Goal: Task Accomplishment & Management: Use online tool/utility

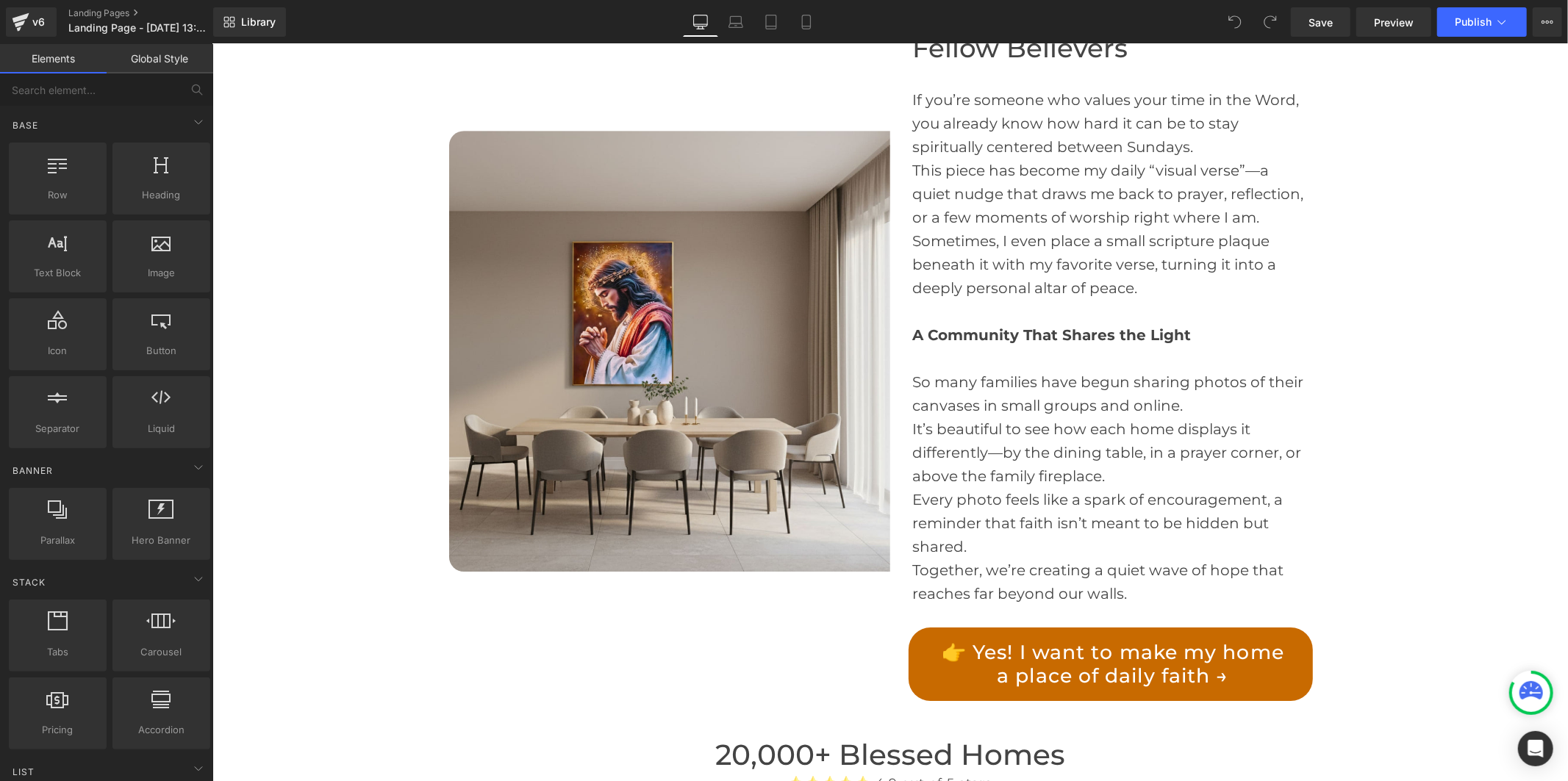
scroll to position [4001, 0]
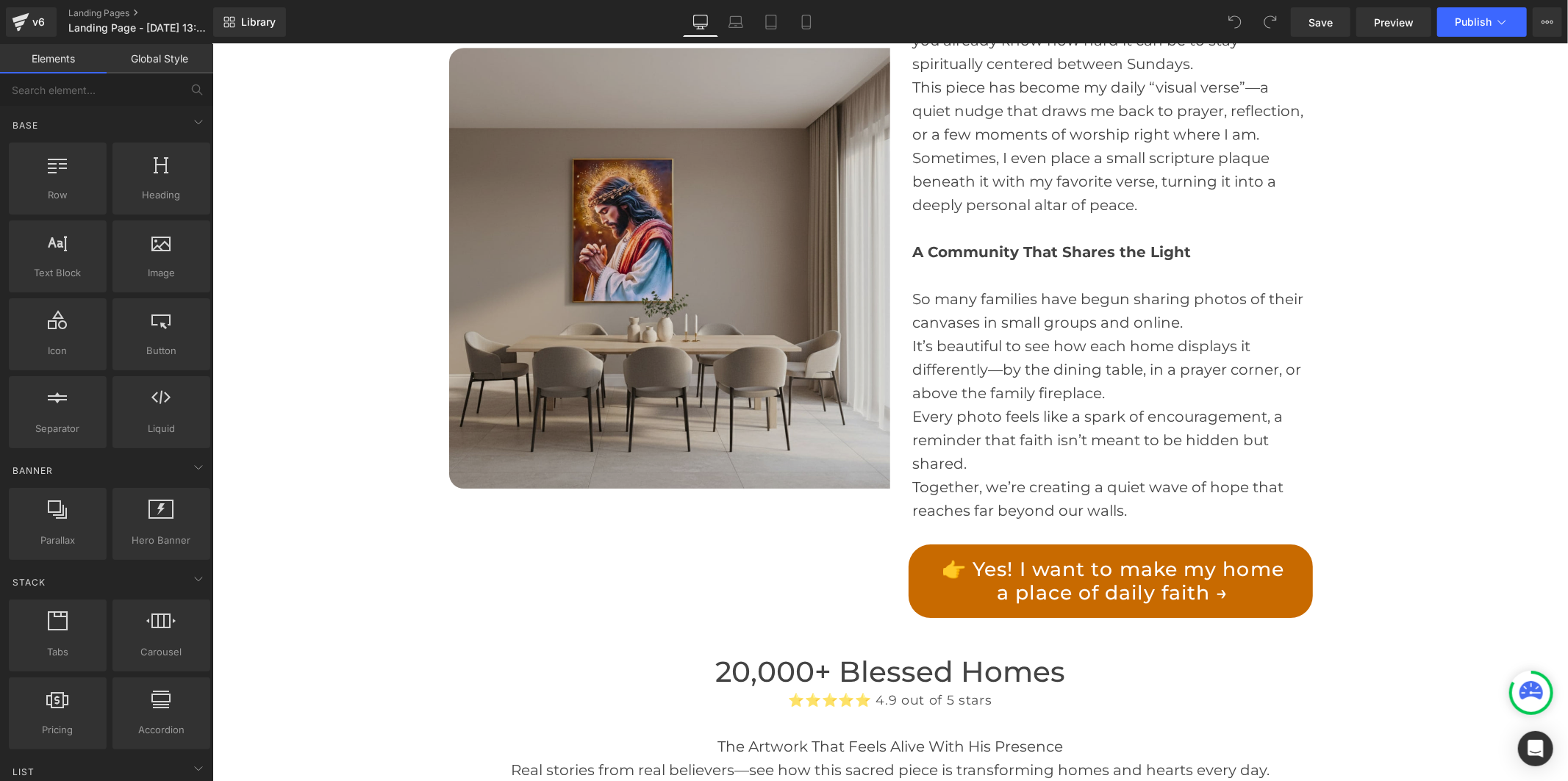
click at [657, 345] on img at bounding box center [669, 267] width 441 height 441
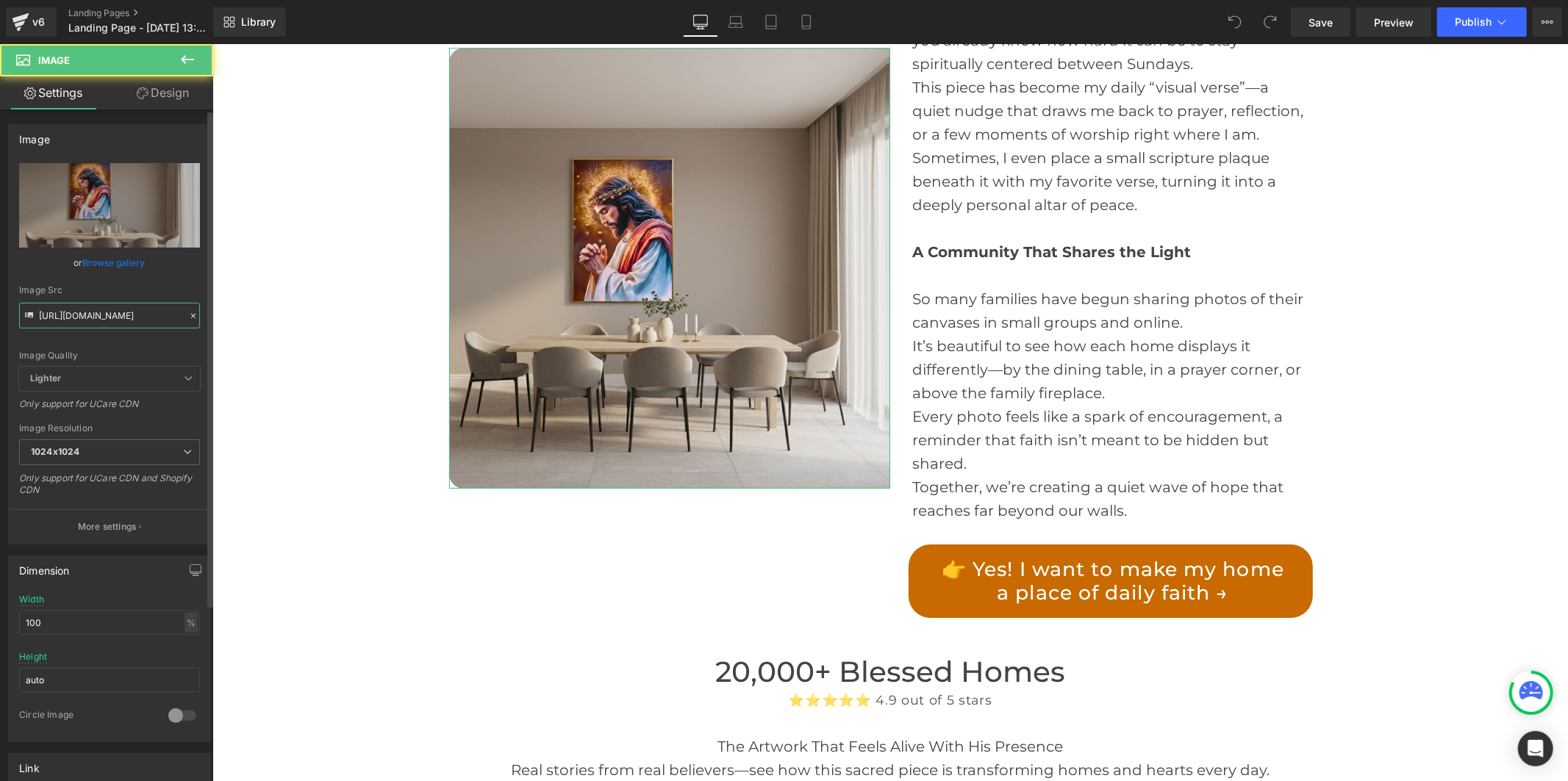
click at [79, 316] on input "https://cdn.shopify.com/s/files/1/0960/8639/3179/files/7_1024x1024.jpg?v=175855…" at bounding box center [109, 315] width 181 height 26
paste input "jesus_1.jpg?v=1760522180"
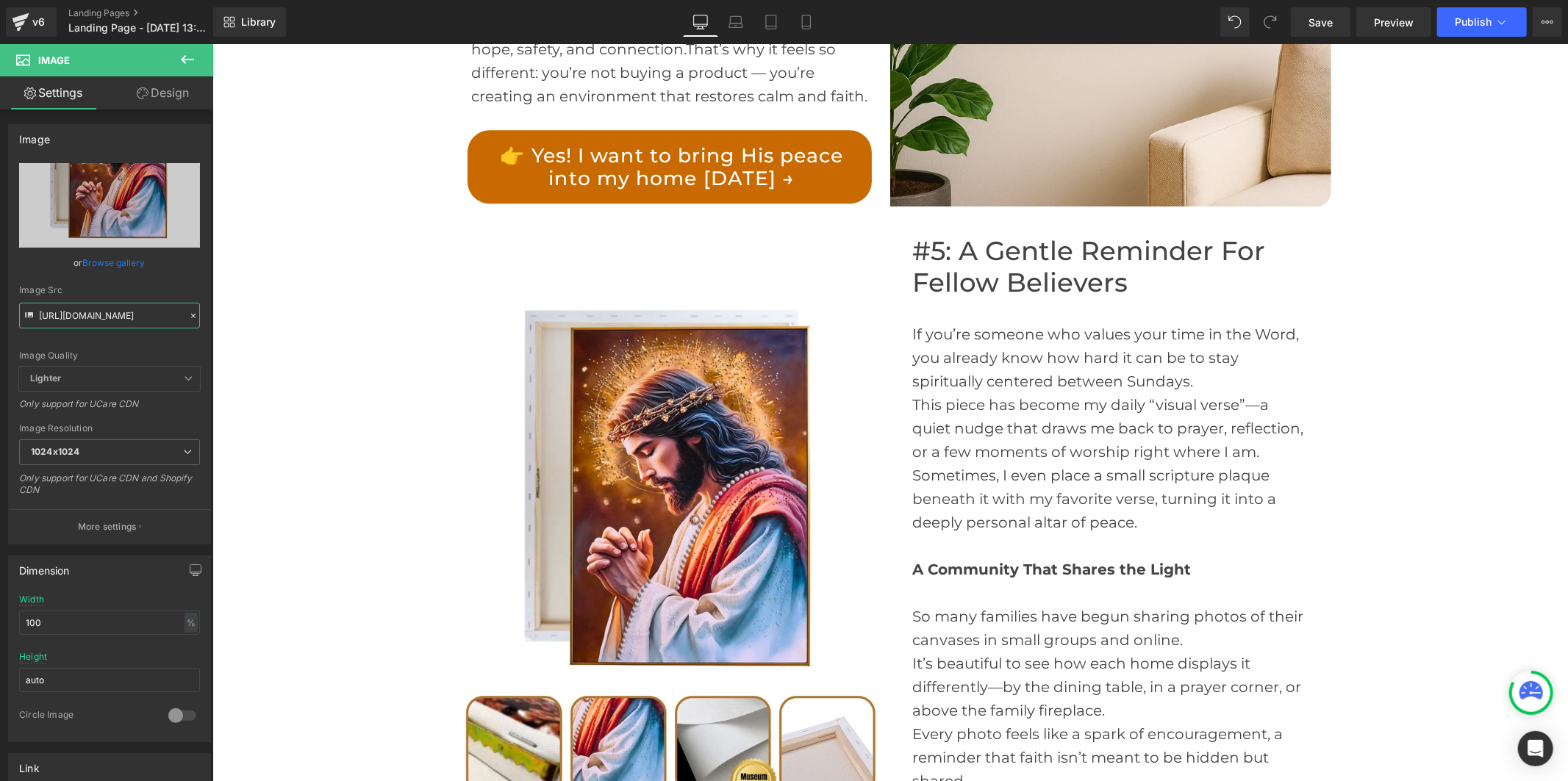
scroll to position [3683, 0]
type input "https://cdn.shopify.com/s/files/1/0960/8639/3179/files/jesus_1_1024x1024.jpg?v=…"
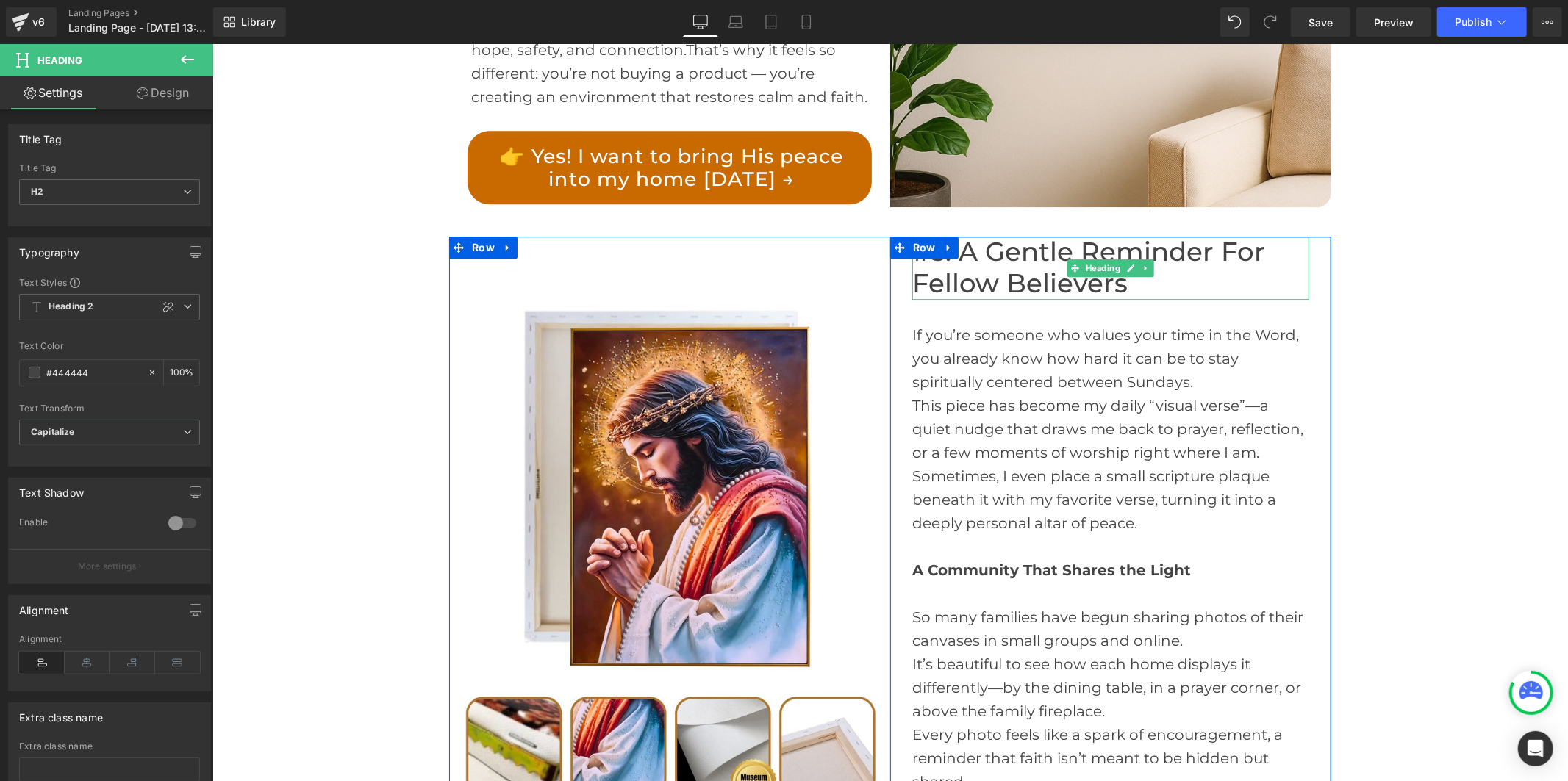
drag, startPoint x: 1044, startPoint y: 280, endPoint x: 1047, endPoint y: 271, distance: 9.5
click at [1047, 271] on div "#5: A Gentle Reminder for Fellow Believers Heading" at bounding box center [1109, 267] width 397 height 62
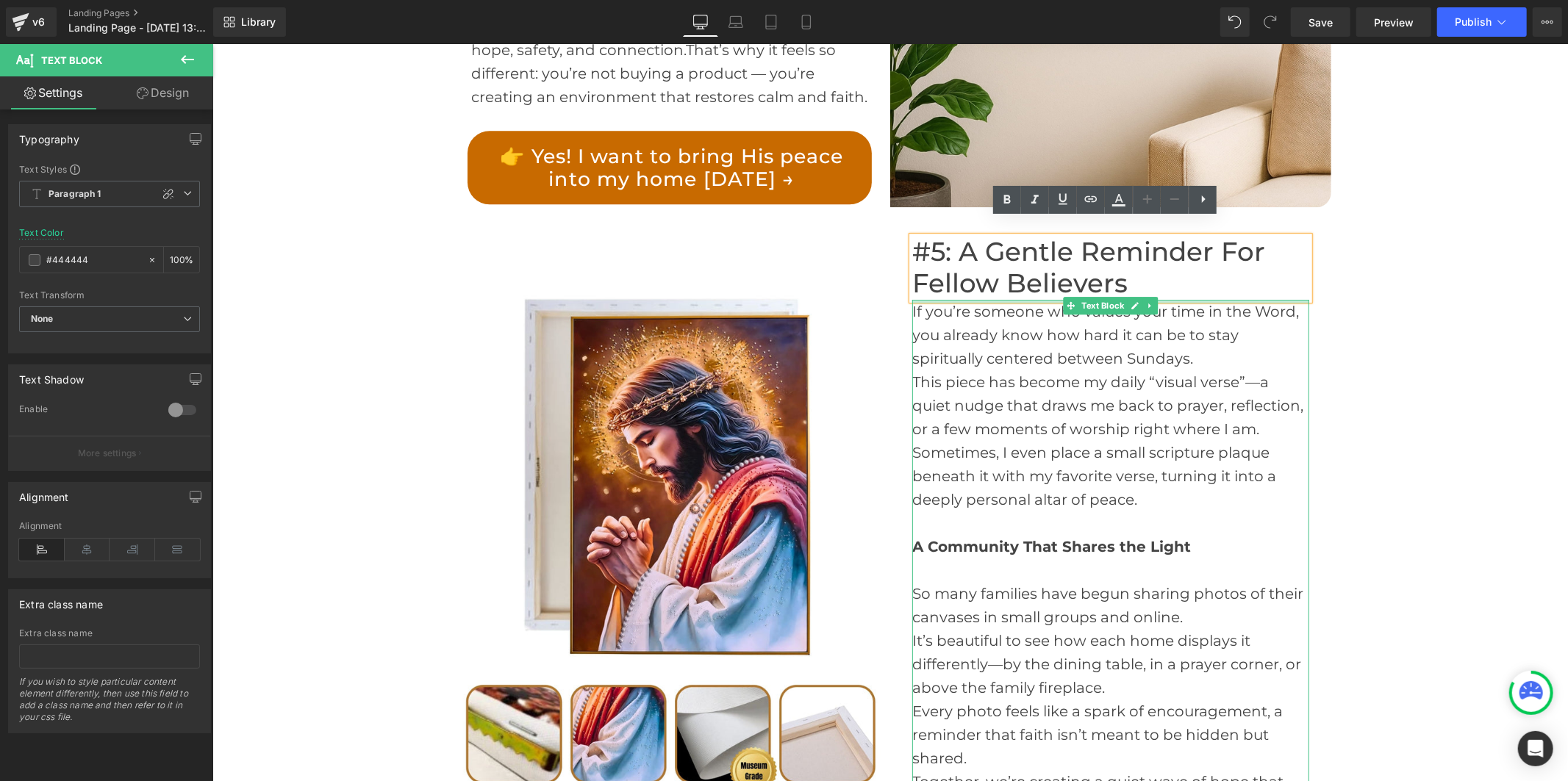
drag, startPoint x: 1048, startPoint y: 283, endPoint x: 1049, endPoint y: 254, distance: 29.0
click at [1049, 254] on div "#5: A Gentle Reminder for Fellow Believers Heading If you’re someone who values…" at bounding box center [1109, 525] width 397 height 580
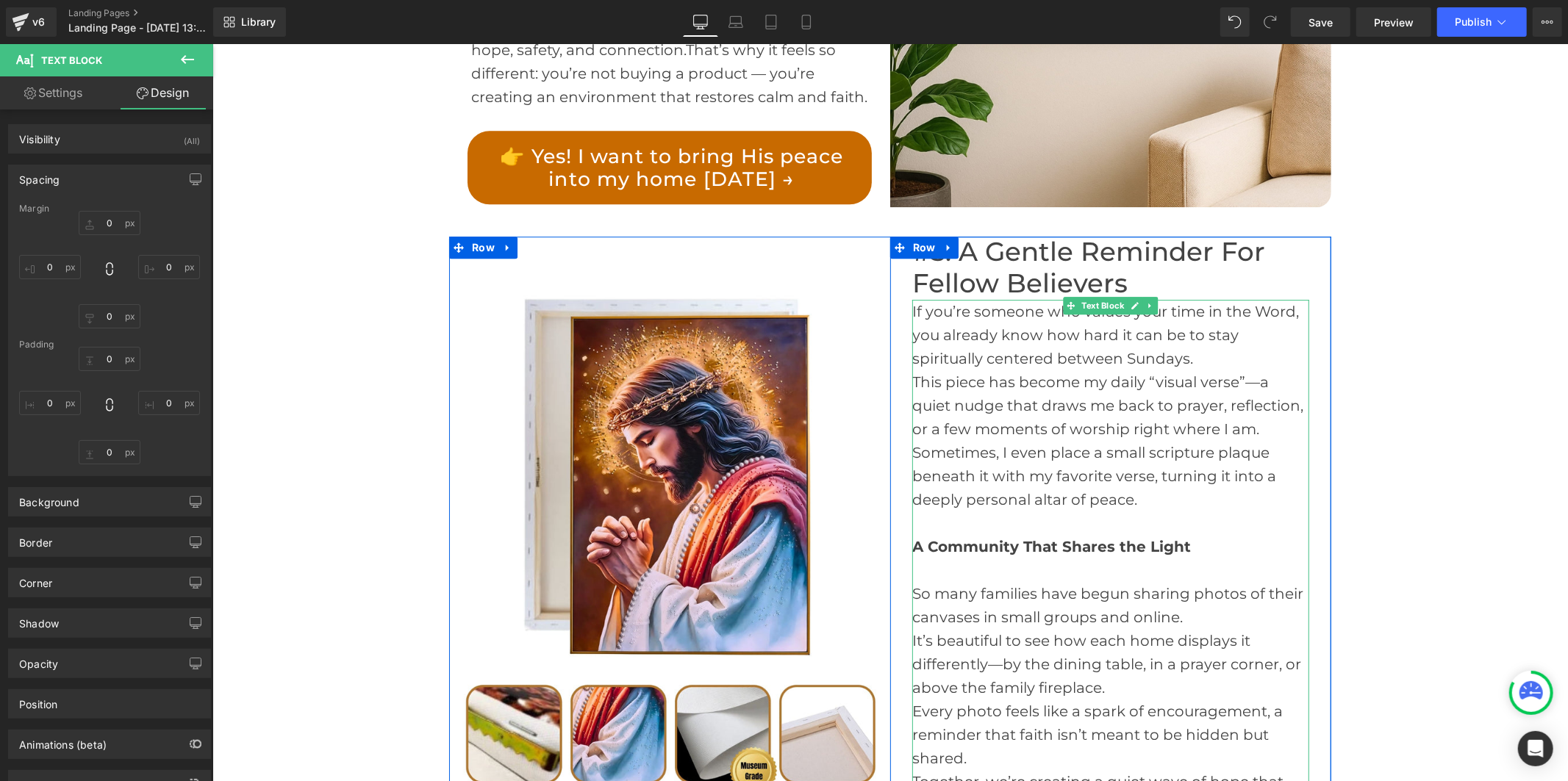
click at [911, 537] on span "A Community That Shares the Light" at bounding box center [1051, 546] width 278 height 17
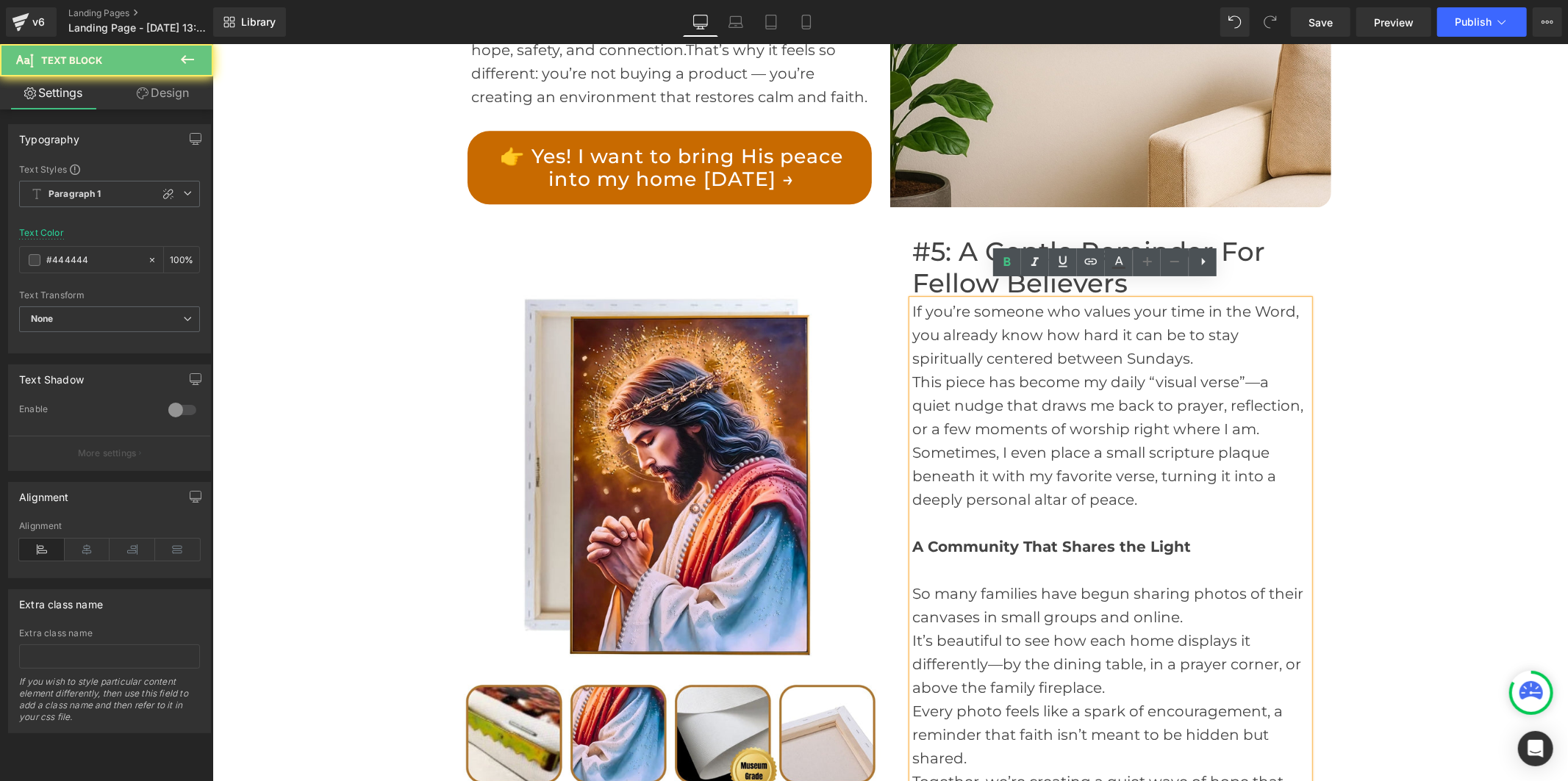
click at [911, 537] on span "A Community That Shares the Light" at bounding box center [1051, 546] width 278 height 17
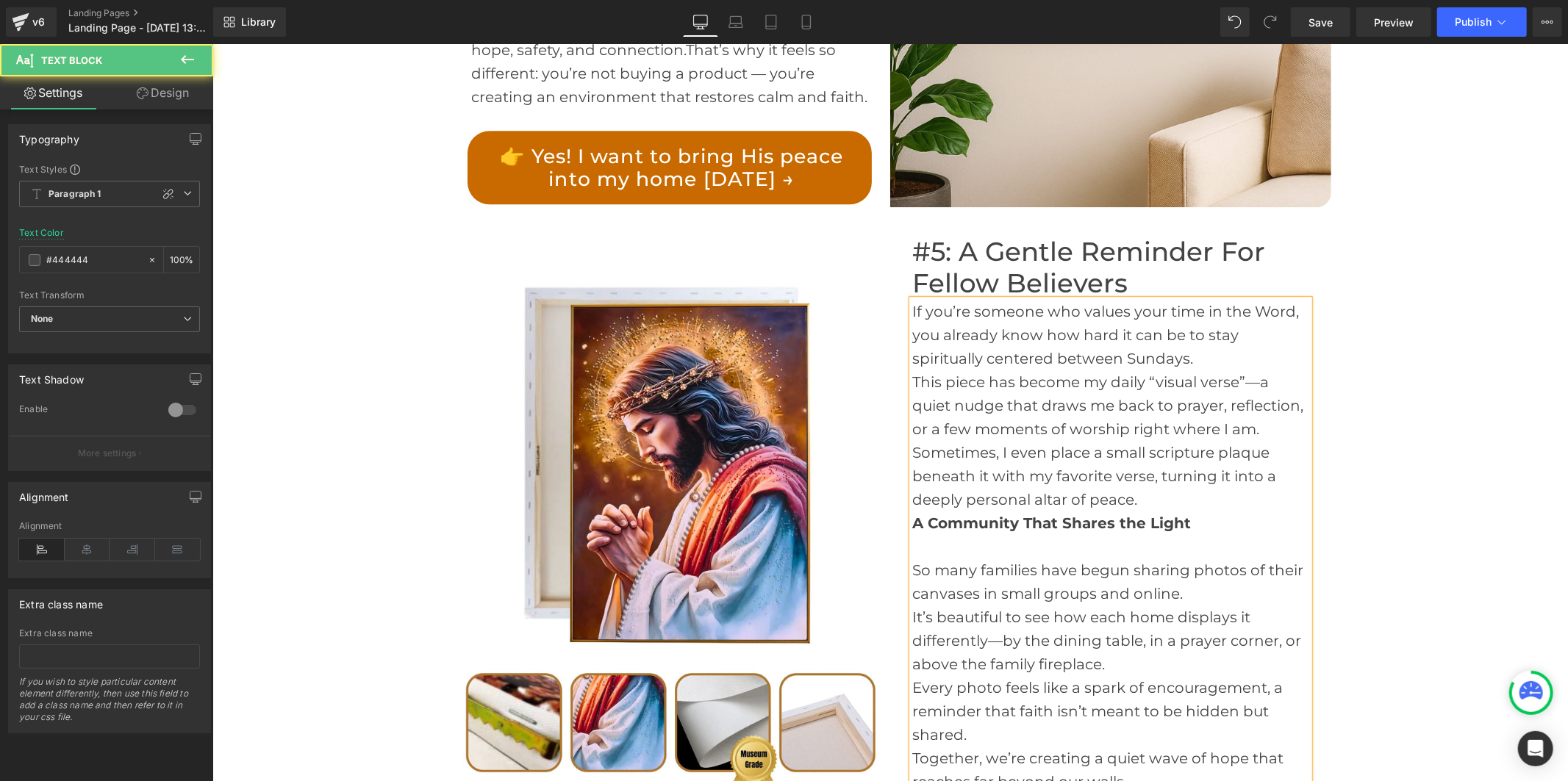
click at [911, 558] on div "So many families have begun sharing photos of their canvases in small groups an…" at bounding box center [1109, 581] width 397 height 47
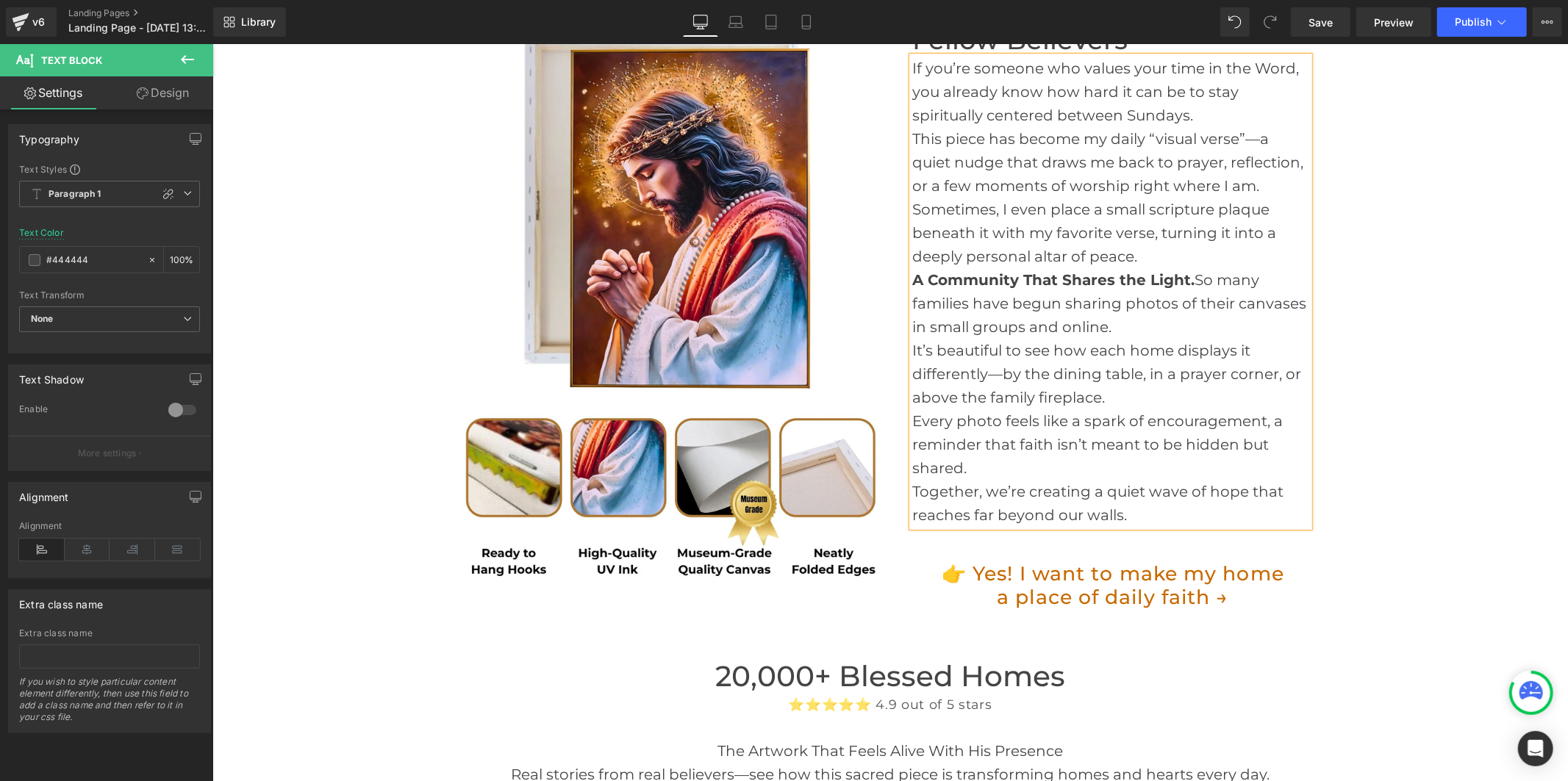
scroll to position [3927, 0]
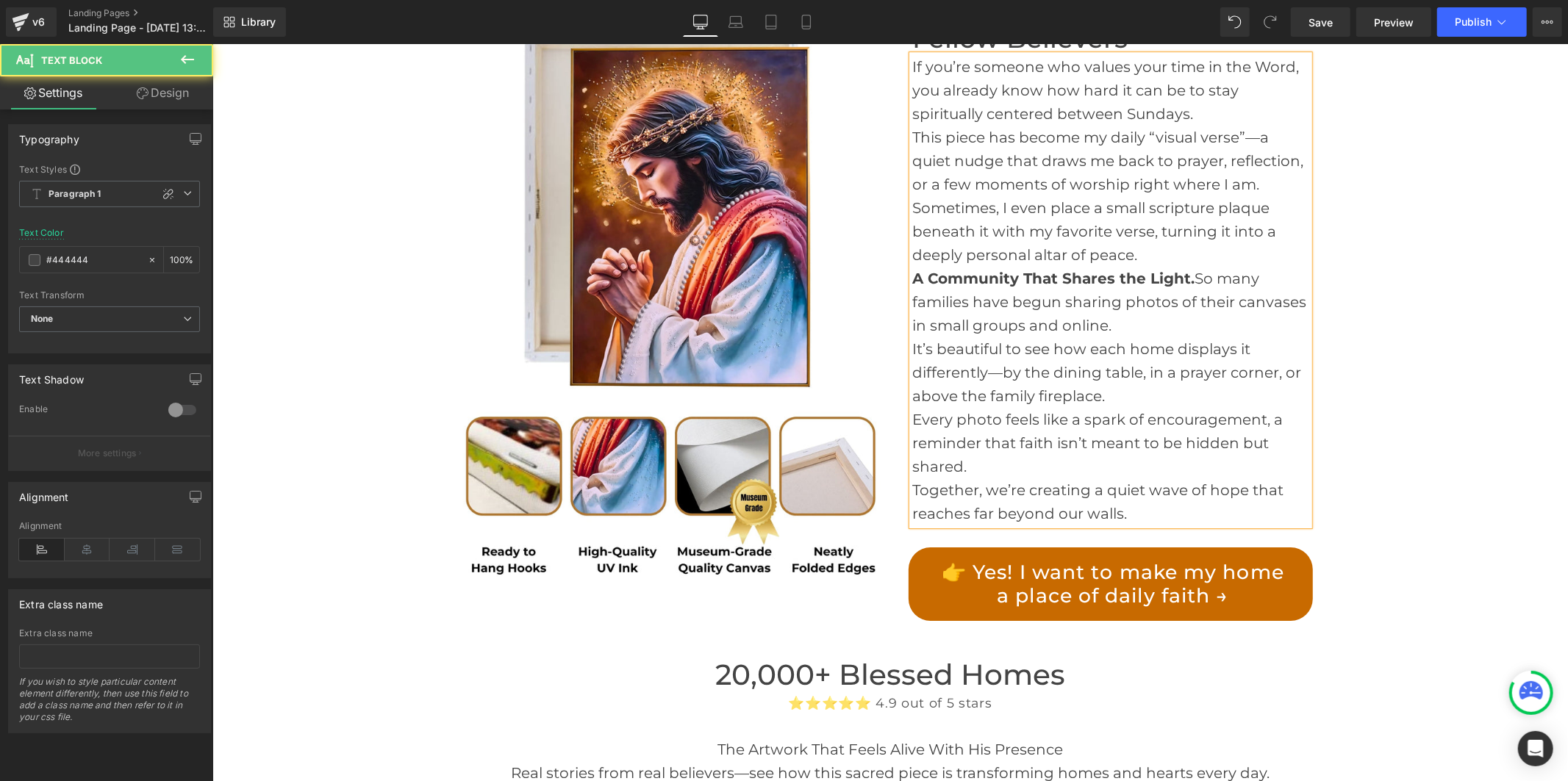
click at [911, 478] on div "Together, we’re creating a quiet wave of hope that reaches far beyond our walls." at bounding box center [1109, 501] width 397 height 47
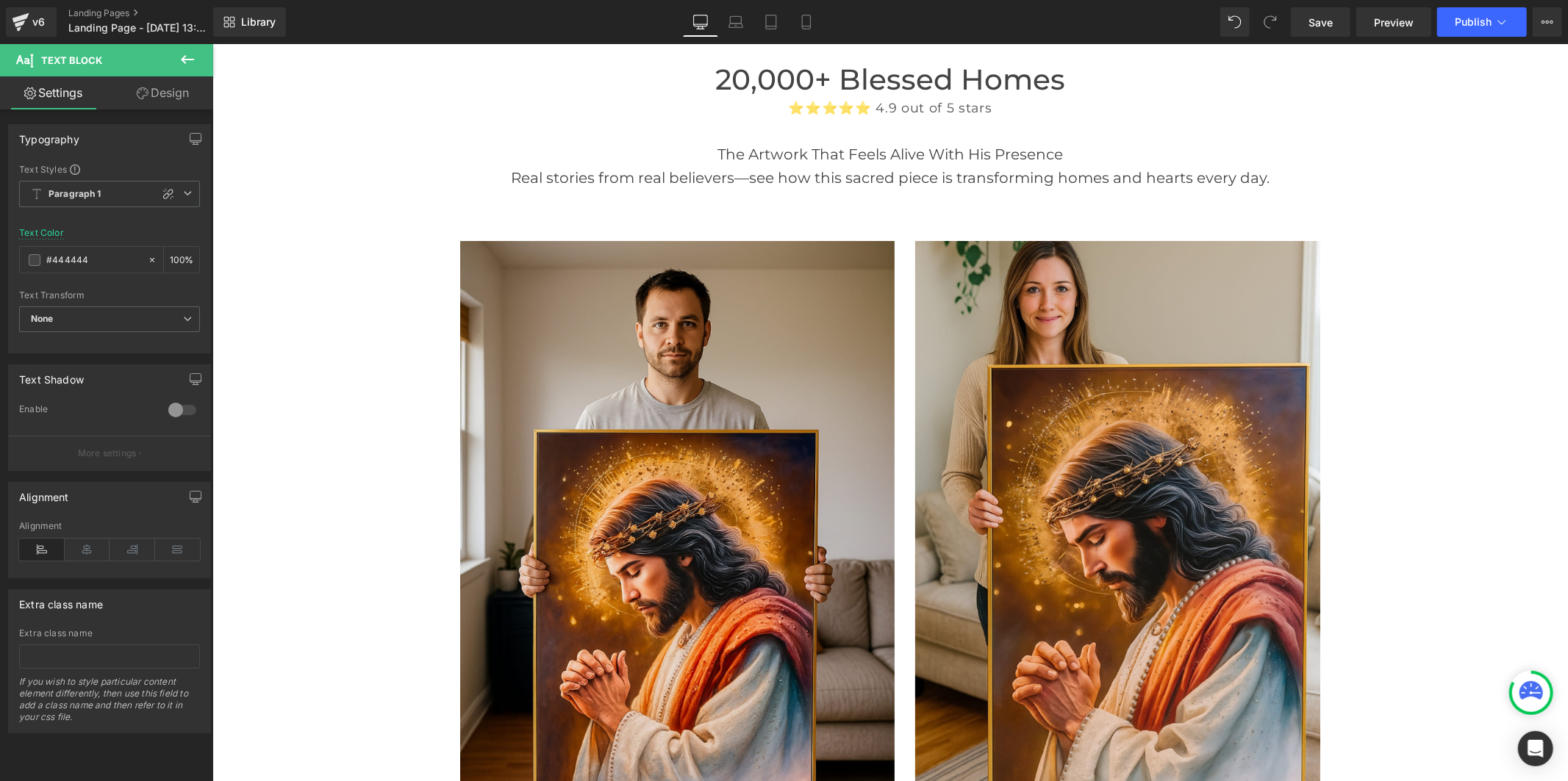
scroll to position [4907, 0]
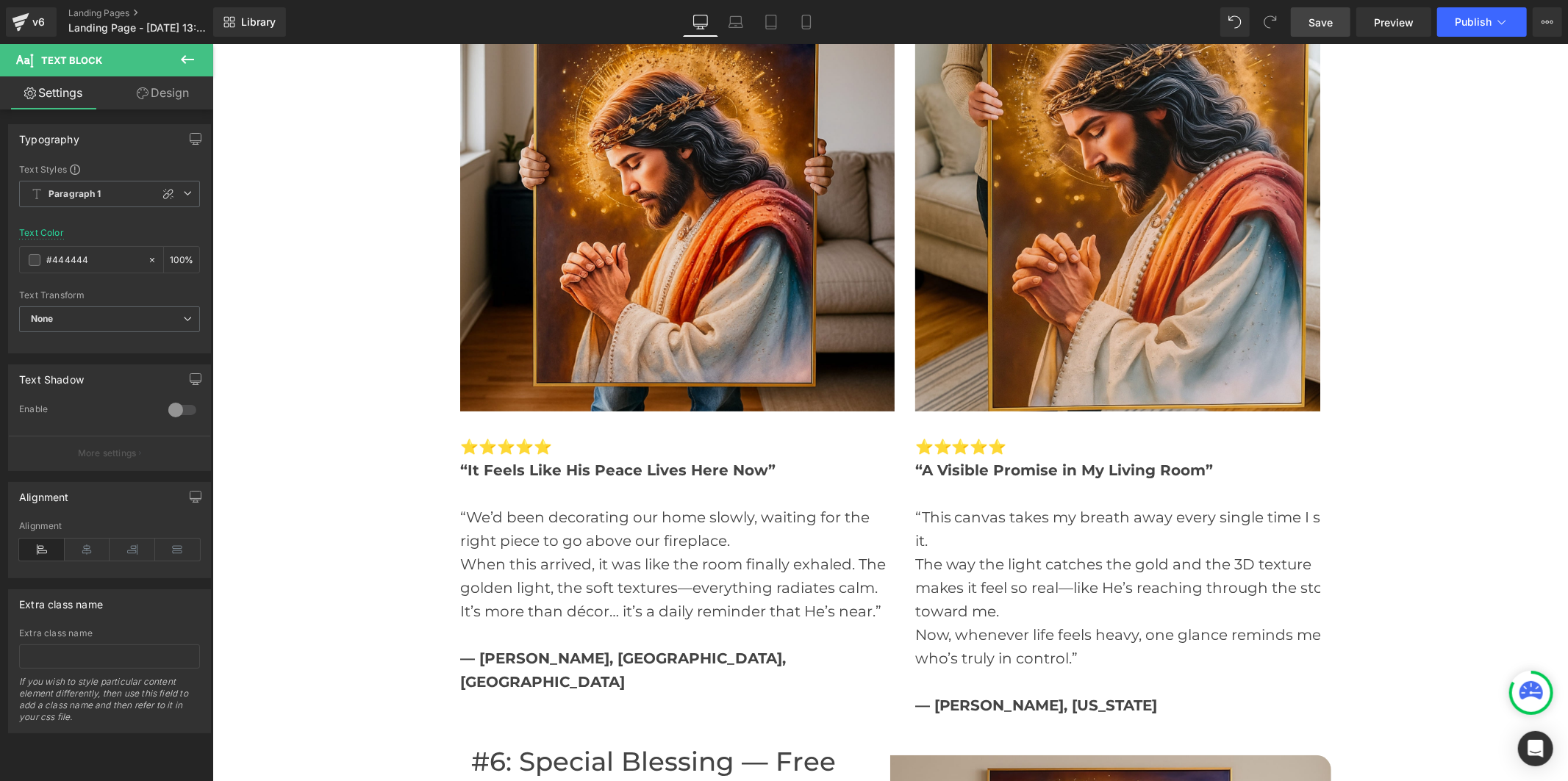
click at [1332, 8] on link "Save" at bounding box center [1320, 22] width 60 height 29
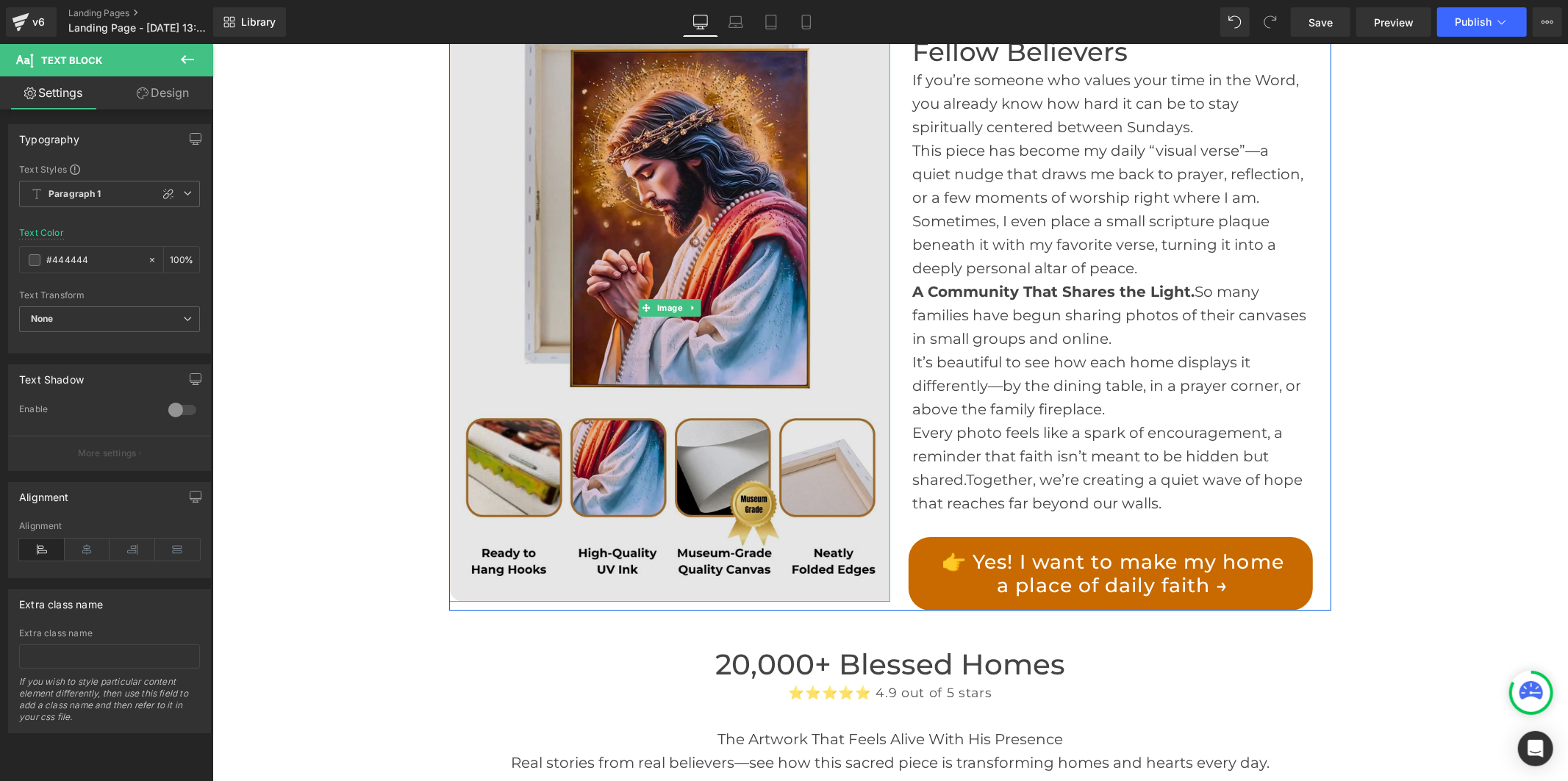
scroll to position [3927, 0]
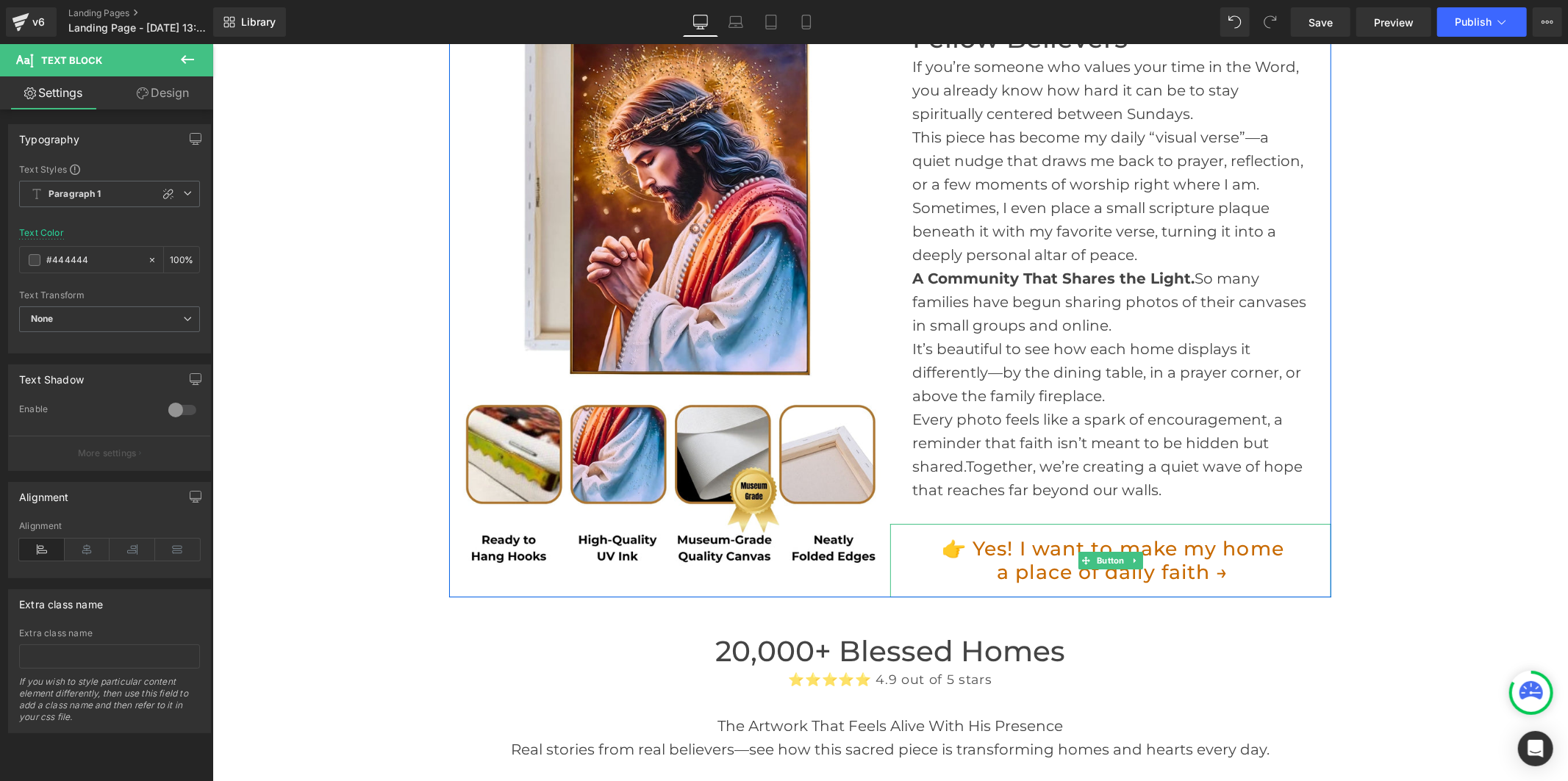
click at [1017, 533] on link "👉 Yes! I want to make my home a place of daily faith →" at bounding box center [1110, 560] width 404 height 73
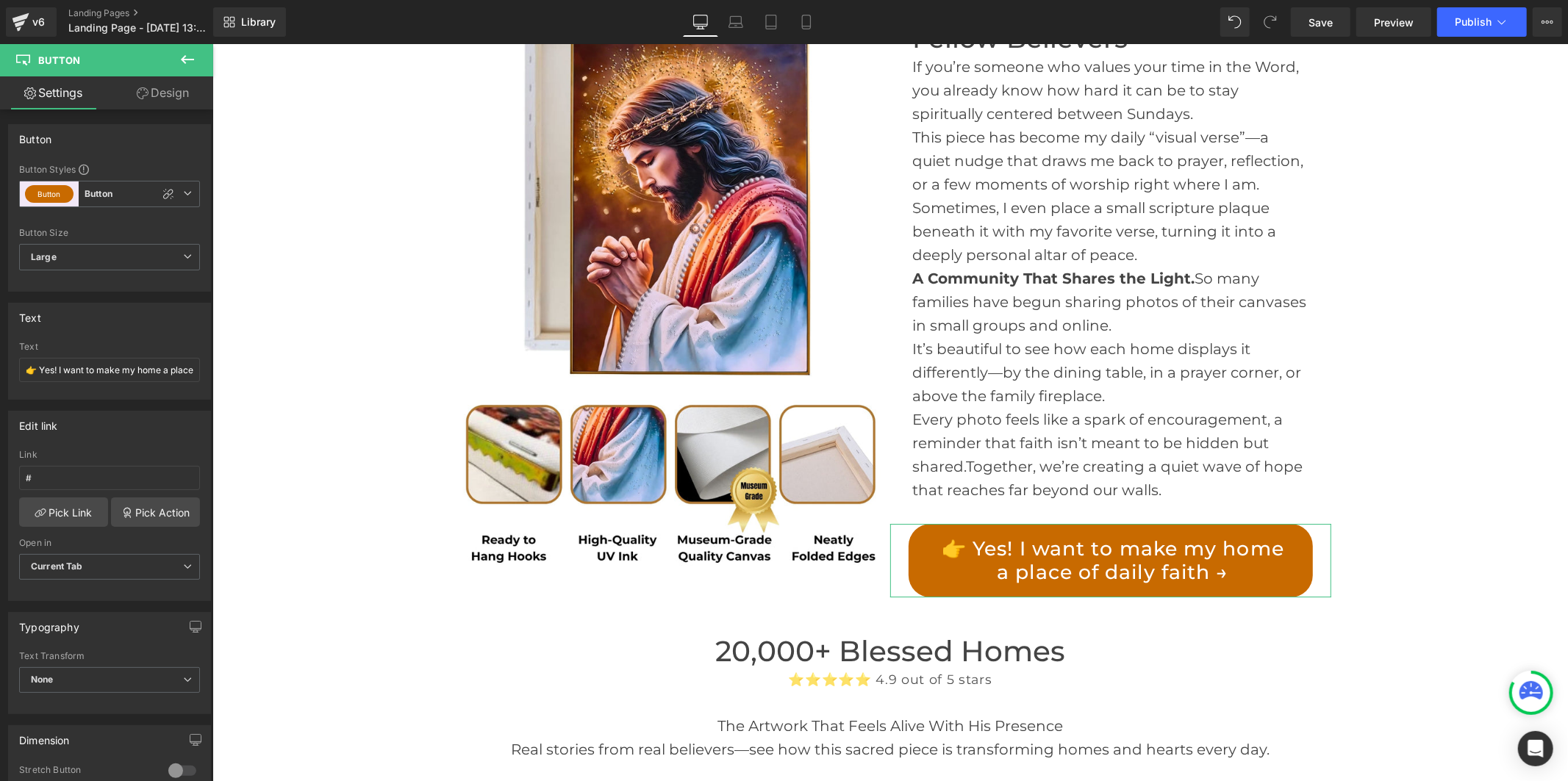
click at [163, 89] on link "Design" at bounding box center [162, 92] width 106 height 33
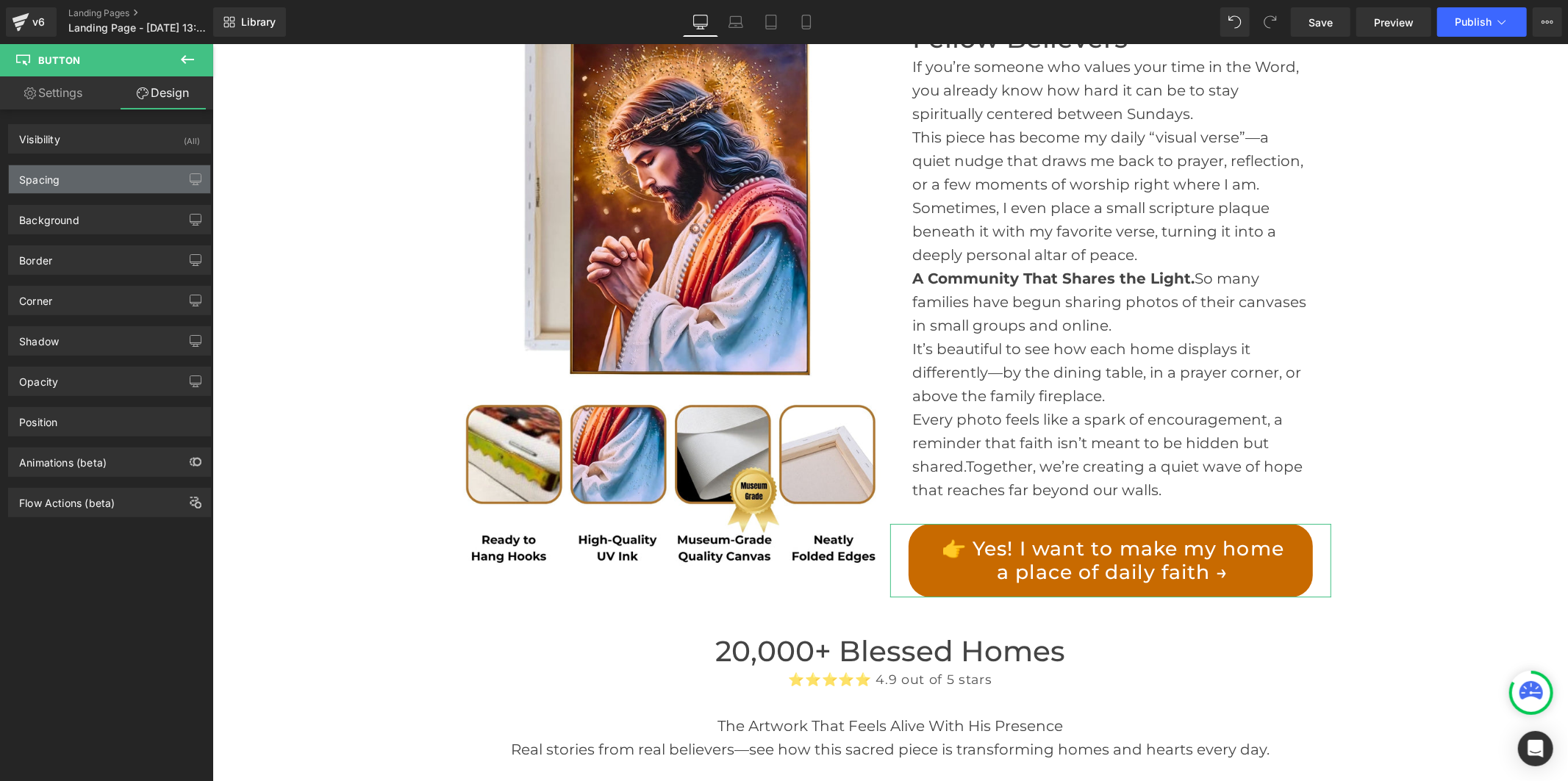
click at [121, 178] on div "Spacing" at bounding box center [109, 179] width 201 height 28
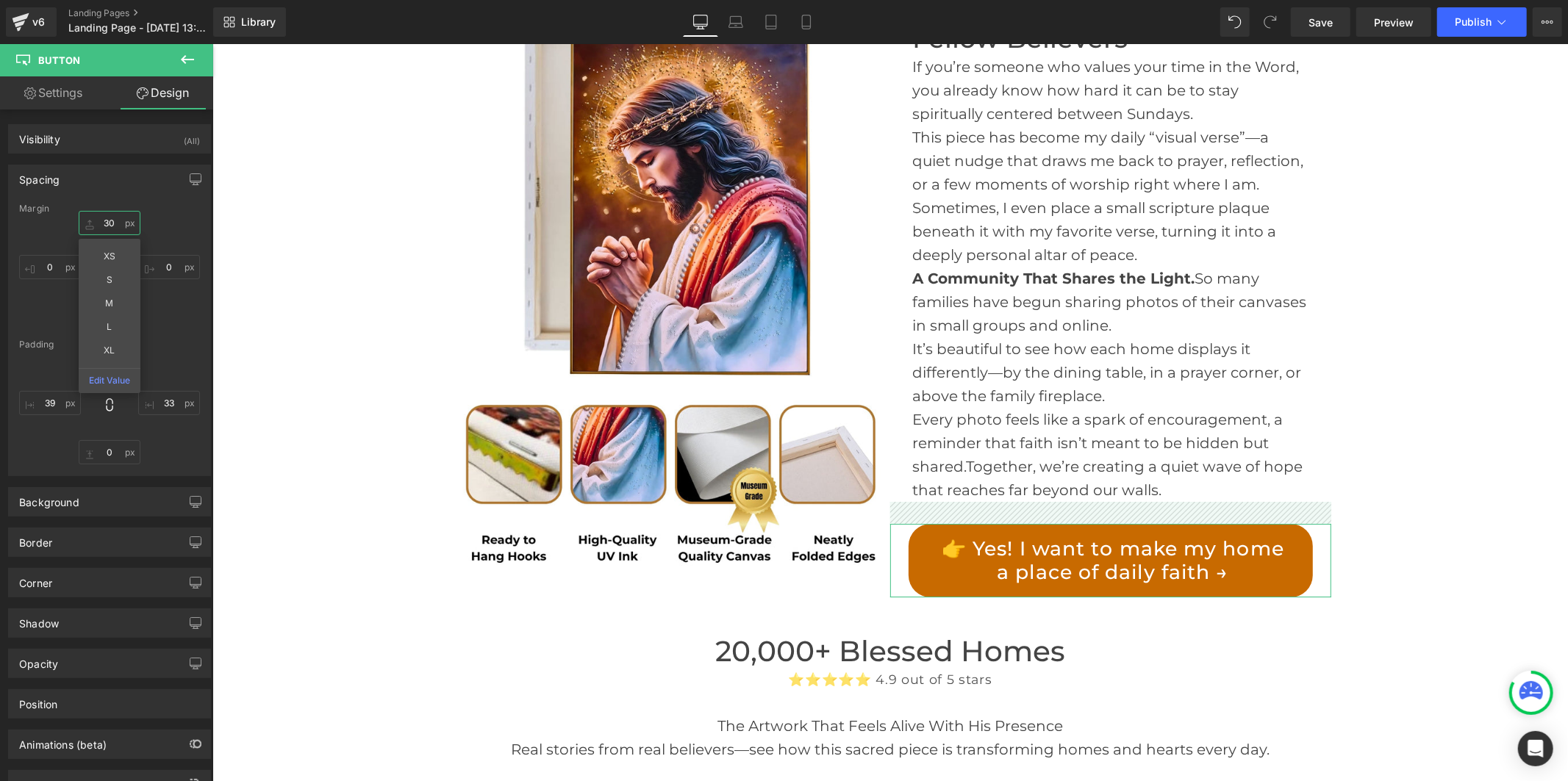
click at [108, 222] on input "30" at bounding box center [109, 223] width 61 height 24
type input "à"
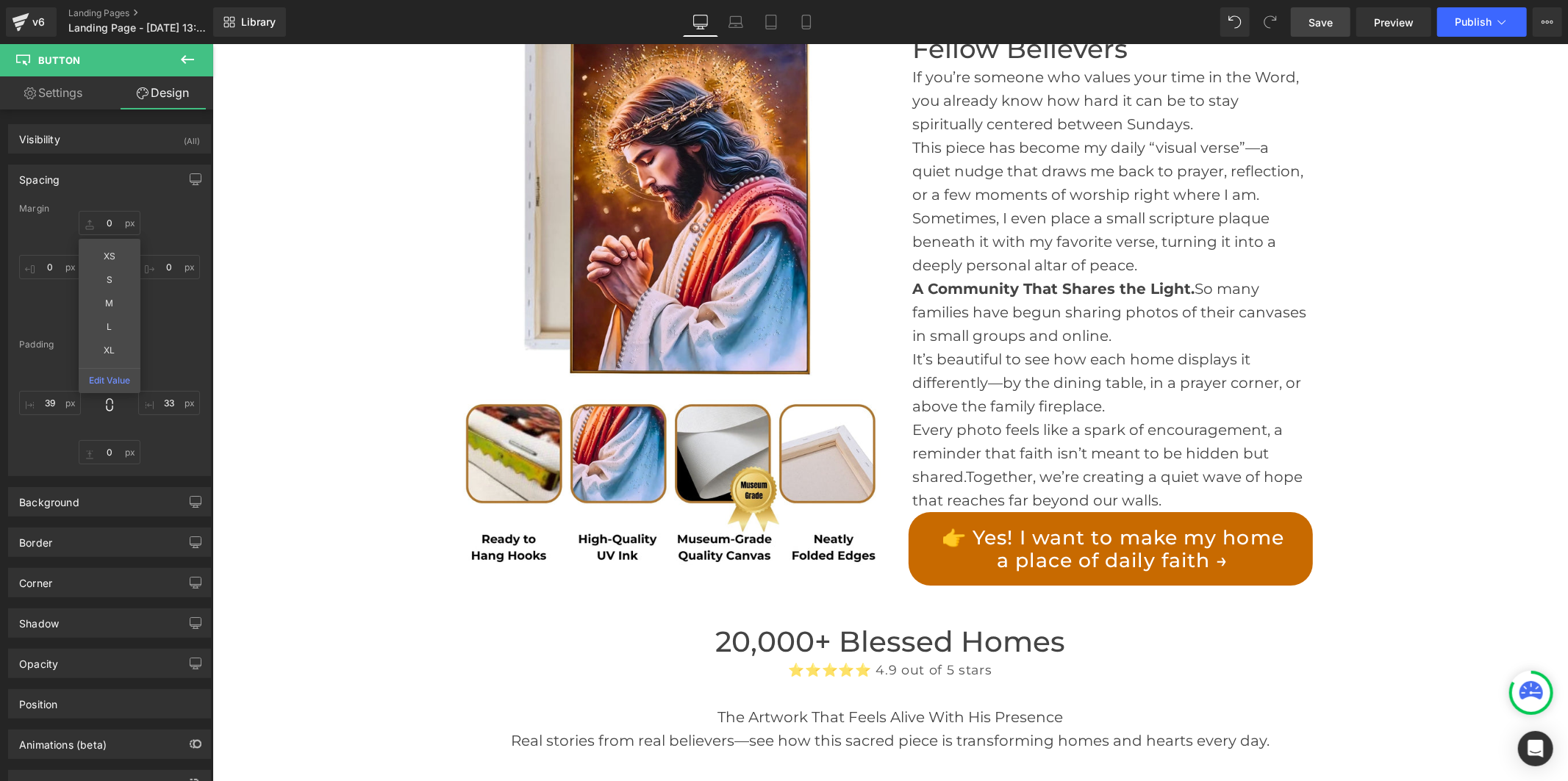
click at [1329, 18] on span "Save" at bounding box center [1320, 22] width 24 height 16
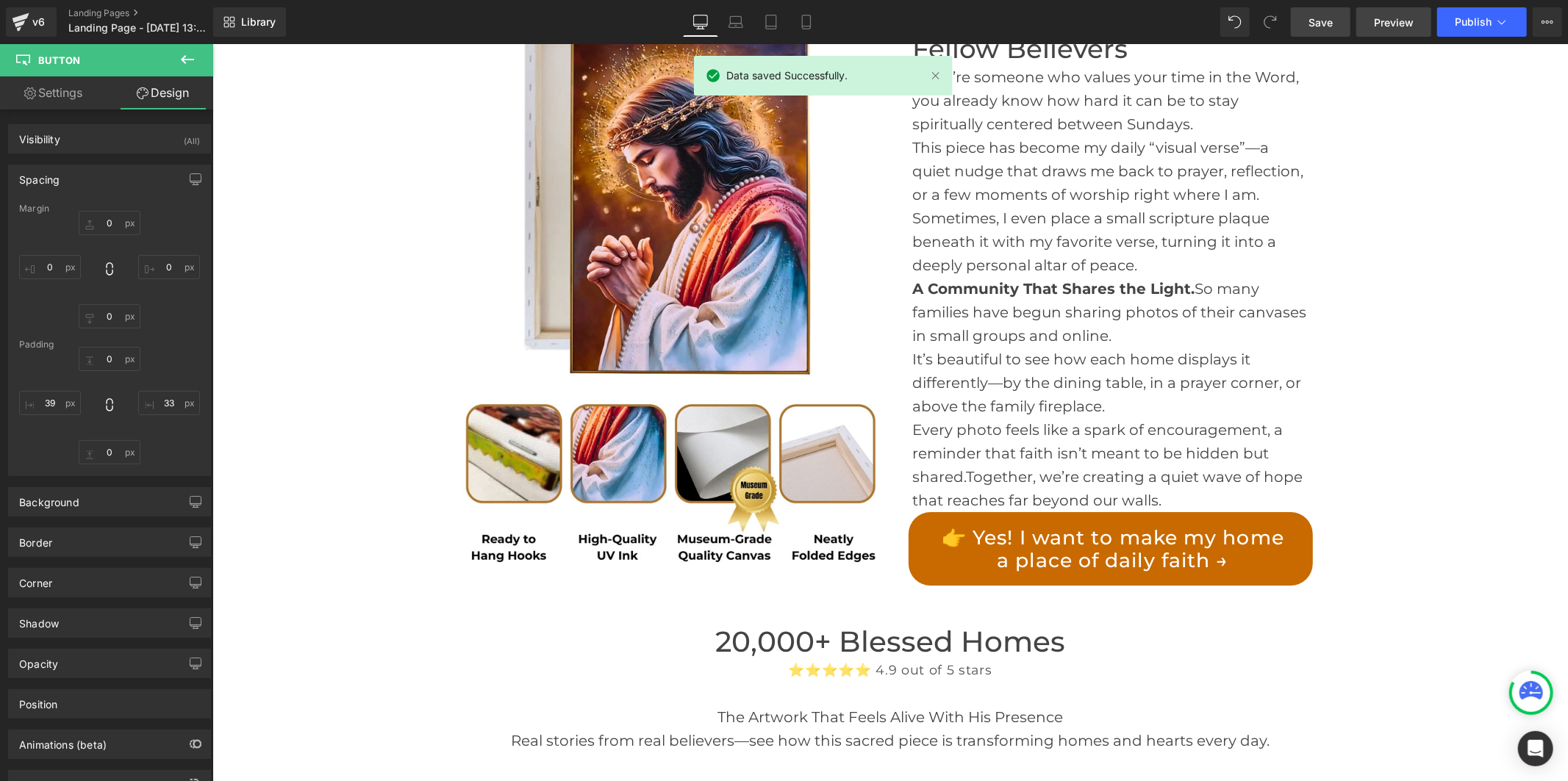
click at [1392, 10] on link "Preview" at bounding box center [1393, 22] width 75 height 29
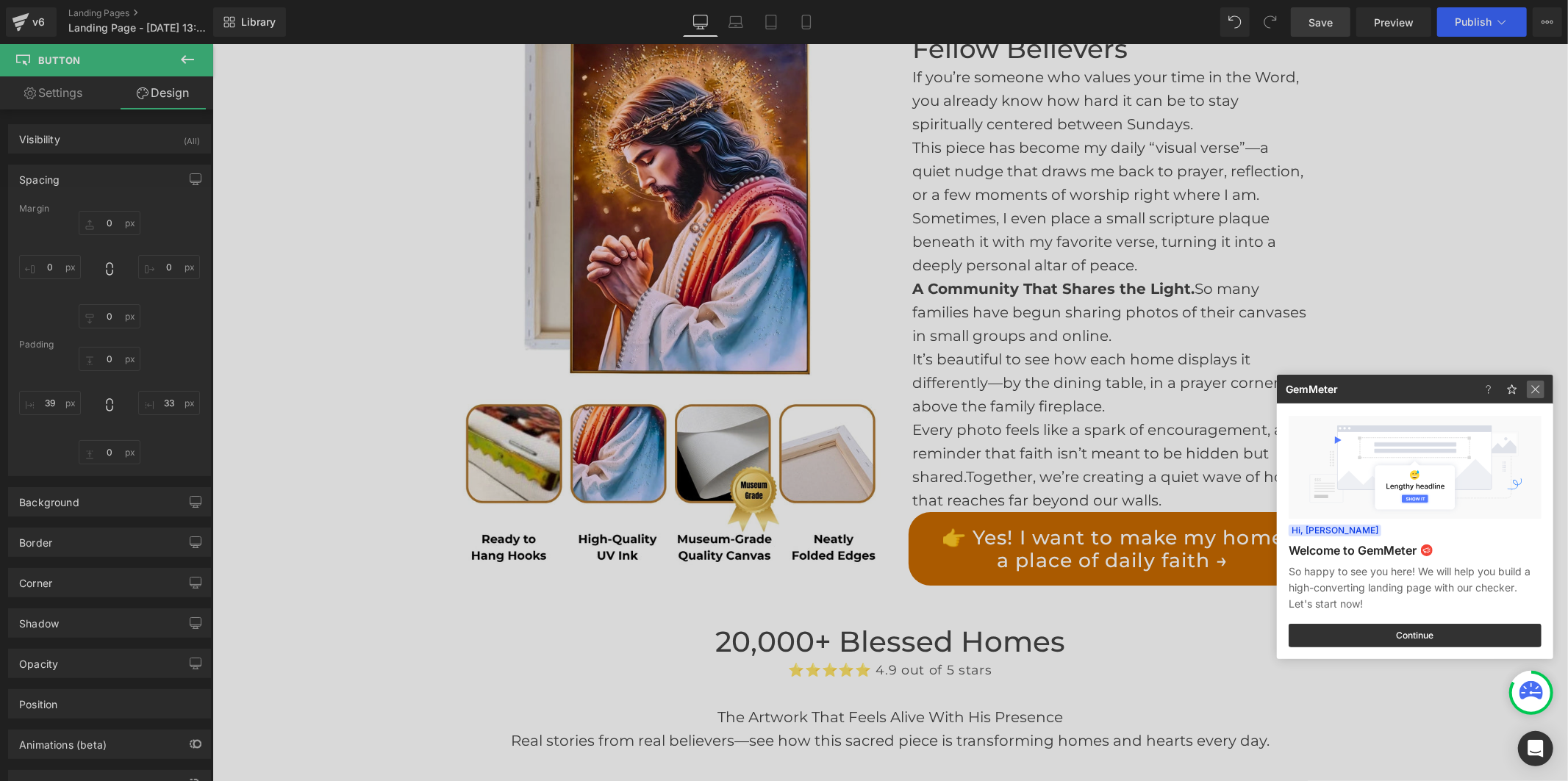
click at [1530, 386] on img at bounding box center [1535, 390] width 17 height 17
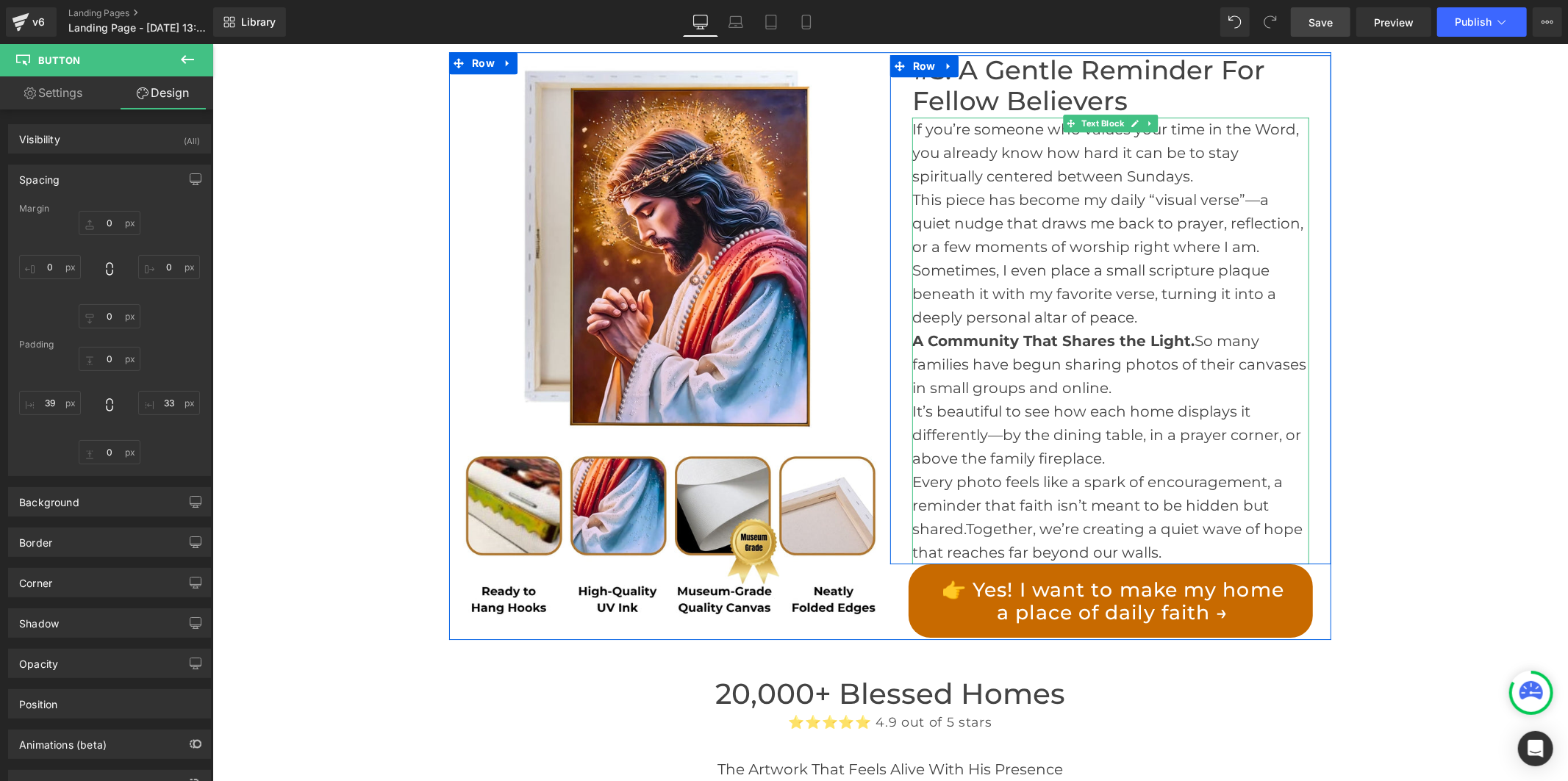
scroll to position [3756, 0]
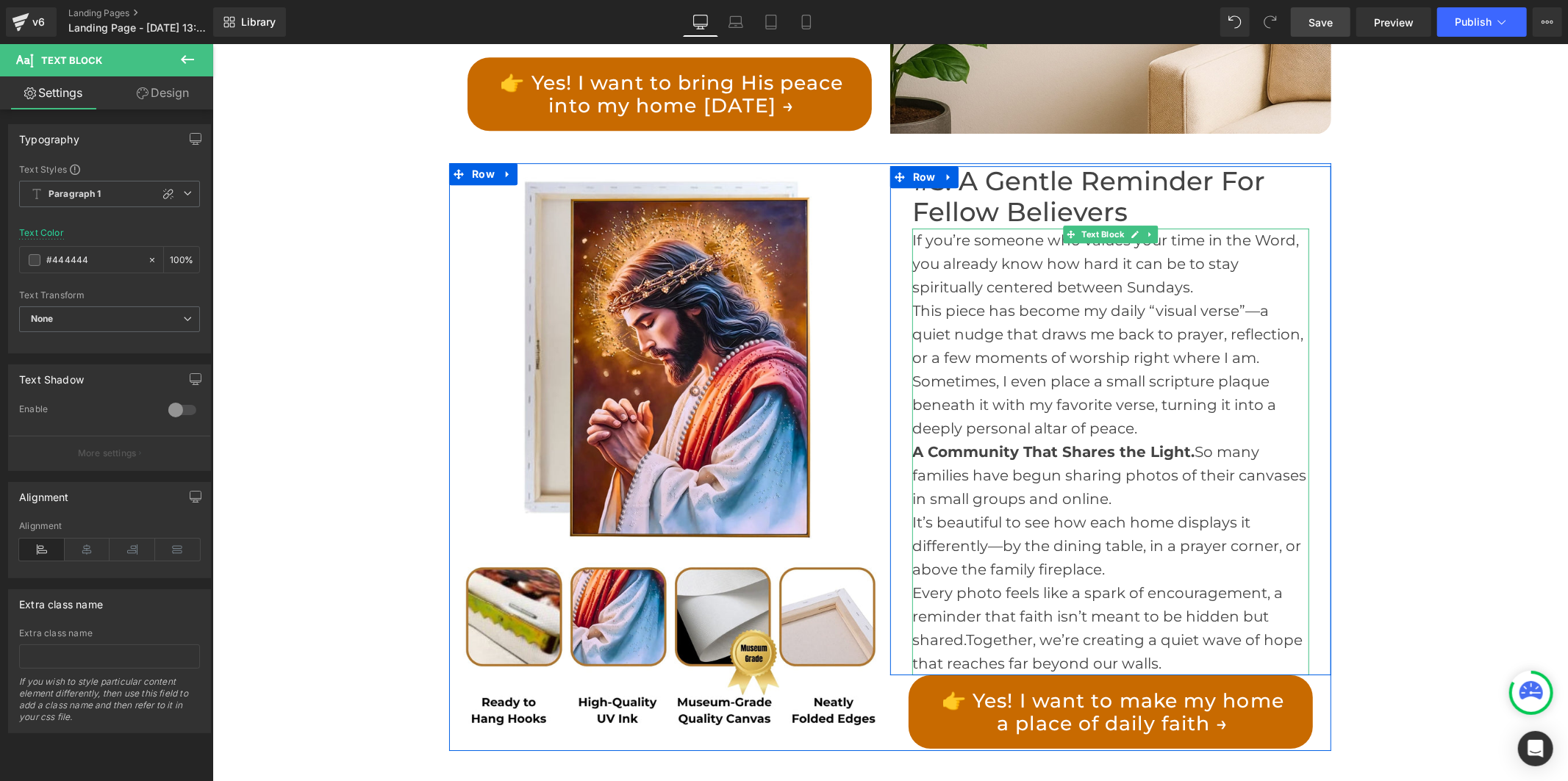
drag, startPoint x: 1038, startPoint y: 211, endPoint x: 1040, endPoint y: 232, distance: 21.1
click at [1040, 232] on div "If you’re someone who values your time in the Word, you already know how hard i…" at bounding box center [1109, 451] width 397 height 447
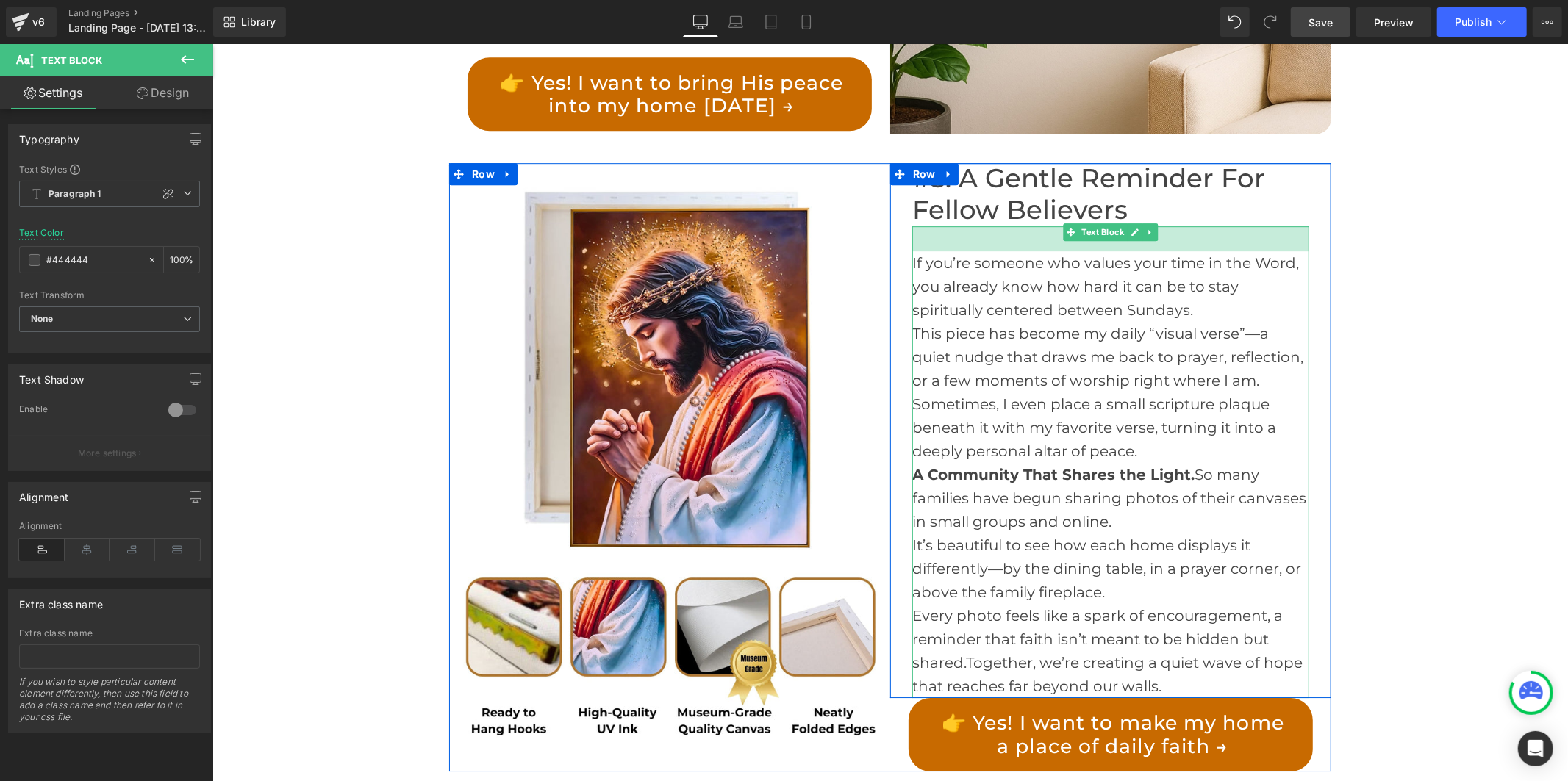
drag, startPoint x: 1253, startPoint y: 209, endPoint x: 1247, endPoint y: 234, distance: 25.7
click at [1247, 234] on div "If you’re someone who values your time in the Word, you already know how hard i…" at bounding box center [1109, 461] width 397 height 472
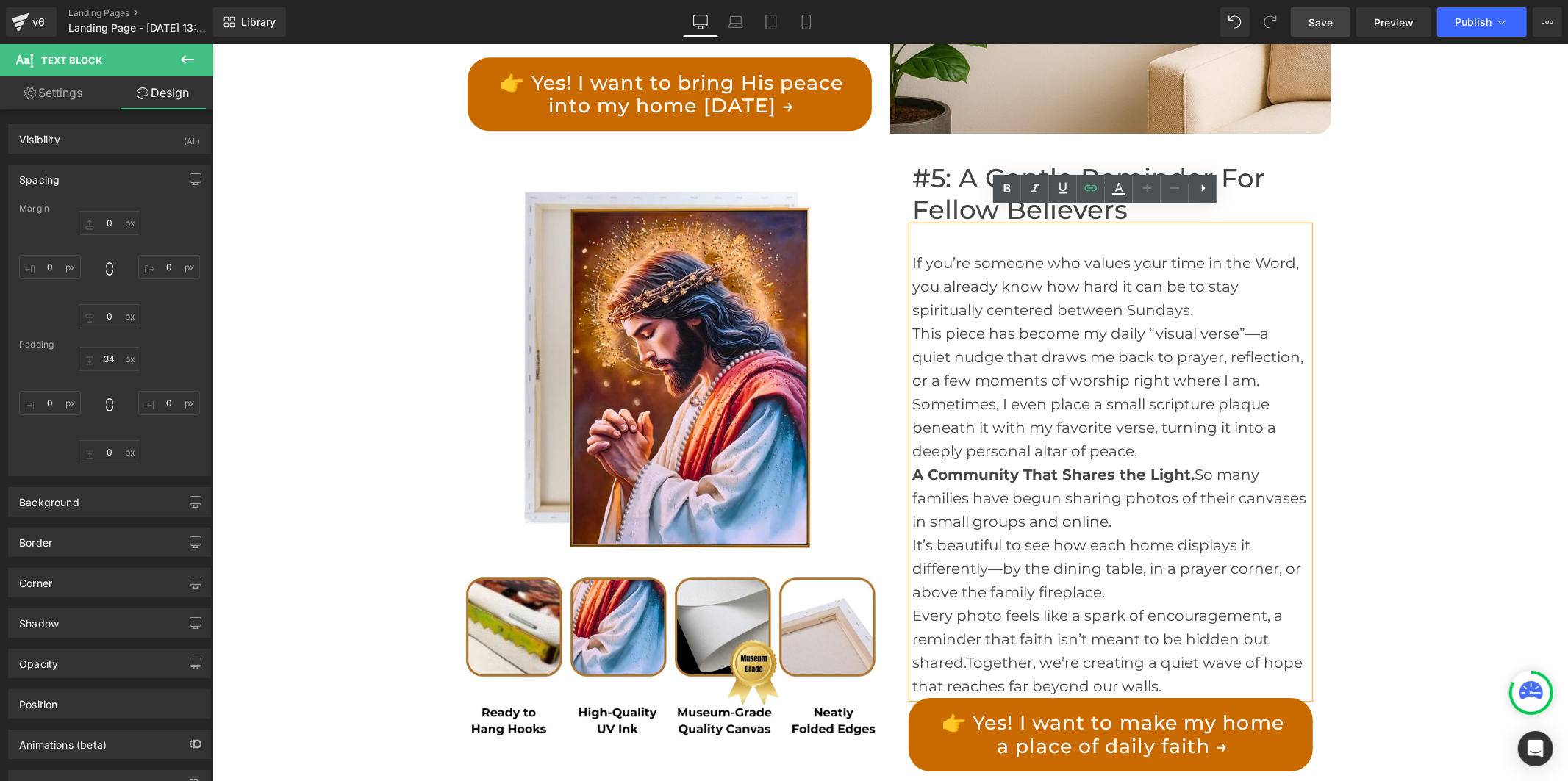
click at [1146, 436] on div "Sometimes, I even place a small scripture plaque beneath it with my favorite ve…" at bounding box center [1109, 427] width 397 height 71
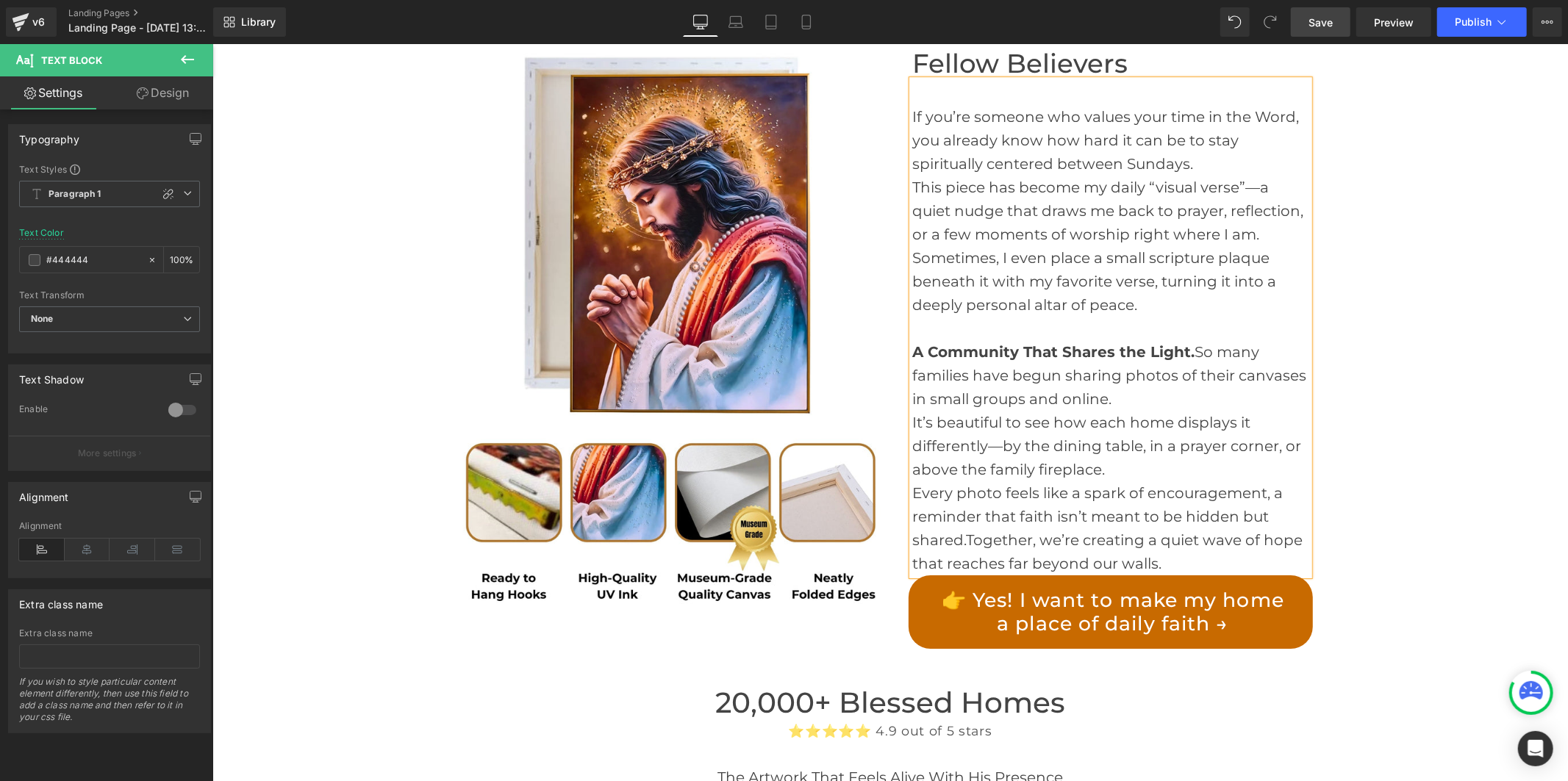
scroll to position [3920, 0]
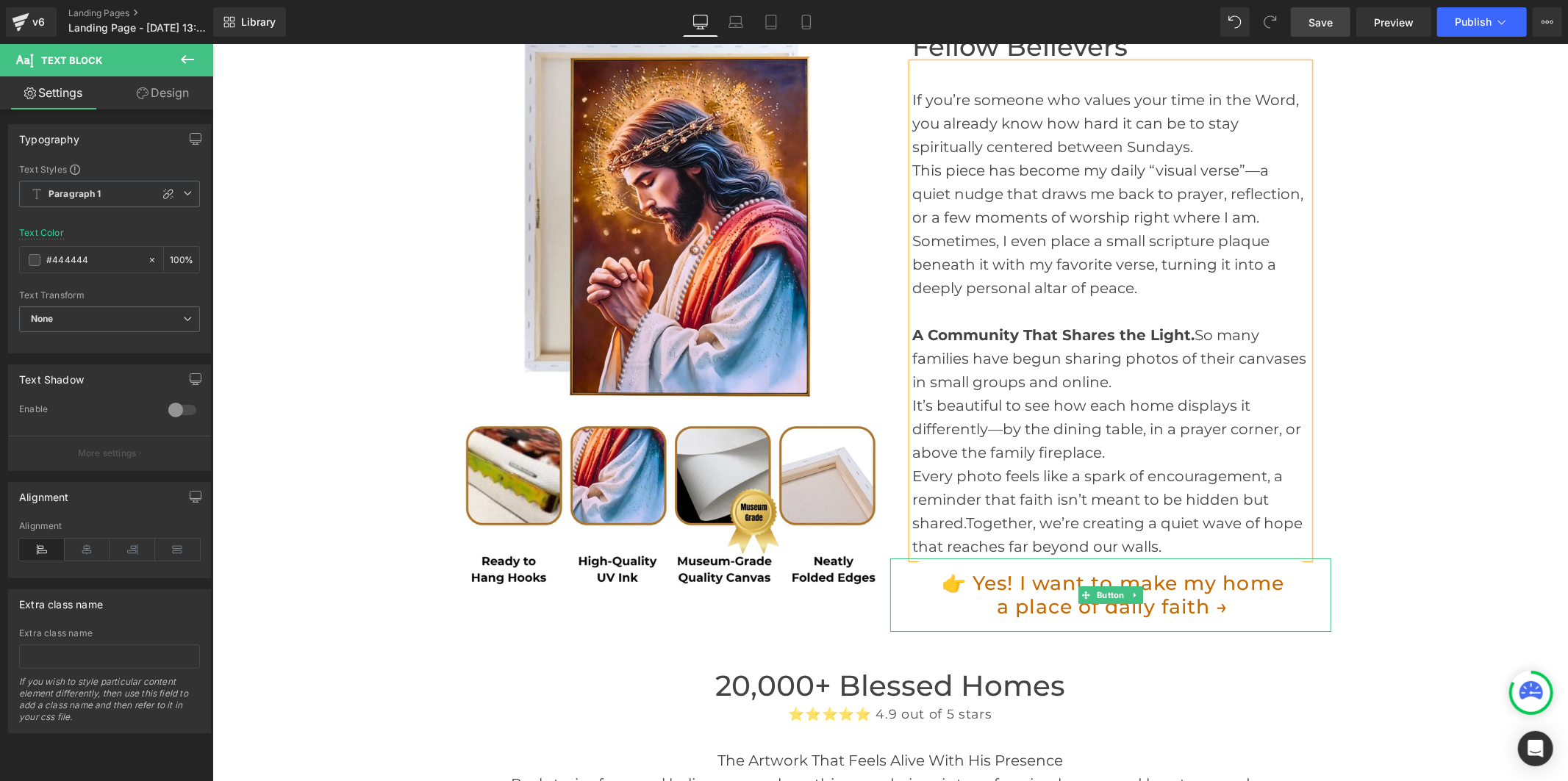
click at [1043, 573] on link "👉 Yes! I want to make my home a place of daily faith →" at bounding box center [1110, 594] width 404 height 73
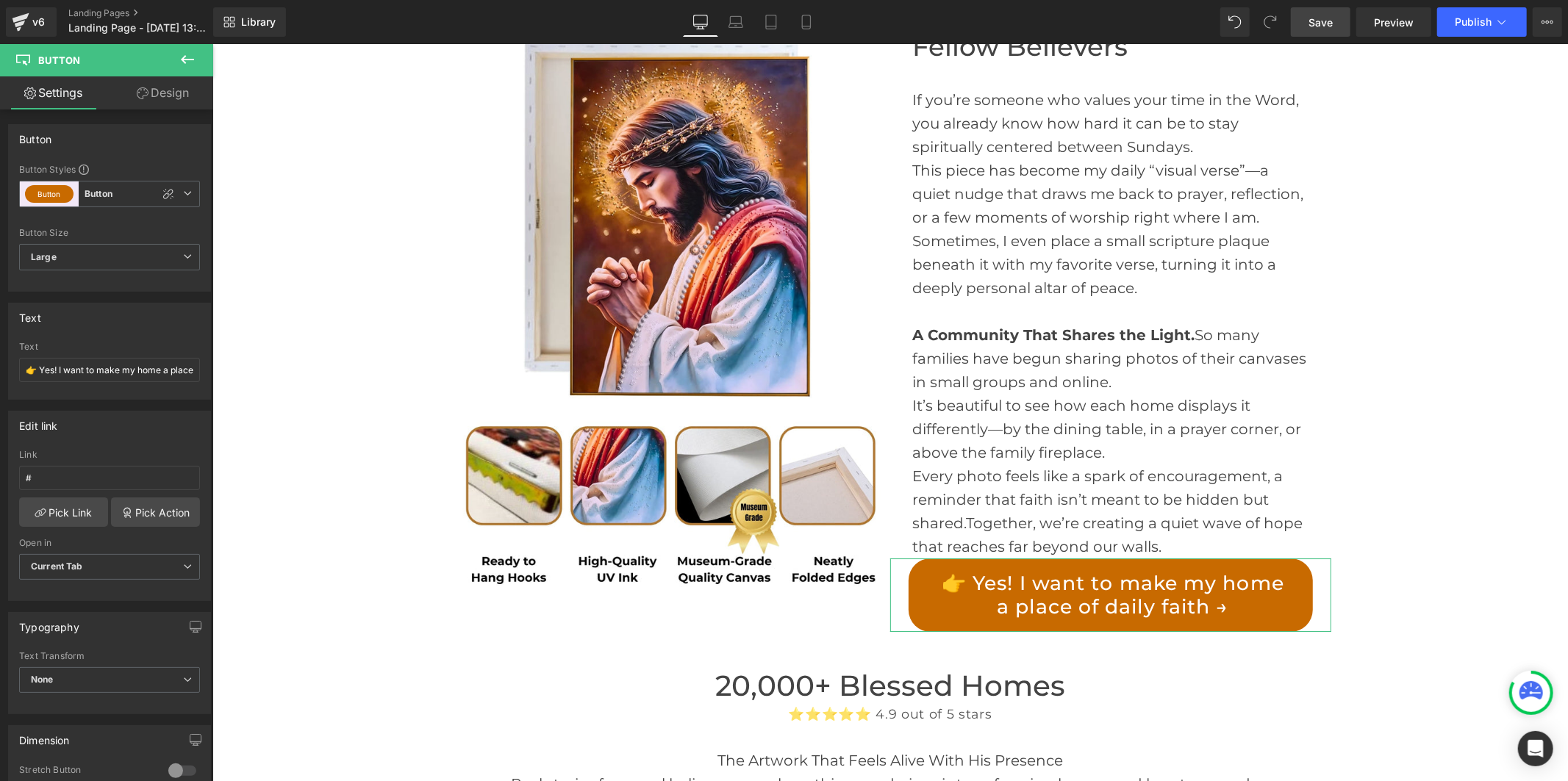
click at [173, 98] on link "Design" at bounding box center [162, 92] width 106 height 33
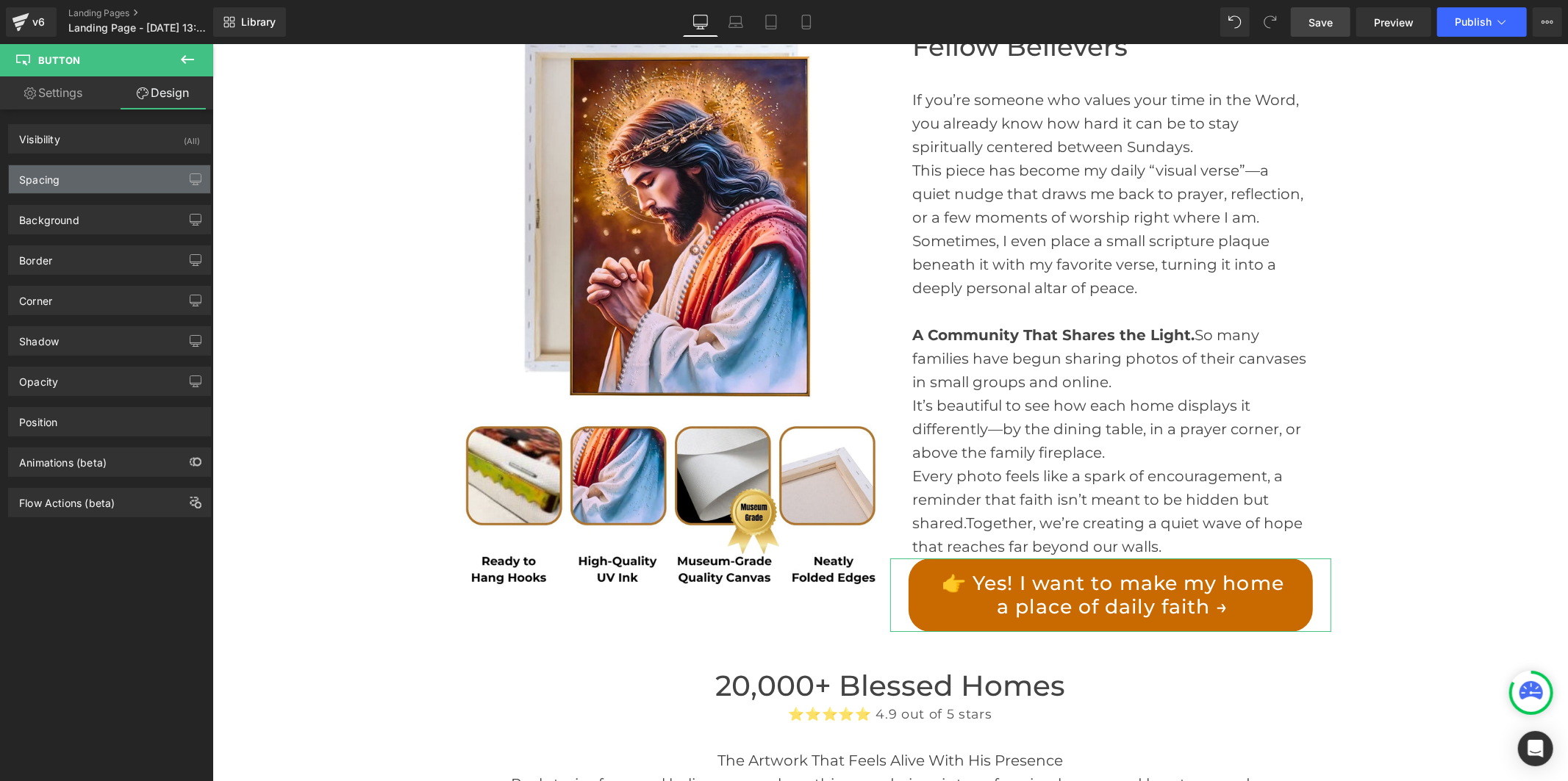
click at [88, 180] on div "Spacing" at bounding box center [109, 179] width 201 height 28
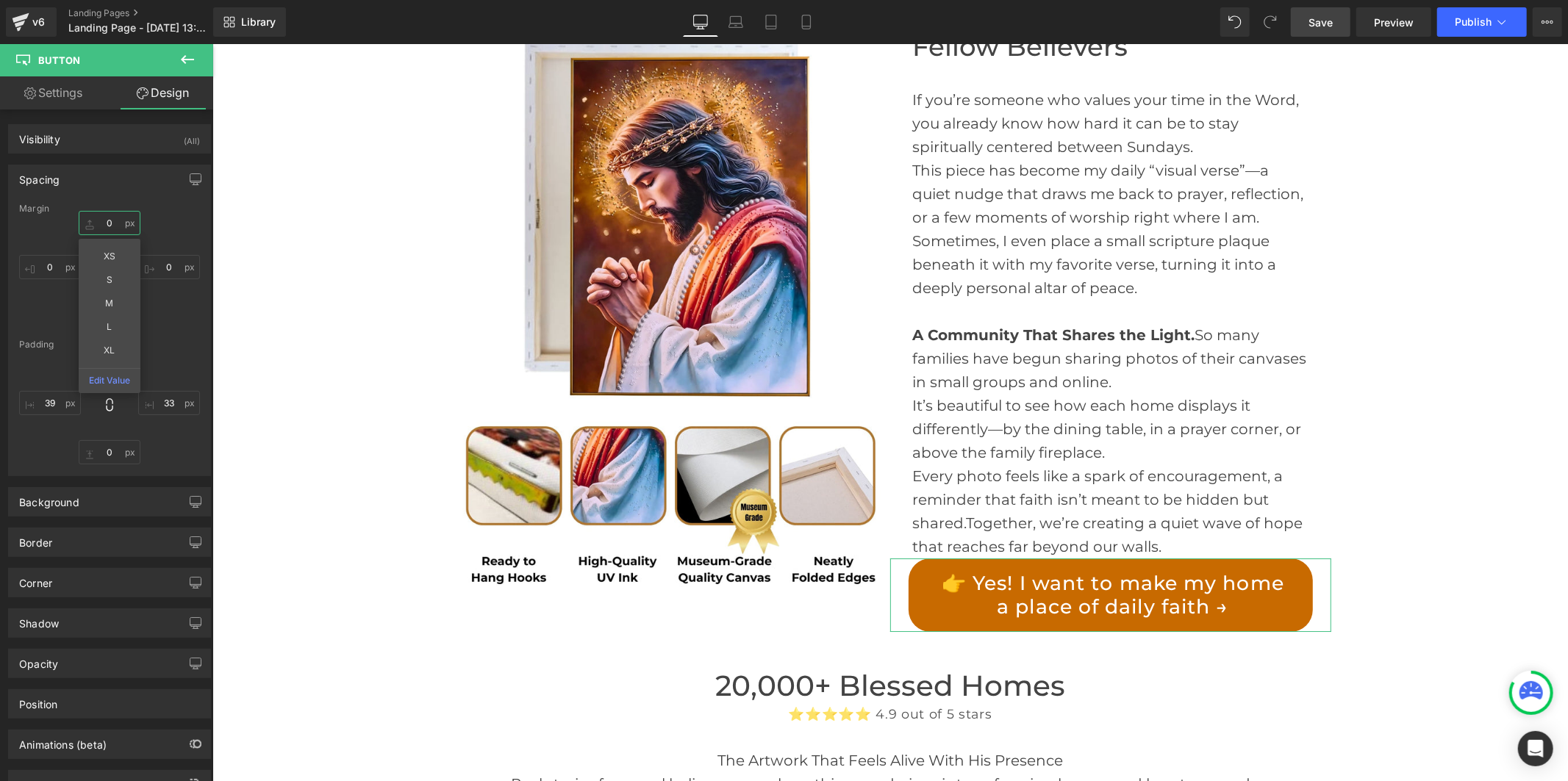
click at [104, 222] on input "0" at bounding box center [109, 223] width 61 height 24
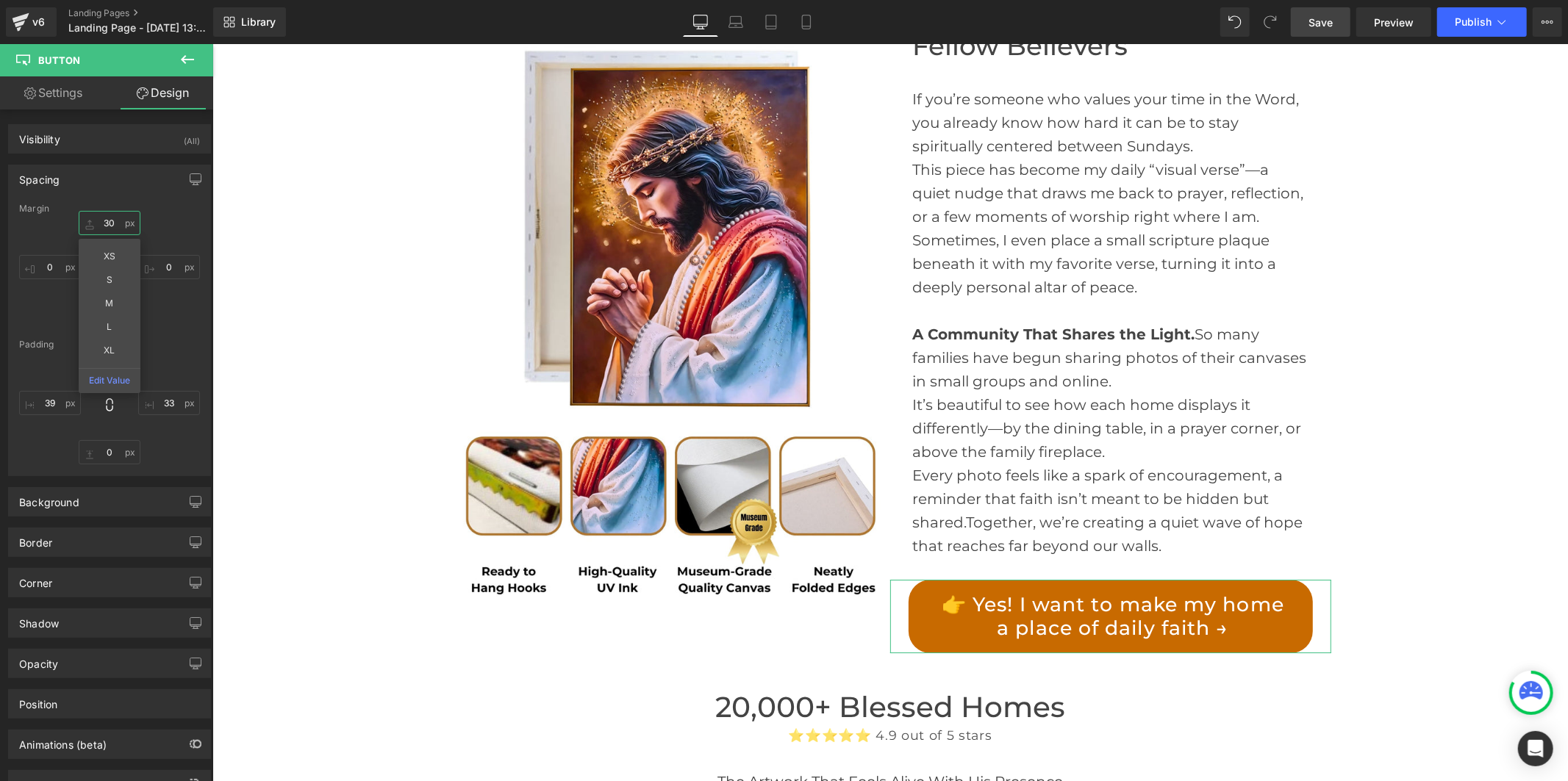
scroll to position [3930, 0]
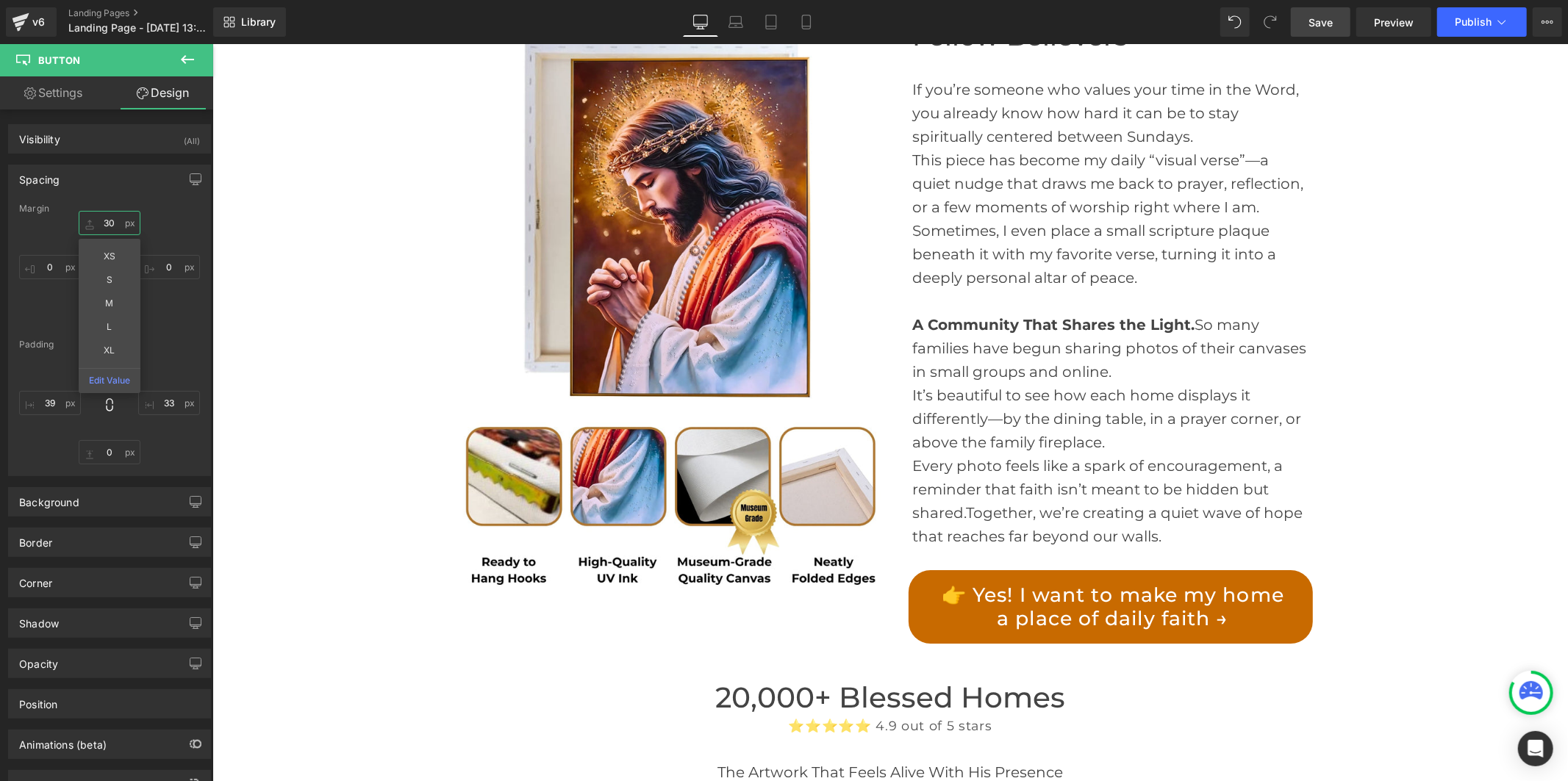
type input "30"
click at [1330, 16] on span "Save" at bounding box center [1320, 22] width 24 height 16
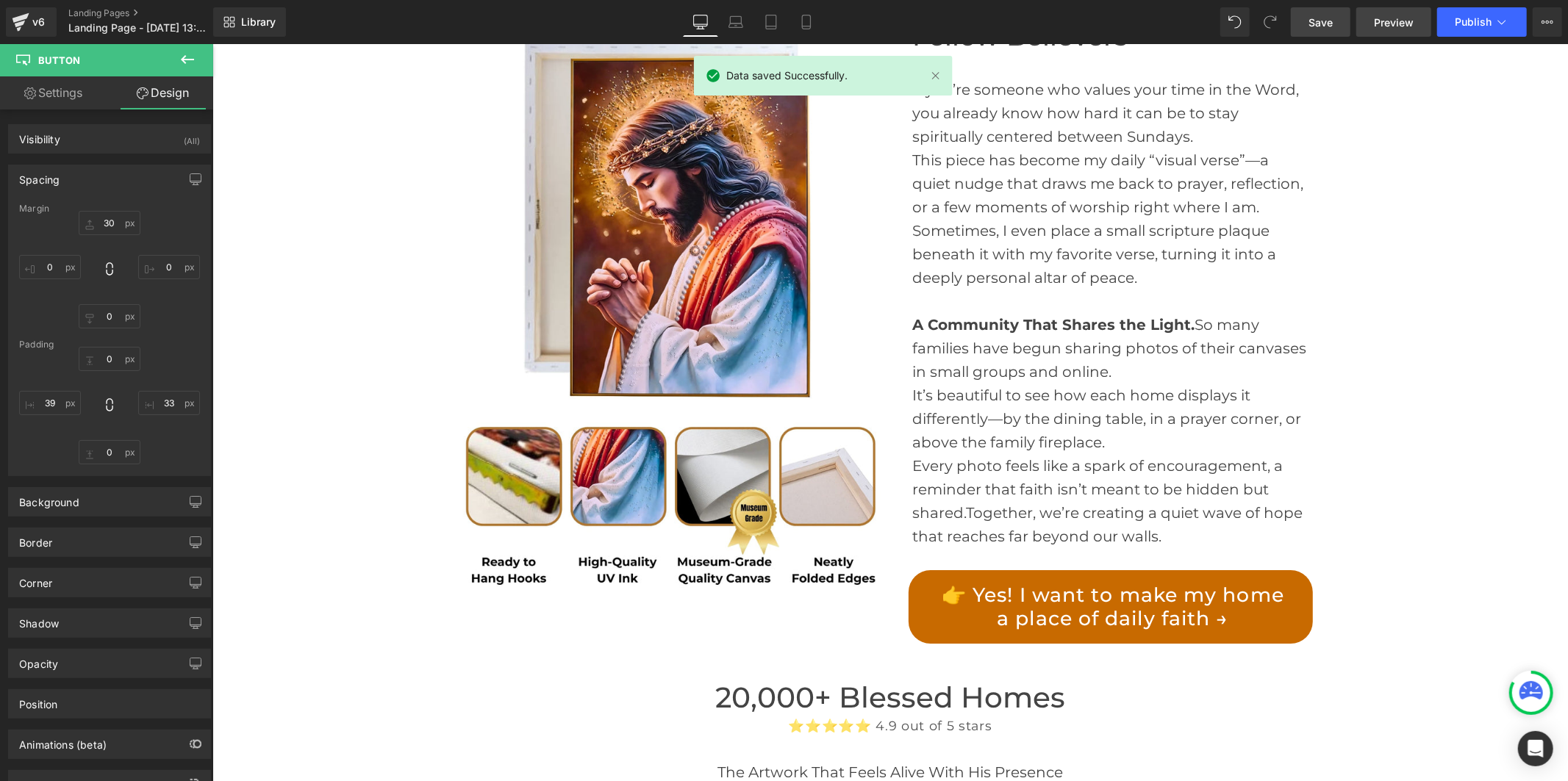
click at [1383, 21] on span "Preview" at bounding box center [1393, 22] width 40 height 16
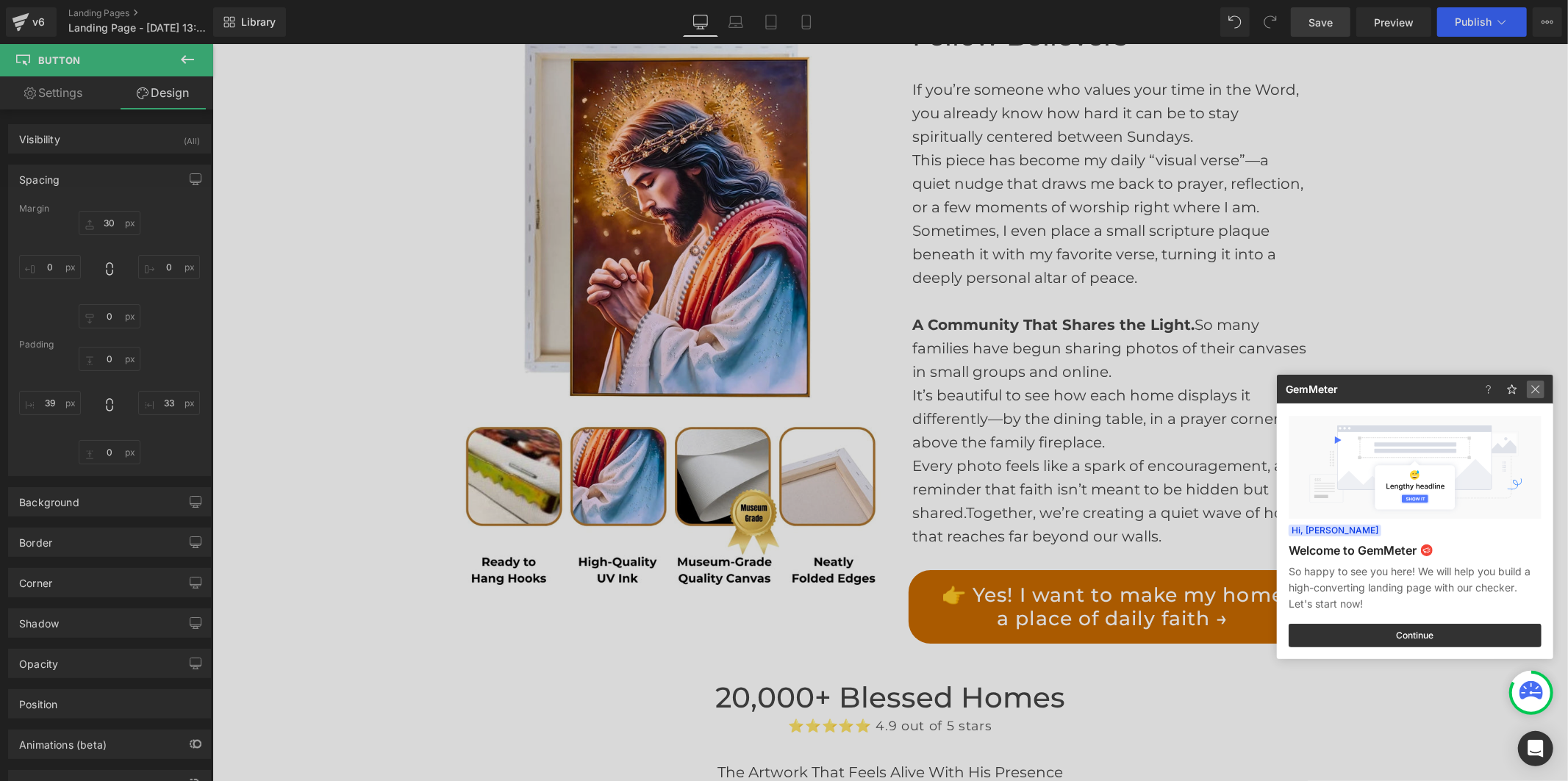
click at [1533, 386] on img at bounding box center [1535, 390] width 17 height 17
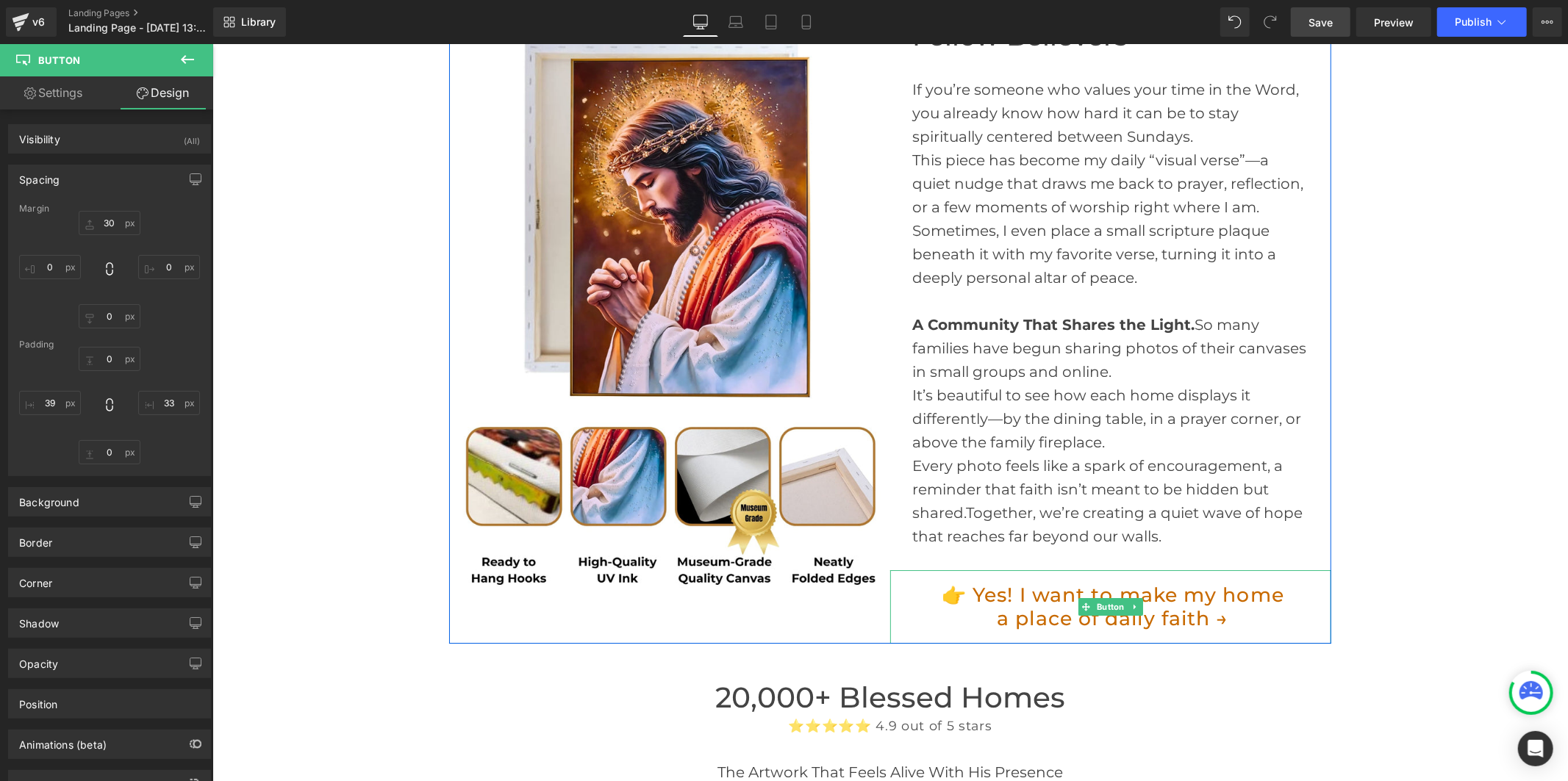
click at [1273, 593] on link "👉 Yes! I want to make my home a place of daily faith →" at bounding box center [1110, 606] width 404 height 73
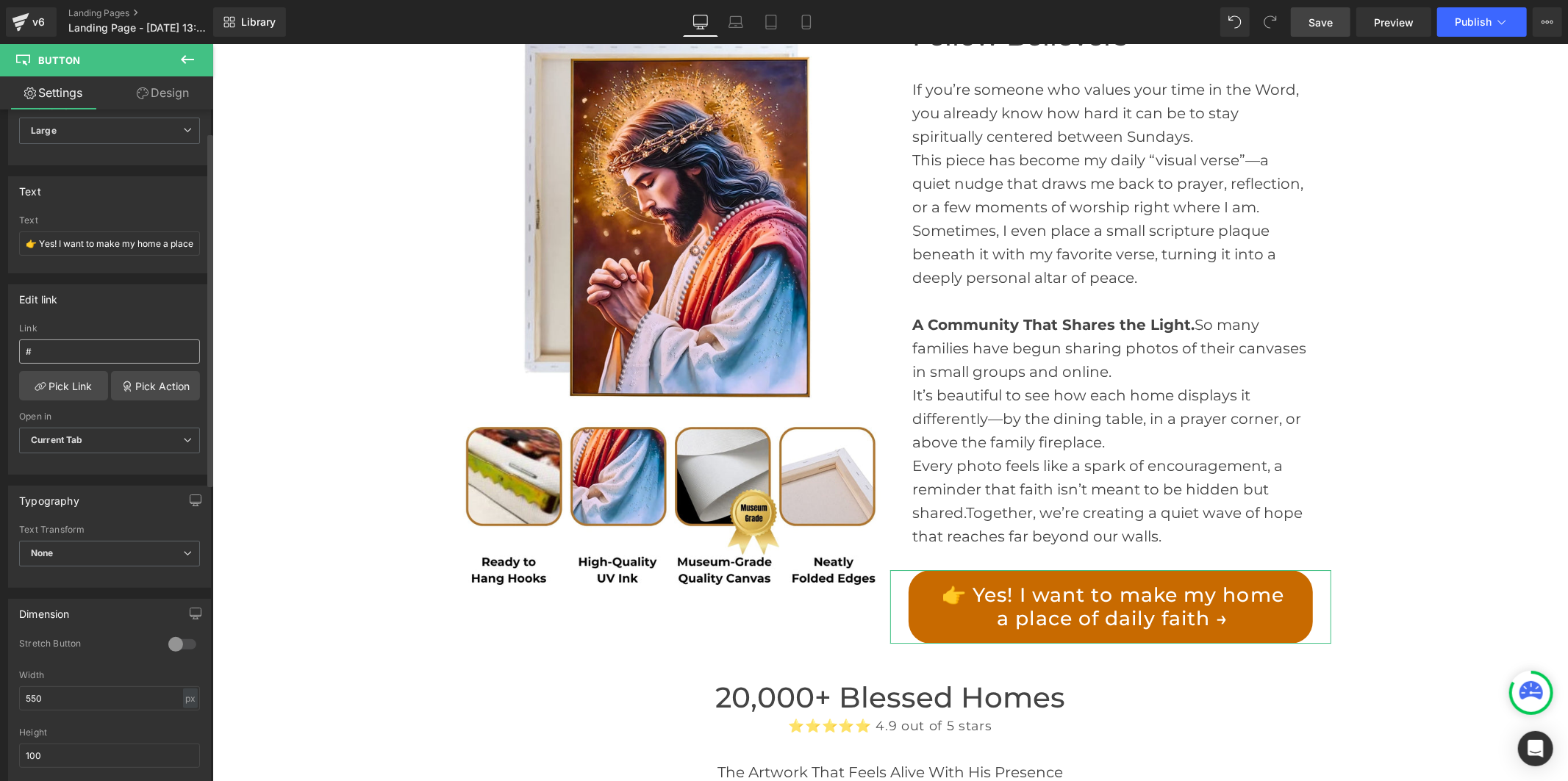
scroll to position [163, 0]
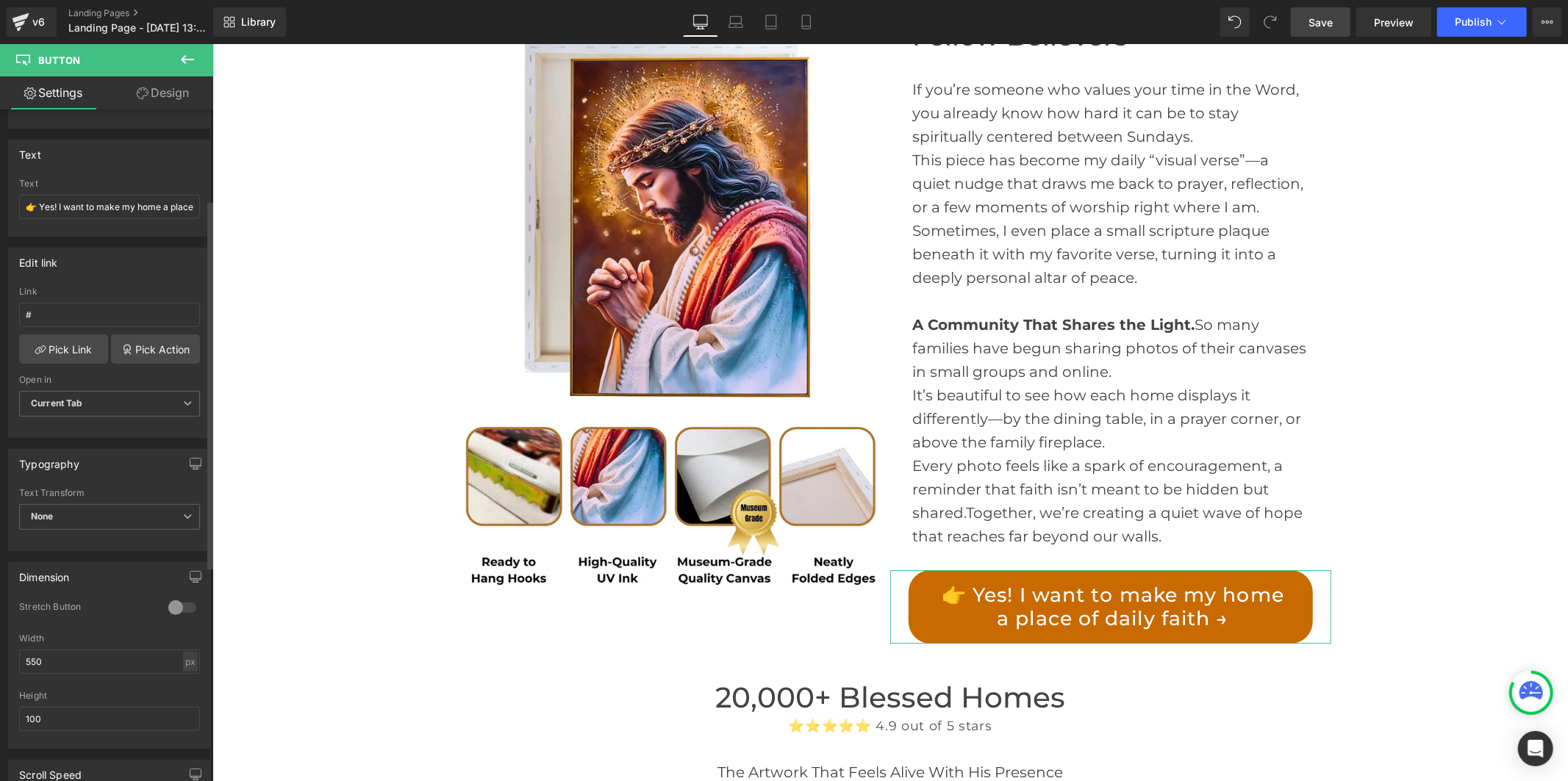
click at [181, 608] on div at bounding box center [182, 607] width 35 height 23
click at [792, 16] on link "Mobile" at bounding box center [806, 22] width 35 height 29
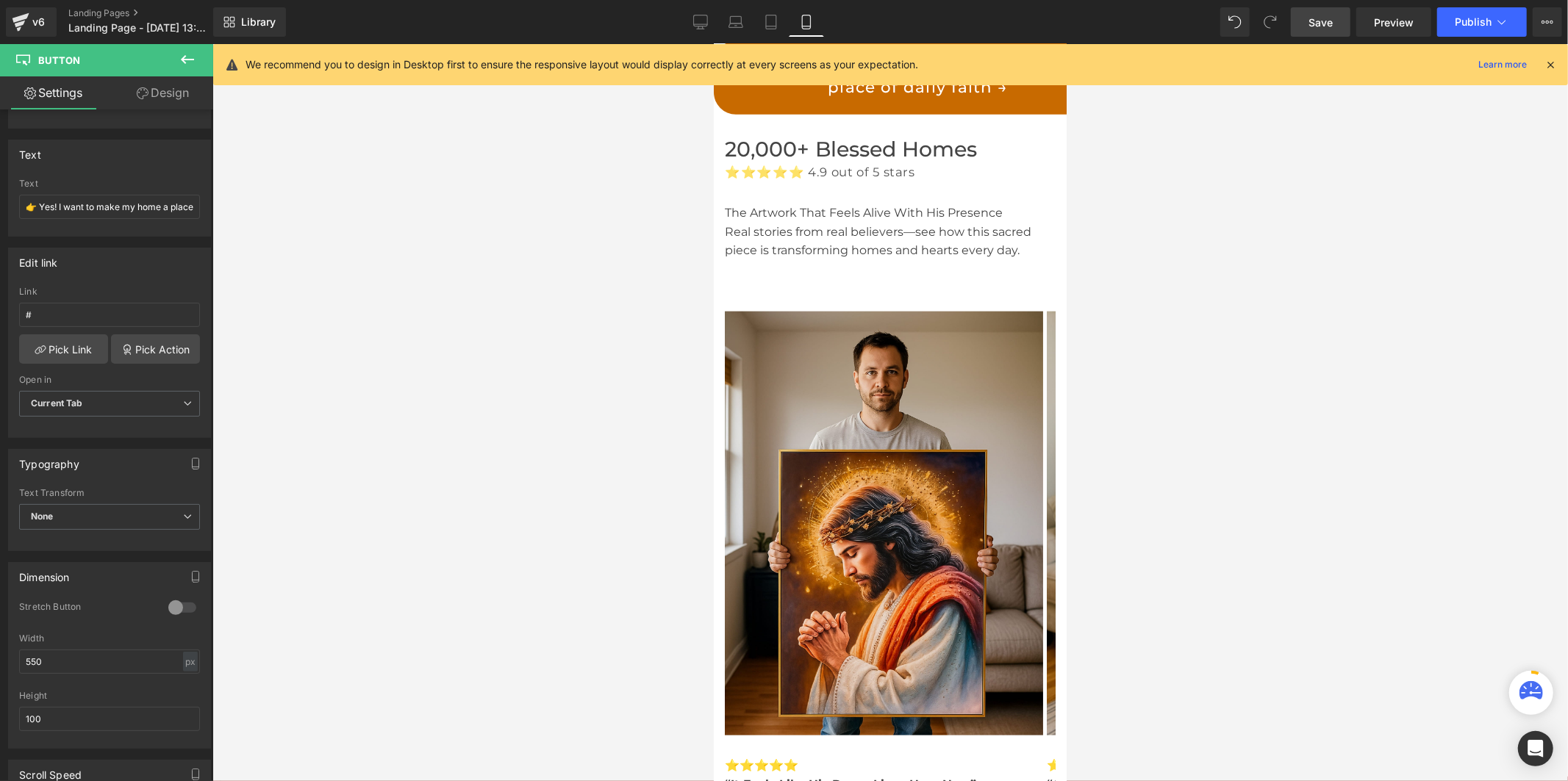
scroll to position [5788, 0]
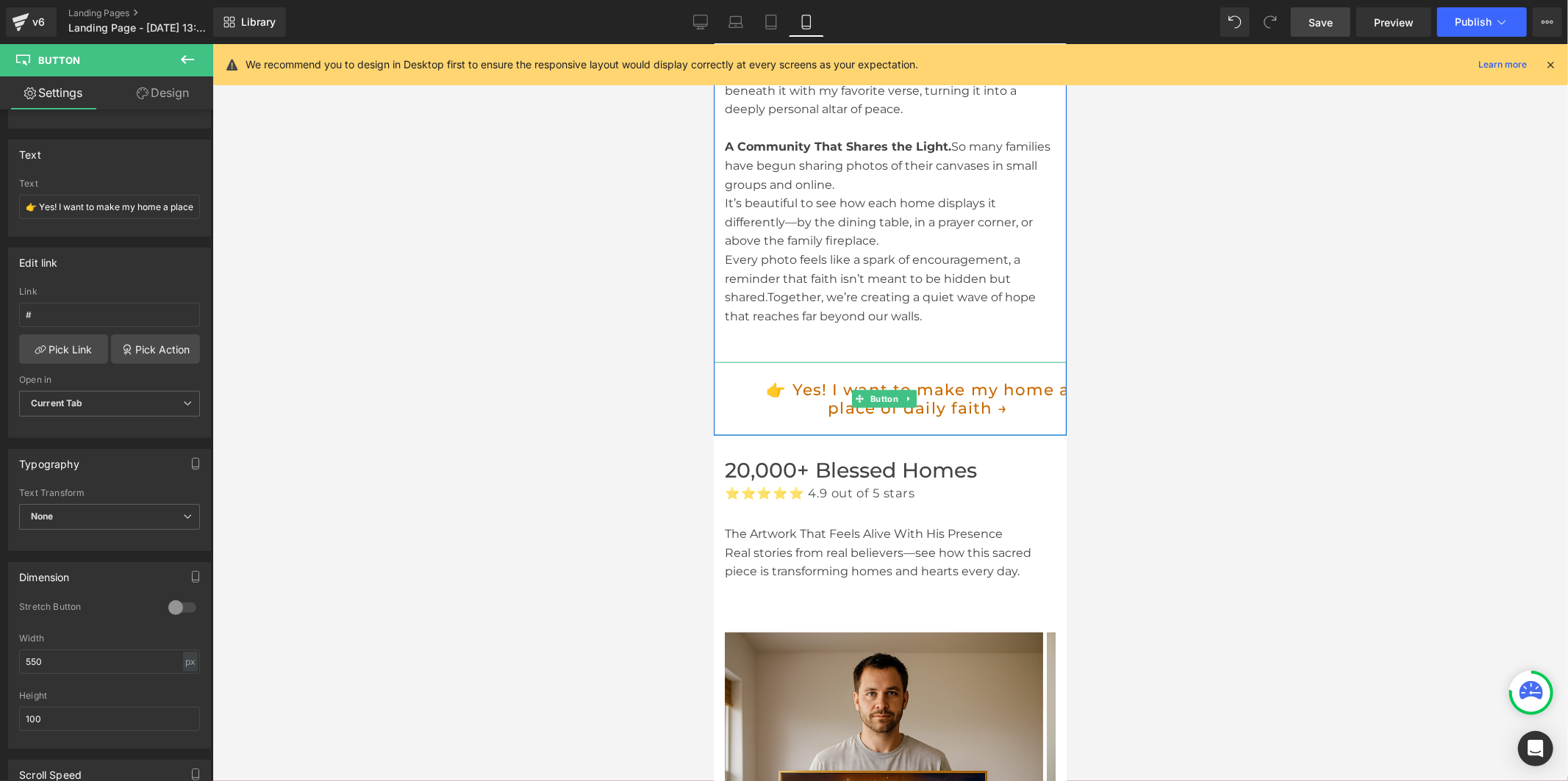
click at [858, 362] on link "👉 Yes! I want to make my home a place of daily faith →" at bounding box center [915, 398] width 404 height 73
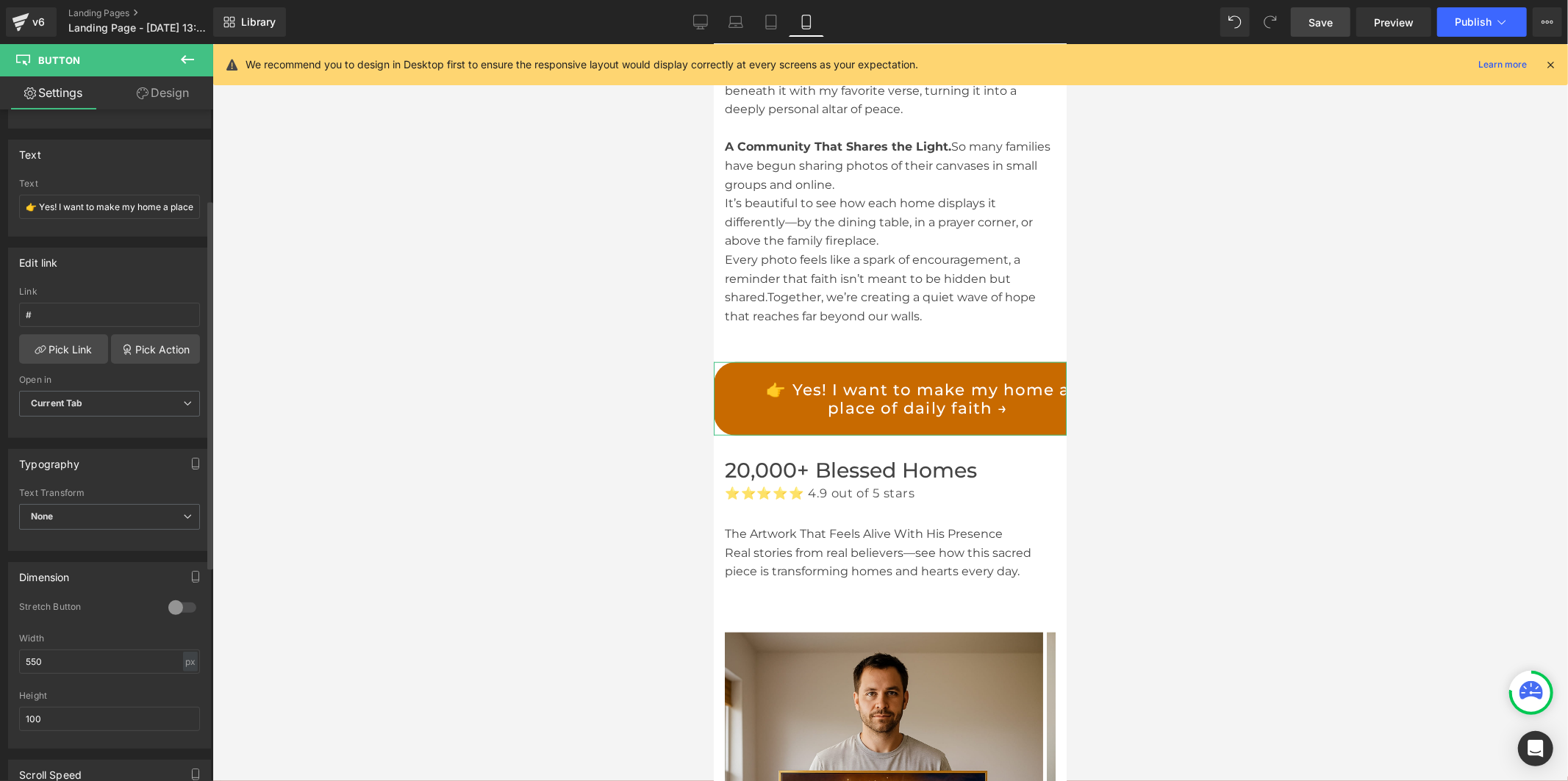
click at [181, 606] on div at bounding box center [182, 607] width 35 height 23
drag, startPoint x: 707, startPoint y: 11, endPoint x: 751, endPoint y: 35, distance: 50.1
click at [707, 11] on link "Desktop" at bounding box center [700, 22] width 35 height 29
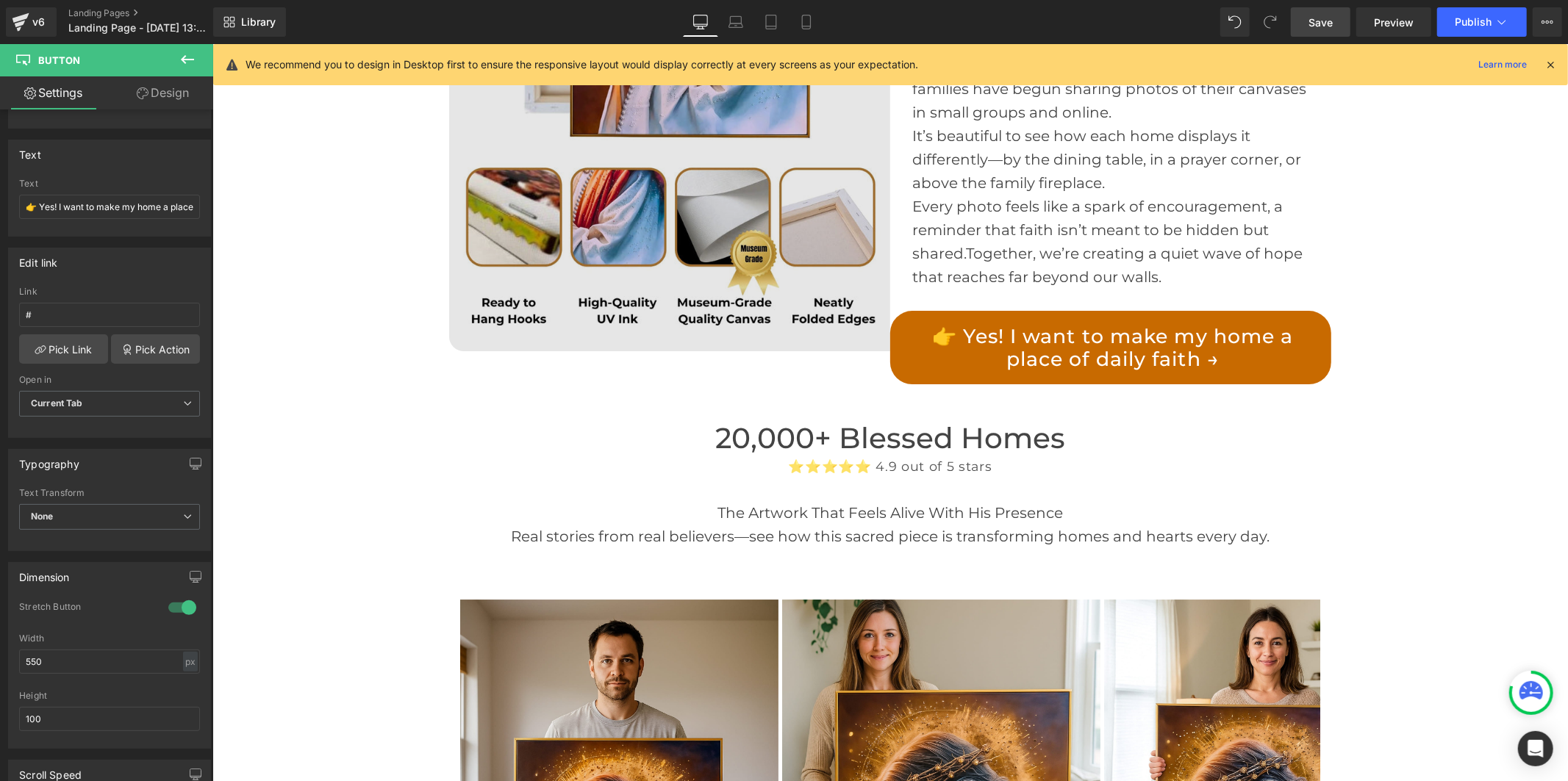
scroll to position [4099, 0]
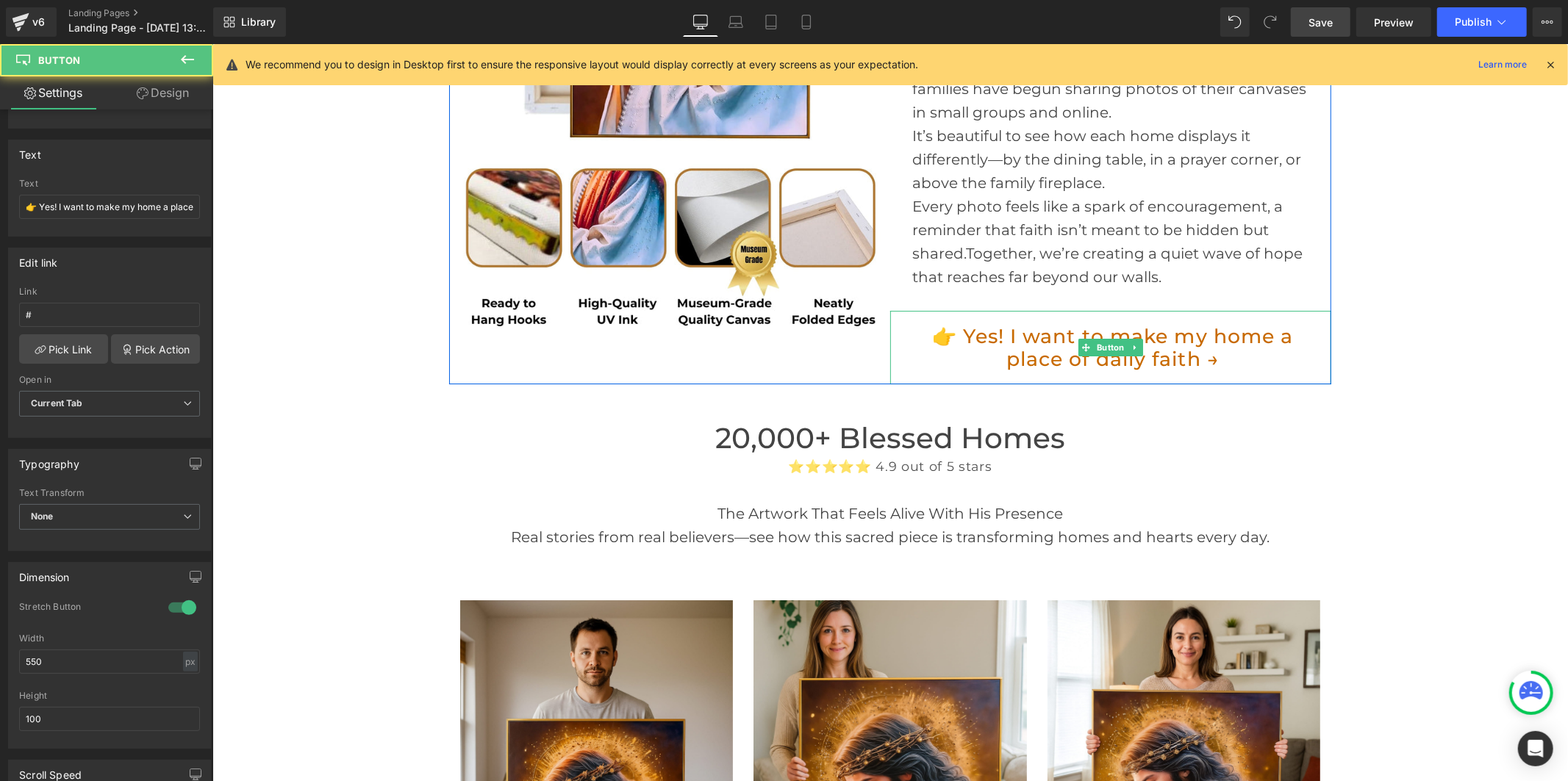
click at [907, 333] on link "👉 Yes! I want to make my home a place of daily faith →" at bounding box center [1109, 346] width 441 height 73
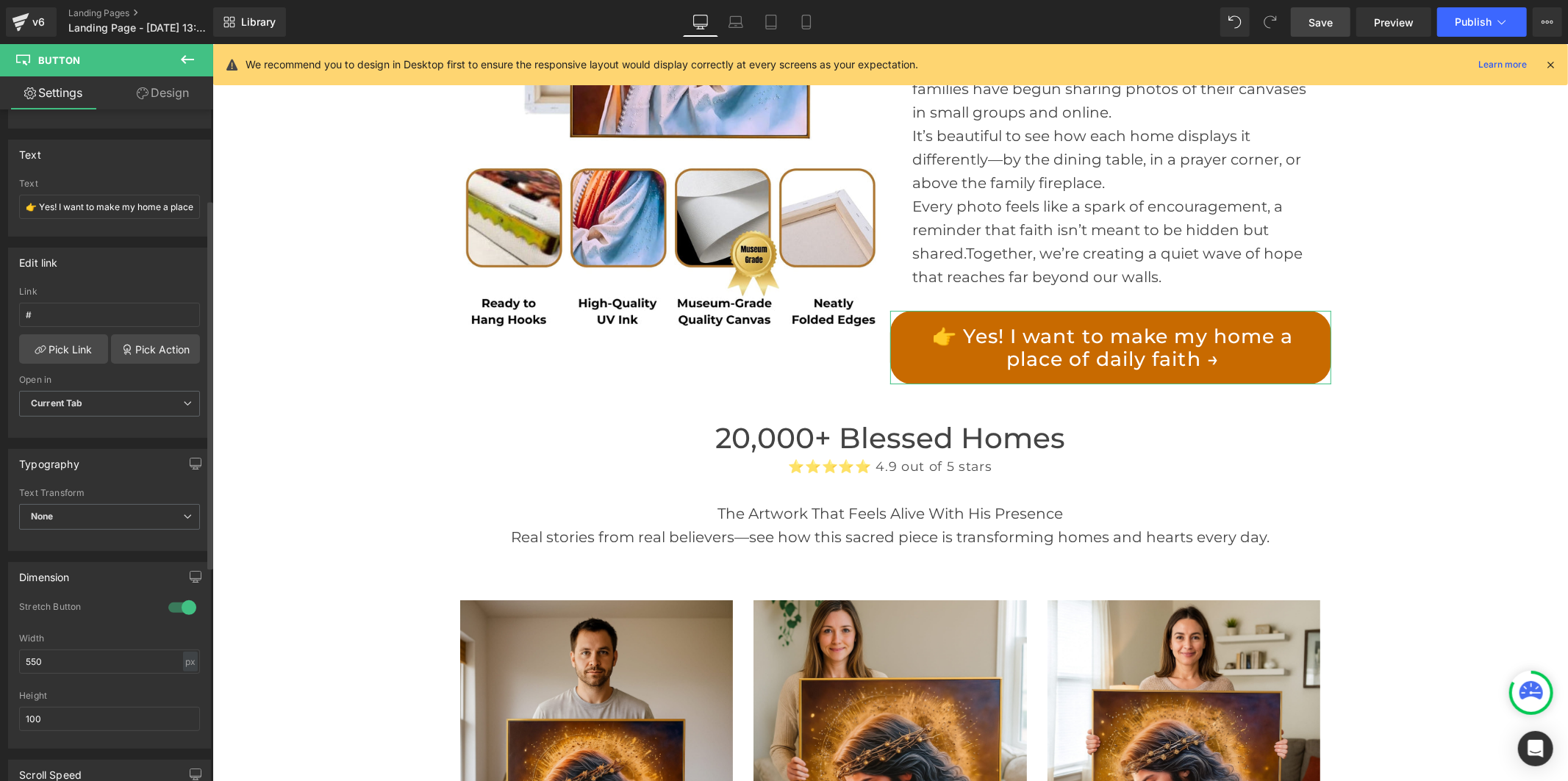
click at [170, 608] on div at bounding box center [182, 607] width 35 height 23
click at [803, 22] on icon at bounding box center [806, 22] width 15 height 15
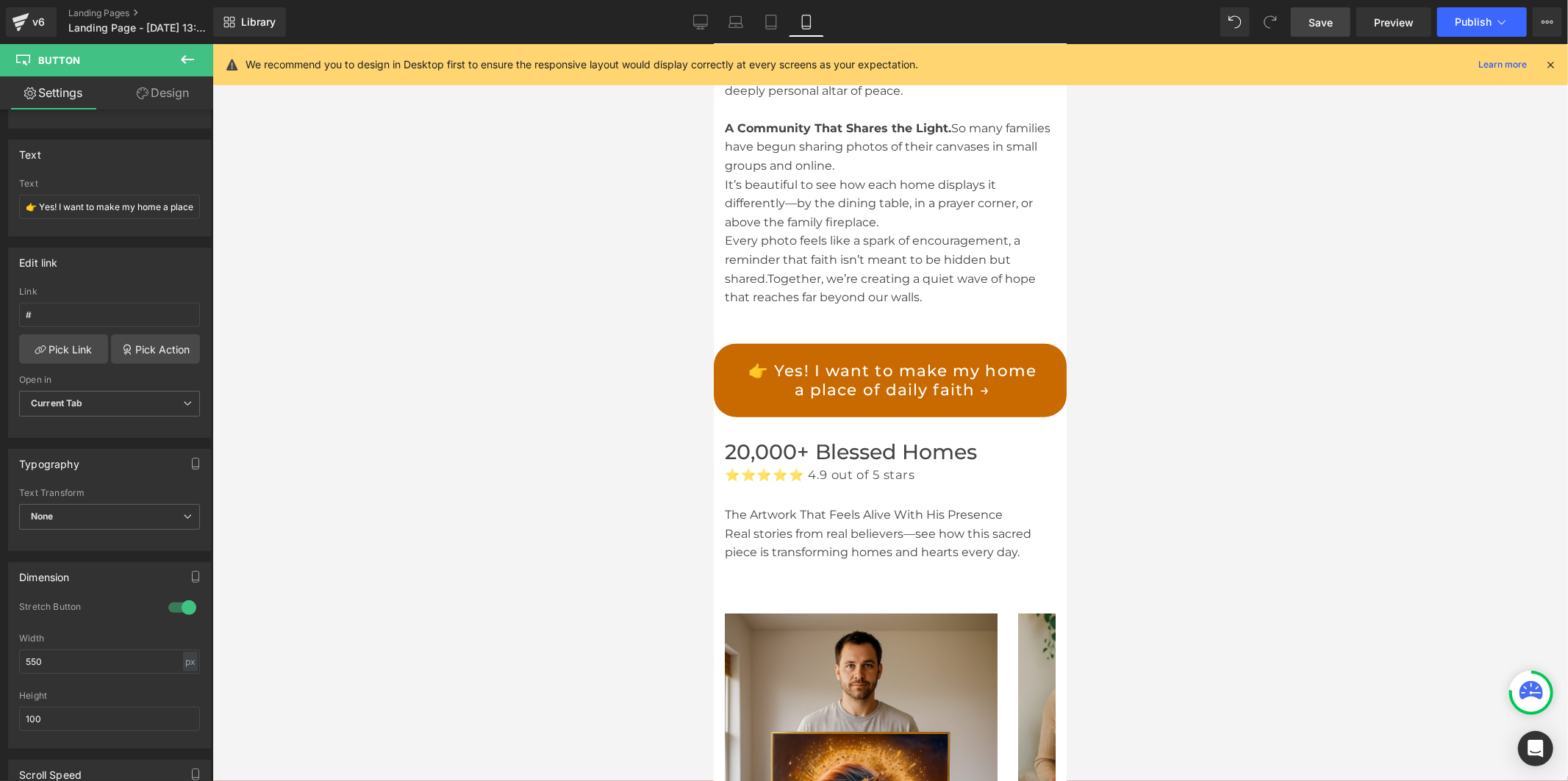
scroll to position [5788, 0]
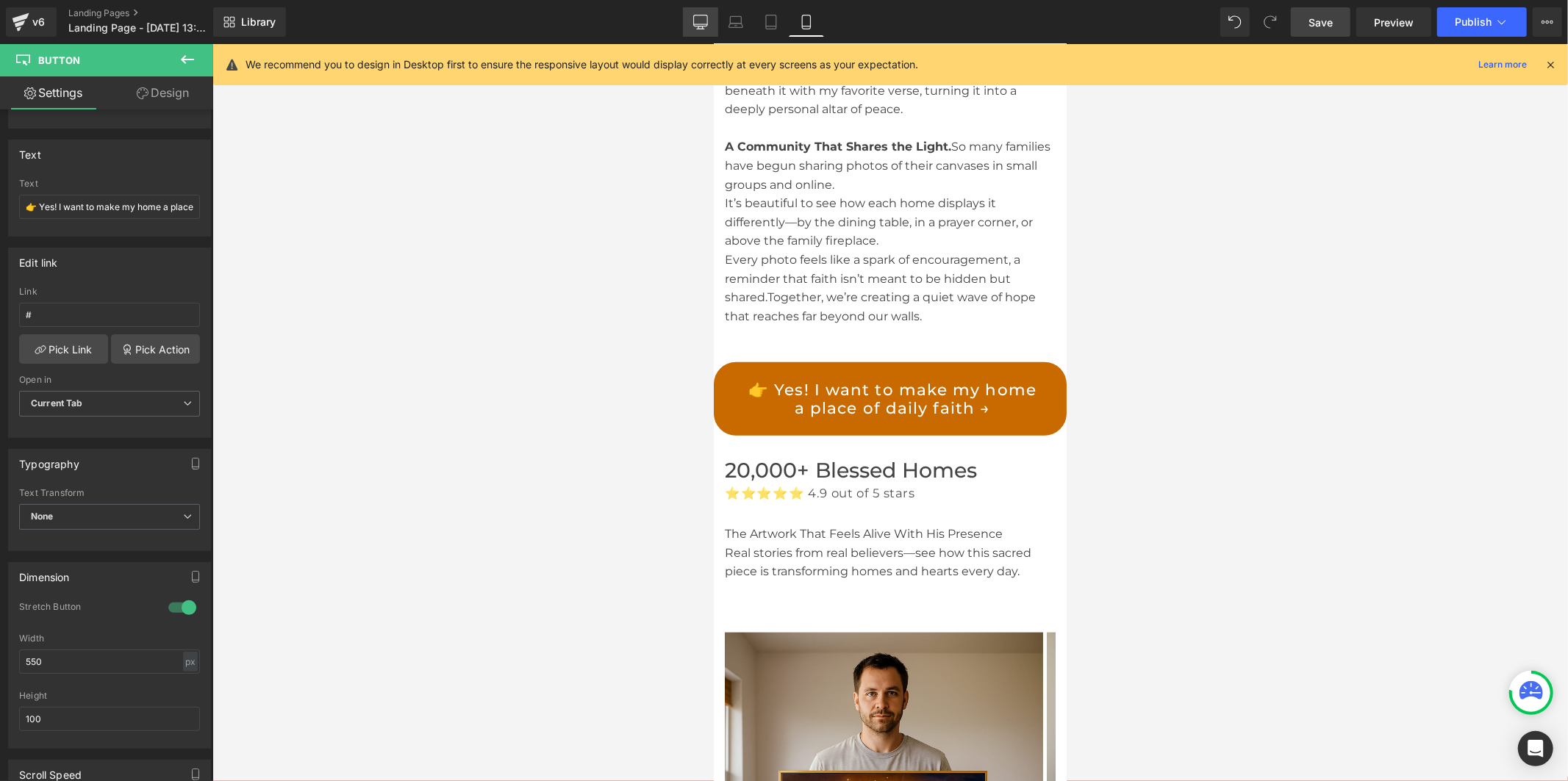
click at [706, 18] on icon at bounding box center [700, 22] width 15 height 15
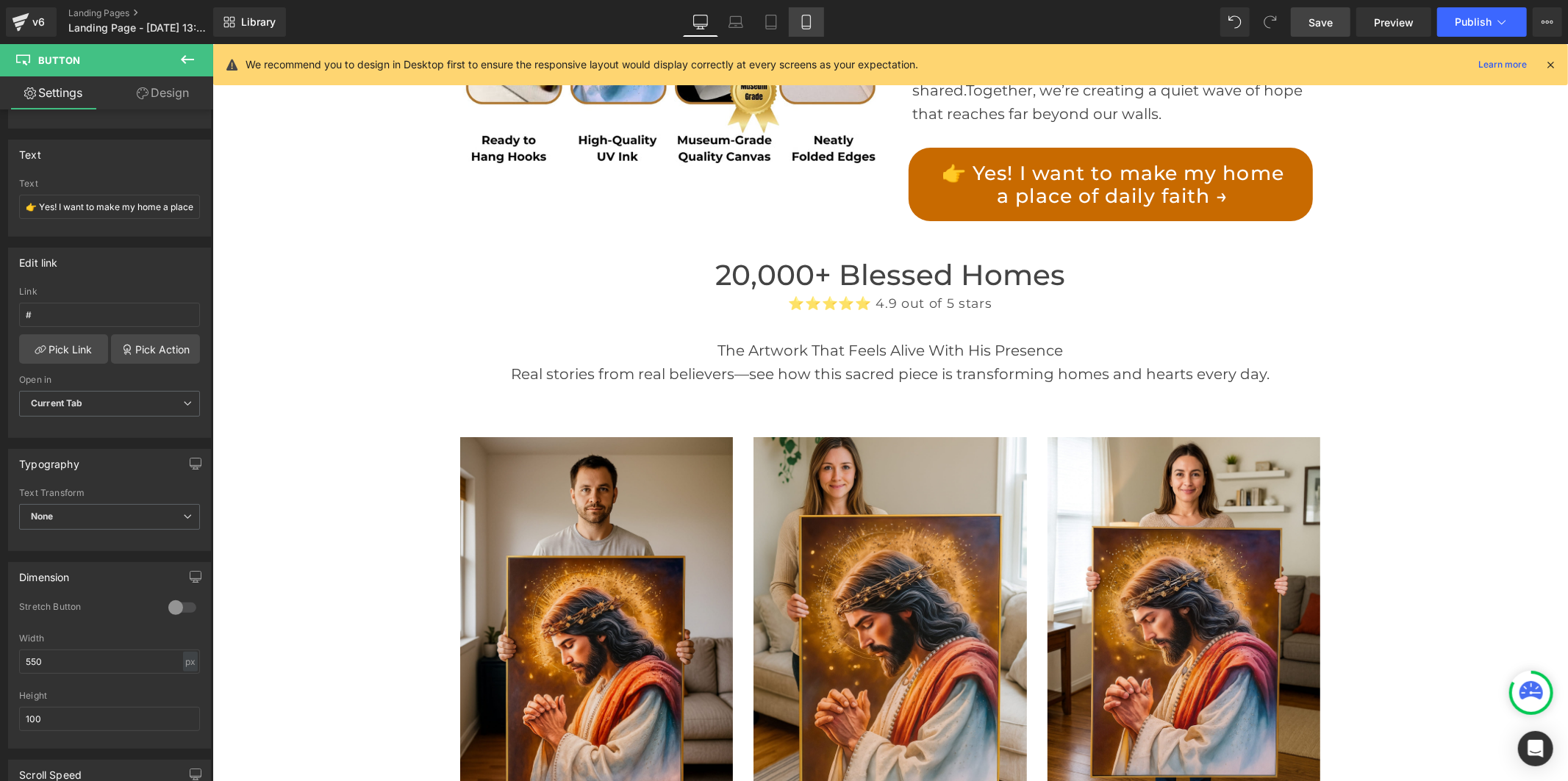
click at [807, 16] on icon at bounding box center [806, 22] width 15 height 15
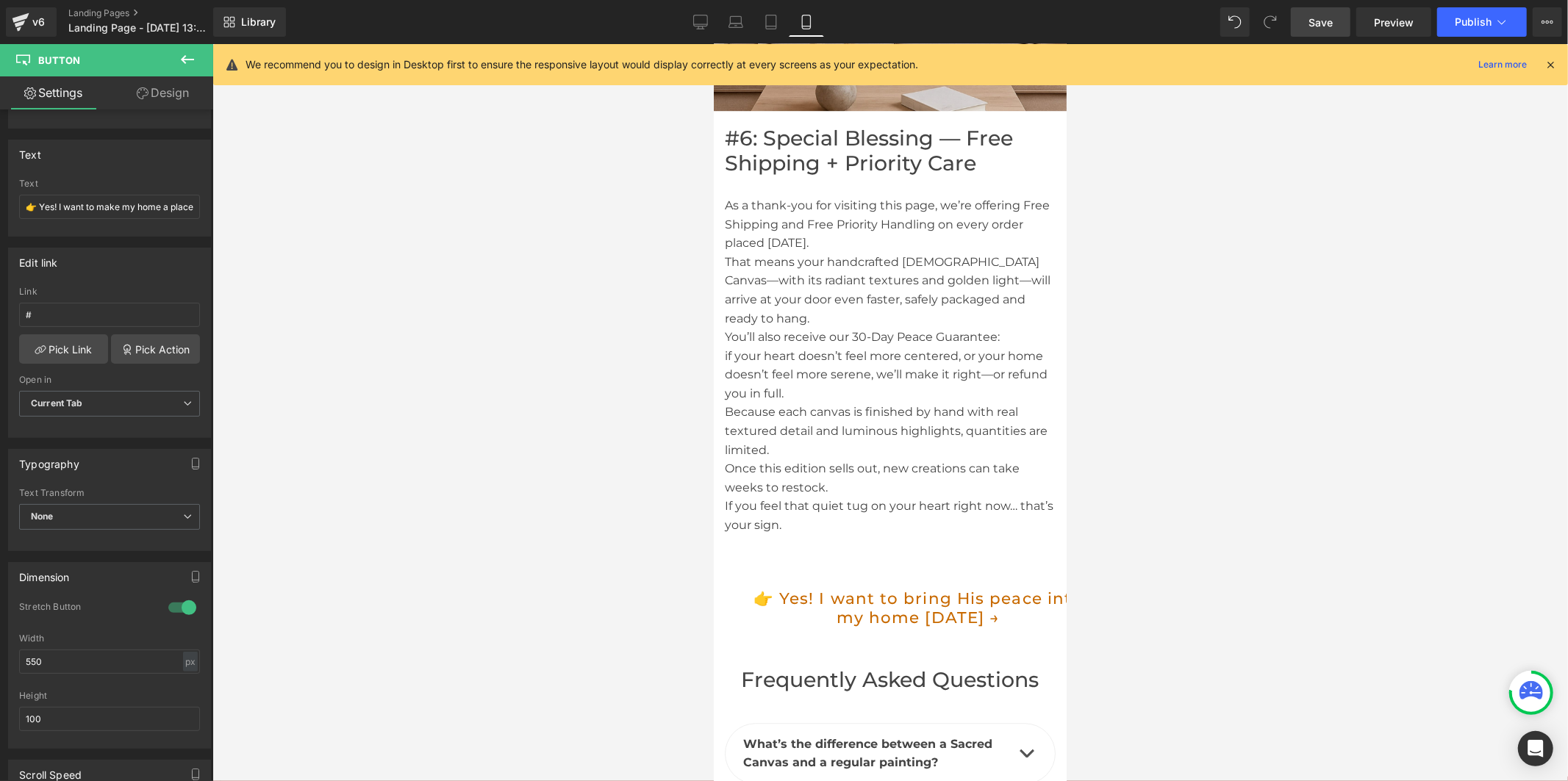
scroll to position [7502, 0]
click at [880, 568] on link "👉 Yes! I want to bring His peace into my home [DATE] →" at bounding box center [915, 604] width 404 height 73
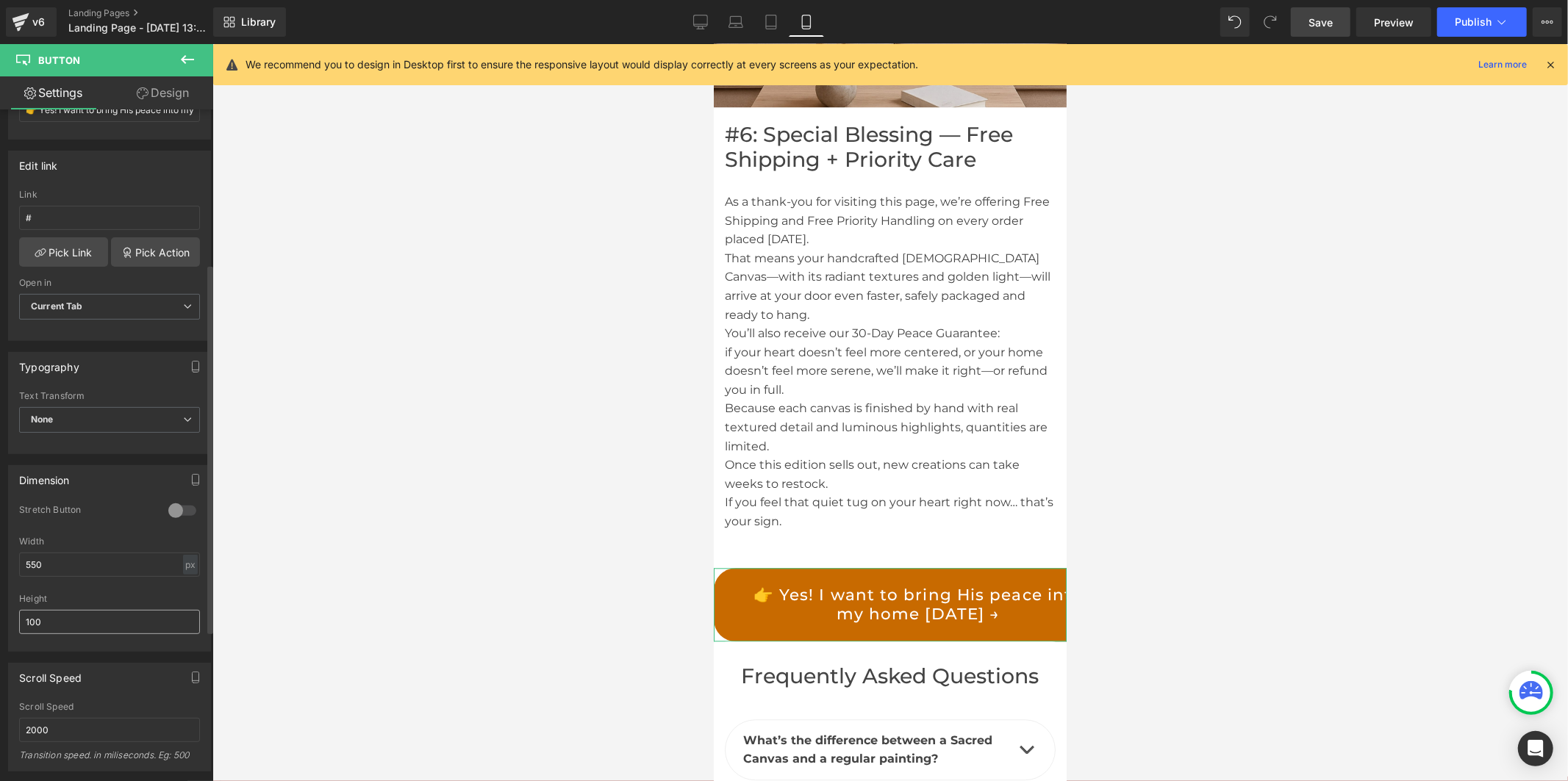
scroll to position [327, 0]
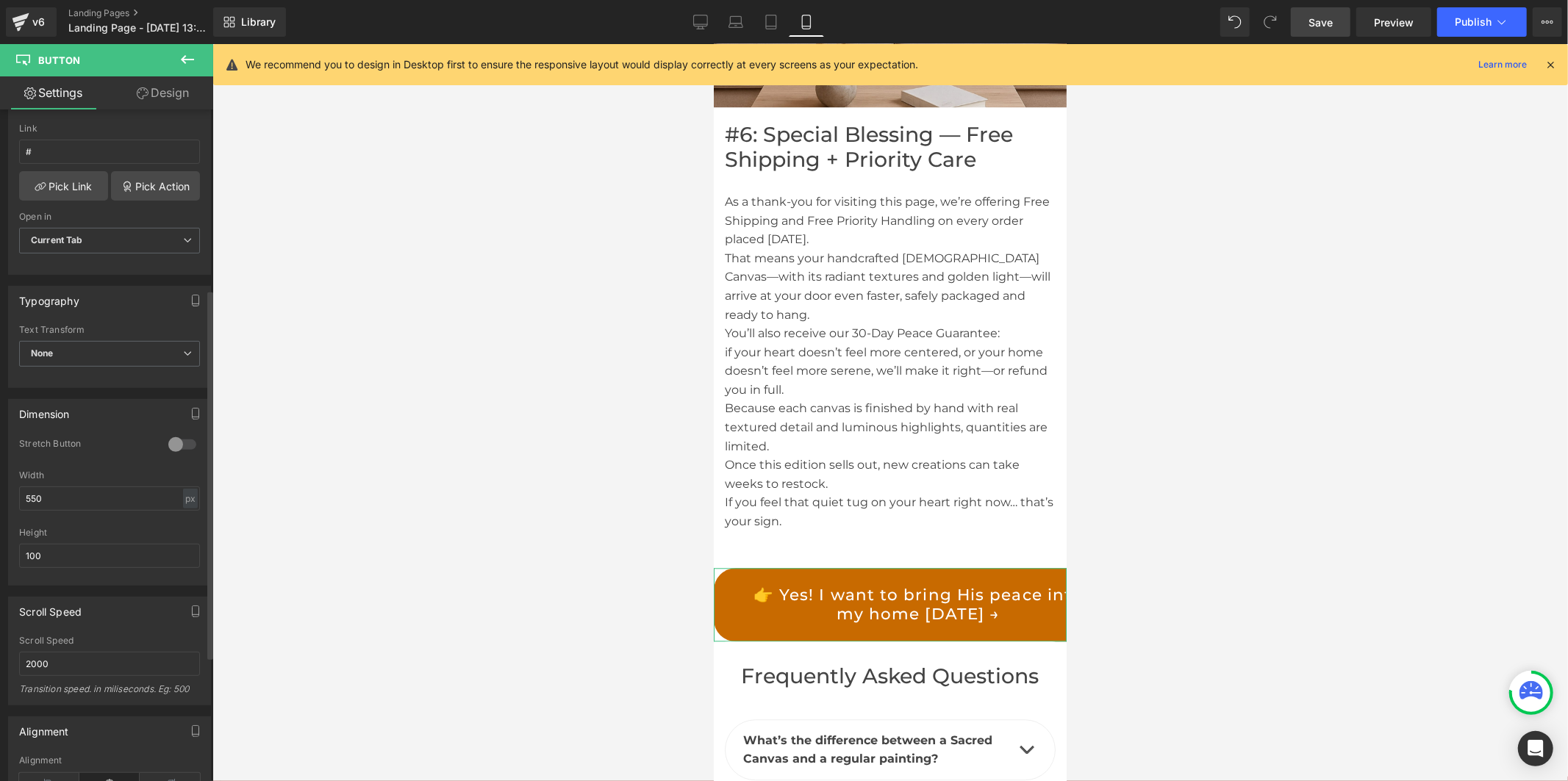
click at [185, 446] on div at bounding box center [182, 444] width 35 height 23
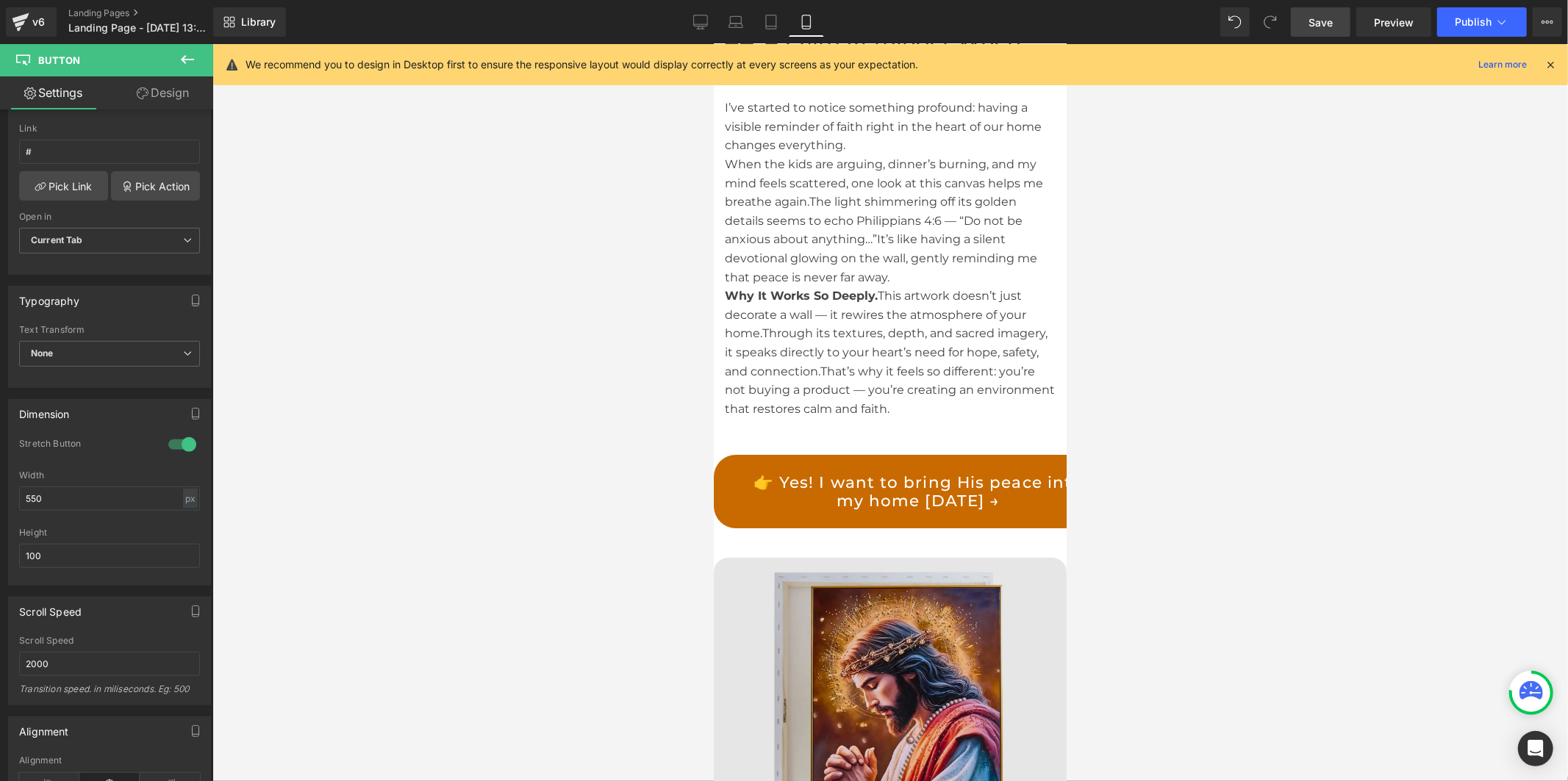
scroll to position [4614, 0]
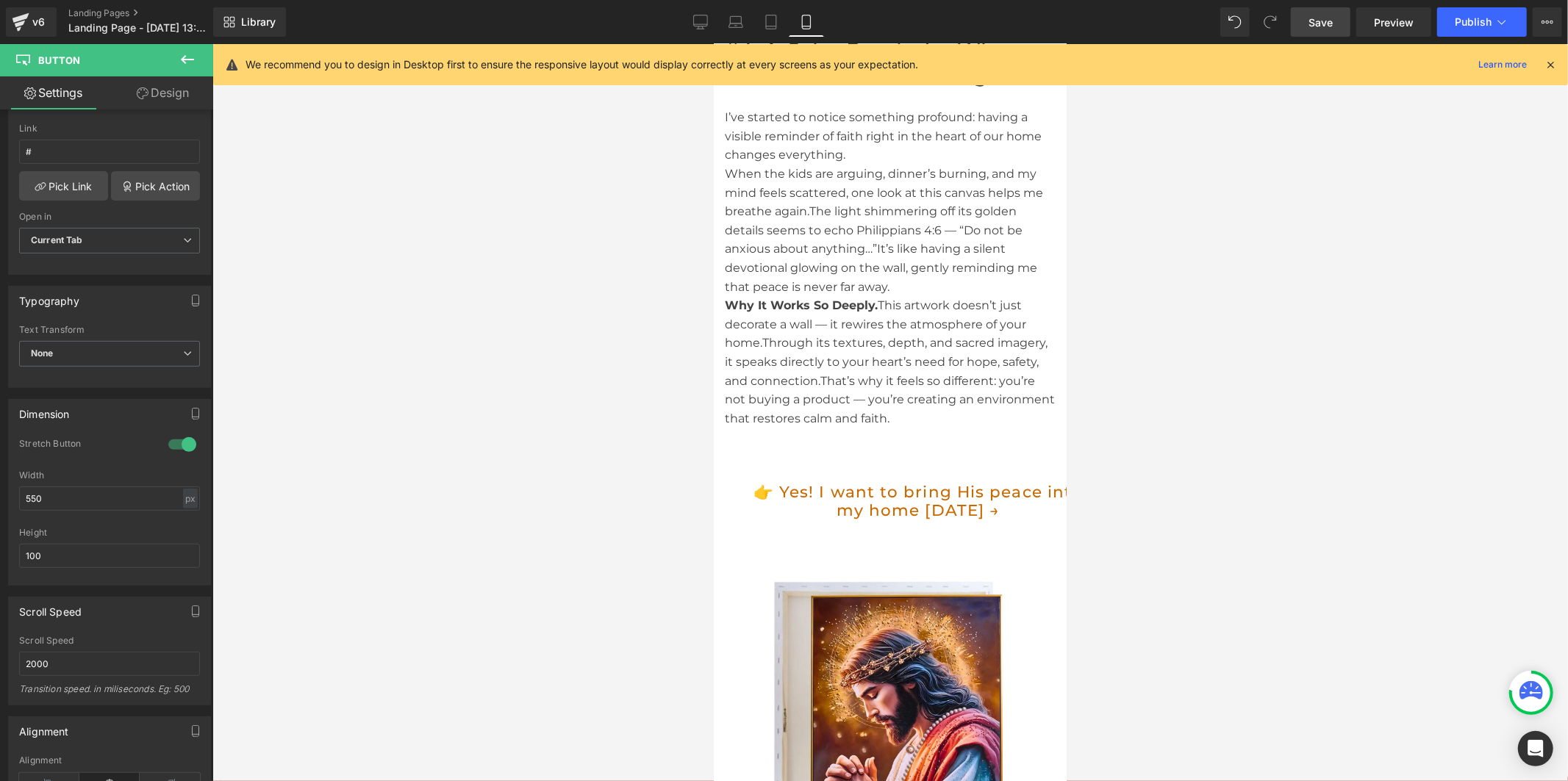
click at [842, 464] on link "👉 Yes! I want to bring His peace into my home [DATE] →" at bounding box center [915, 500] width 404 height 73
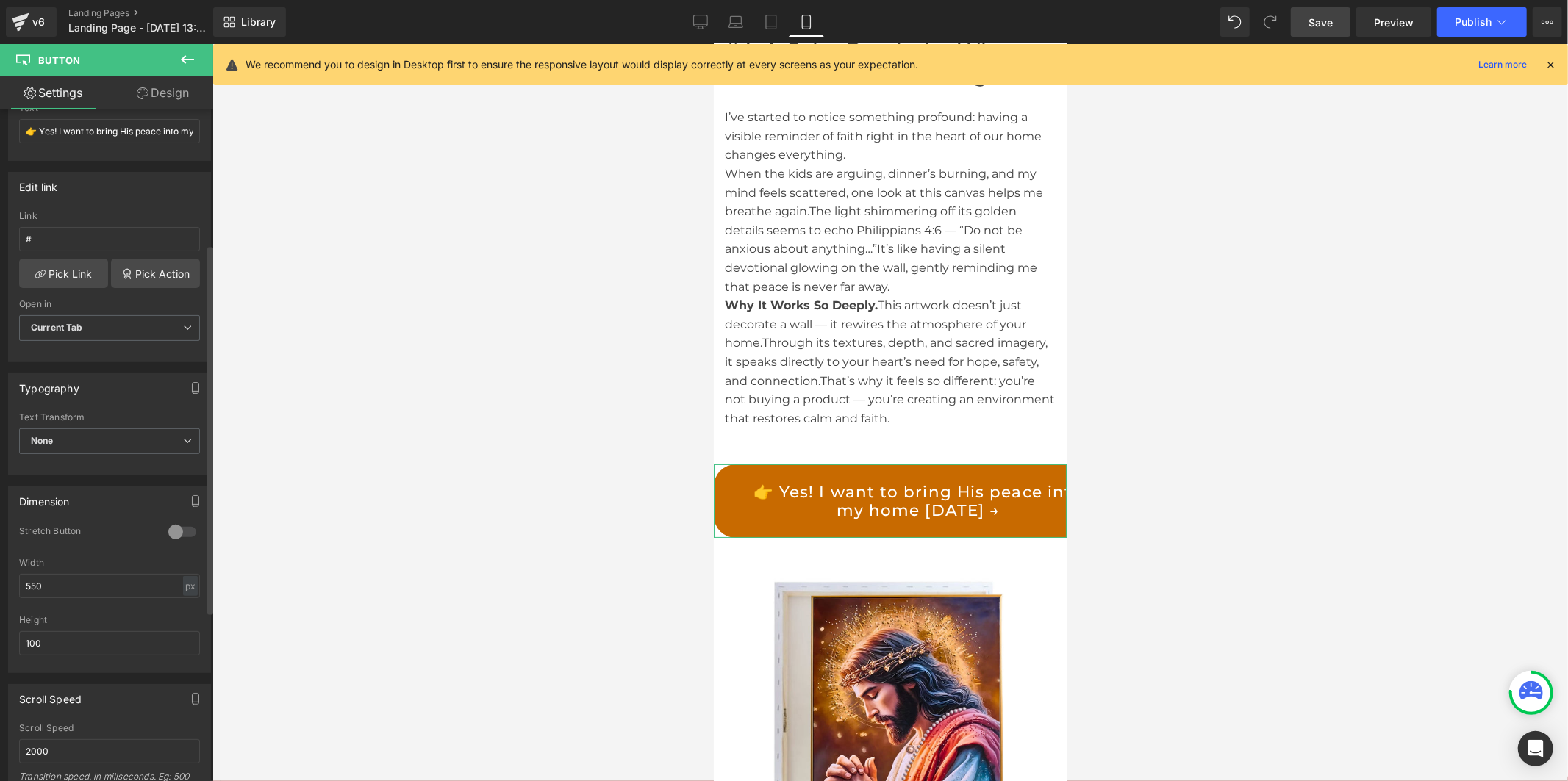
scroll to position [244, 0]
click at [181, 527] on div at bounding box center [182, 526] width 35 height 23
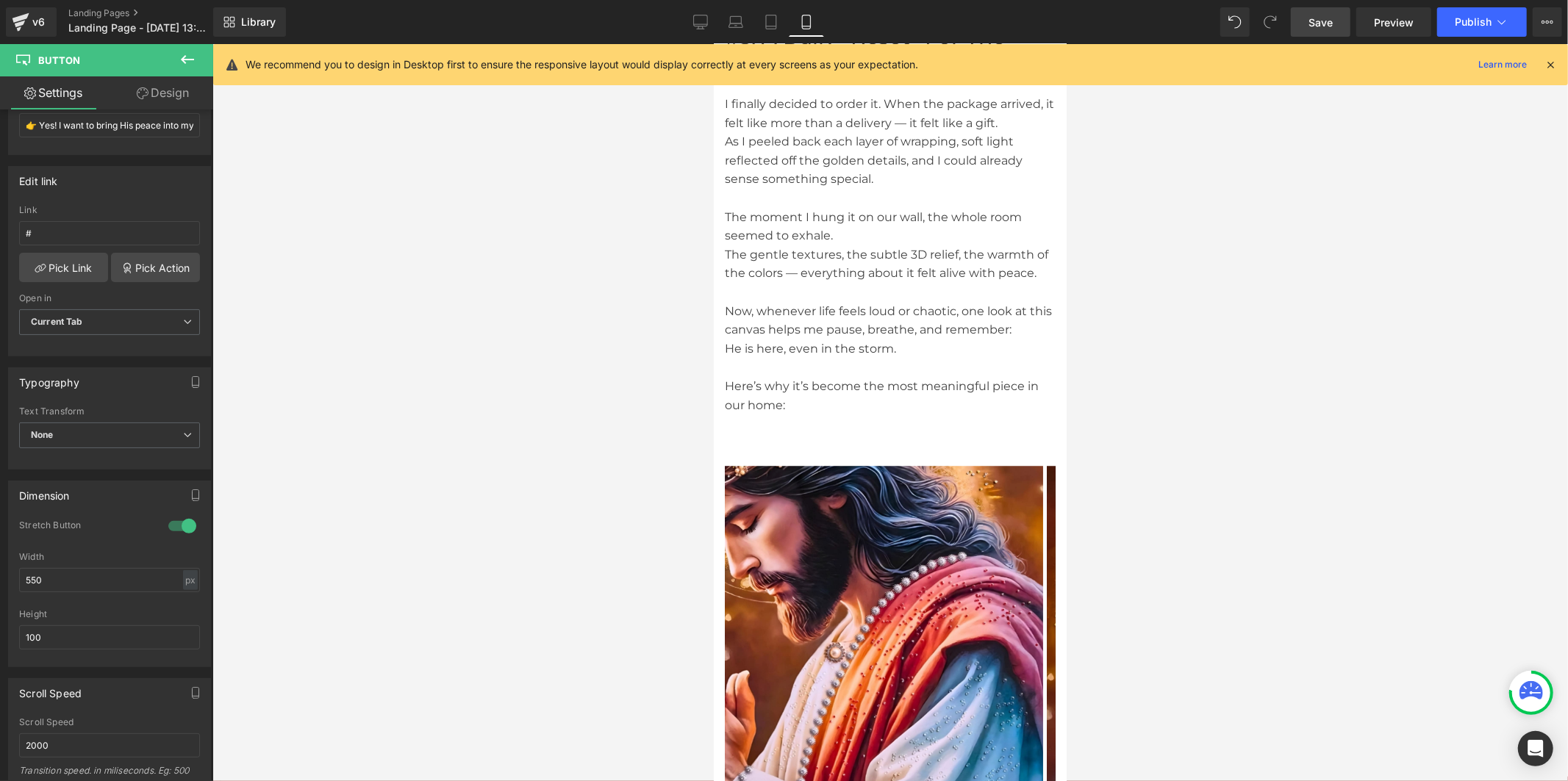
scroll to position [2818, 0]
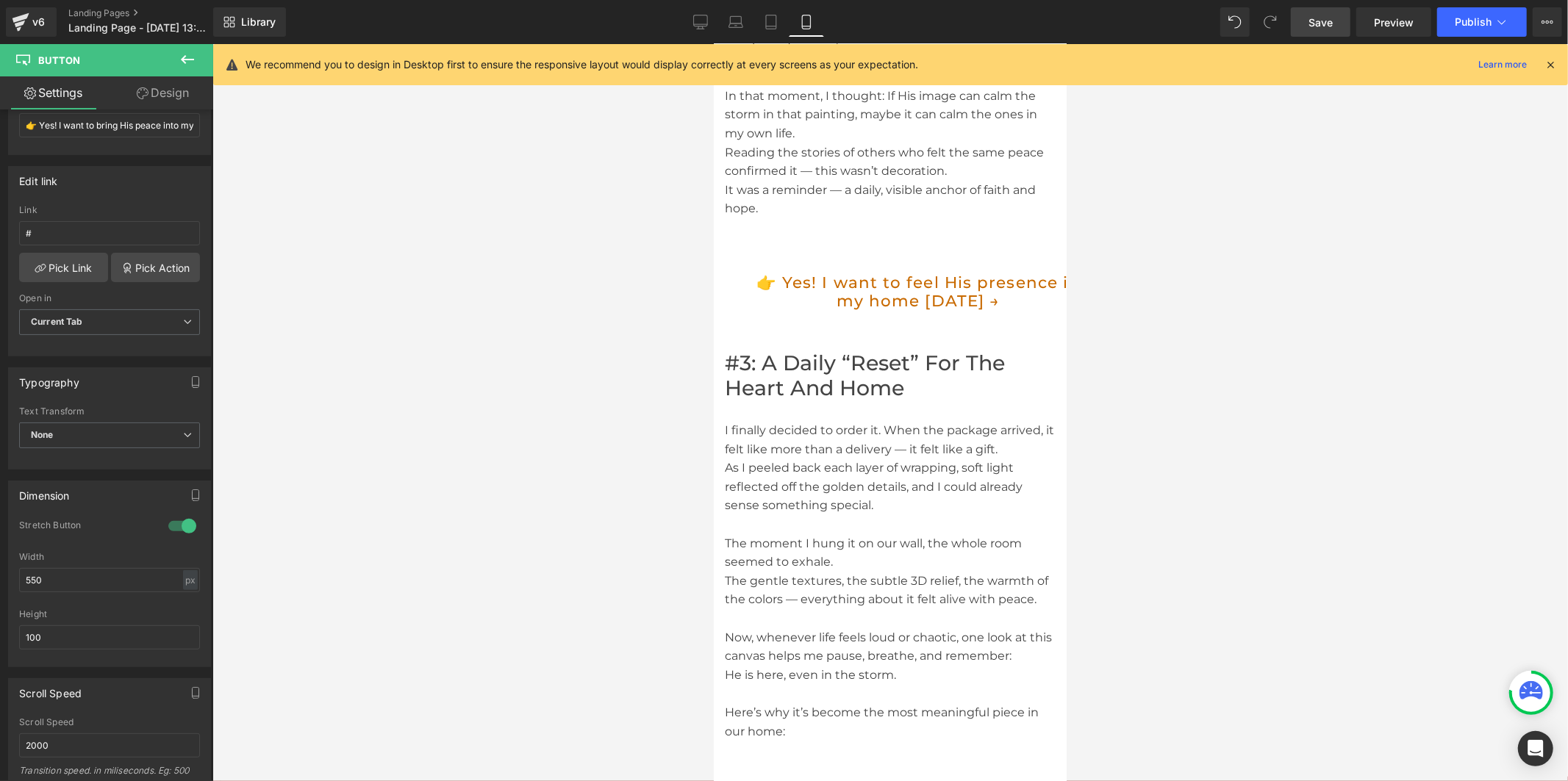
click at [790, 283] on link "👉 Yes! I want to feel His presence in my home [DATE] →" at bounding box center [915, 290] width 404 height 73
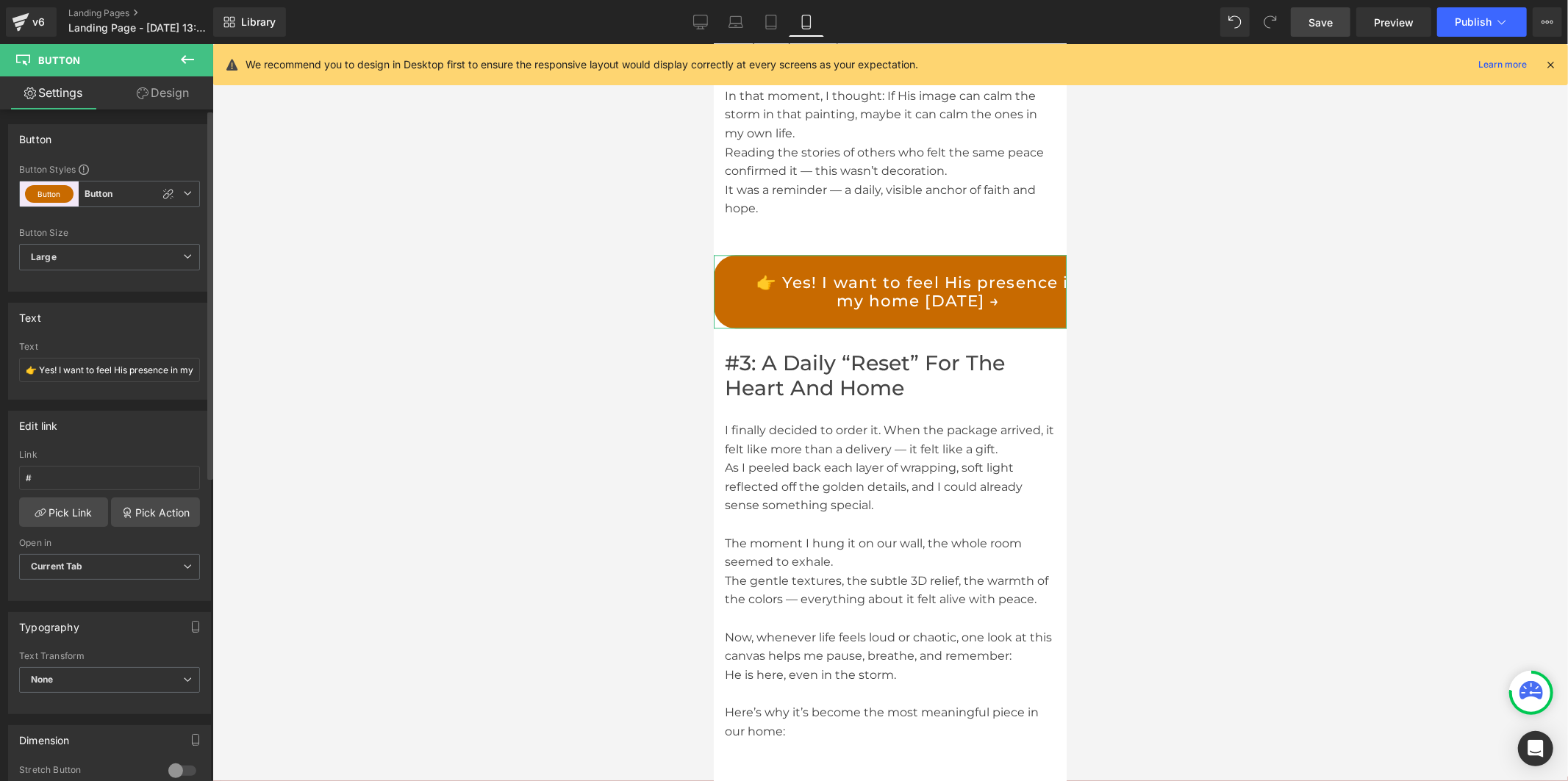
scroll to position [327, 0]
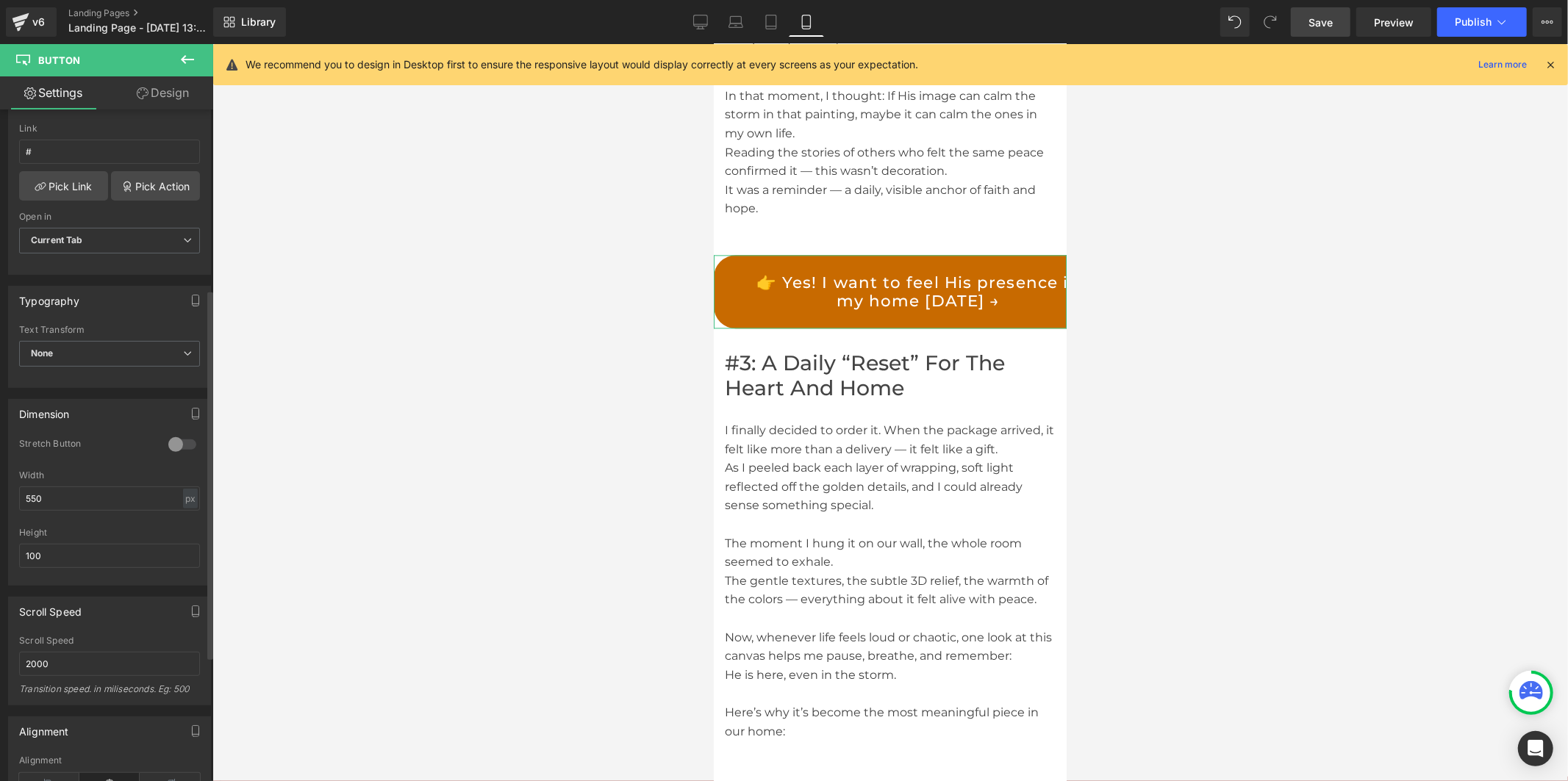
click at [185, 444] on div at bounding box center [182, 444] width 35 height 23
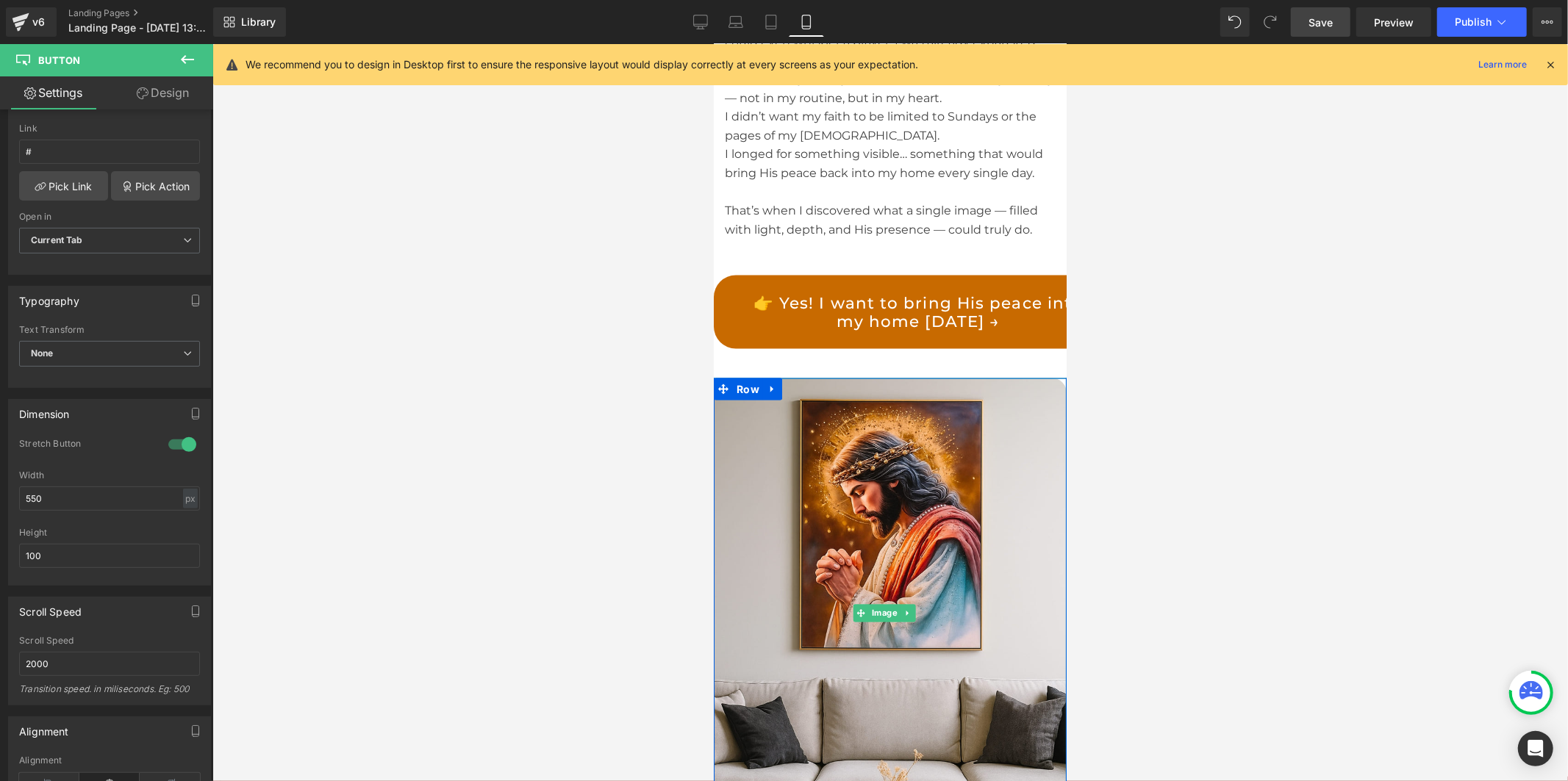
scroll to position [1756, 0]
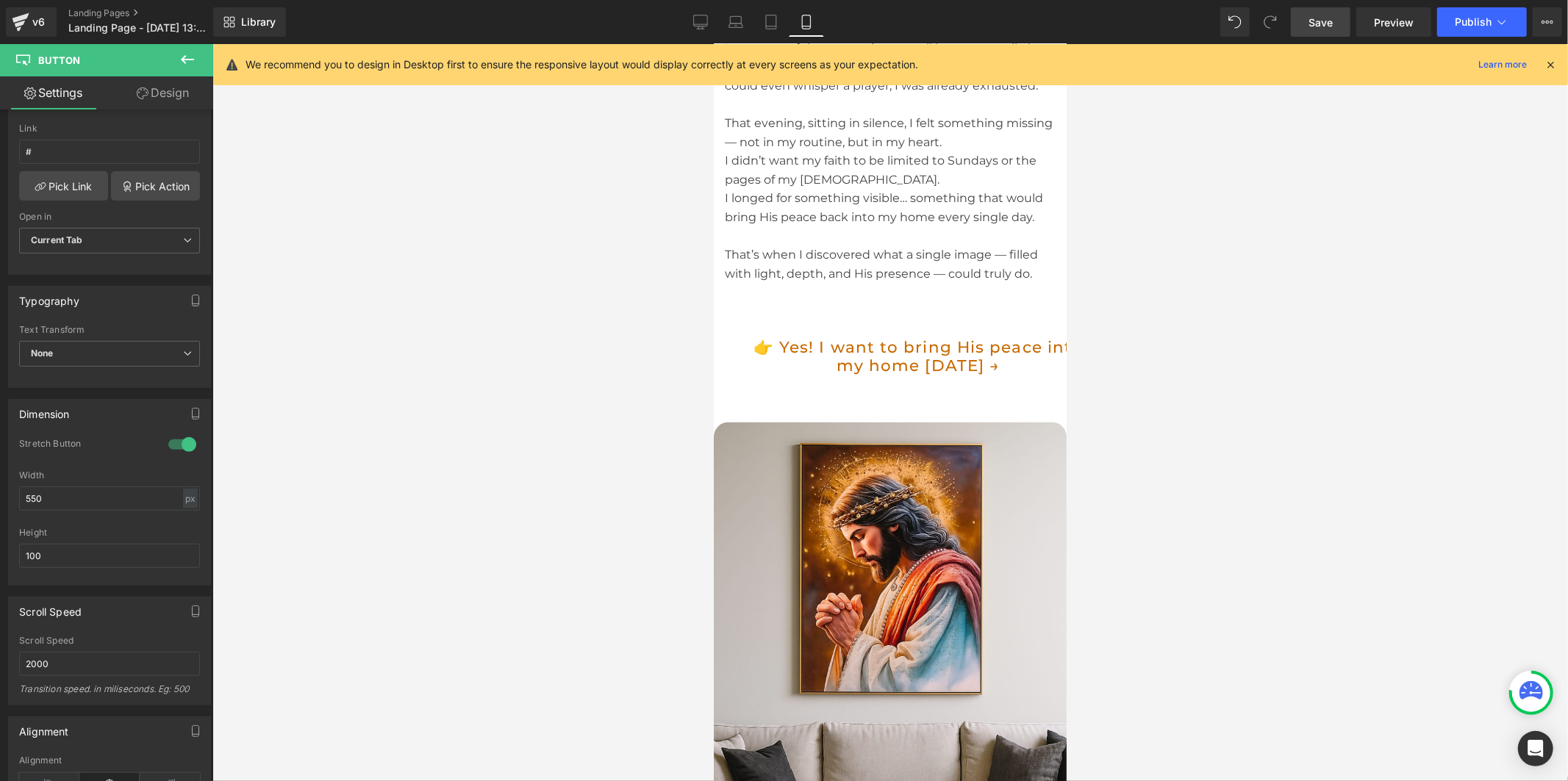
click at [859, 341] on link "👉 Yes! I want to bring His peace into my home [DATE] →" at bounding box center [915, 355] width 404 height 73
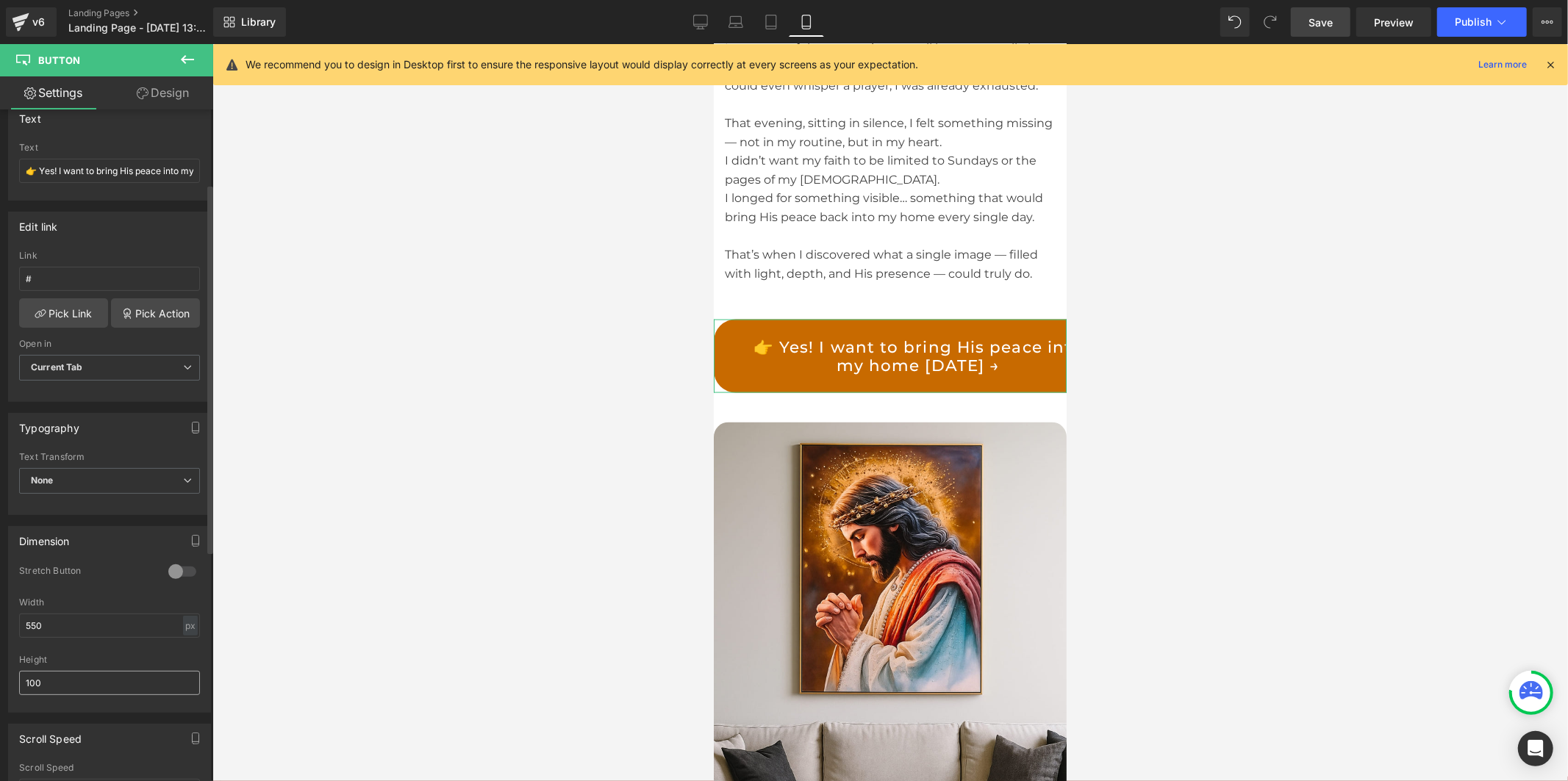
scroll to position [327, 0]
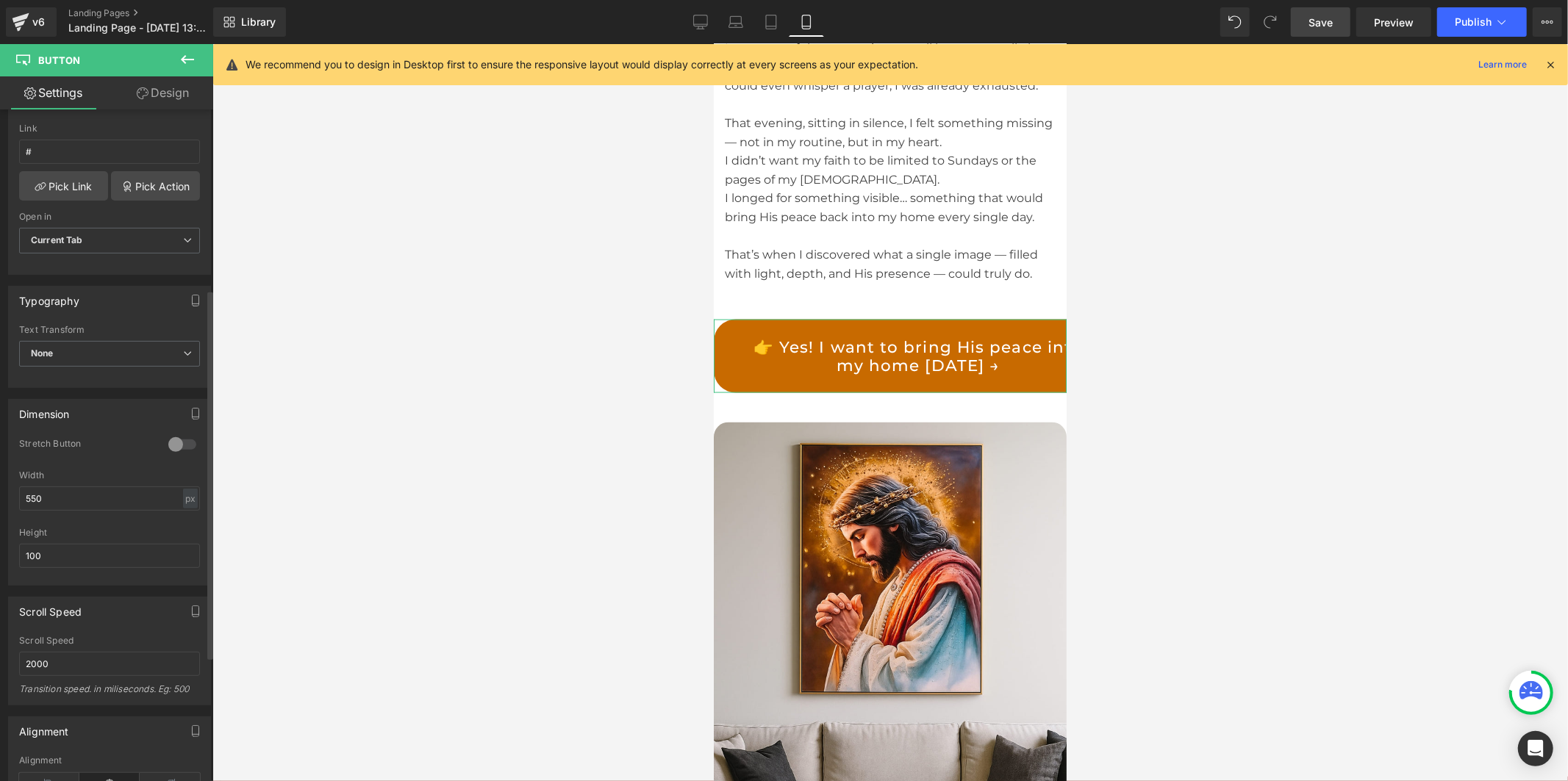
click at [189, 443] on div at bounding box center [182, 444] width 35 height 23
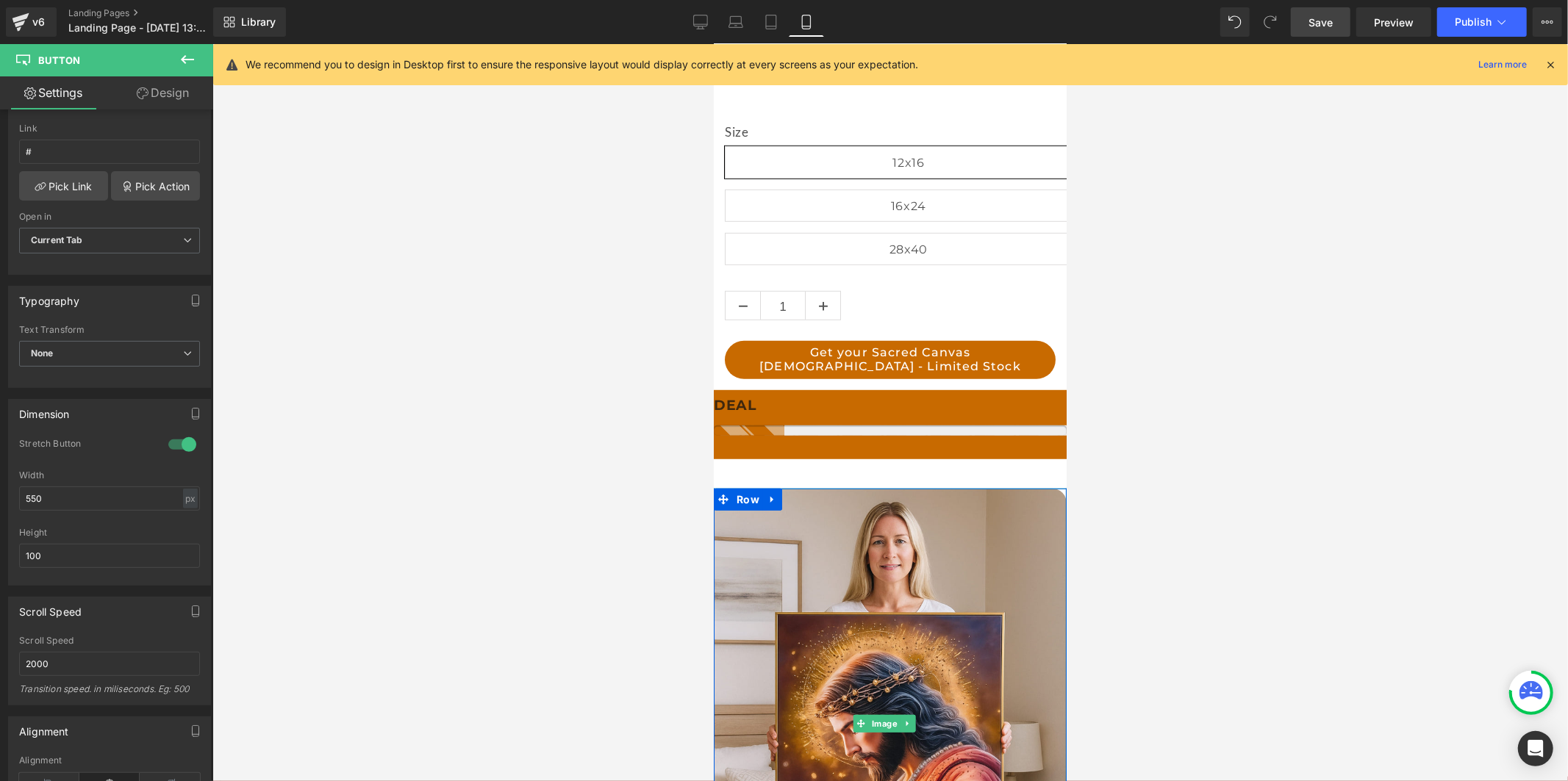
scroll to position [613, 0]
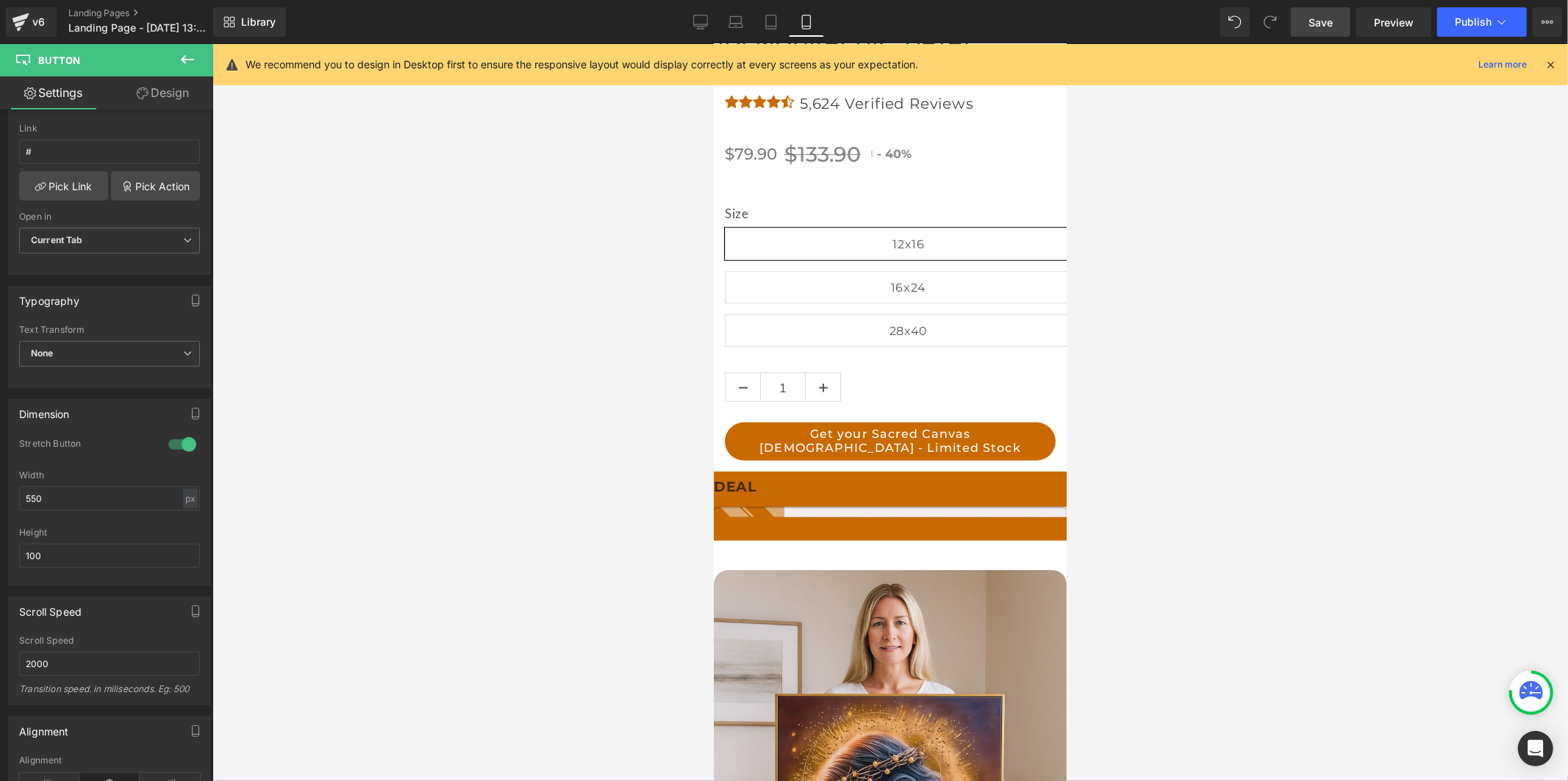
click at [1332, 26] on span "Save" at bounding box center [1320, 22] width 24 height 16
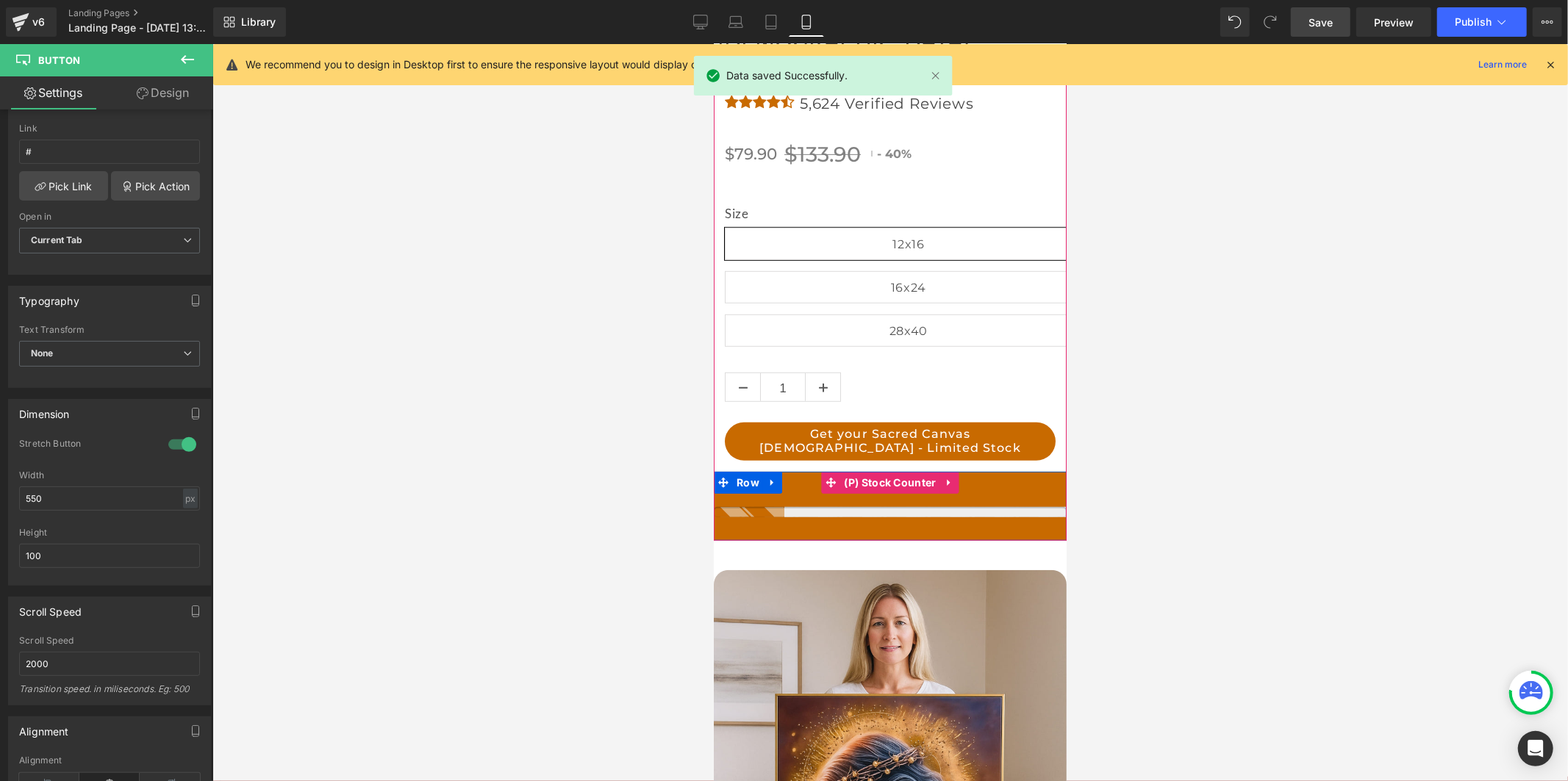
click at [957, 506] on div at bounding box center [889, 511] width 352 height 10
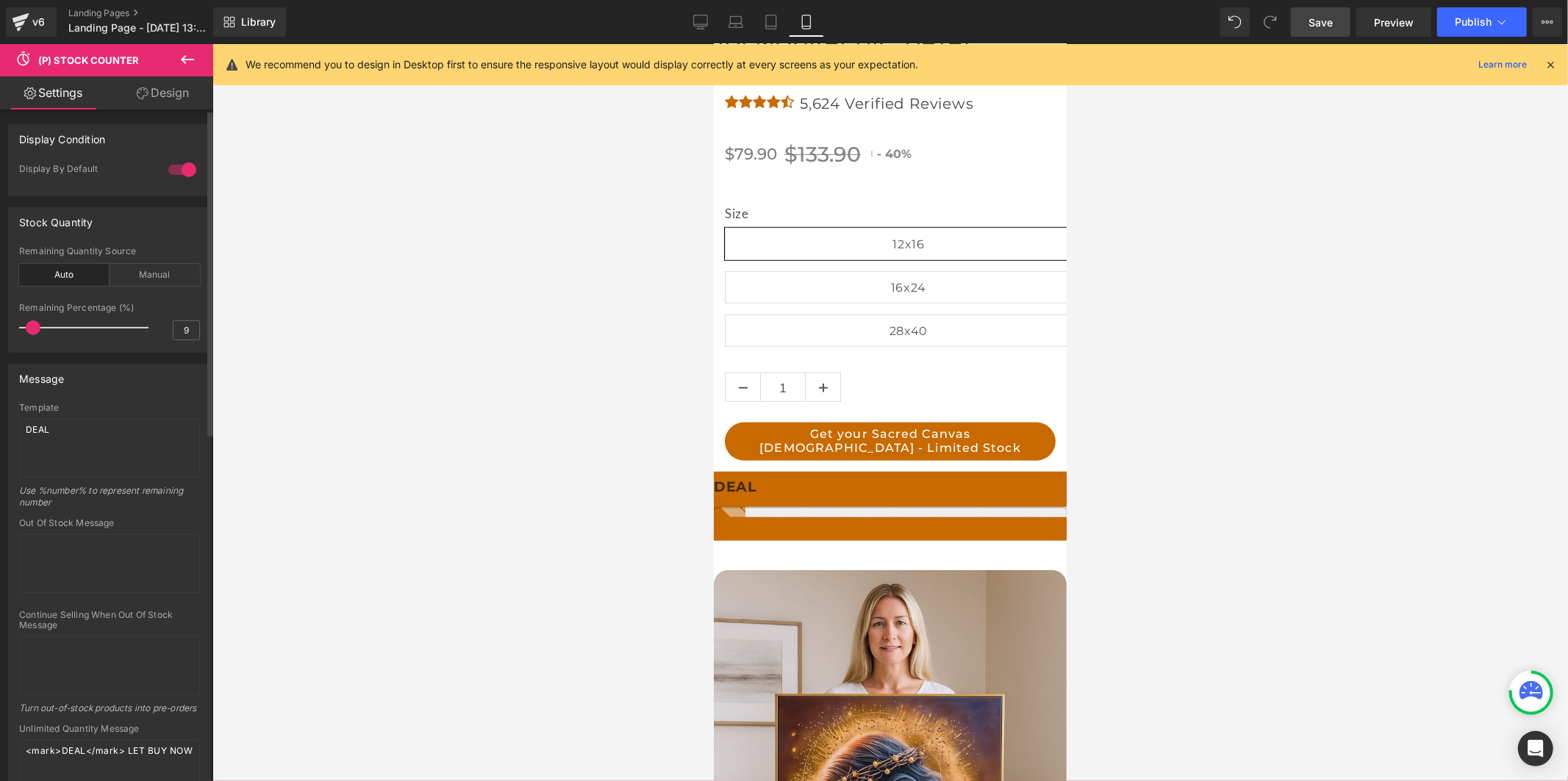
drag, startPoint x: 52, startPoint y: 324, endPoint x: 35, endPoint y: 323, distance: 17.0
click at [35, 323] on span at bounding box center [33, 327] width 15 height 15
type input "35"
drag, startPoint x: 35, startPoint y: 322, endPoint x: 74, endPoint y: 321, distance: 39.0
click at [74, 321] on span at bounding box center [73, 327] width 15 height 15
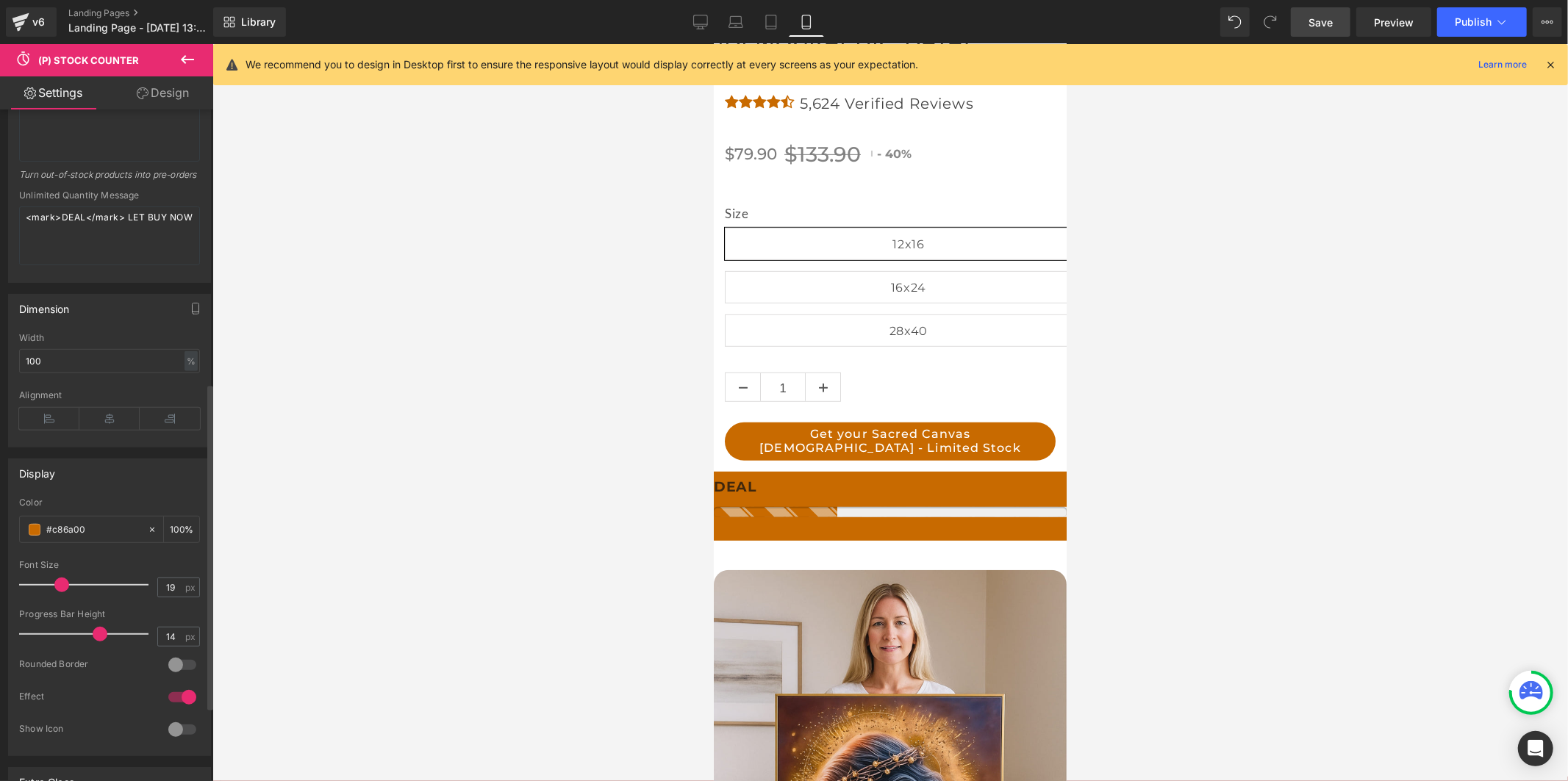
scroll to position [571, 0]
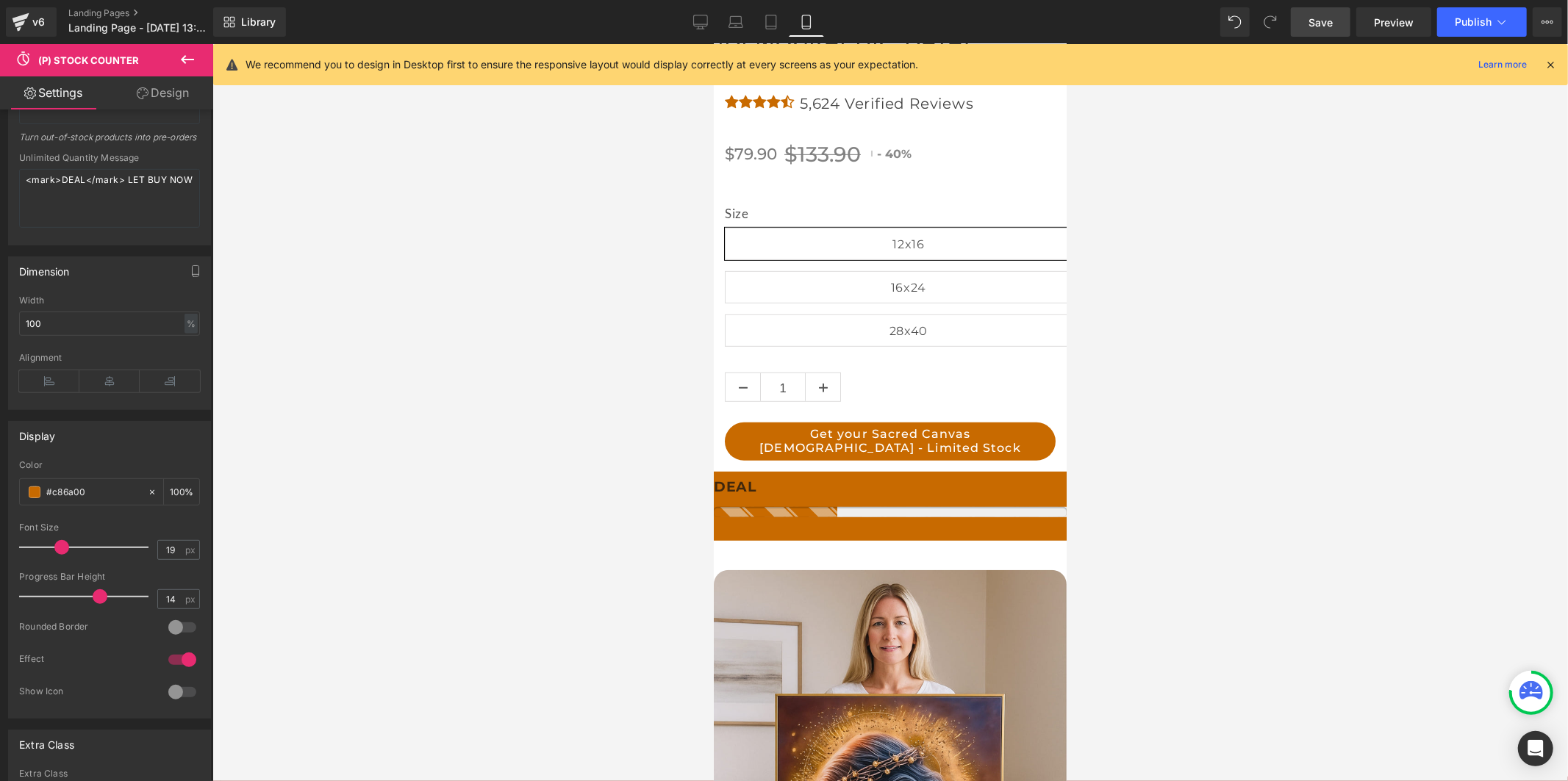
click at [1325, 17] on span "Save" at bounding box center [1320, 22] width 24 height 16
click at [691, 24] on icon at bounding box center [684, 24] width 14 height 0
type input "10"
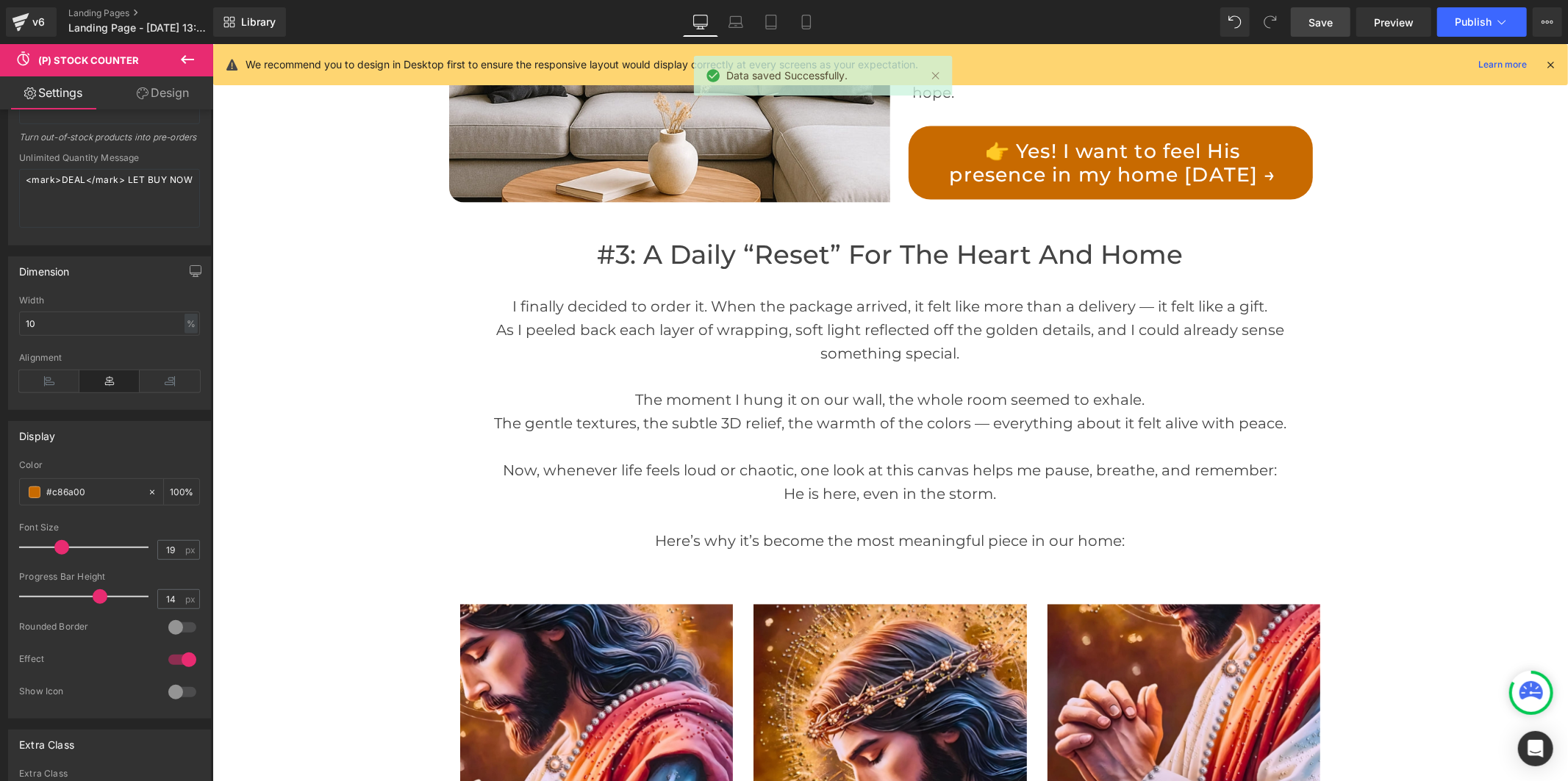
scroll to position [2006, 0]
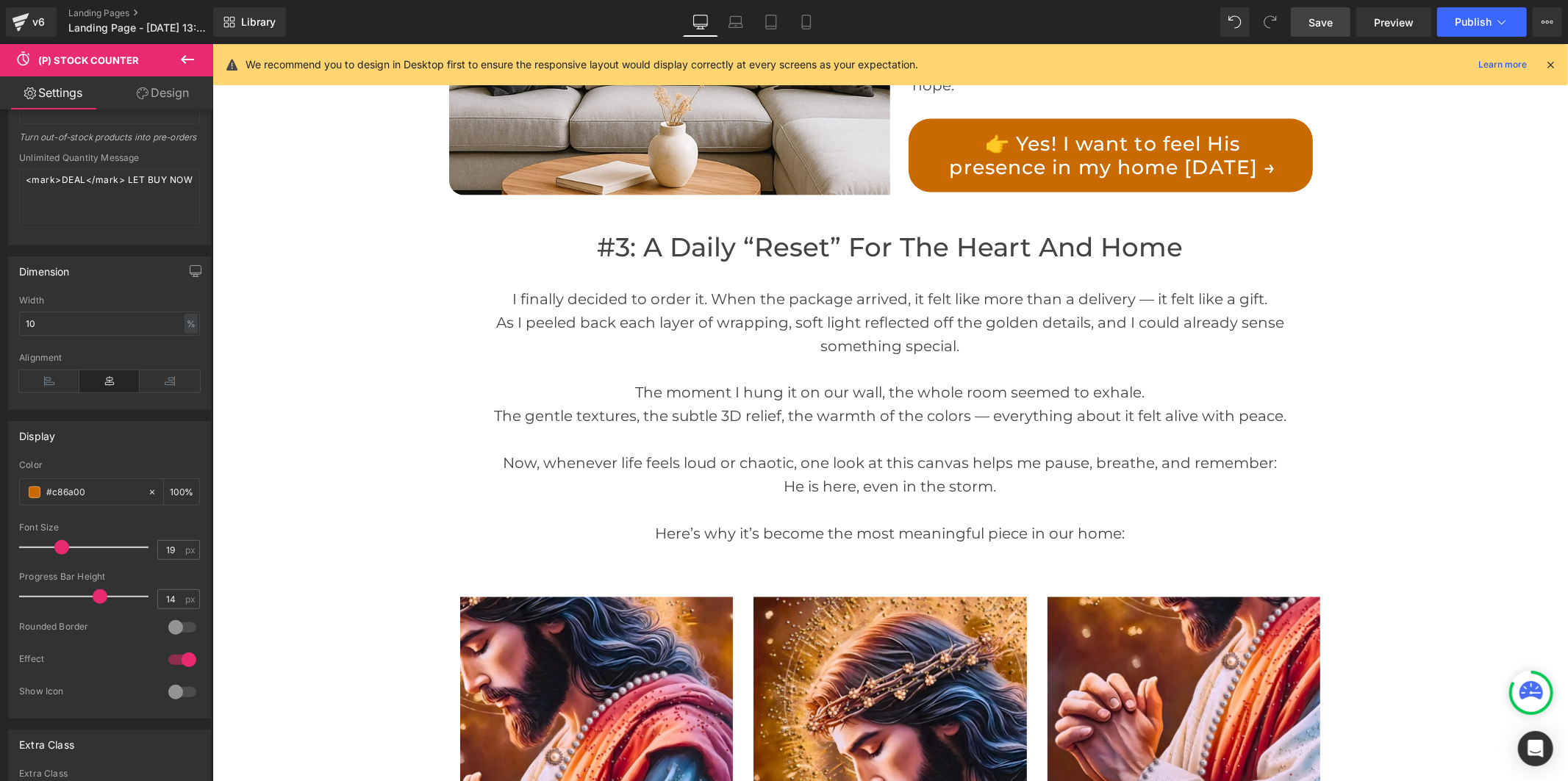
click at [1327, 22] on span "Save" at bounding box center [1320, 22] width 24 height 16
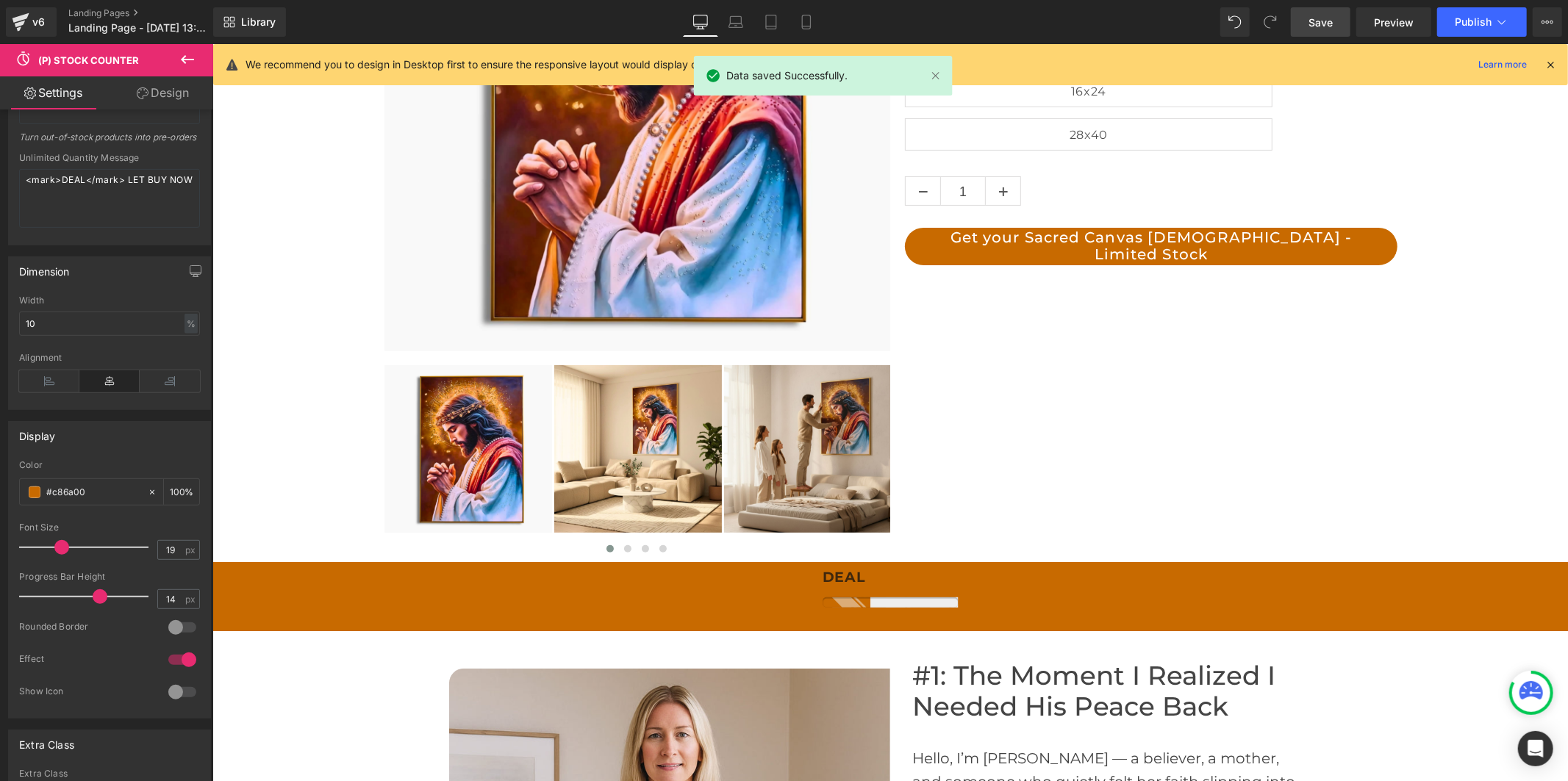
scroll to position [291, 0]
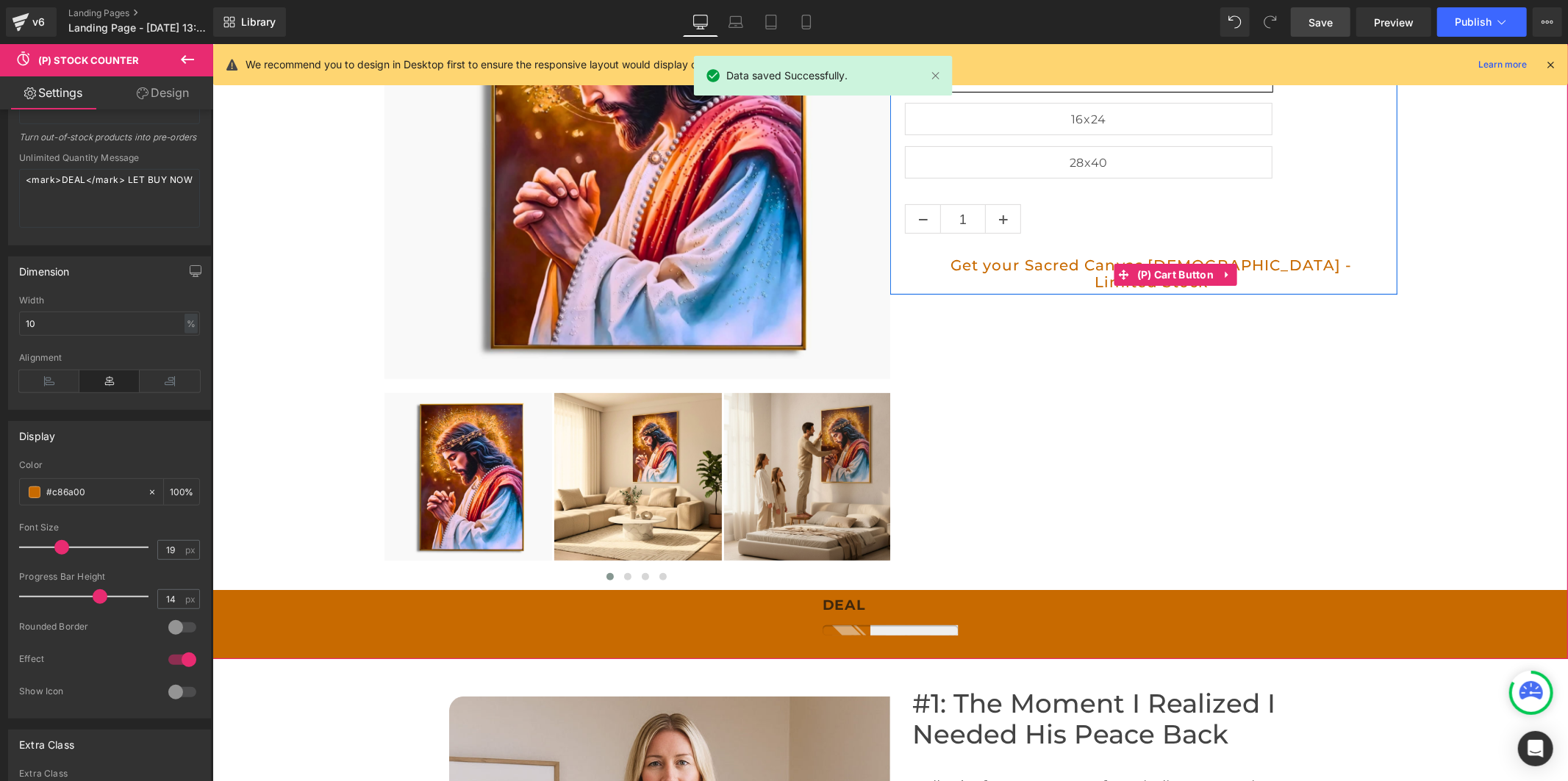
click at [1090, 255] on button "Get your Sacred Canvas [DEMOGRAPHIC_DATA] - Limited Stock" at bounding box center [1150, 274] width 492 height 38
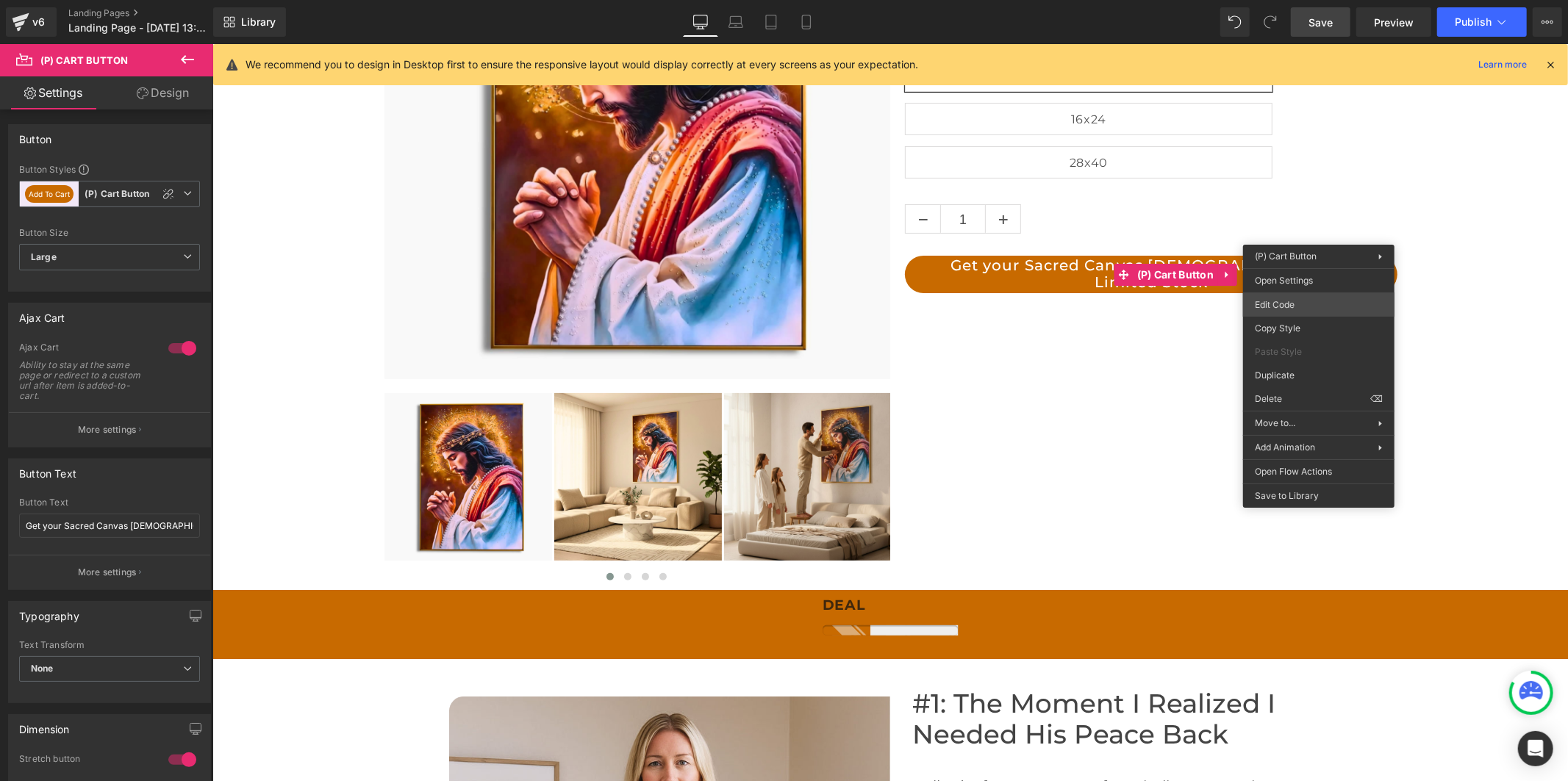
click at [1318, 298] on body "You are previewing how the will restyle your page. You can not edit Elements in…" at bounding box center [784, 390] width 1568 height 781
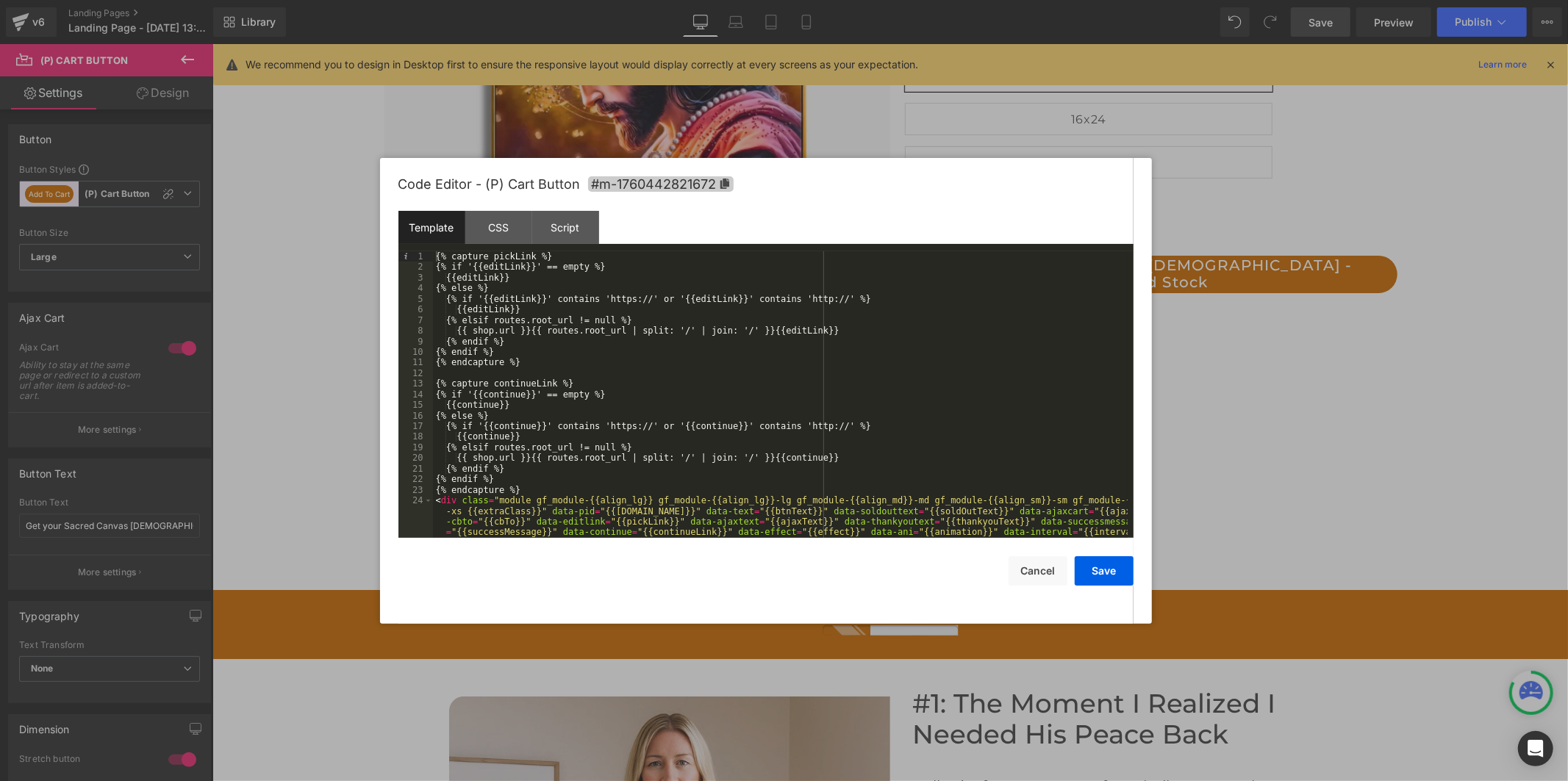
click at [720, 181] on icon at bounding box center [724, 184] width 9 height 10
click at [1040, 571] on button "Cancel" at bounding box center [1038, 571] width 59 height 29
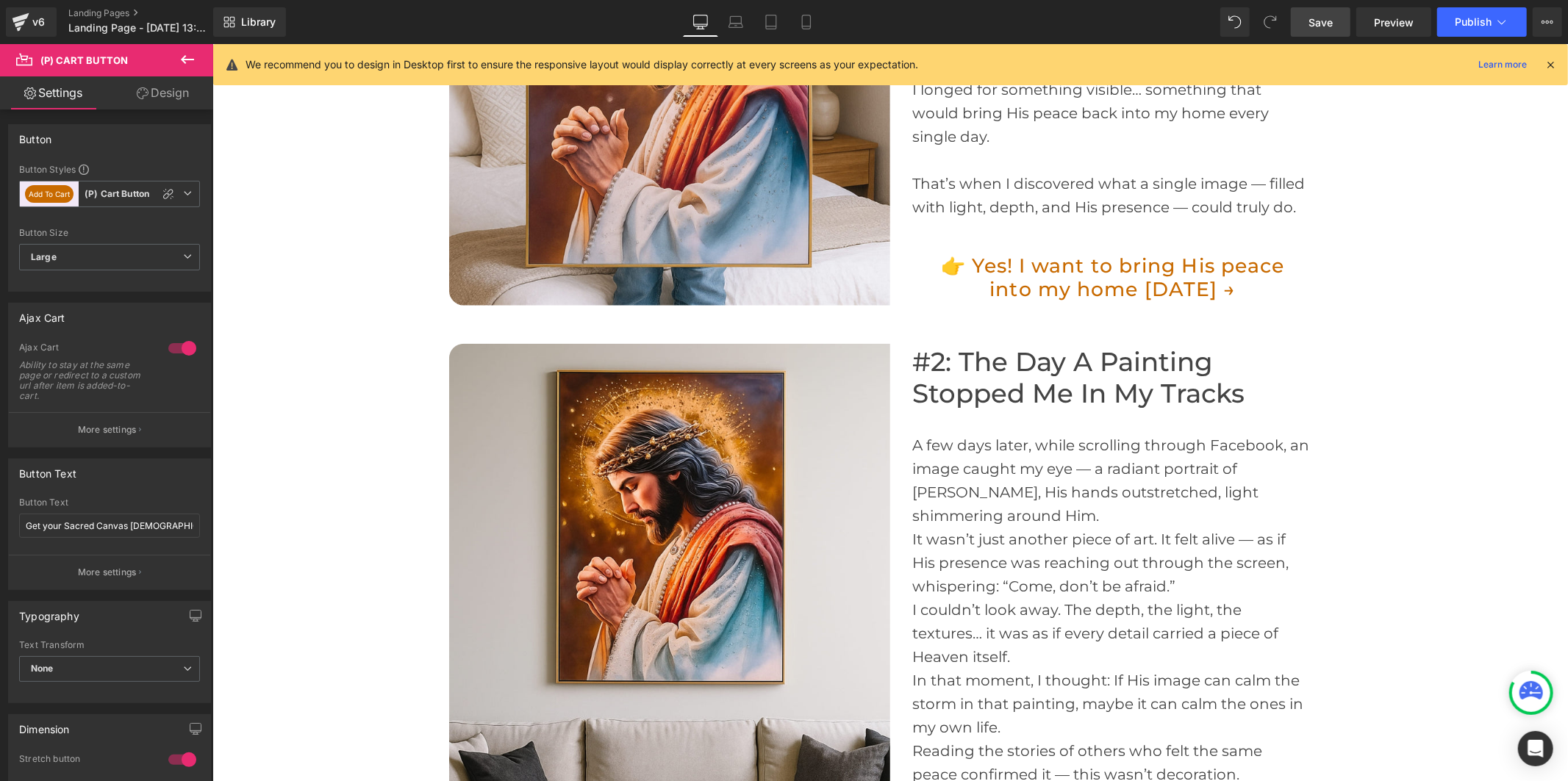
scroll to position [1272, 0]
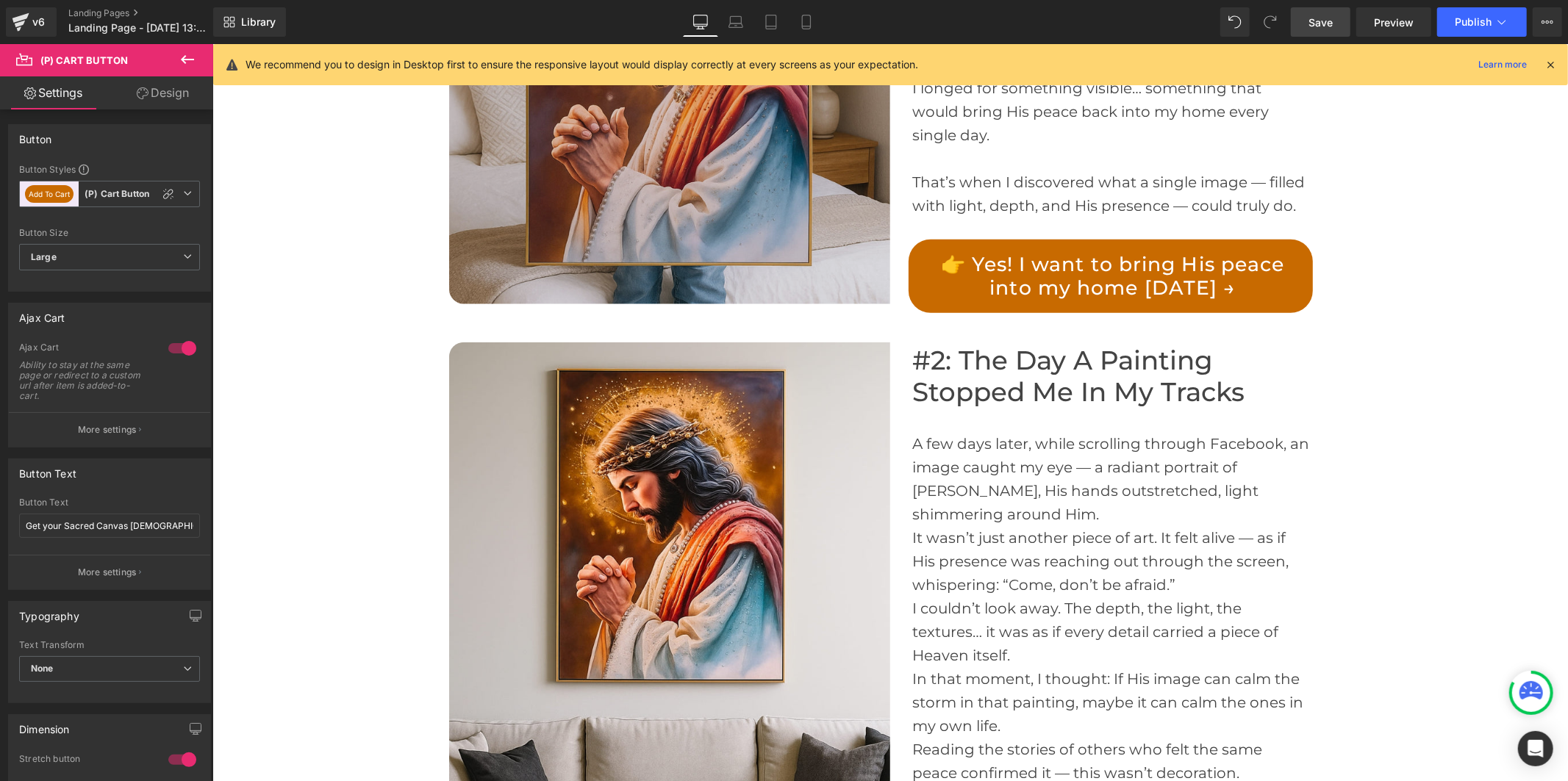
click at [1040, 240] on link "👉 Yes! I want to bring His peace into my home [DATE] →" at bounding box center [1110, 275] width 404 height 73
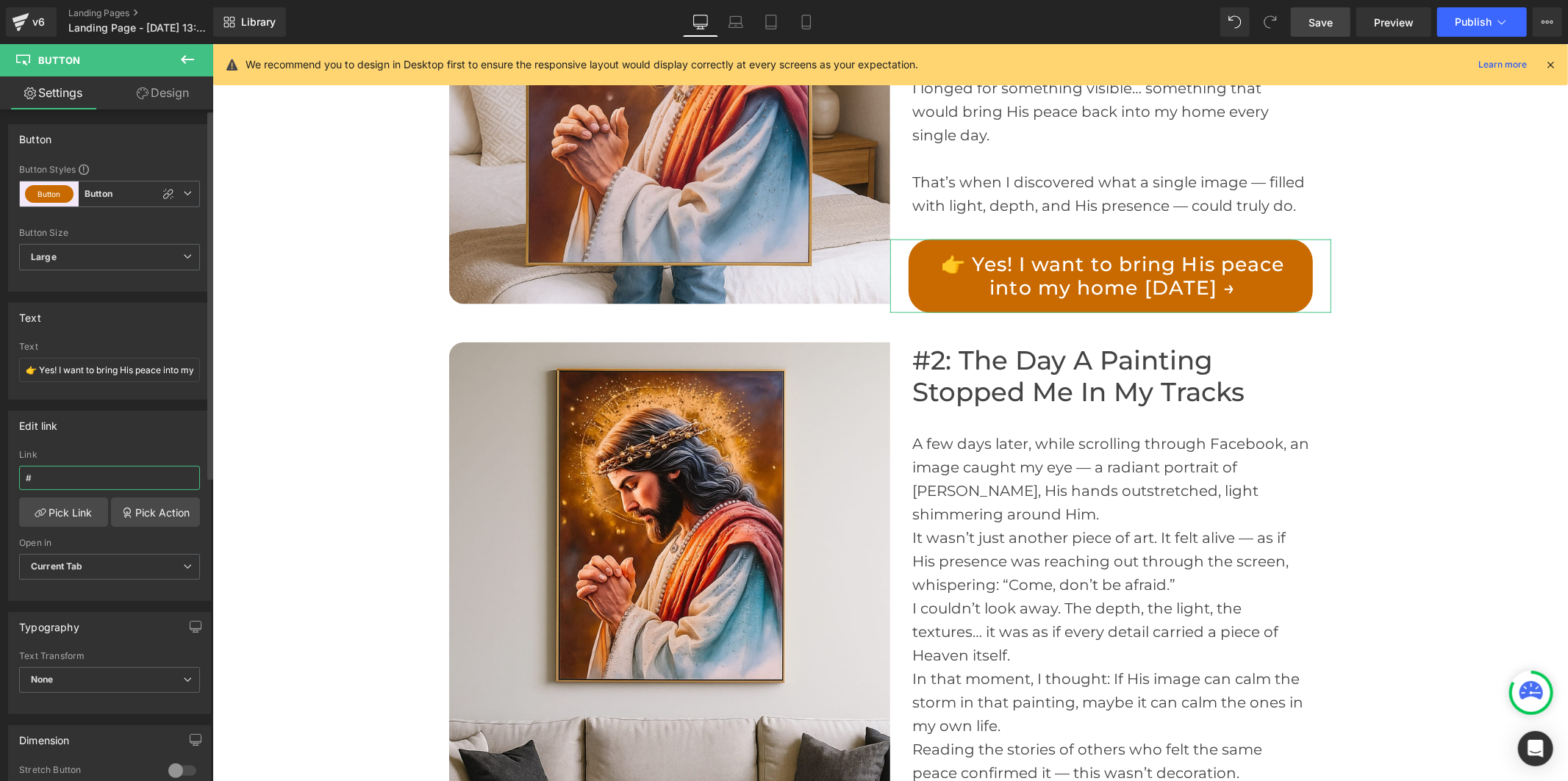
click at [33, 475] on input "#" at bounding box center [109, 478] width 181 height 24
click at [28, 473] on input "##m-1760442821672" at bounding box center [109, 478] width 181 height 24
click at [32, 478] on input "##m-1760442821672" at bounding box center [109, 478] width 181 height 24
type input "#m-1760442821672"
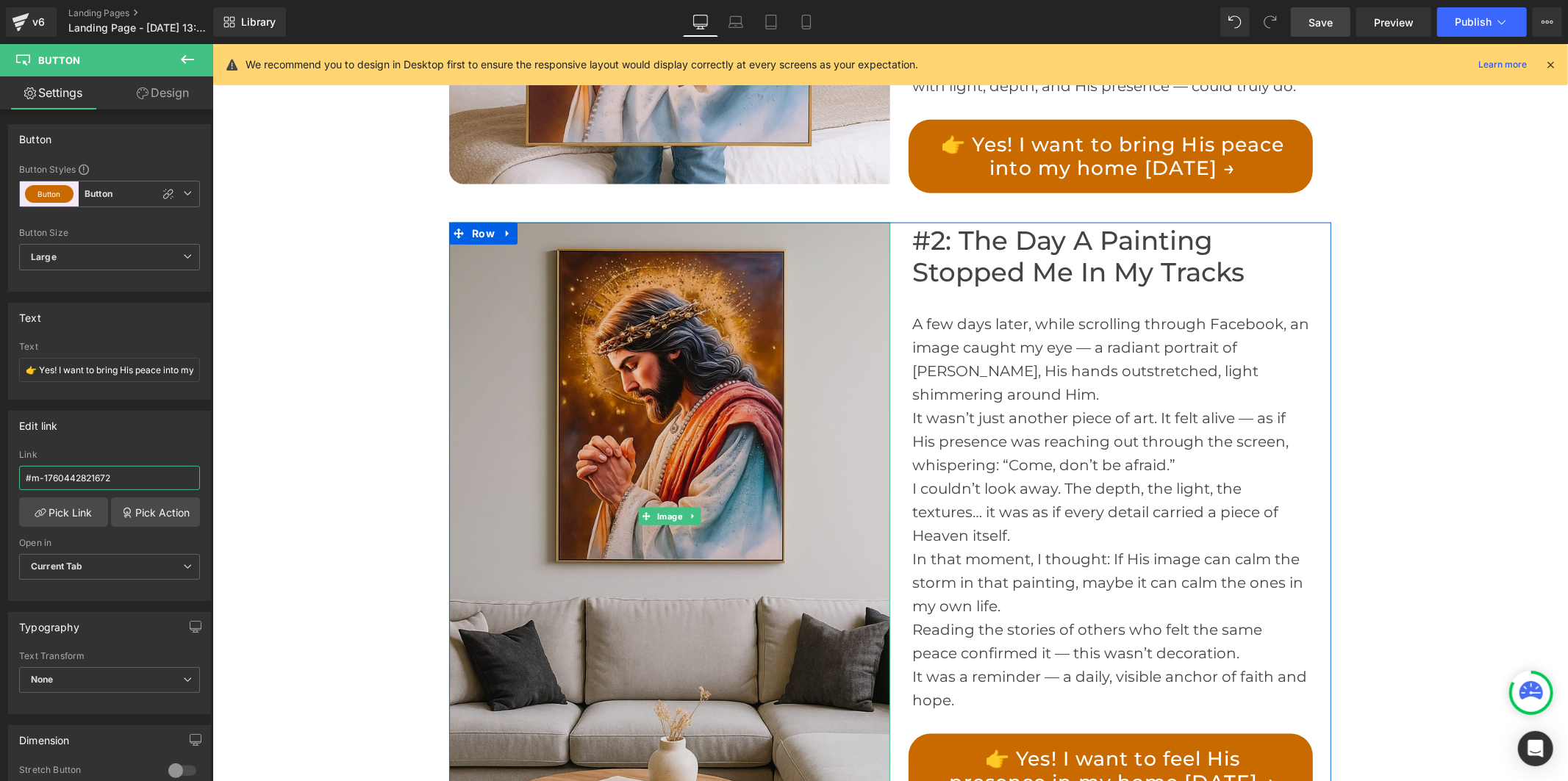
scroll to position [1597, 0]
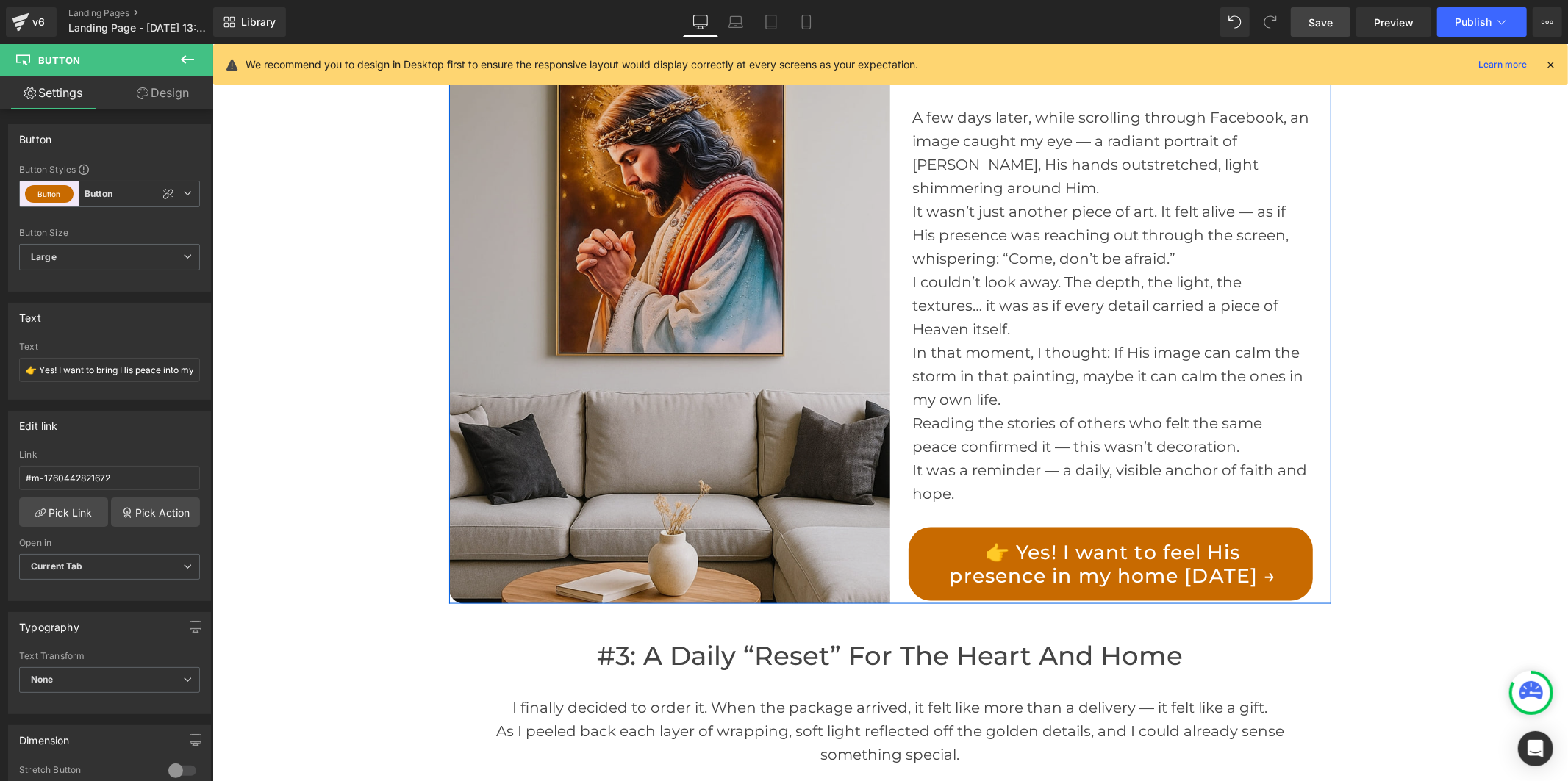
click at [922, 546] on link "👉 Yes! I want to feel His presence in my home [DATE] →" at bounding box center [1110, 563] width 404 height 73
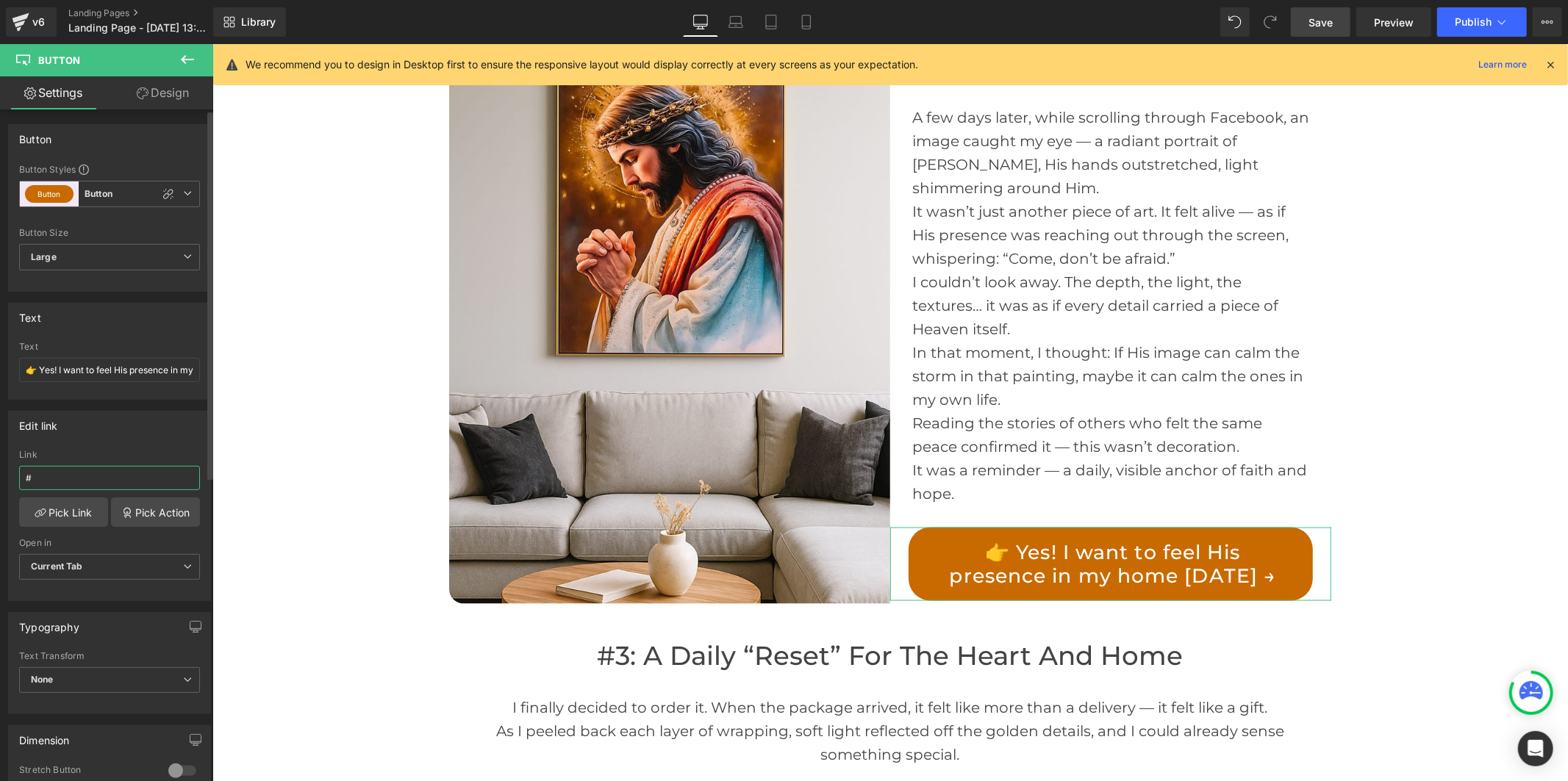
drag, startPoint x: 49, startPoint y: 474, endPoint x: 10, endPoint y: 476, distance: 39.1
click at [10, 476] on div "# Link # Pick Link Pick Action Current Tab New Tab Open in Current Tab Current …" at bounding box center [109, 525] width 201 height 150
type input "#m-1760442821672"
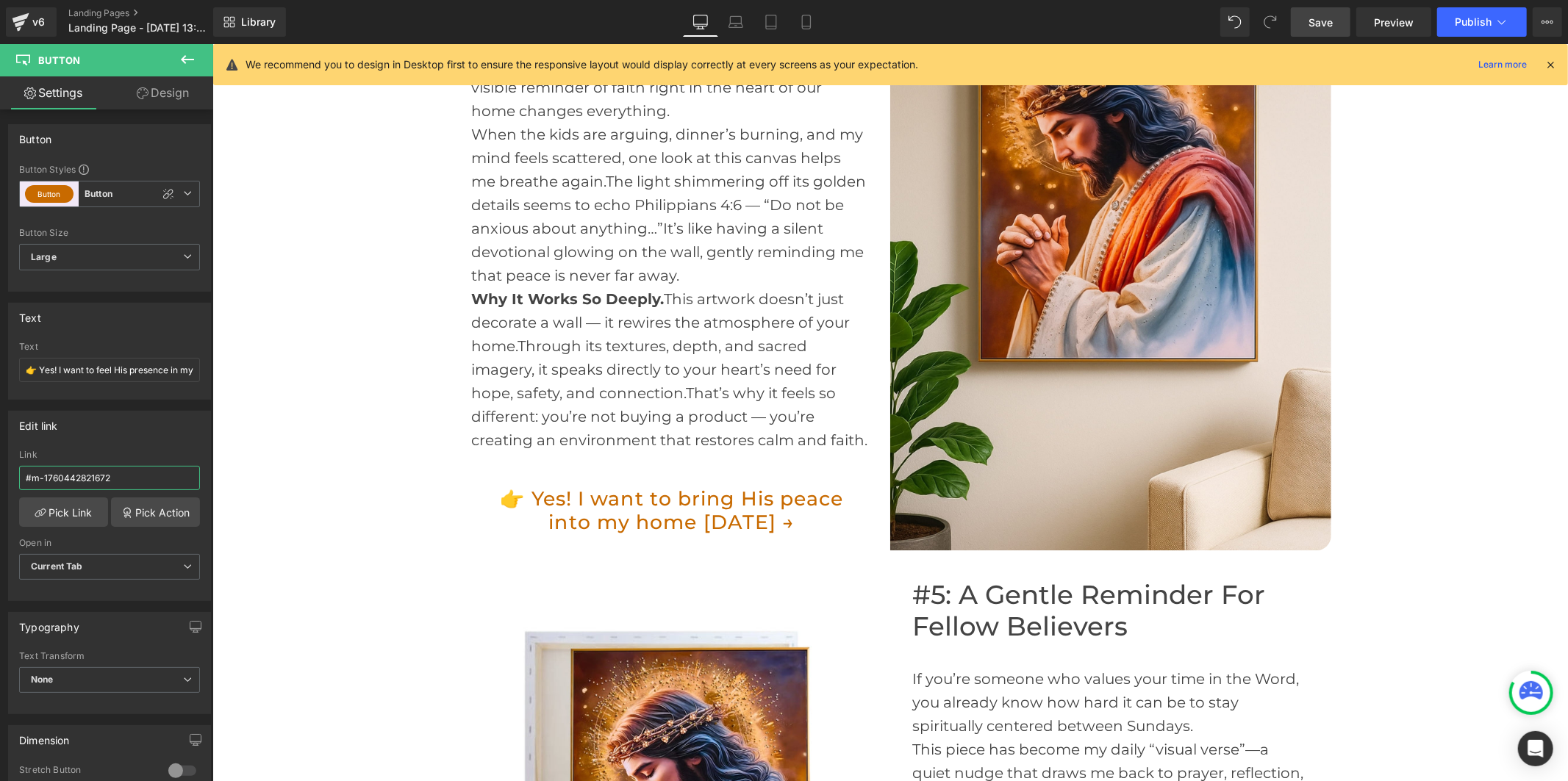
scroll to position [3312, 0]
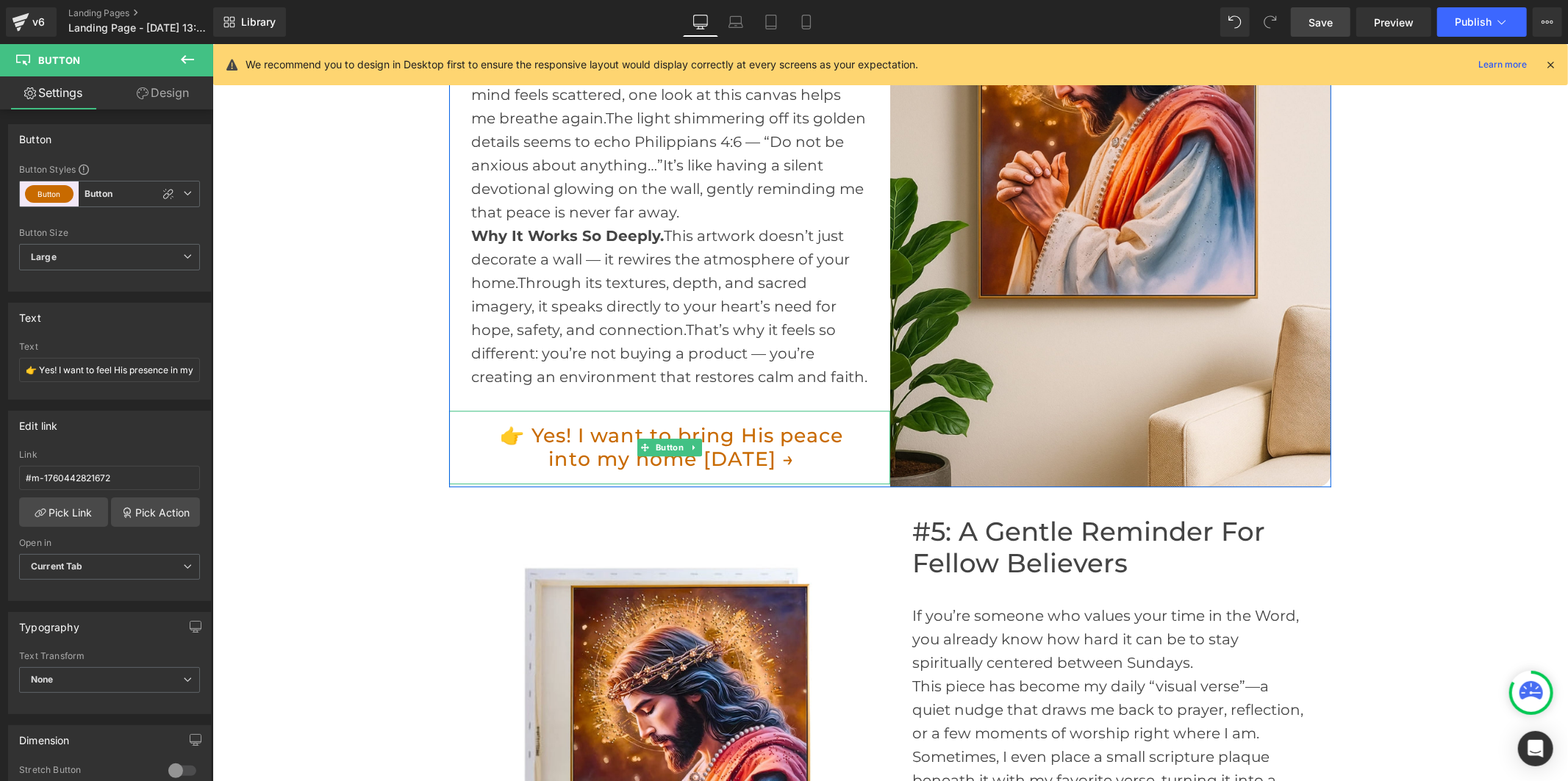
click at [600, 431] on link "👉 Yes! I want to bring His peace into my home [DATE] →" at bounding box center [669, 447] width 404 height 73
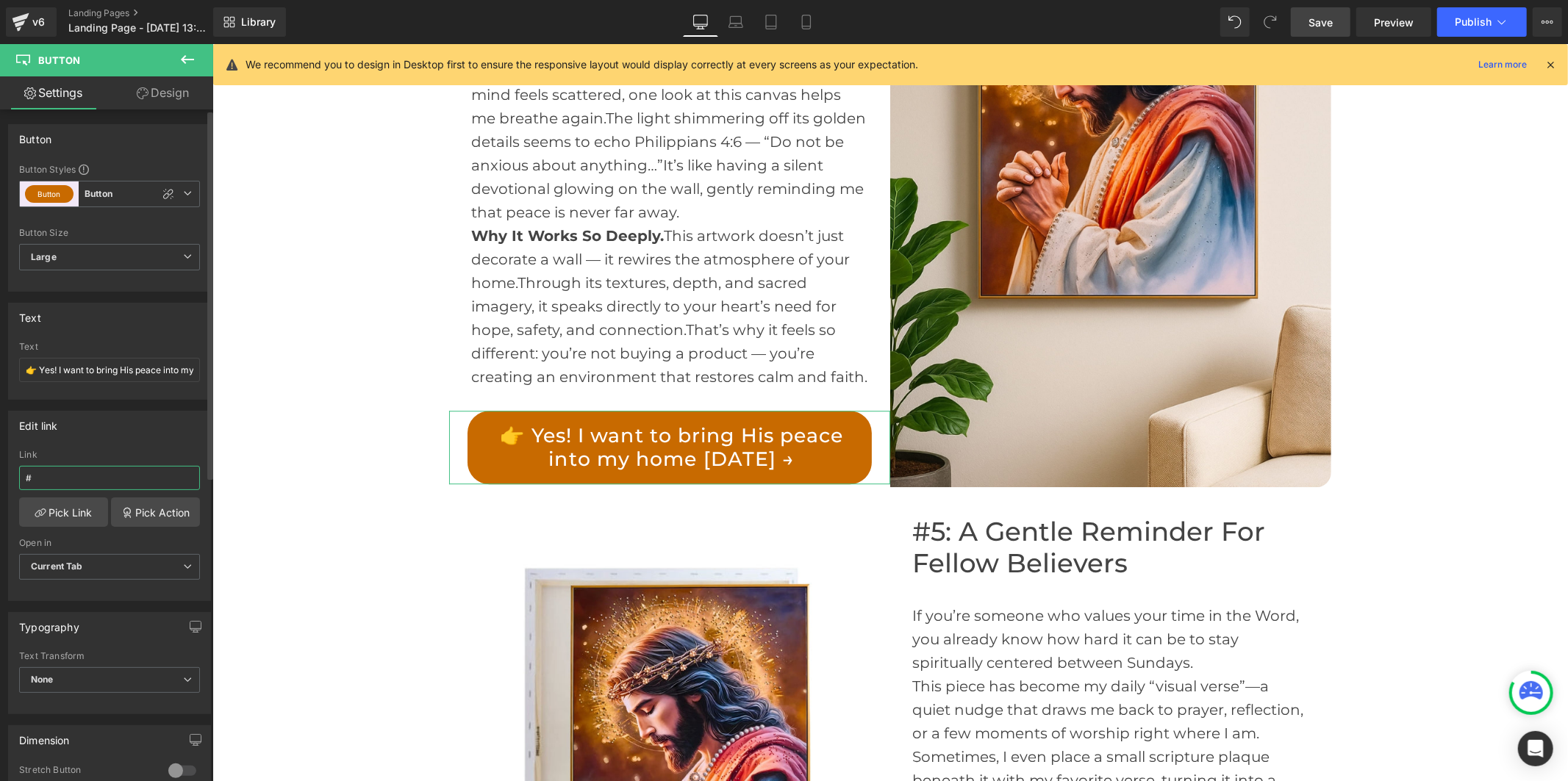
drag, startPoint x: 111, startPoint y: 482, endPoint x: 10, endPoint y: 478, distance: 101.1
click at [10, 478] on div "# Link # Pick Link Pick Action Current Tab New Tab Open in Current Tab Current …" at bounding box center [109, 525] width 201 height 150
type input "#m-1760442821672"
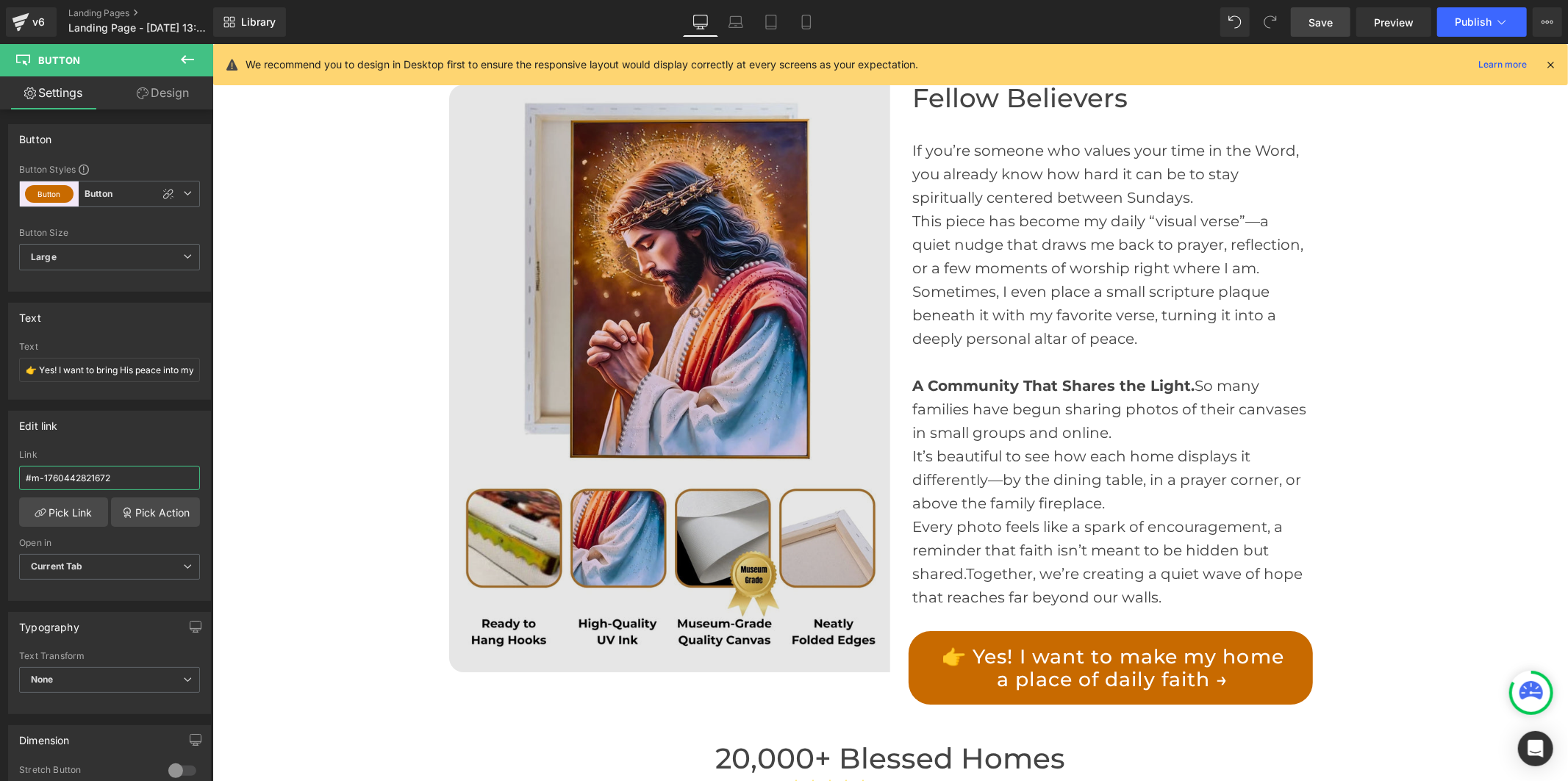
scroll to position [4048, 0]
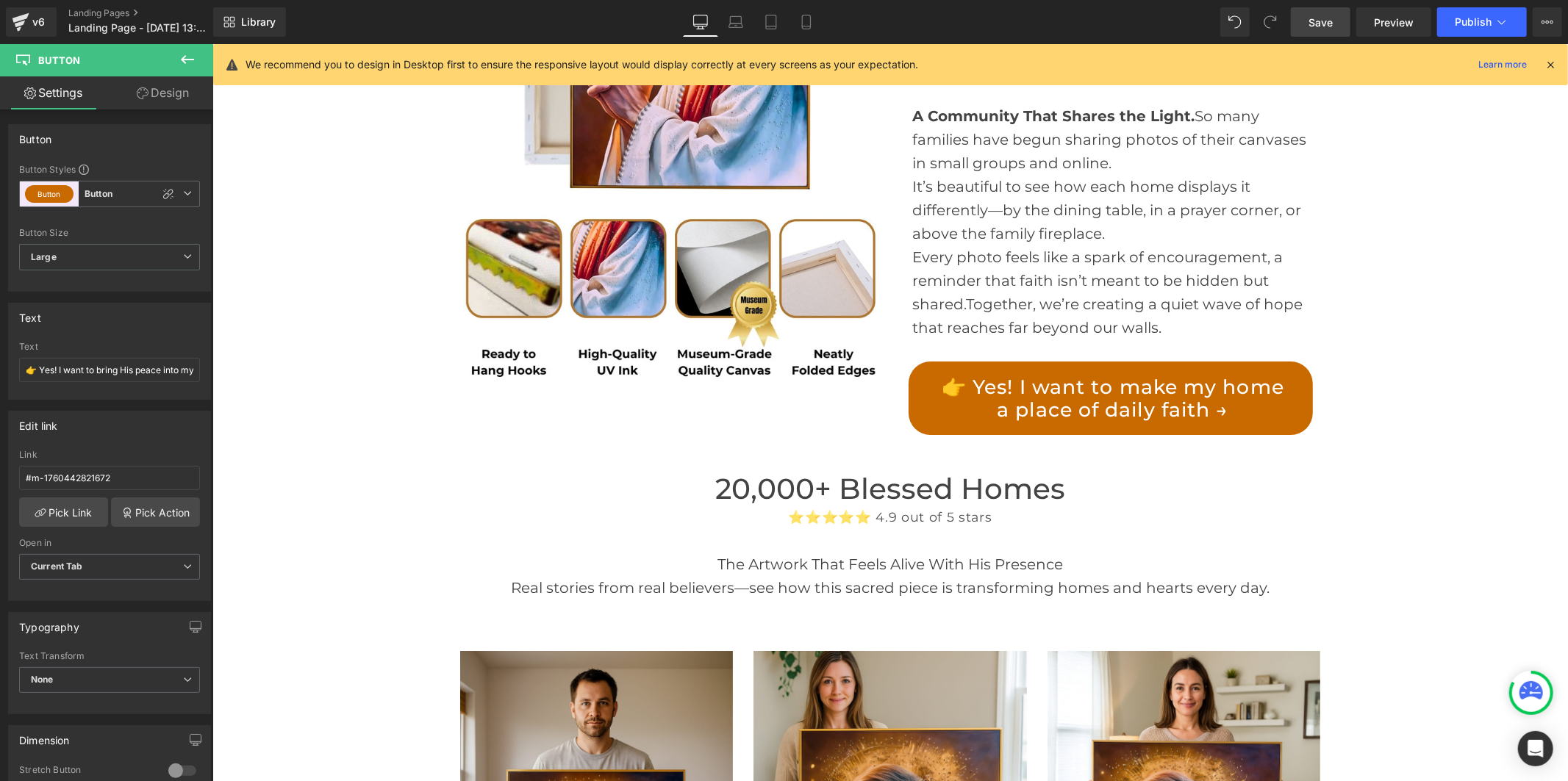
click at [962, 371] on link "👉 Yes! I want to make my home a place of daily faith →" at bounding box center [1110, 397] width 404 height 73
drag, startPoint x: 47, startPoint y: 476, endPoint x: 3, endPoint y: 476, distance: 44.0
click at [3, 476] on div "Edit link # Link # Pick Link Pick Action Current Tab New Tab Open in Current Ta…" at bounding box center [110, 500] width 219 height 201
paste input "m-1760442821672"
type input "#m-1760442821672"
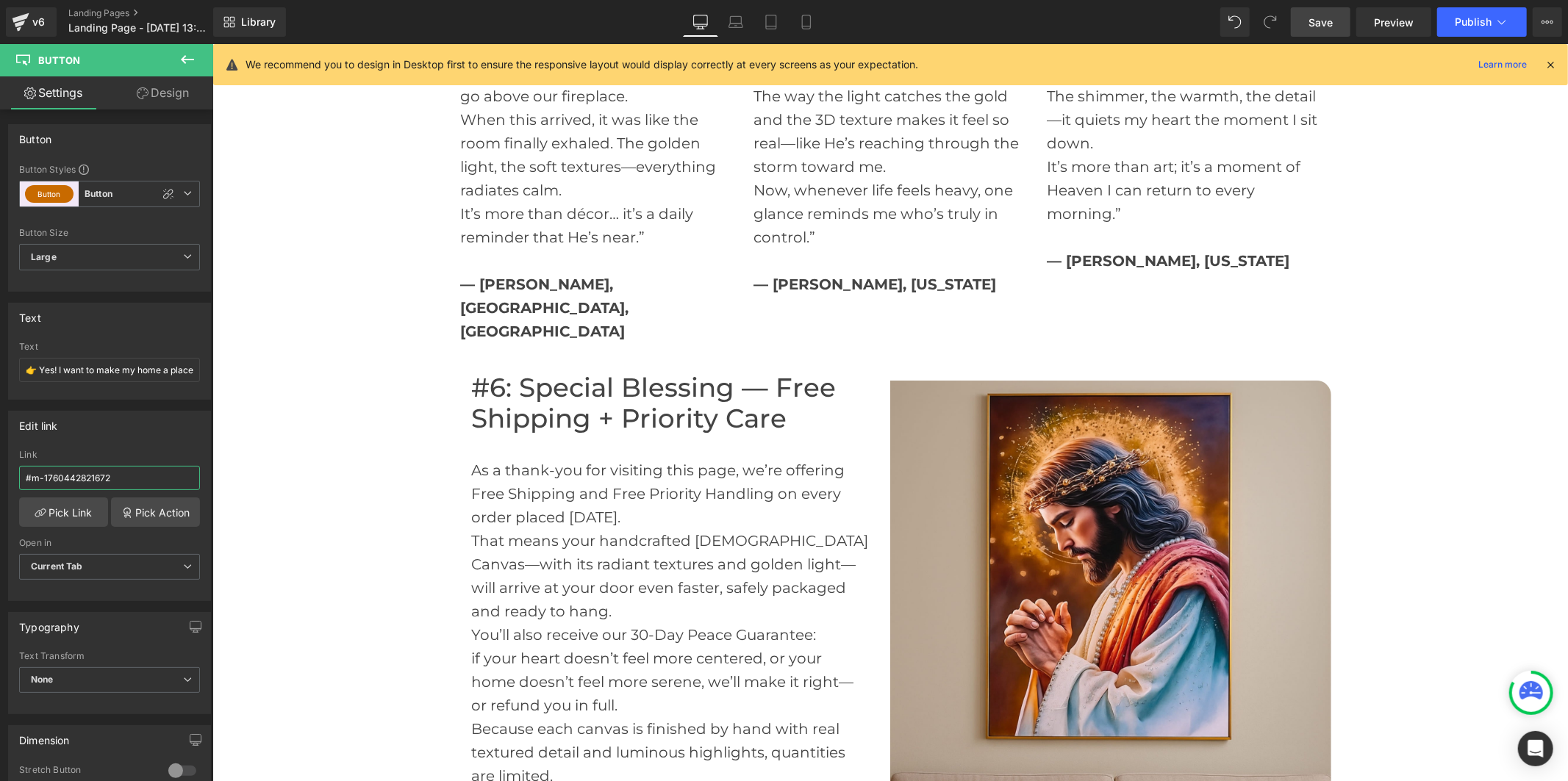
scroll to position [5355, 0]
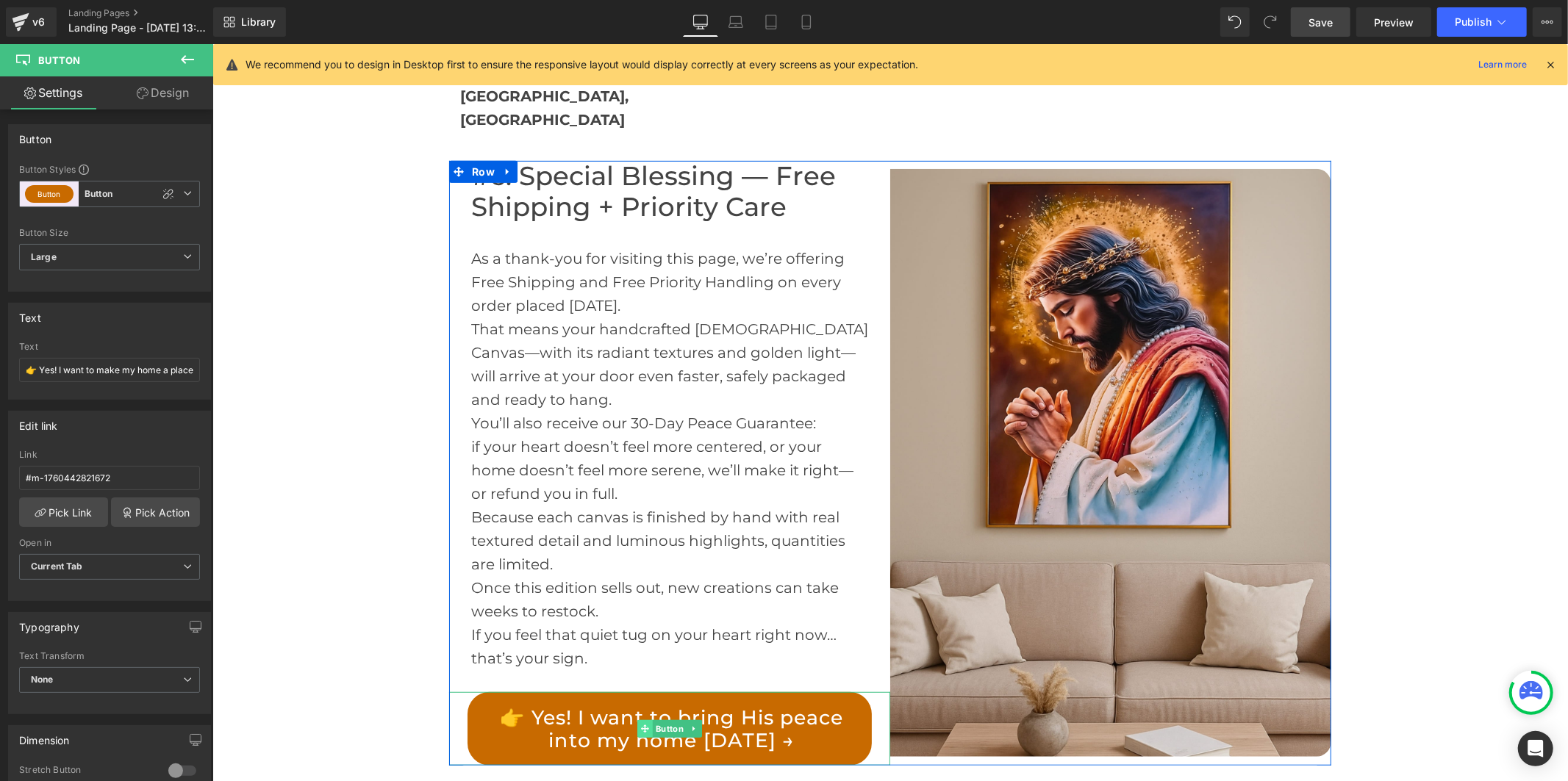
click at [644, 720] on span at bounding box center [644, 728] width 16 height 17
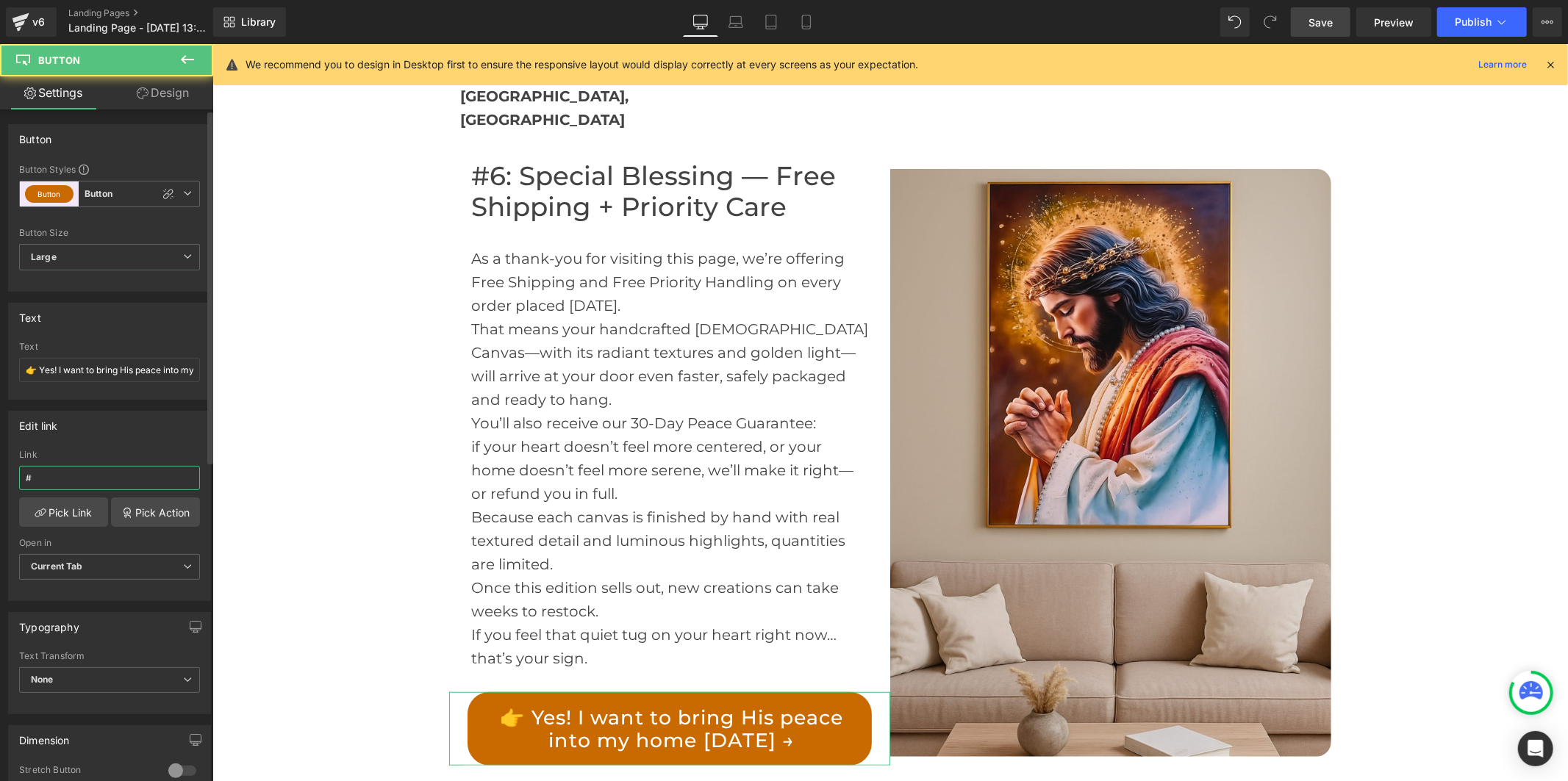
click at [106, 478] on input "#" at bounding box center [109, 478] width 181 height 24
paste input "m-1760442821672"
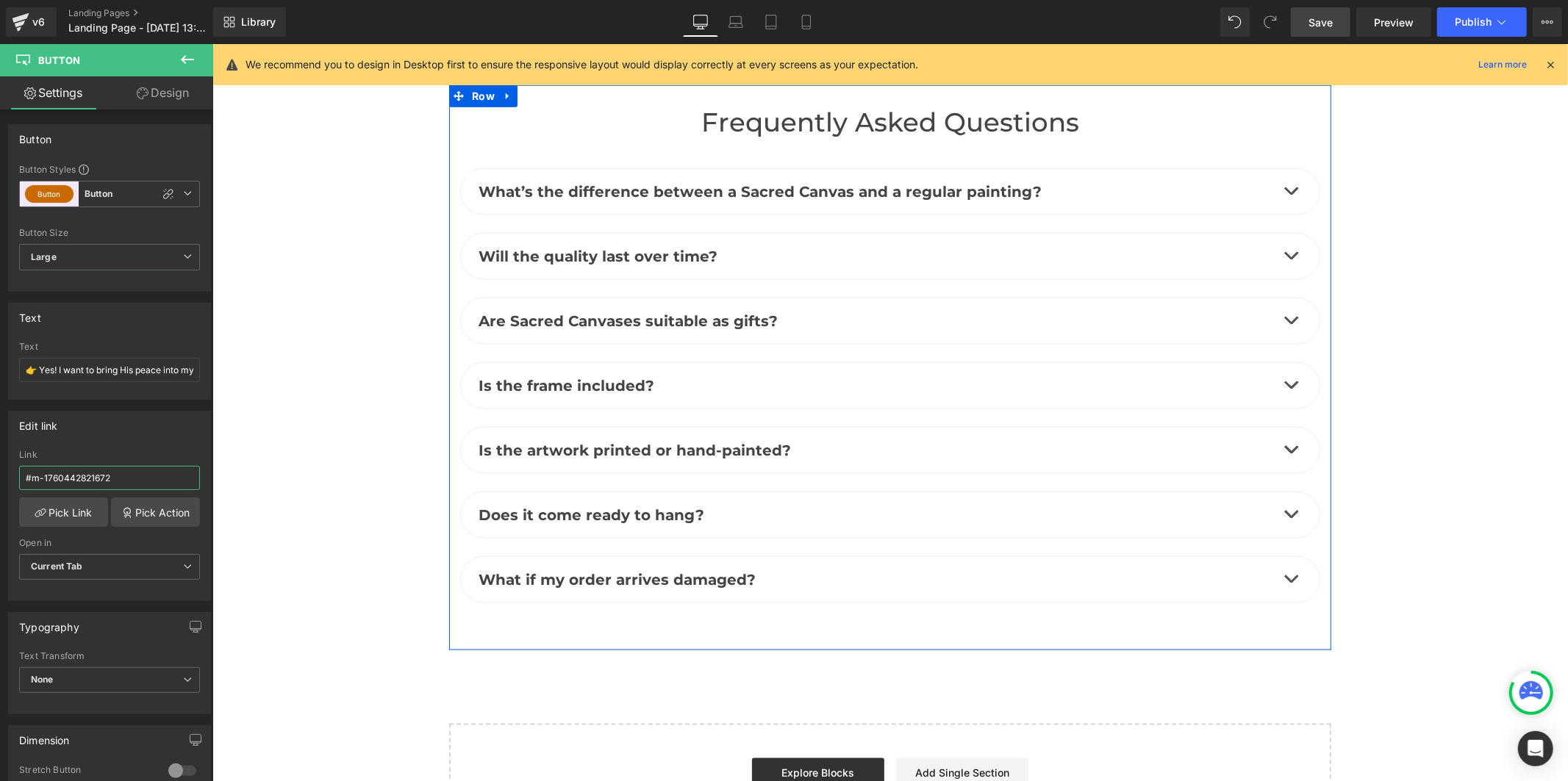
scroll to position [6038, 0]
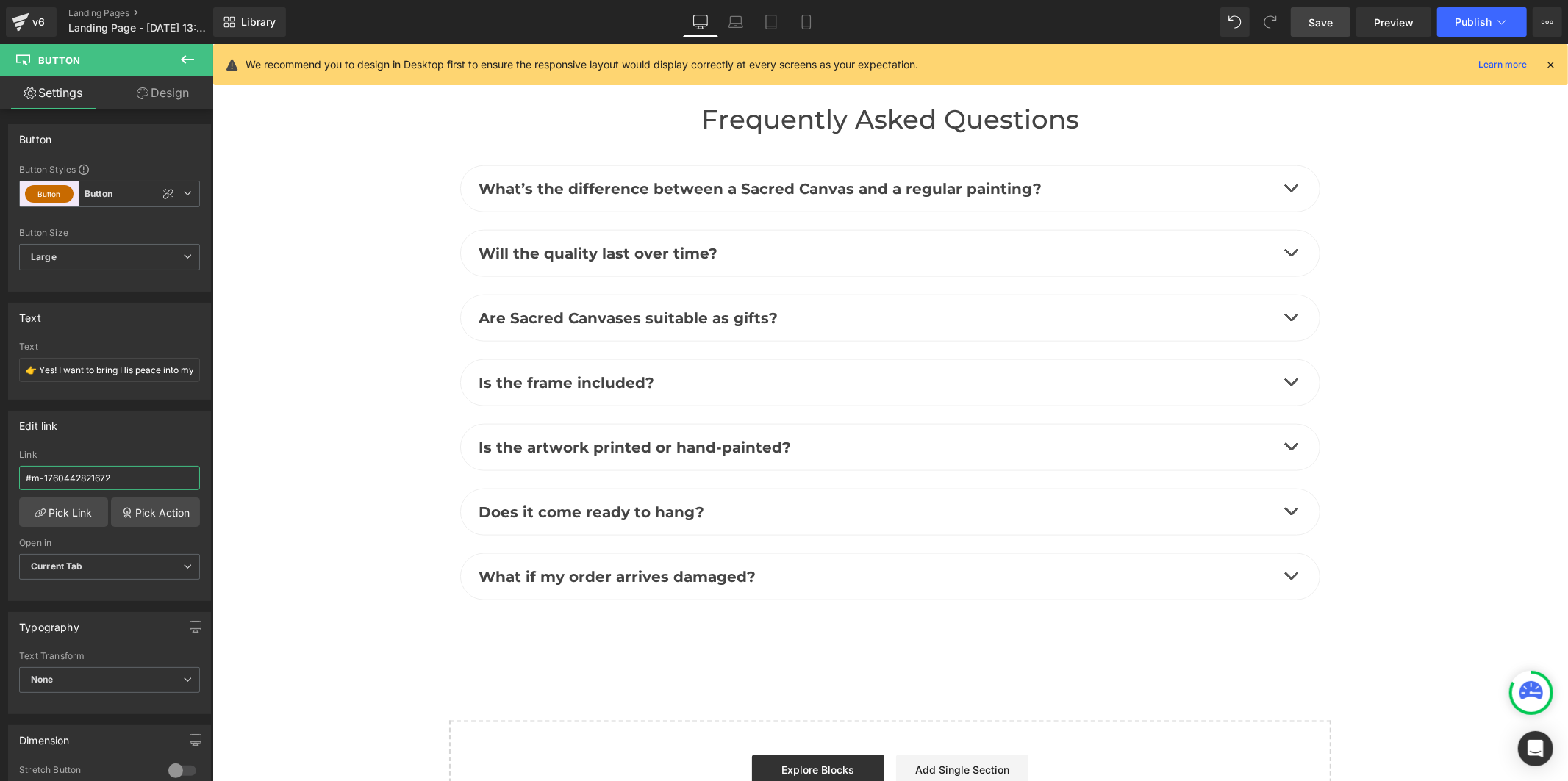
type input "#m-1760442821672"
click at [1324, 12] on link "Save" at bounding box center [1320, 22] width 60 height 29
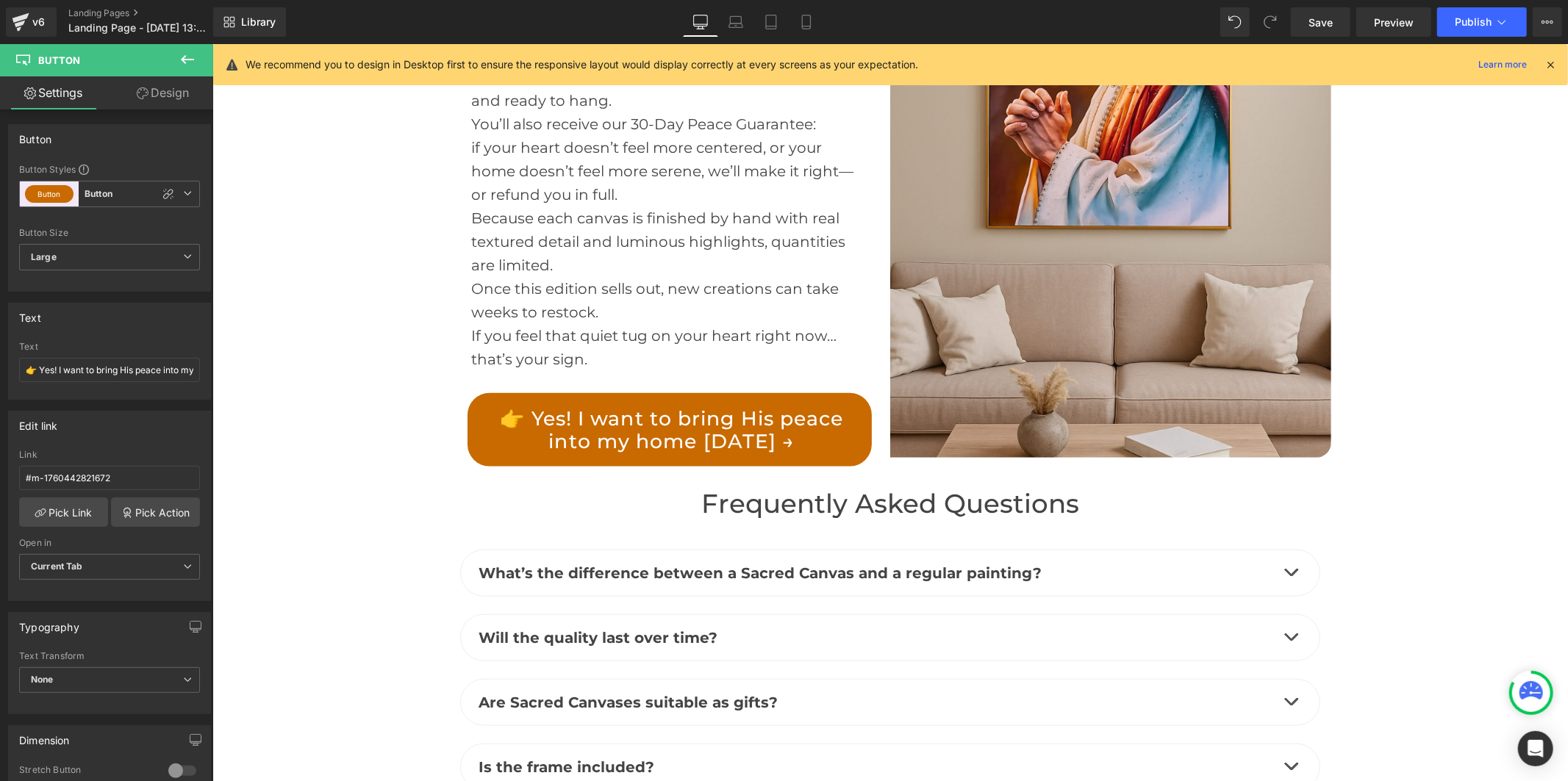
scroll to position [5880, 0]
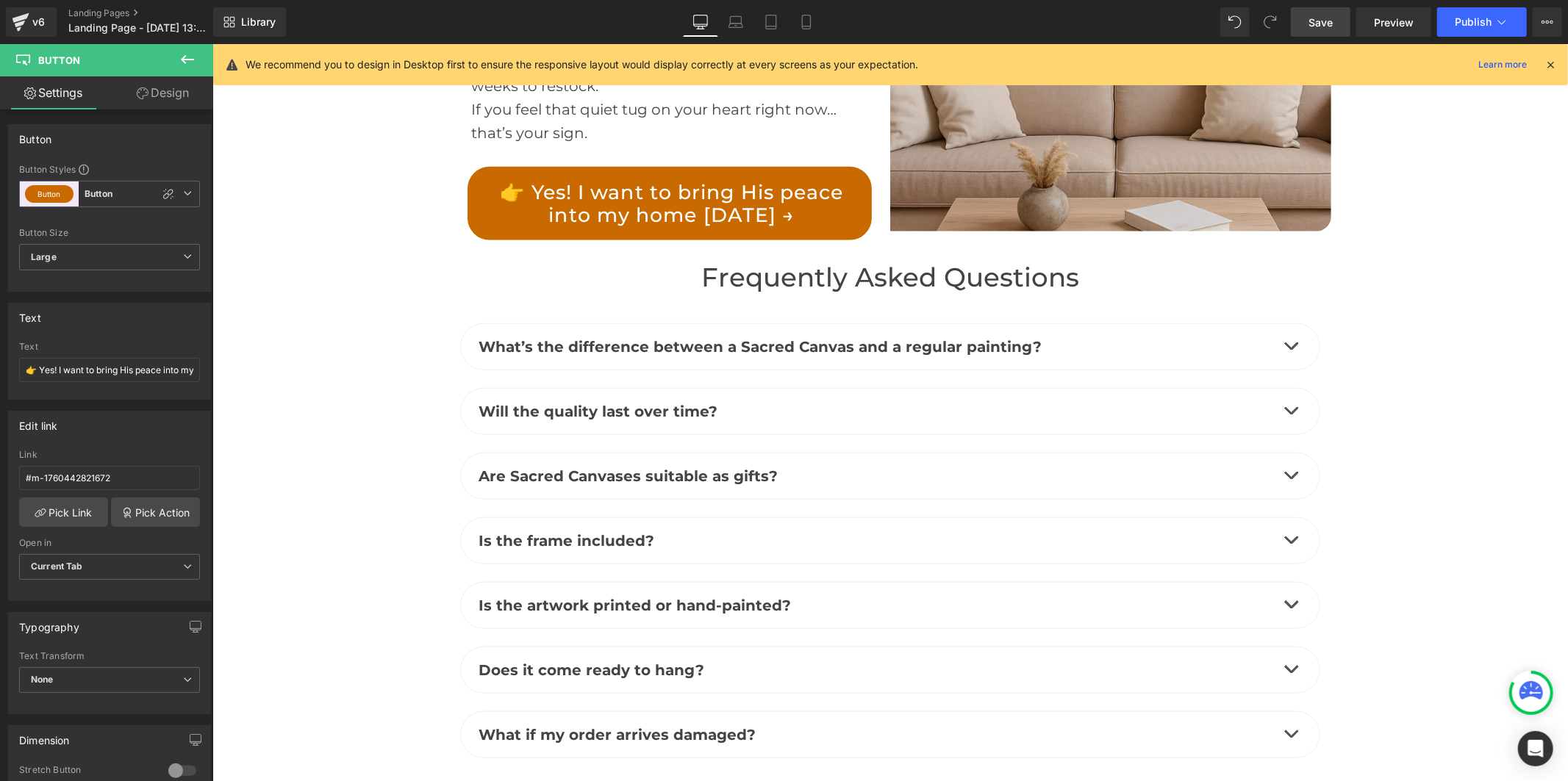
click at [1334, 17] on link "Save" at bounding box center [1320, 22] width 60 height 29
click at [1555, 68] on icon at bounding box center [1550, 64] width 13 height 13
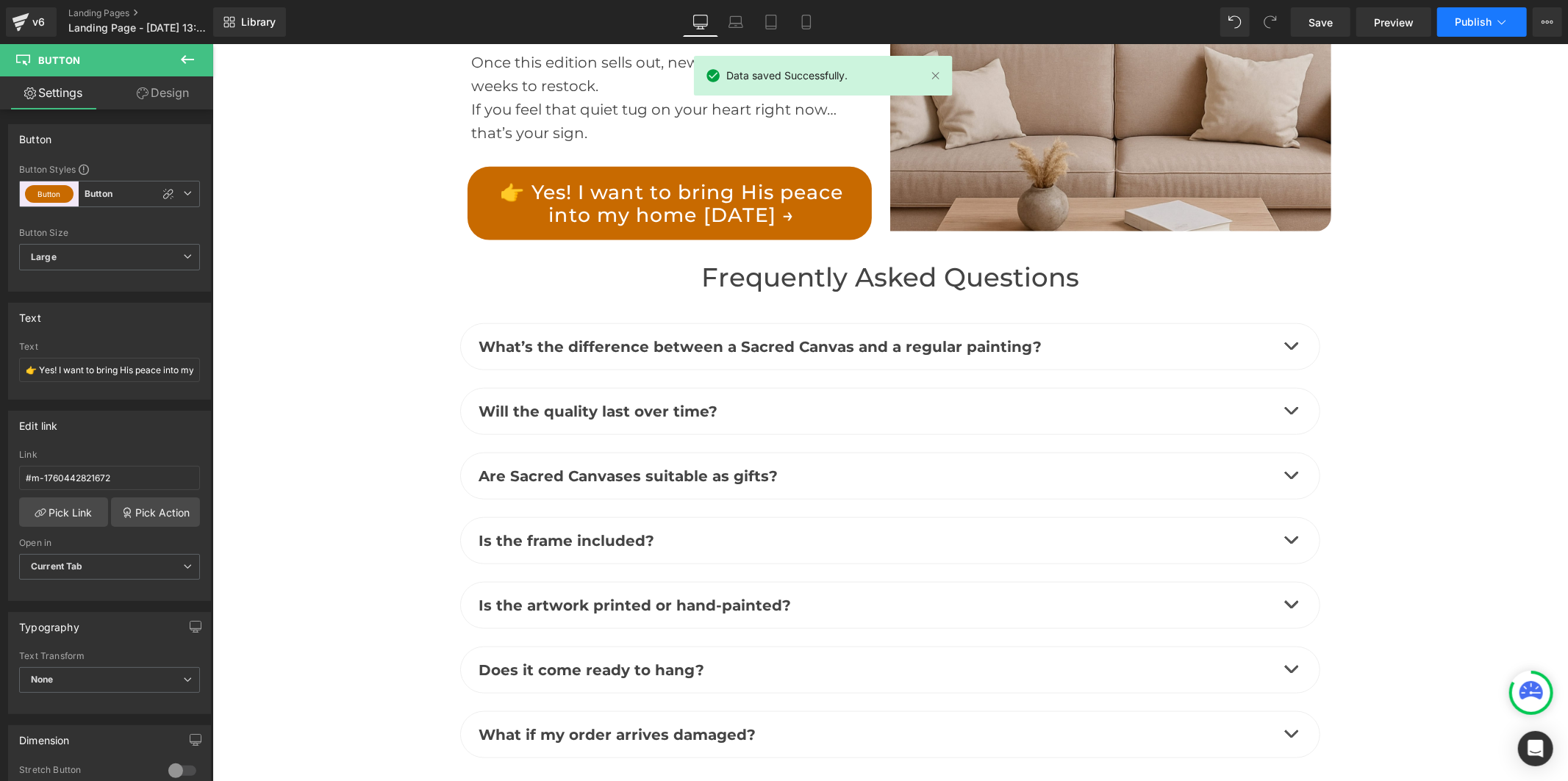
click at [1489, 15] on button "Publish" at bounding box center [1482, 22] width 90 height 29
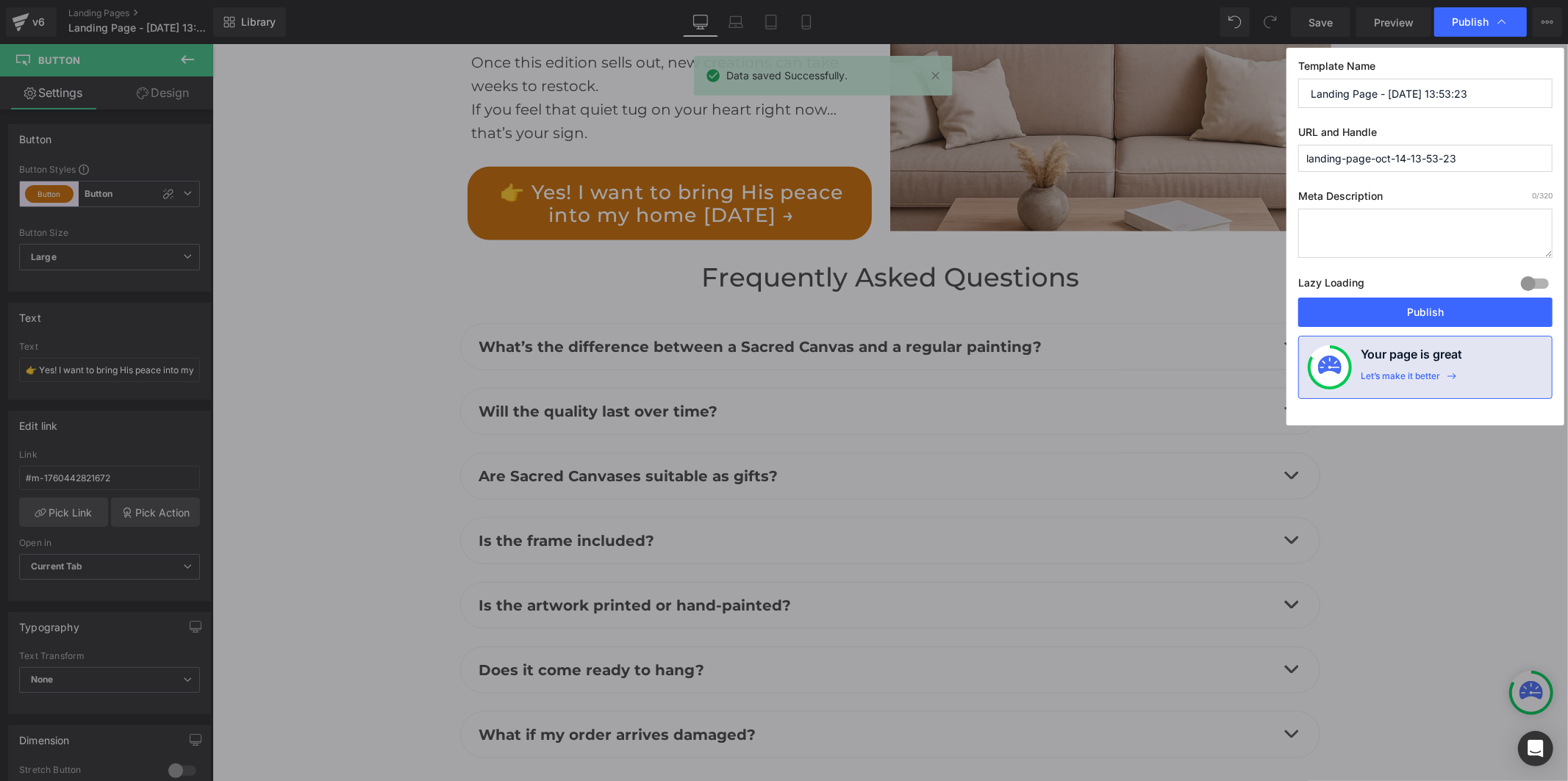
drag, startPoint x: 1461, startPoint y: 90, endPoint x: 1302, endPoint y: 90, distance: 159.0
click at [1302, 90] on input "Landing Page - Oct 14, 13:53:23" at bounding box center [1425, 93] width 254 height 29
type input "LANDING 1"
drag, startPoint x: 1461, startPoint y: 159, endPoint x: 1298, endPoint y: 156, distance: 163.0
click at [1298, 156] on input "landing-page-oct-14-13-53-23" at bounding box center [1425, 158] width 254 height 27
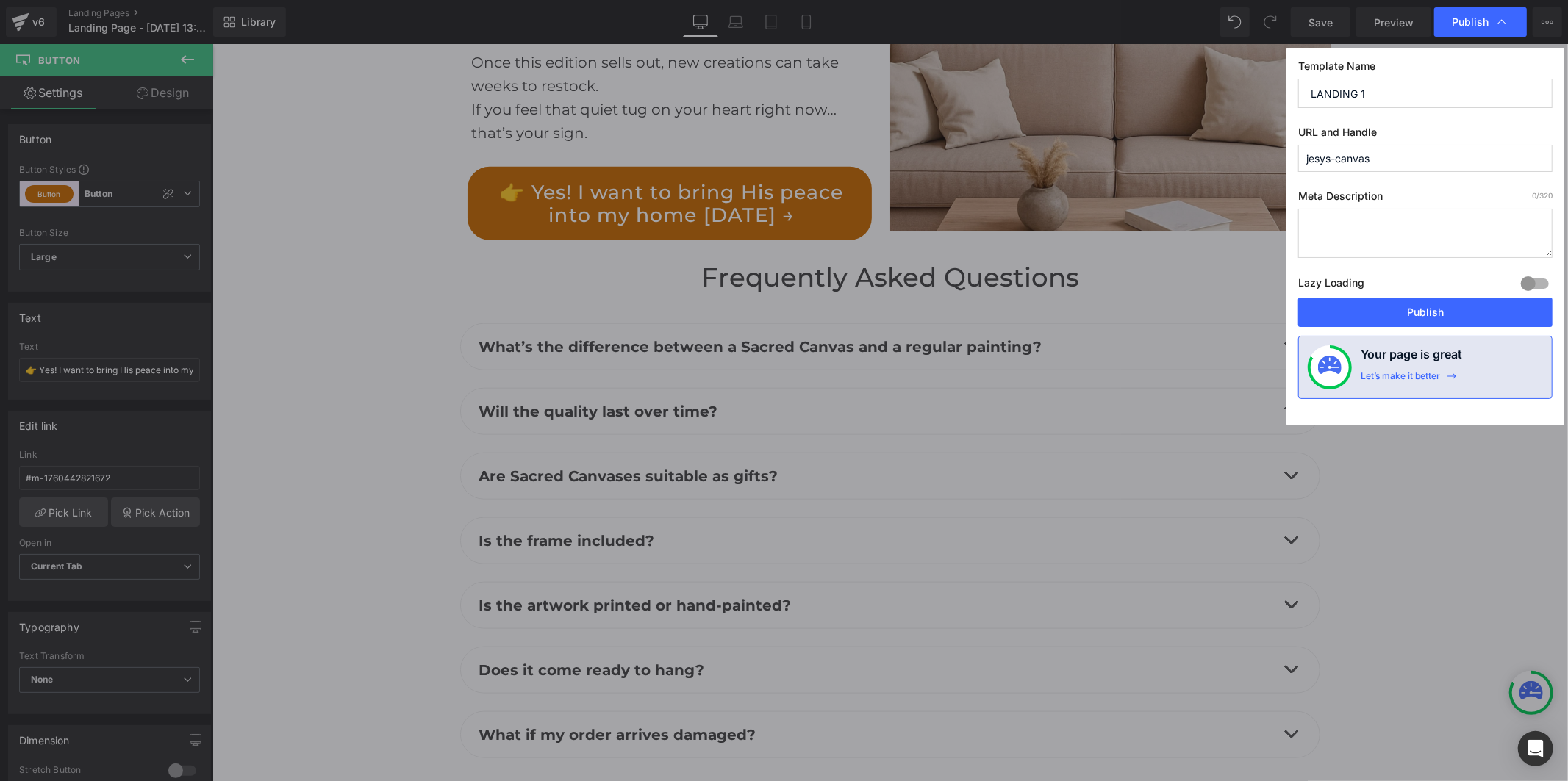
click at [1323, 163] on input "jesys-canvas" at bounding box center [1425, 158] width 254 height 27
type input "jesus-canvas"
click at [1364, 309] on button "Publish" at bounding box center [1425, 313] width 254 height 29
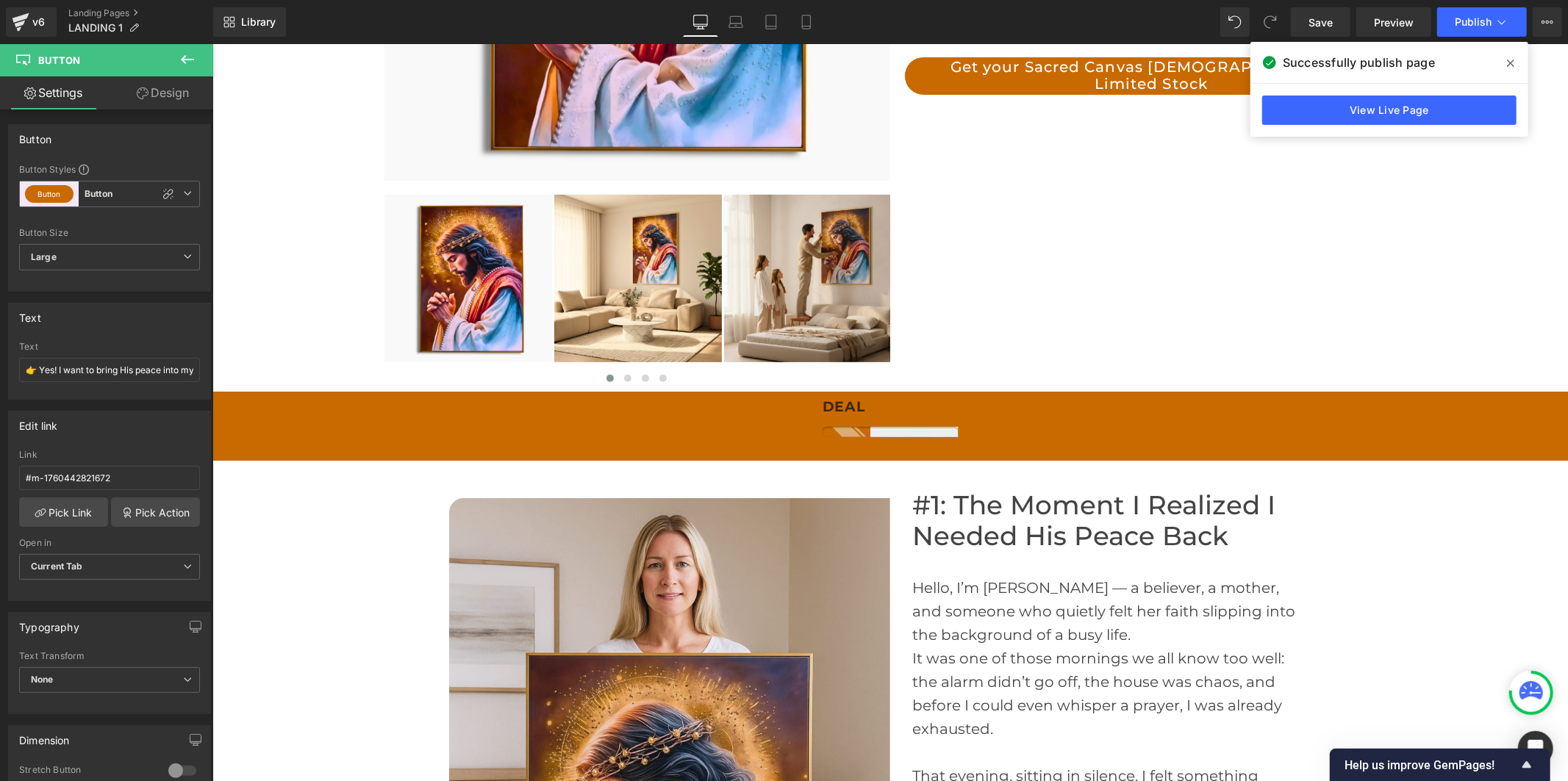
scroll to position [163, 0]
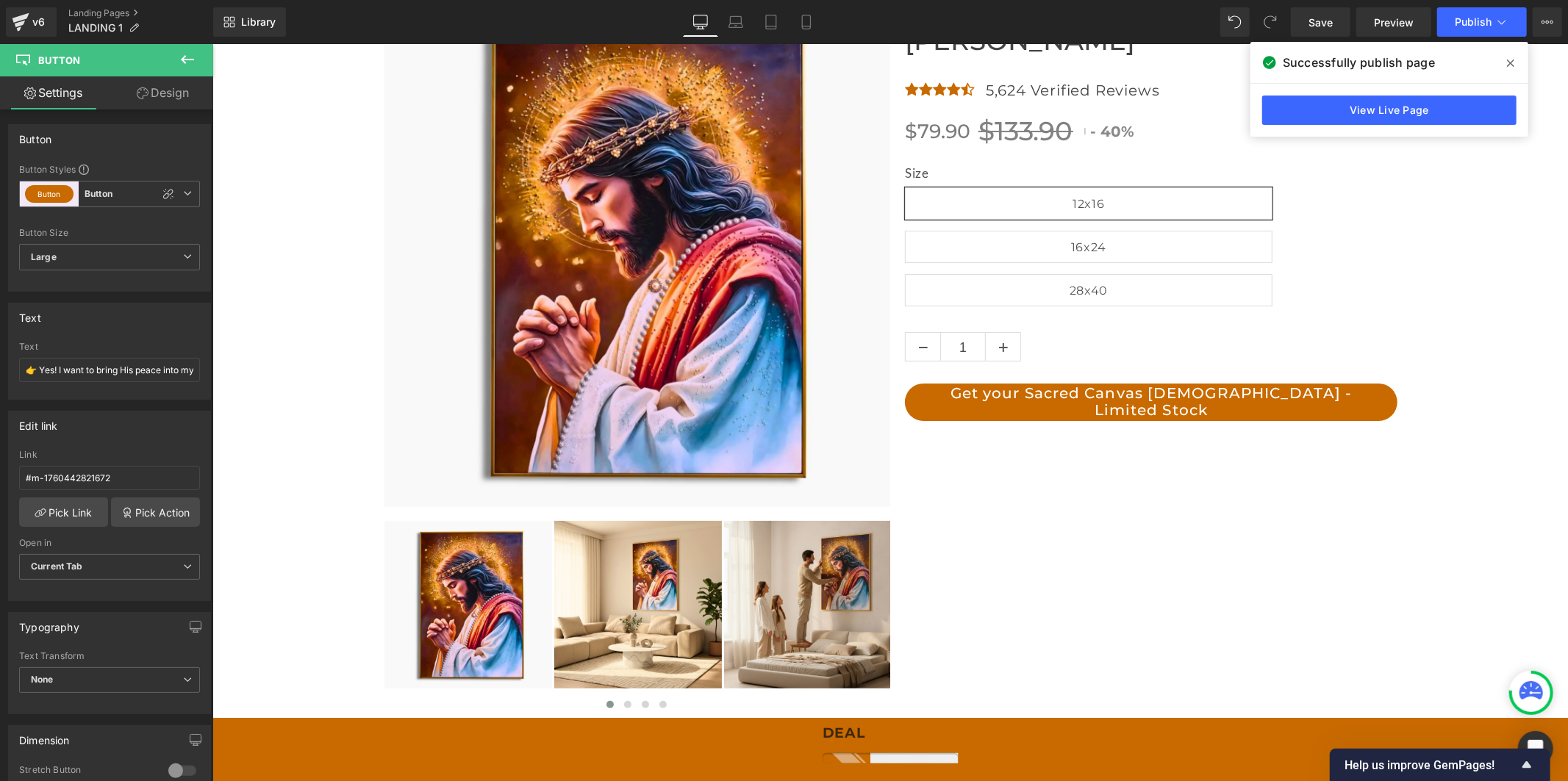
click at [187, 47] on button at bounding box center [187, 60] width 52 height 32
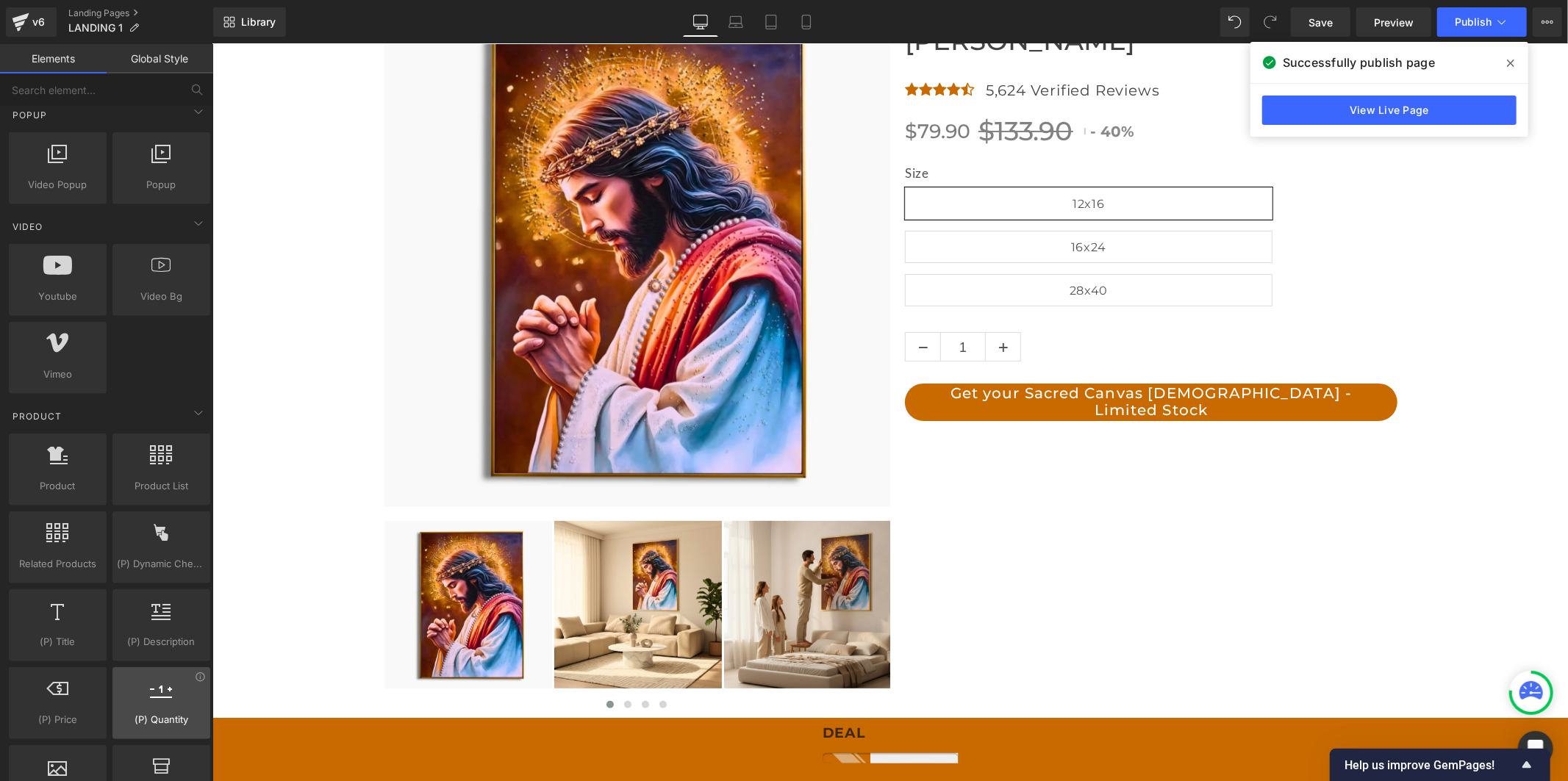
scroll to position [1143, 0]
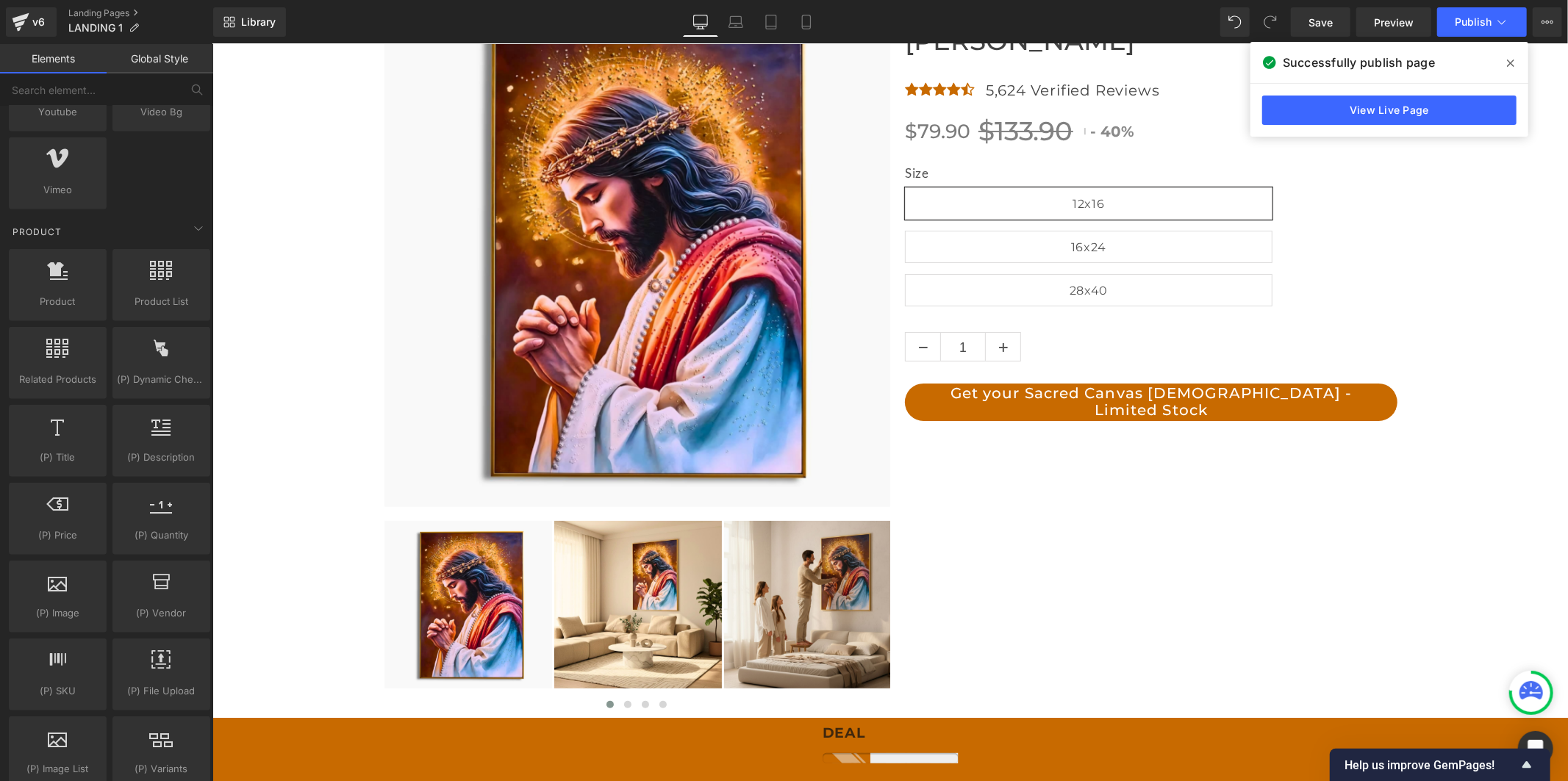
click at [1508, 60] on icon at bounding box center [1510, 63] width 8 height 8
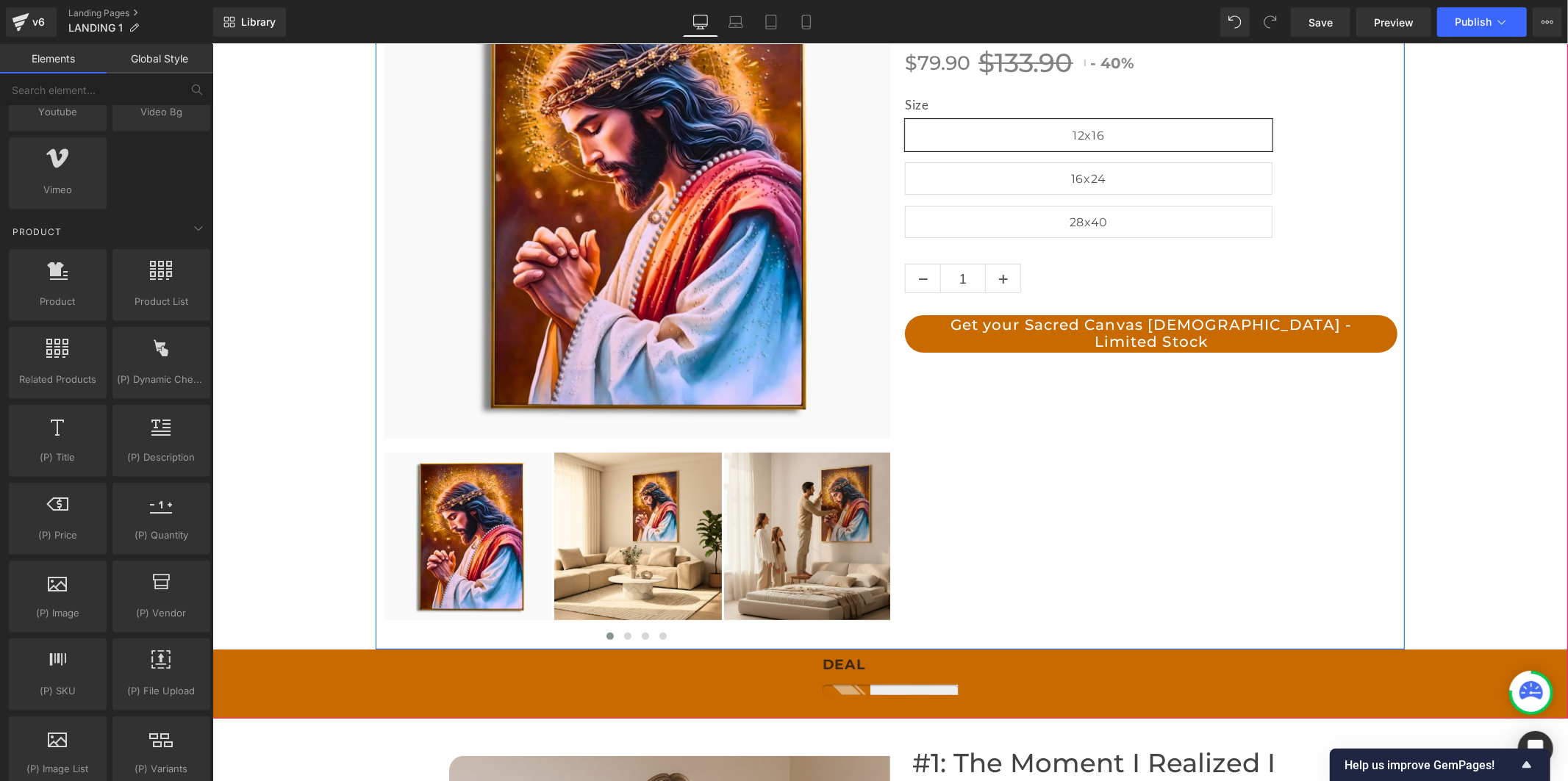
scroll to position [81, 0]
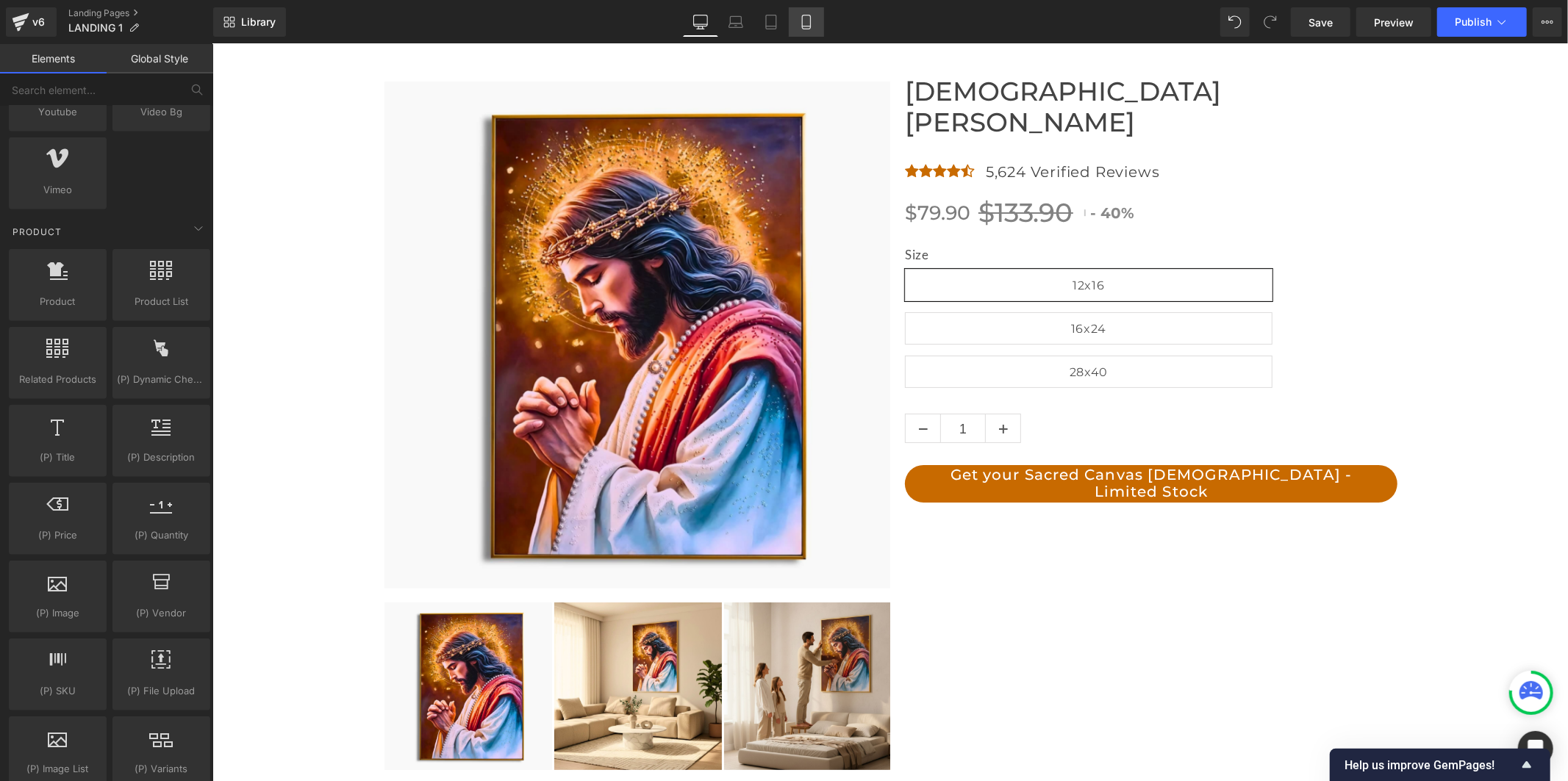
click at [809, 28] on icon at bounding box center [806, 22] width 15 height 15
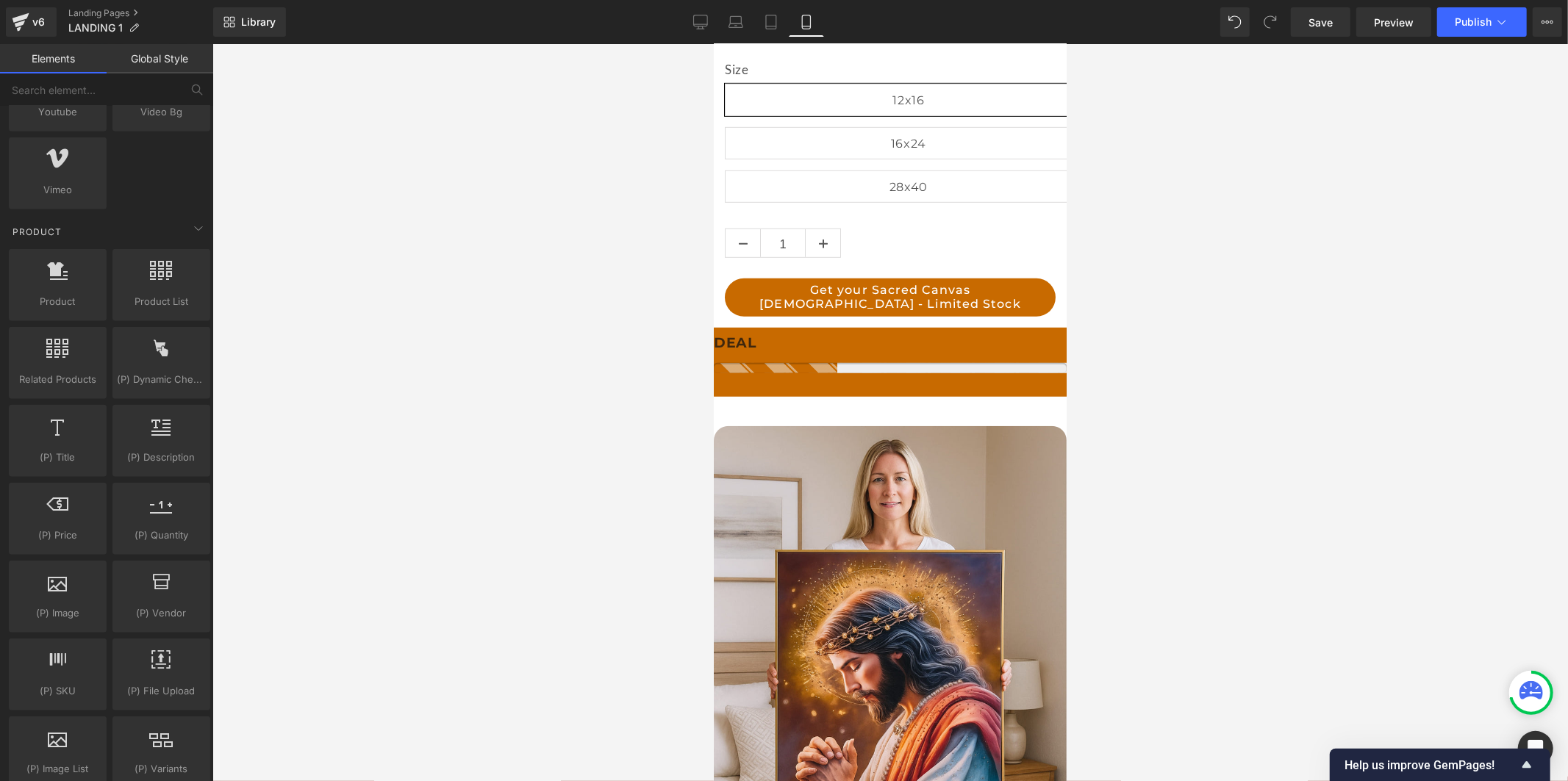
scroll to position [513, 0]
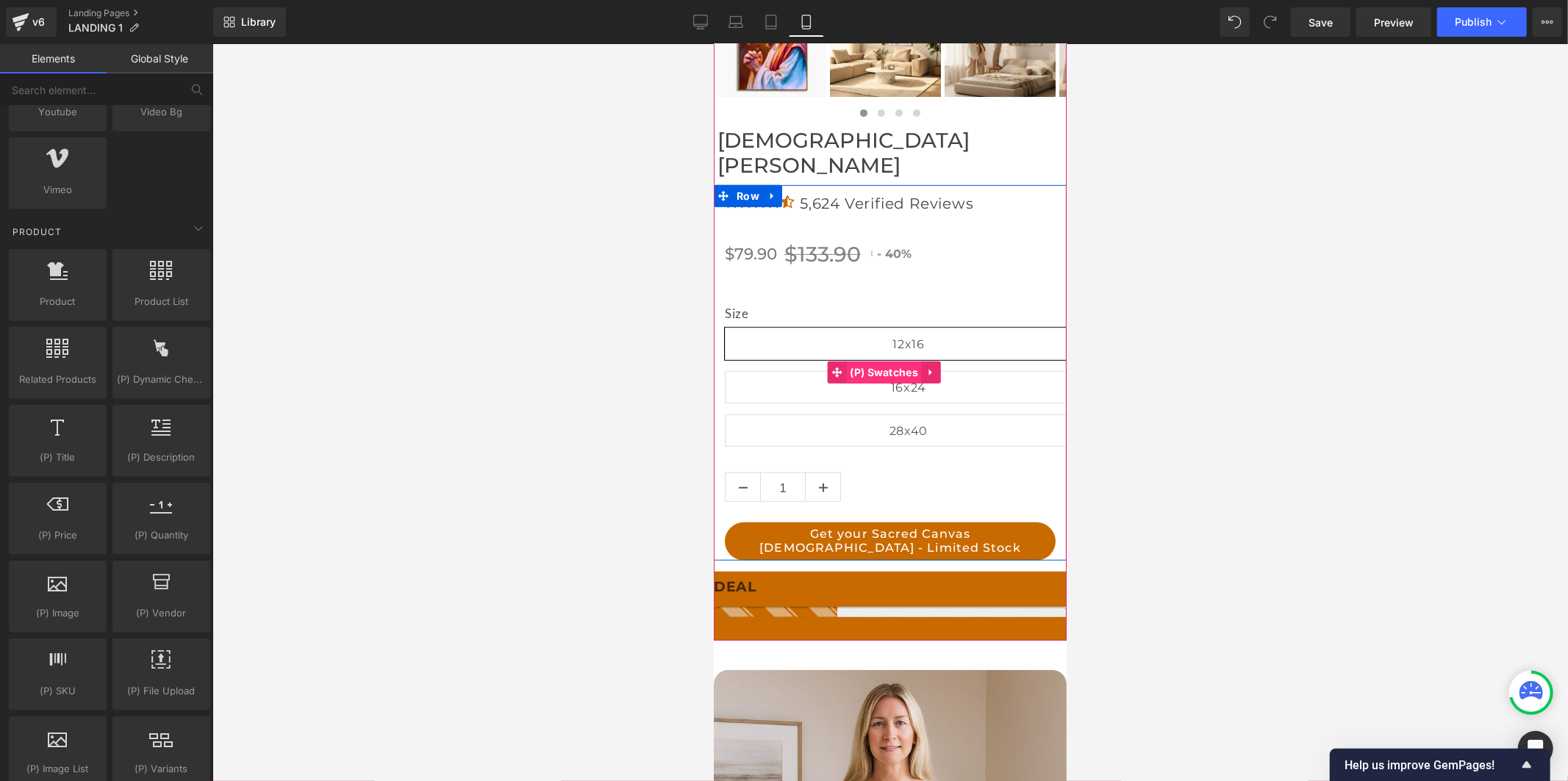
click at [882, 361] on span "(P) Swatches" at bounding box center [883, 372] width 76 height 22
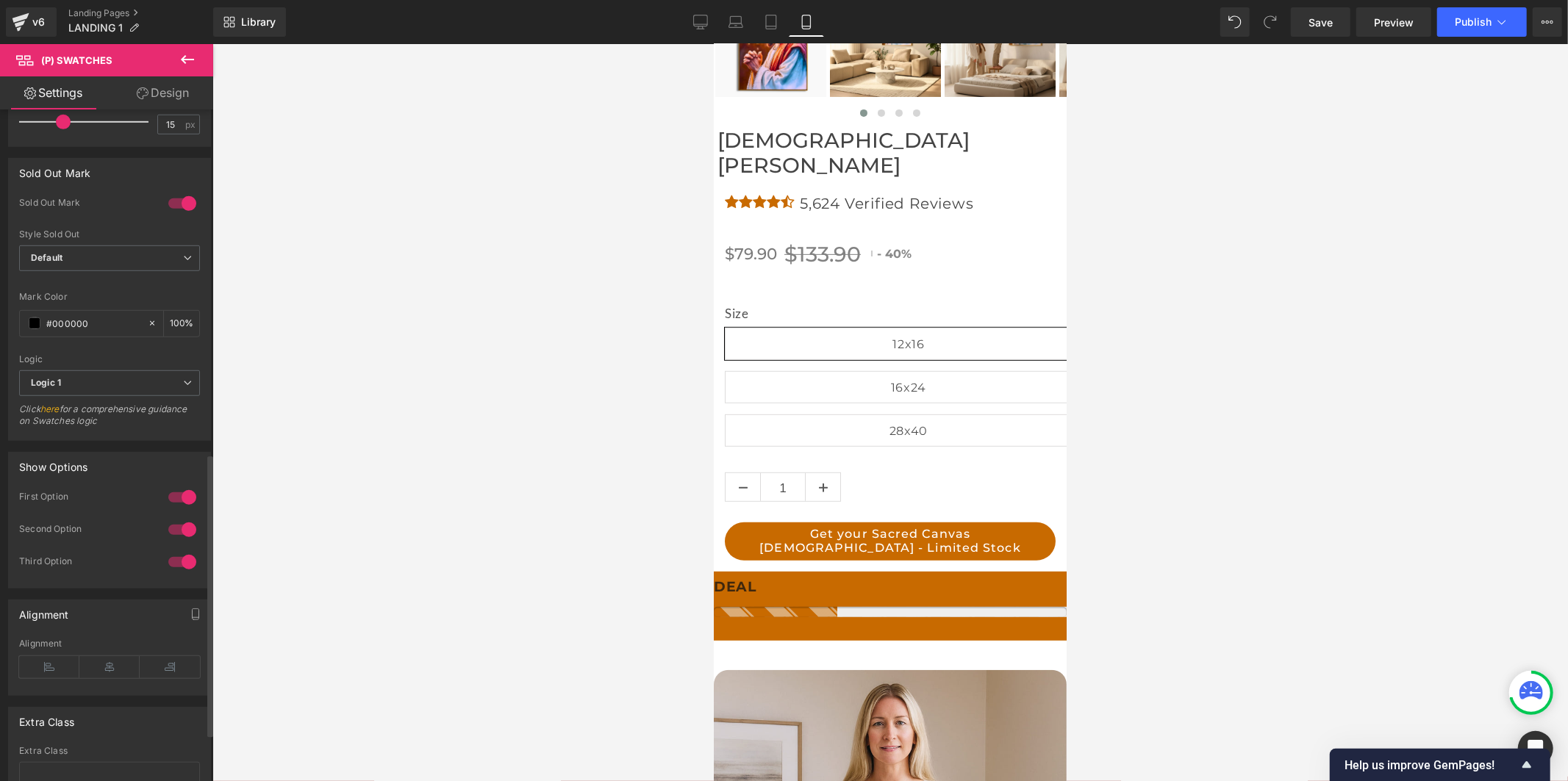
scroll to position [929, 0]
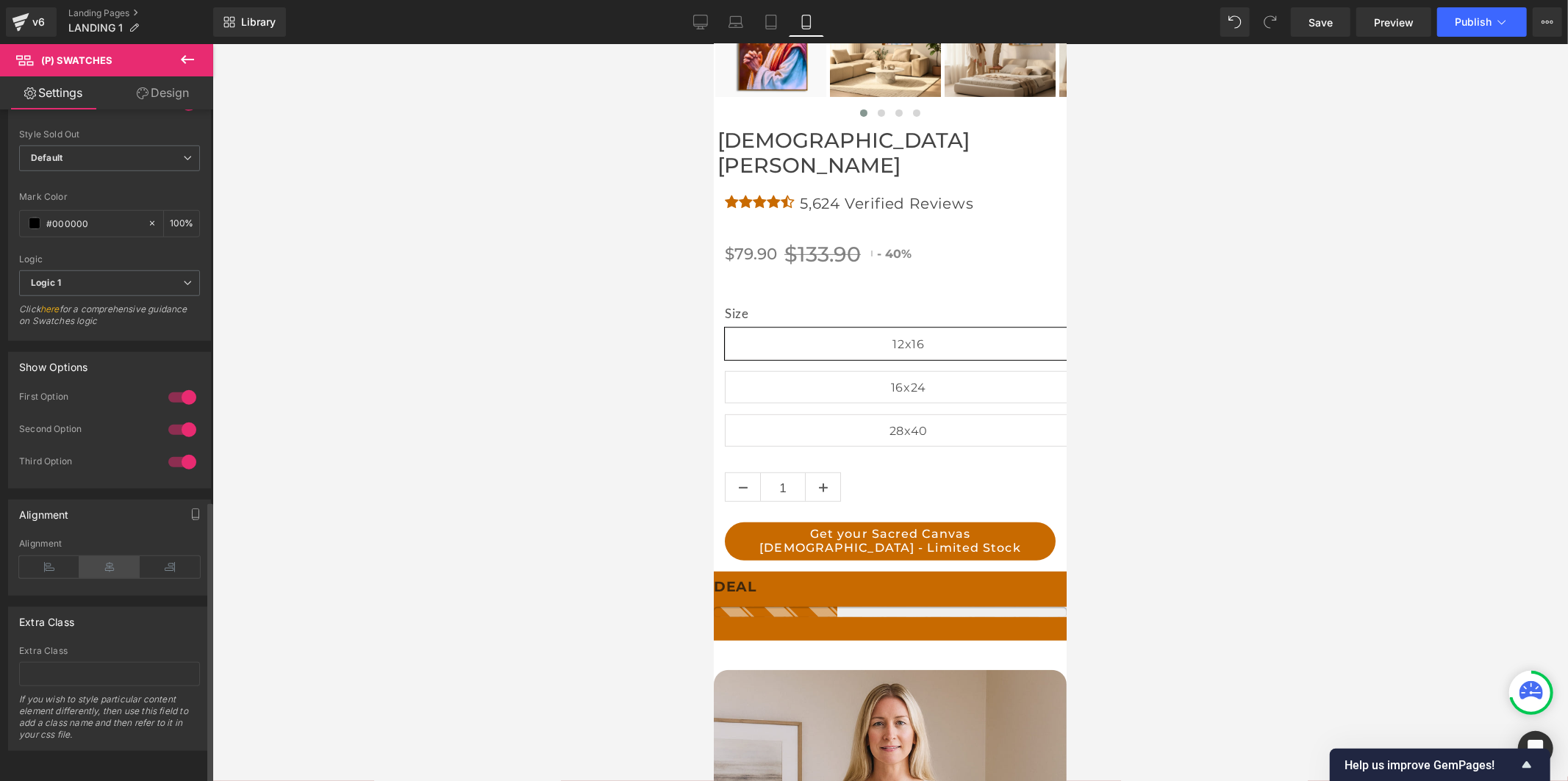
click at [105, 556] on icon at bounding box center [110, 568] width 60 height 22
click at [33, 560] on icon at bounding box center [49, 568] width 60 height 22
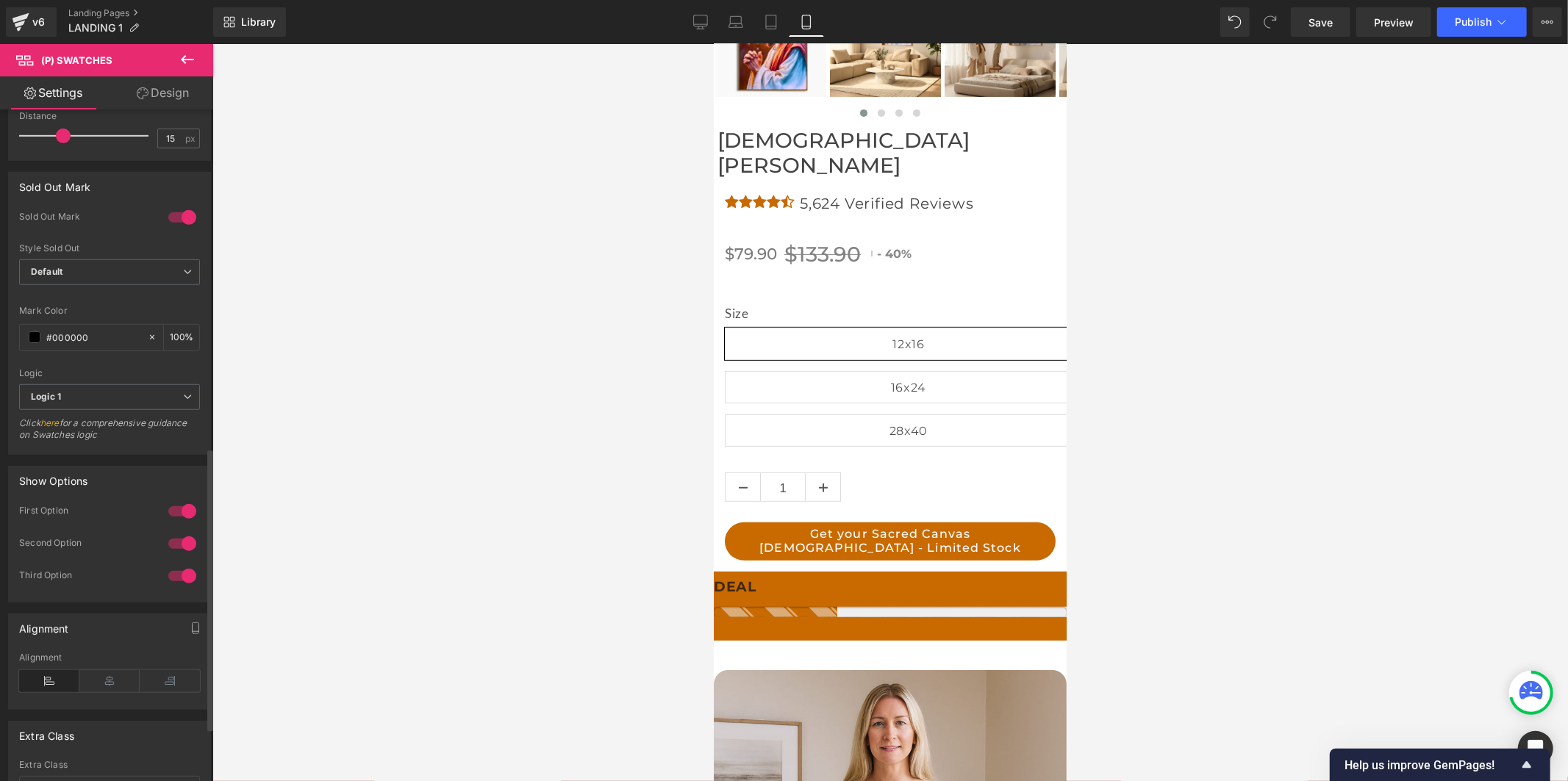
scroll to position [765, 0]
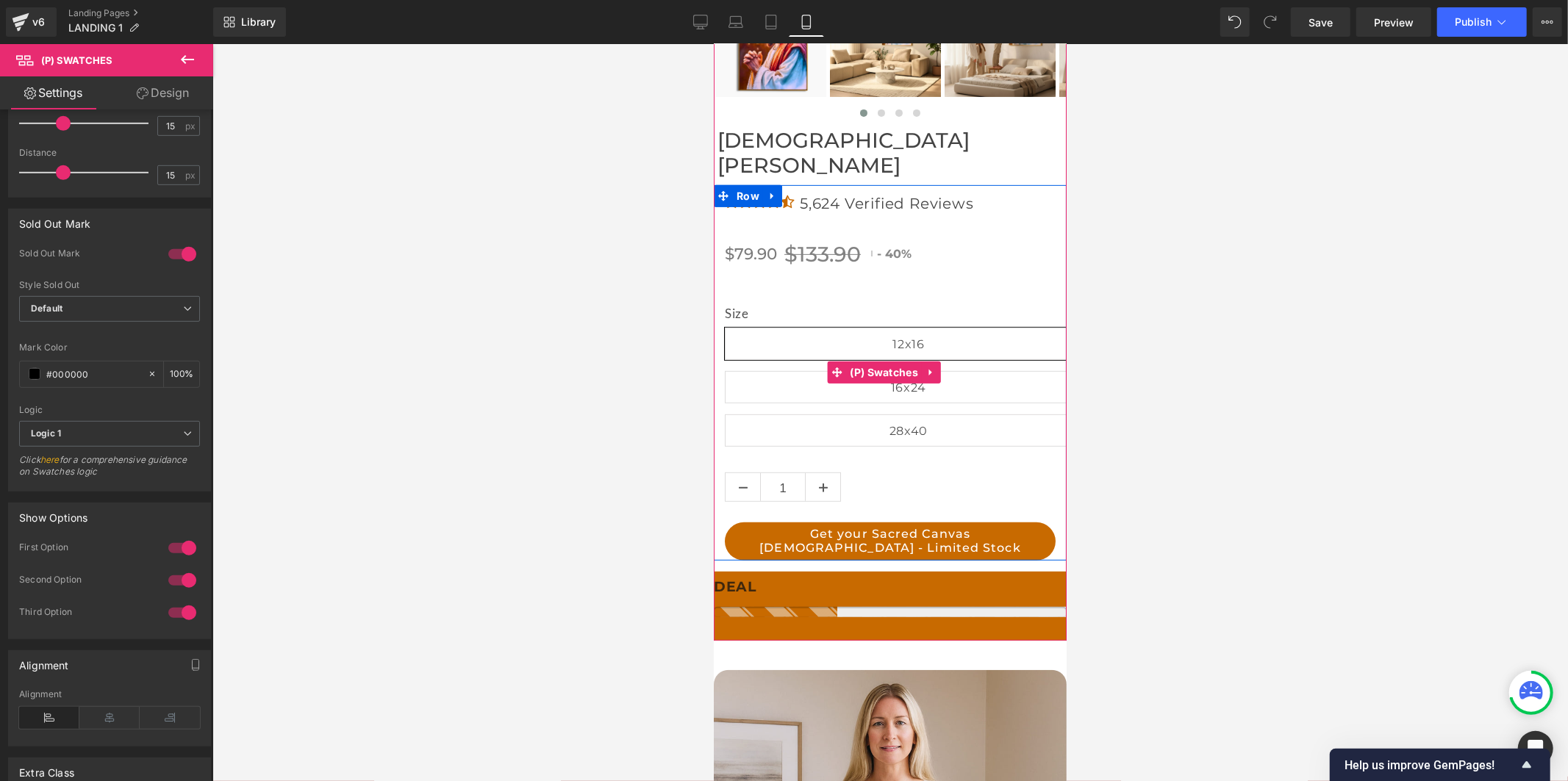
click at [779, 327] on span "12x16" at bounding box center [907, 343] width 367 height 32
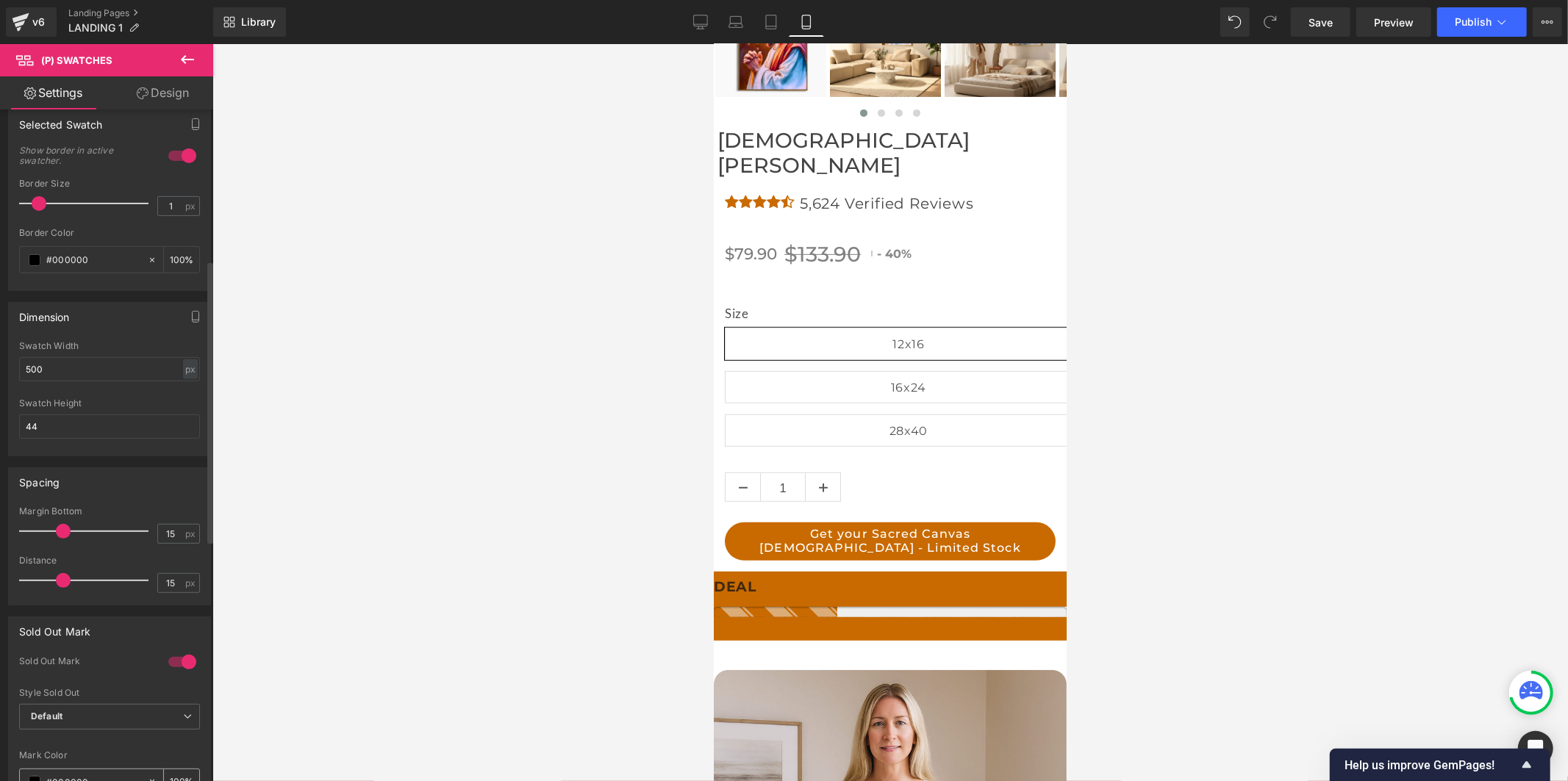
scroll to position [357, 0]
click at [48, 366] on input "500" at bounding box center [109, 370] width 181 height 24
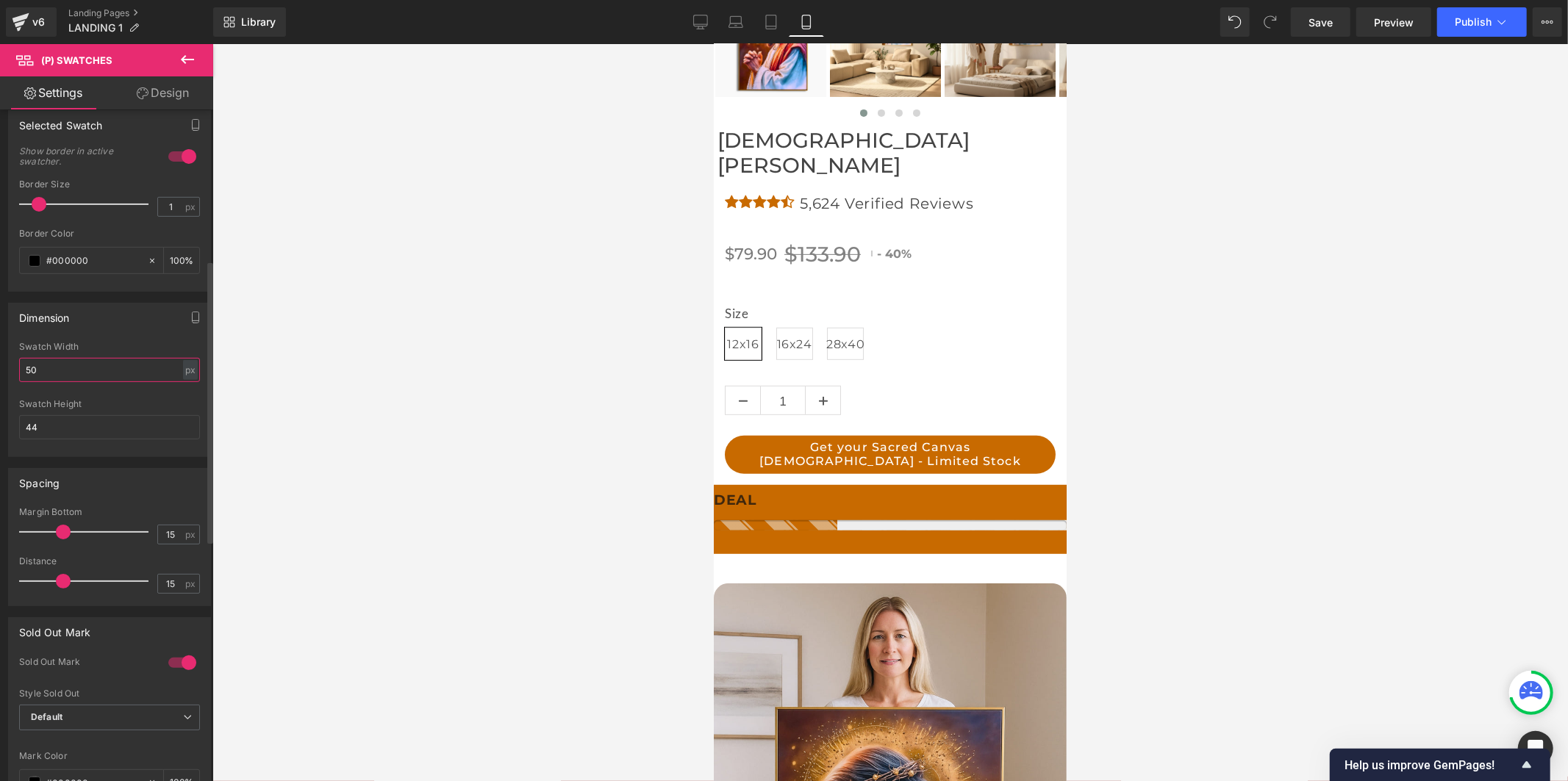
type input "5"
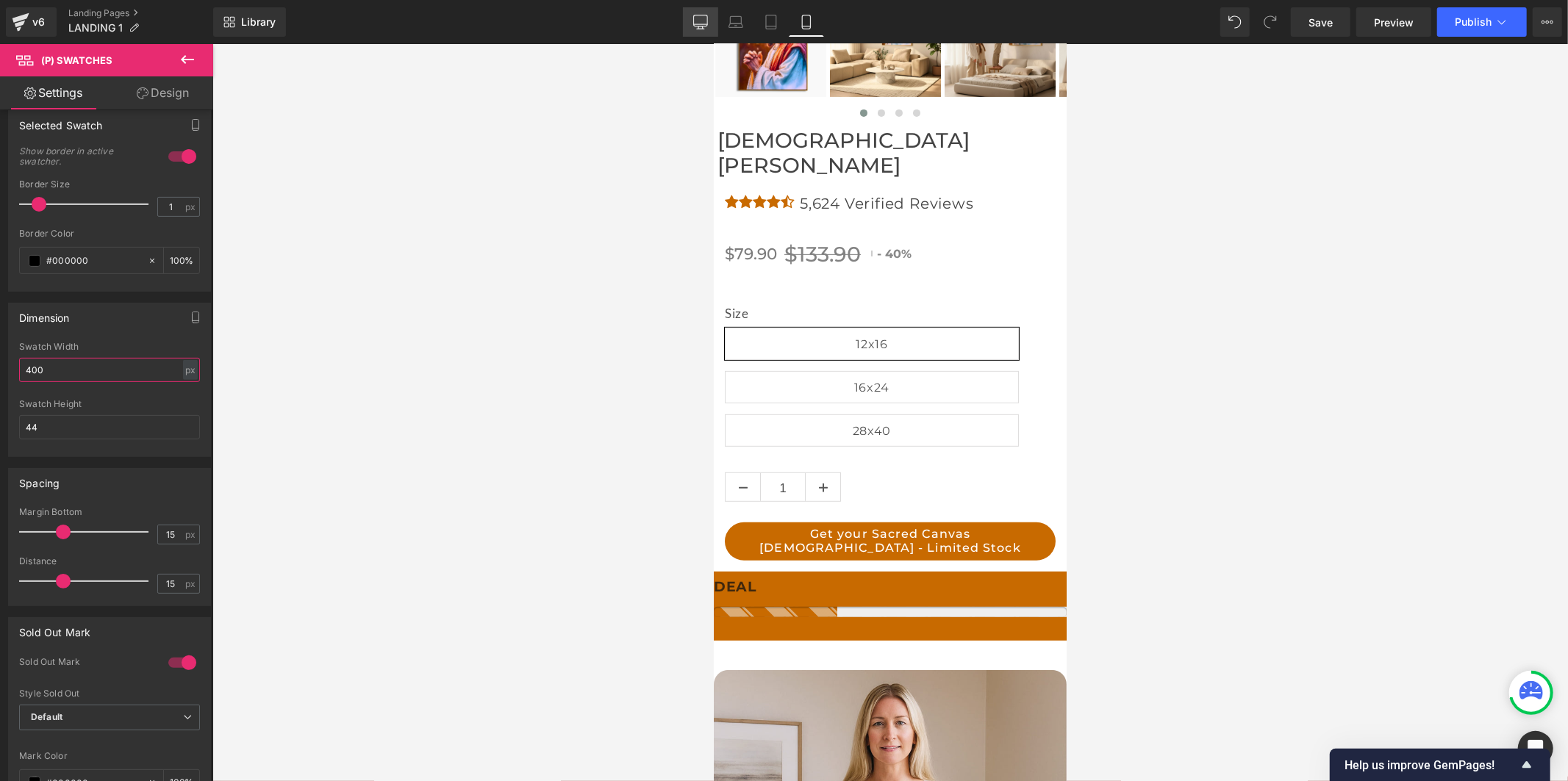
type input "400"
click at [707, 25] on icon at bounding box center [700, 21] width 14 height 11
type input "100"
type input "500"
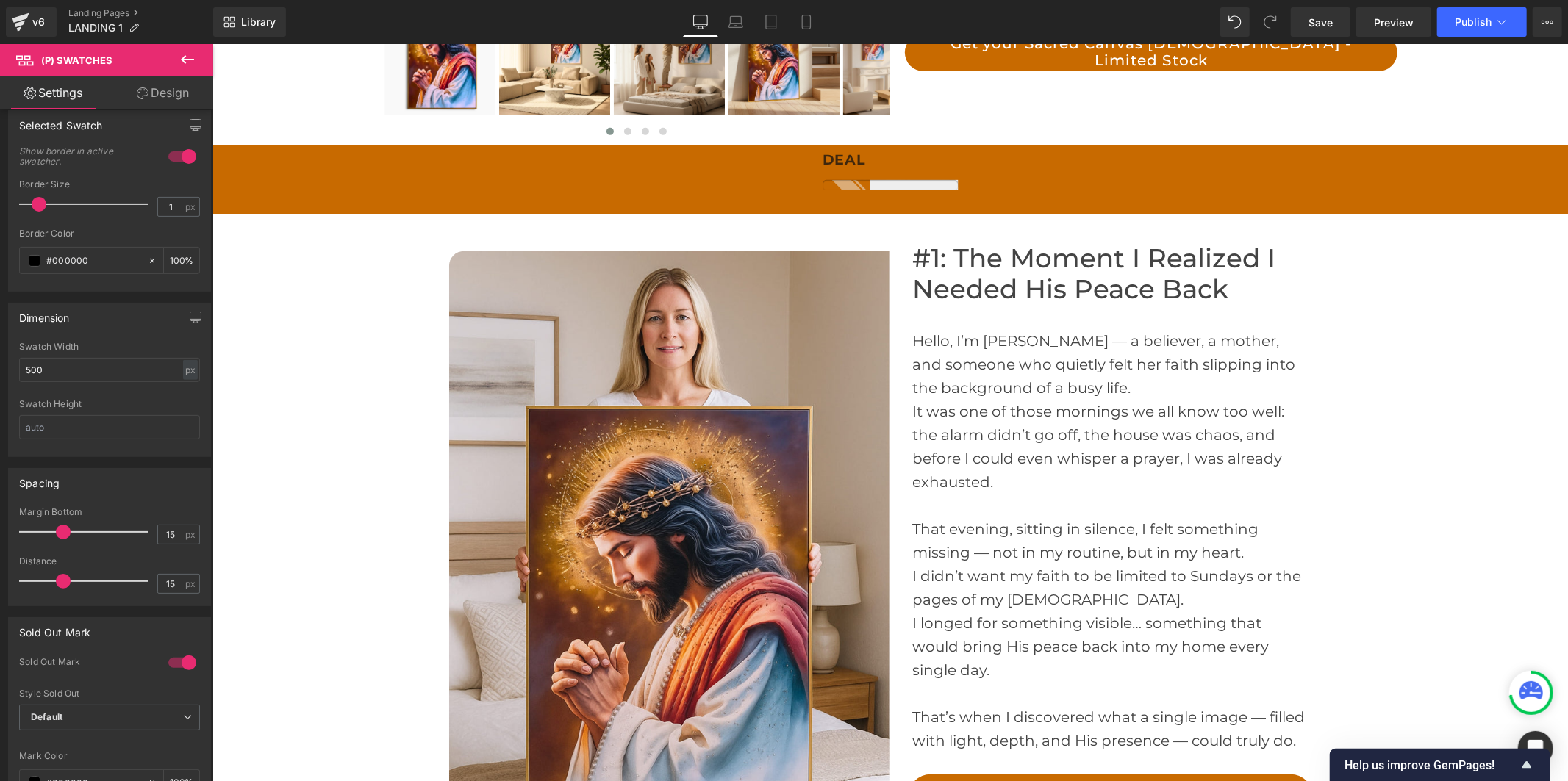
scroll to position [16, 0]
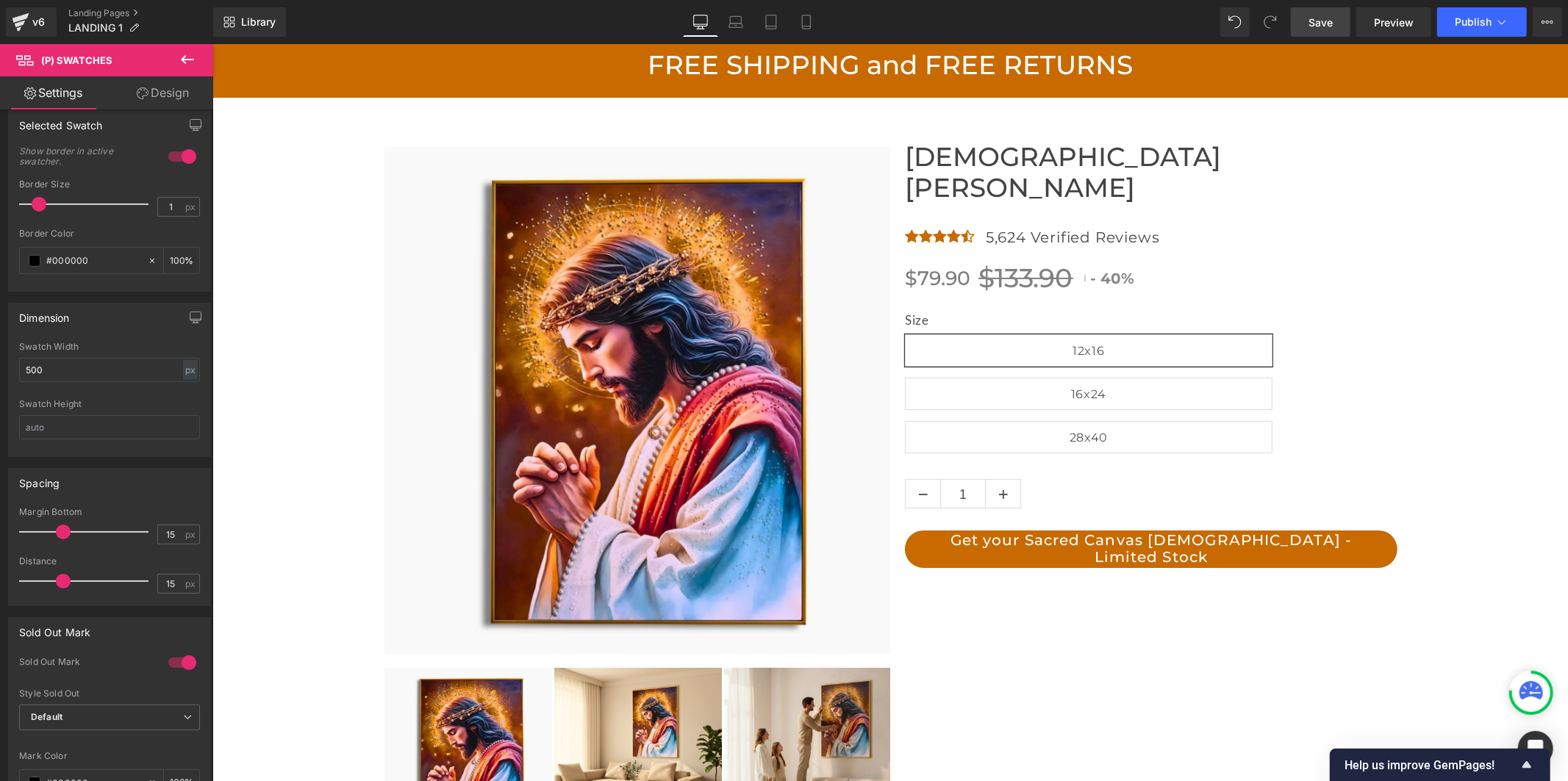
click at [1298, 26] on link "Save" at bounding box center [1320, 22] width 60 height 29
click at [1458, 16] on span "Publish" at bounding box center [1473, 22] width 37 height 12
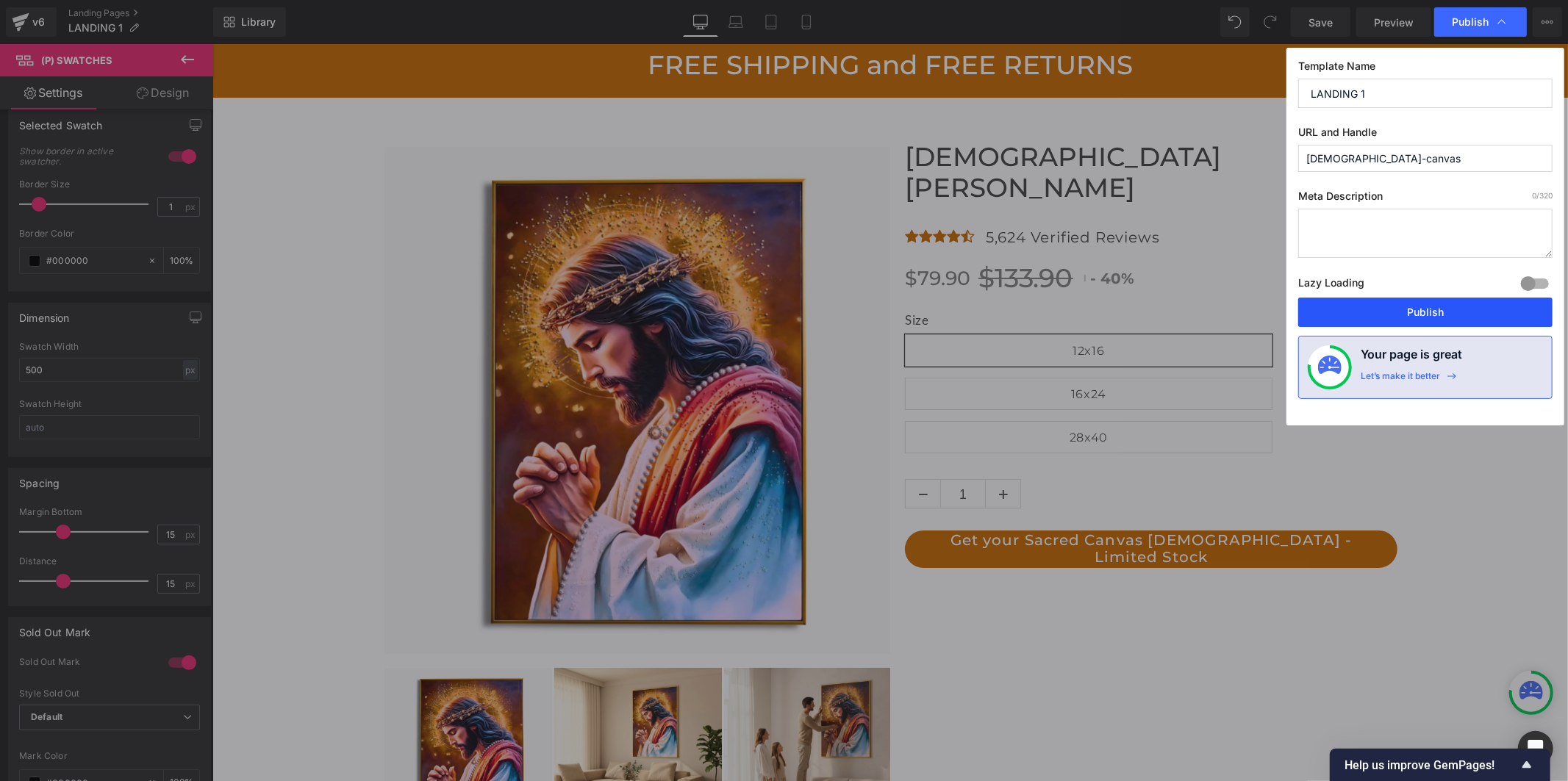
click at [1397, 308] on button "Publish" at bounding box center [1425, 313] width 254 height 29
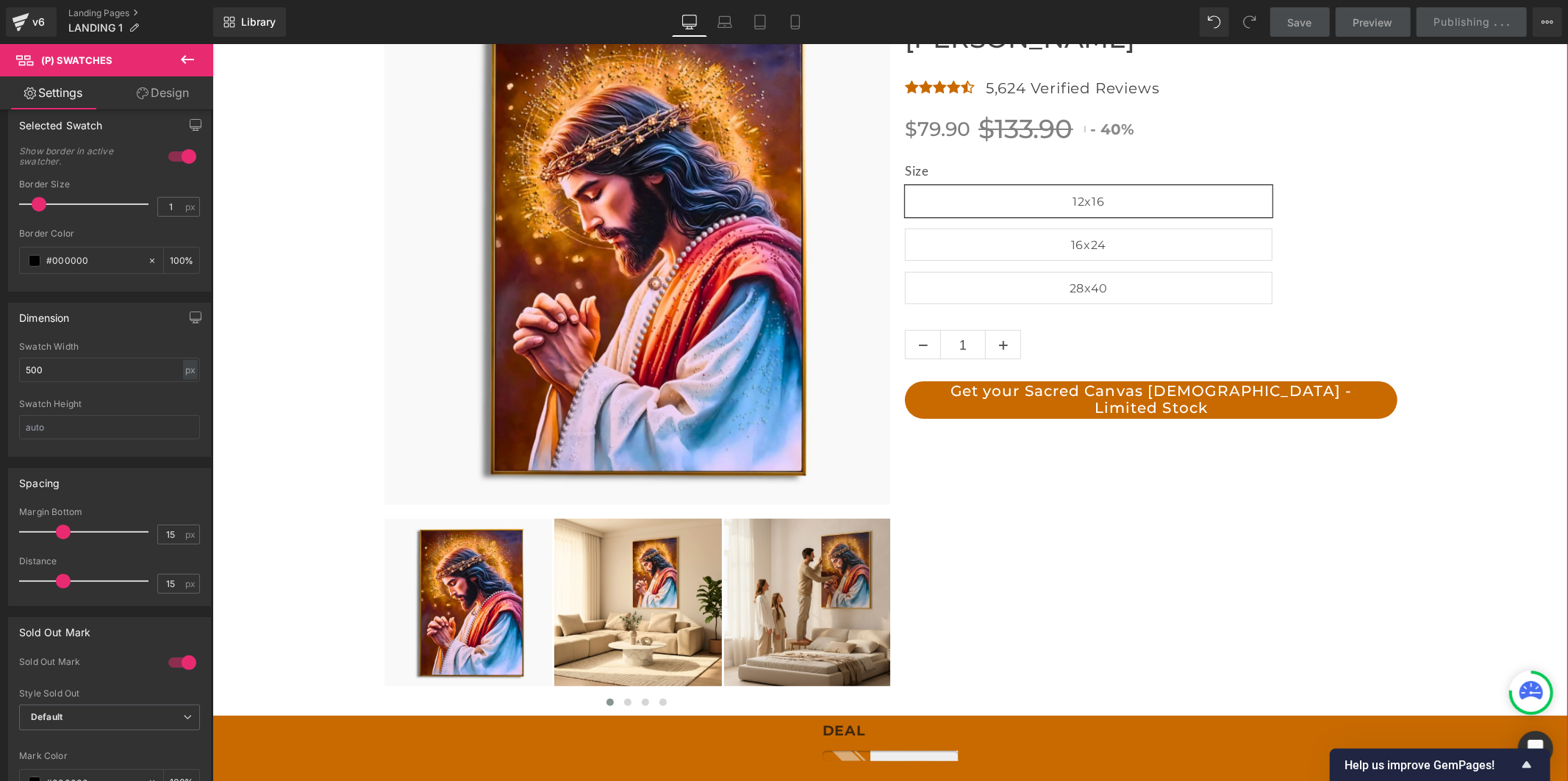
scroll to position [180, 0]
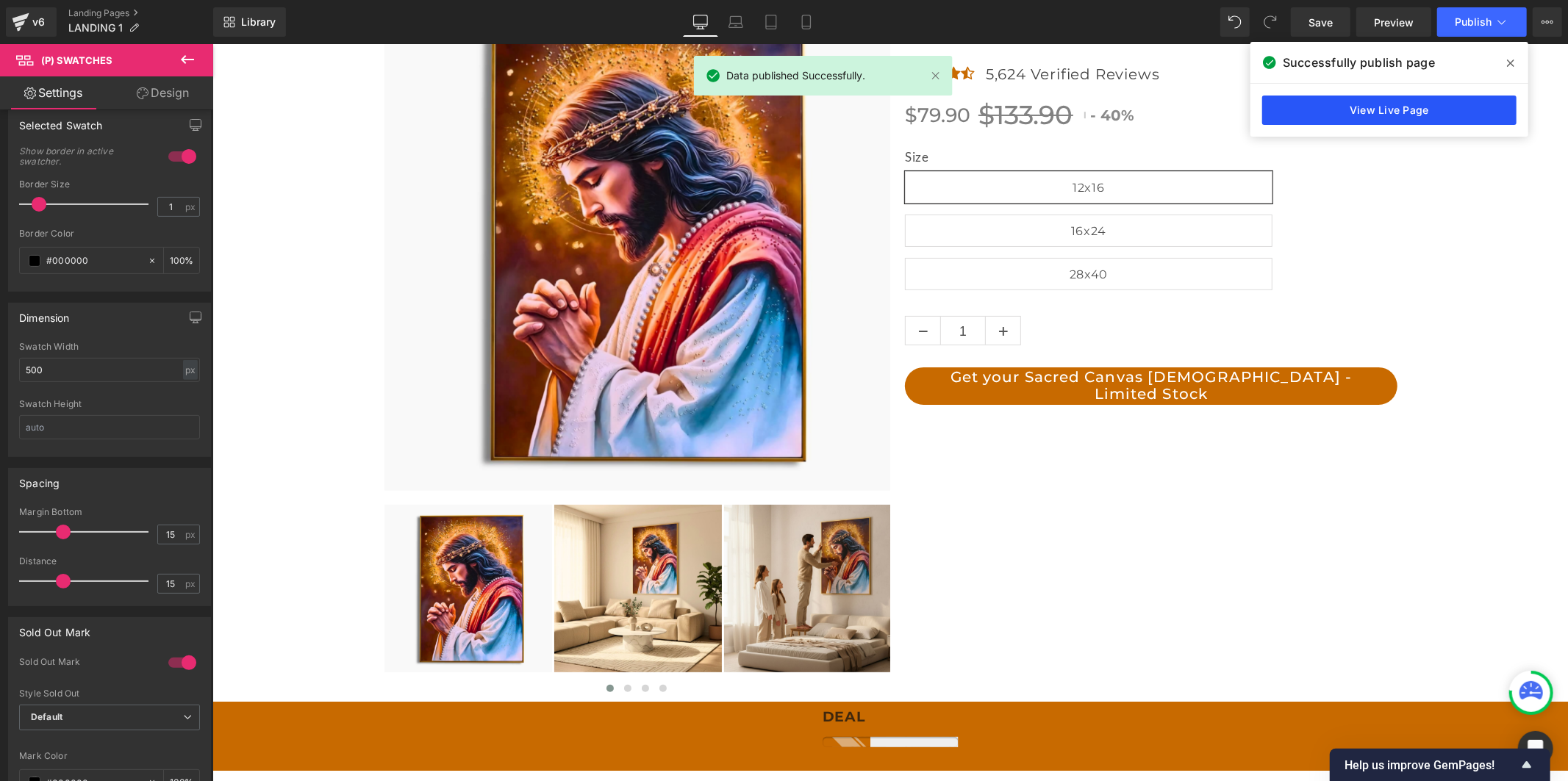
click at [1419, 98] on link "View Live Page" at bounding box center [1389, 111] width 254 height 29
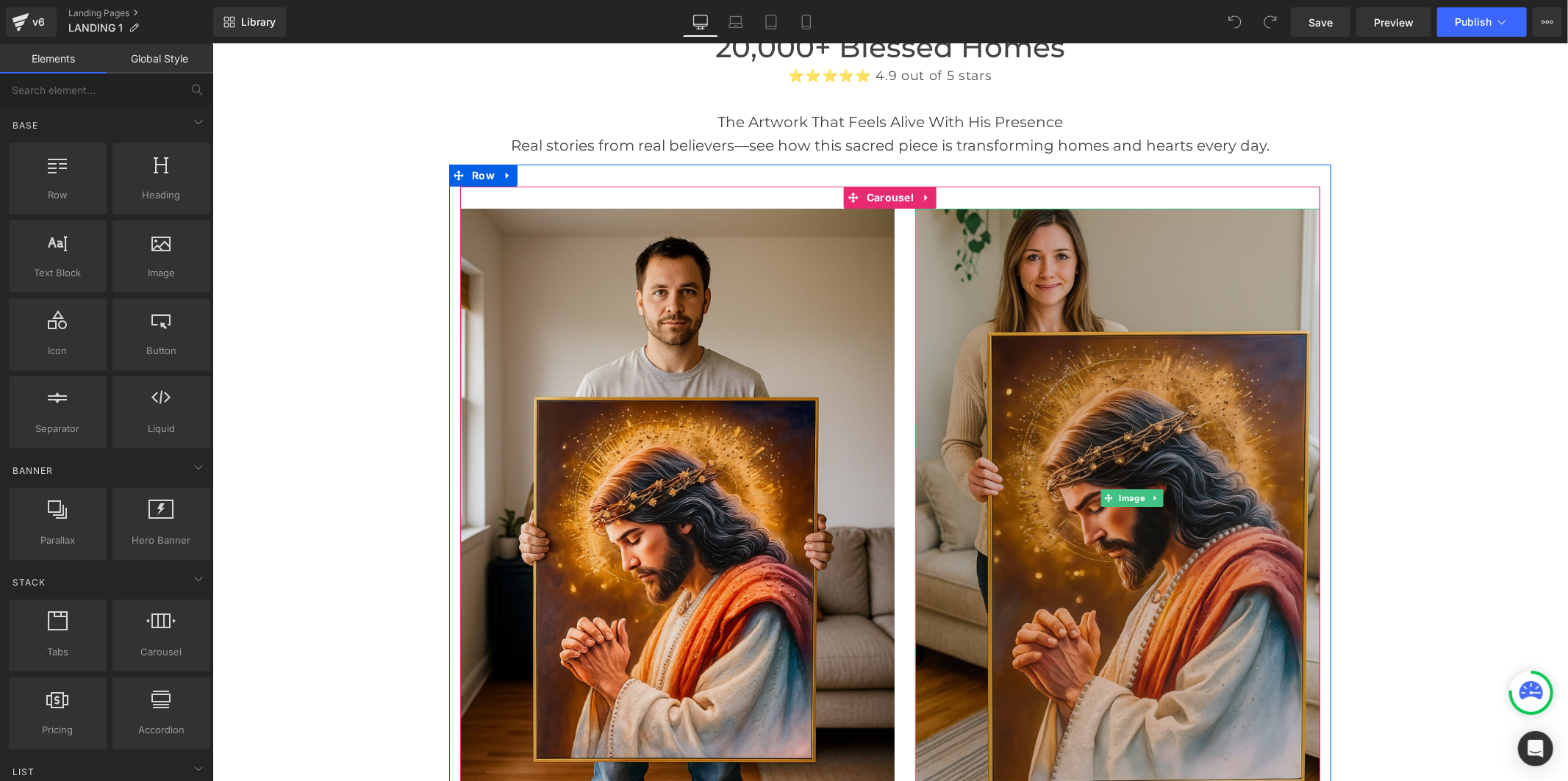
scroll to position [4573, 0]
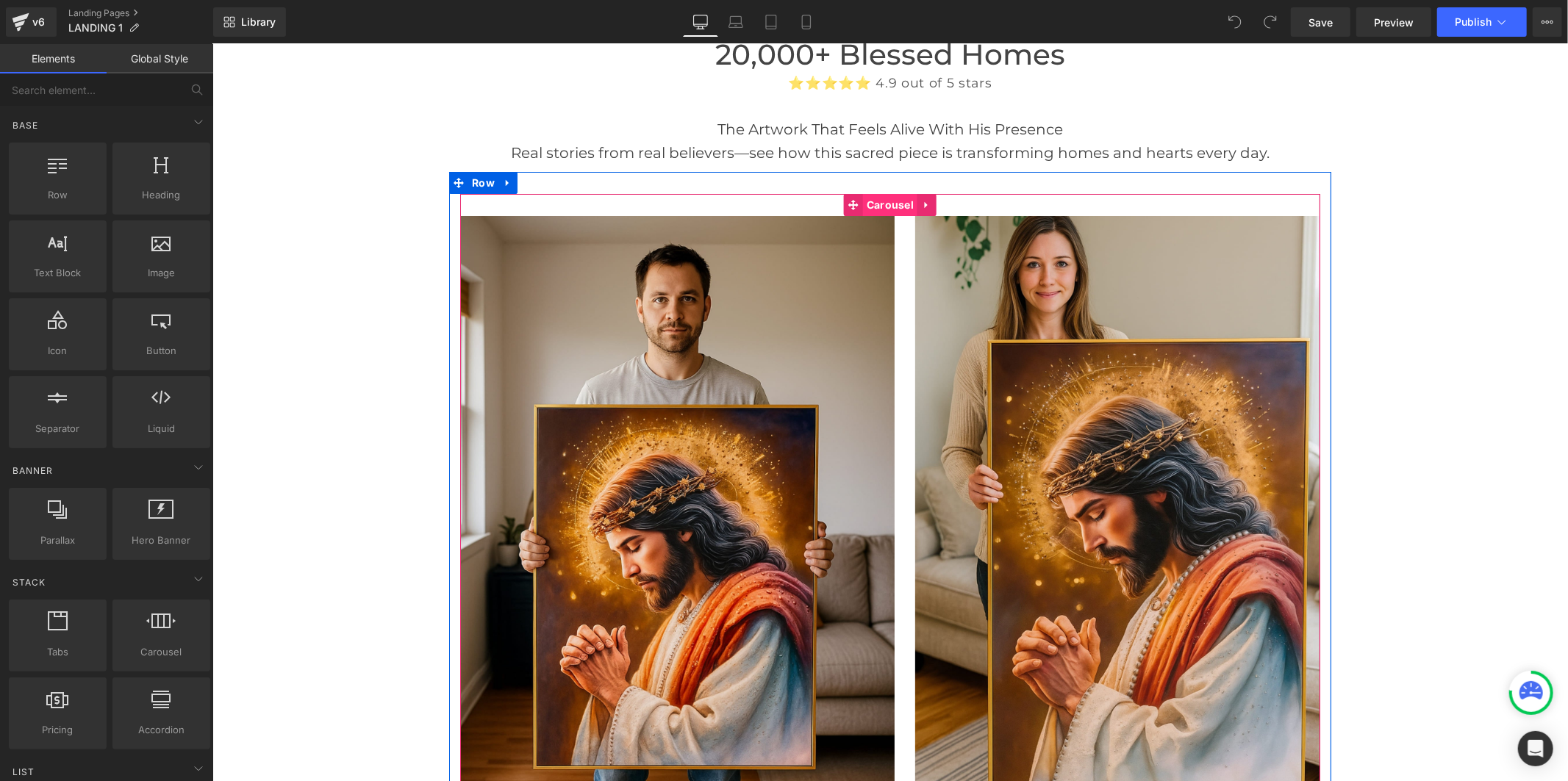
click at [887, 194] on span "Carousel" at bounding box center [889, 205] width 54 height 22
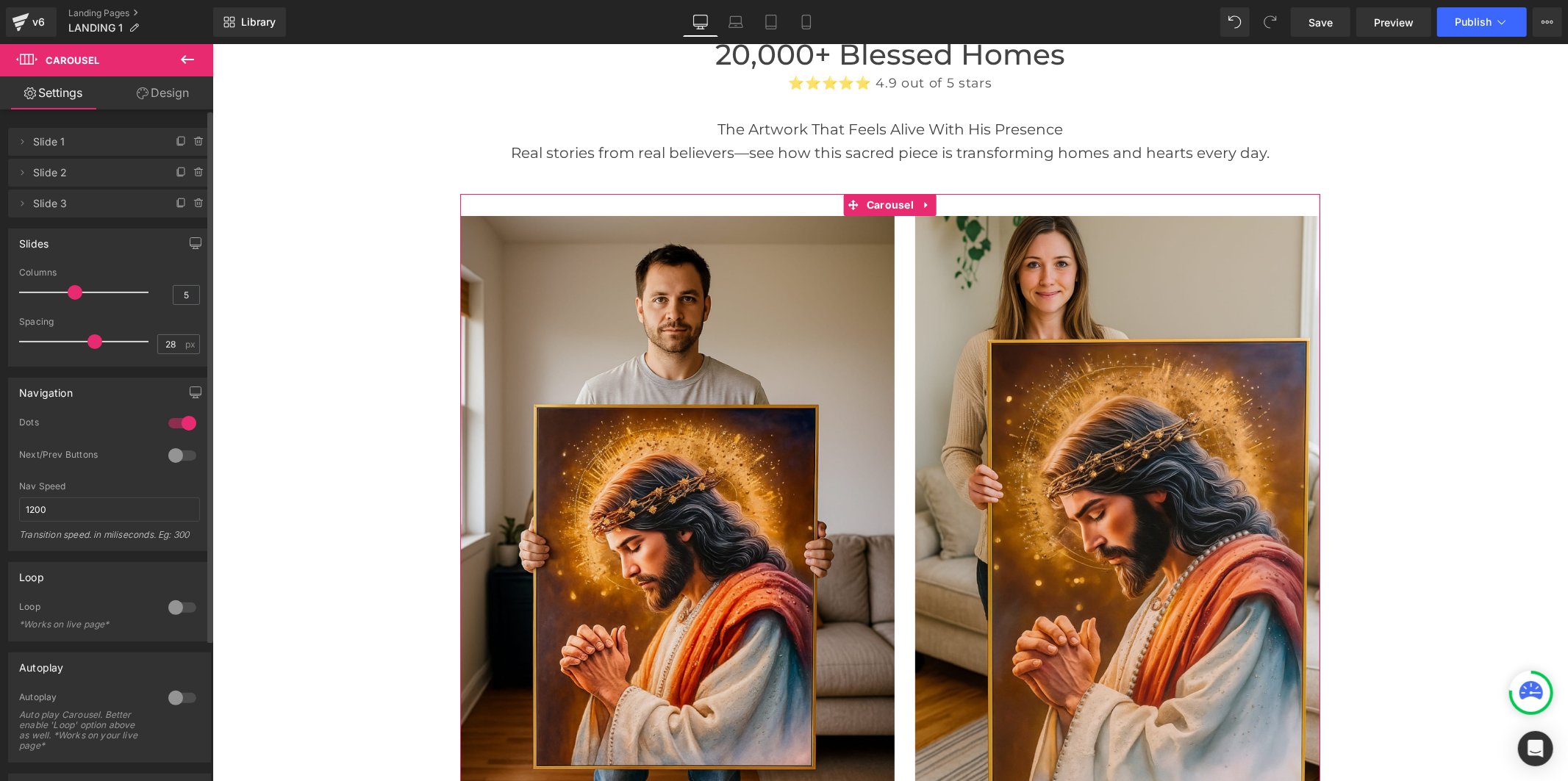
click at [111, 289] on div at bounding box center [87, 293] width 122 height 29
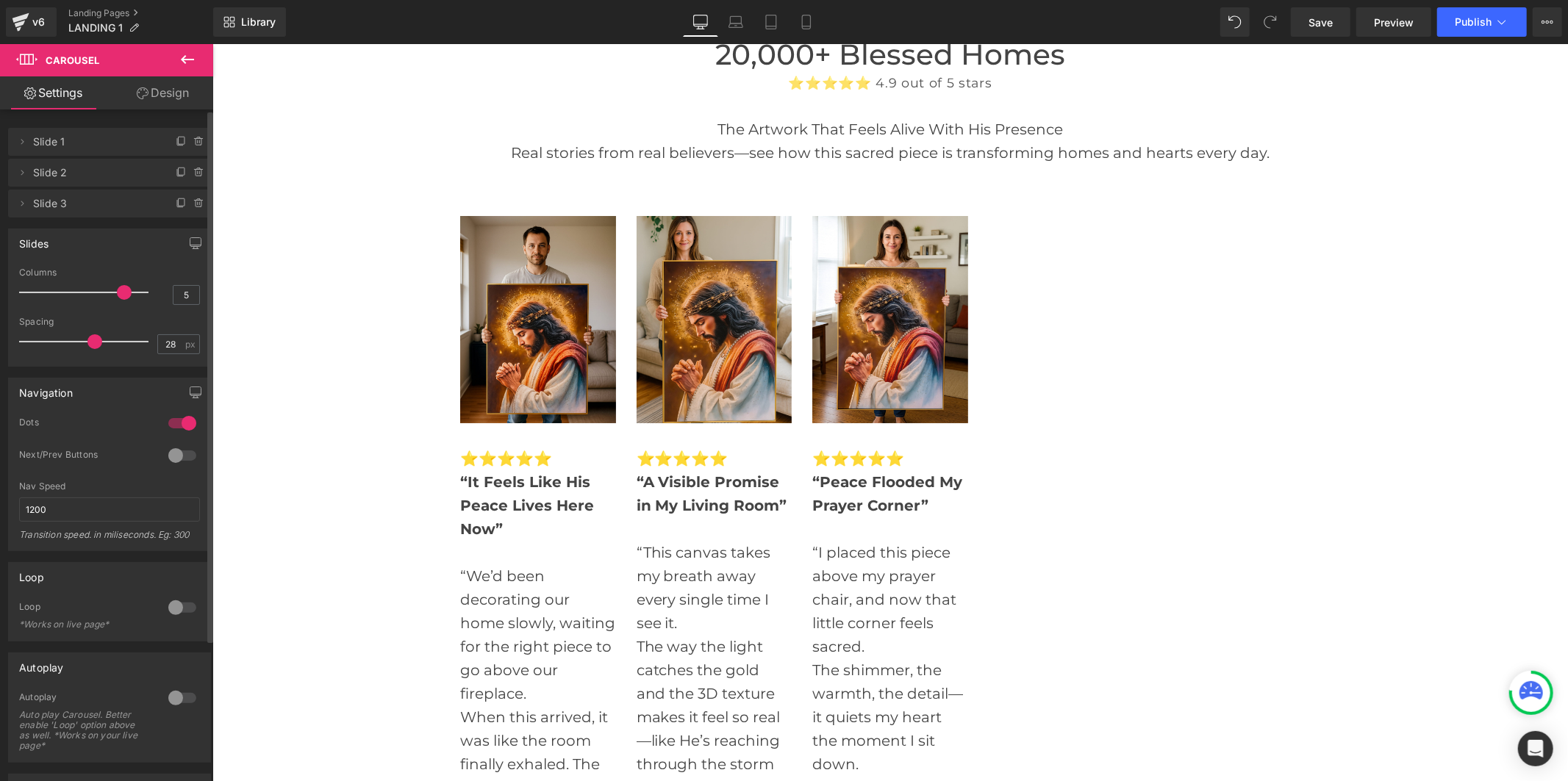
type input "3"
click at [79, 289] on div at bounding box center [87, 293] width 122 height 29
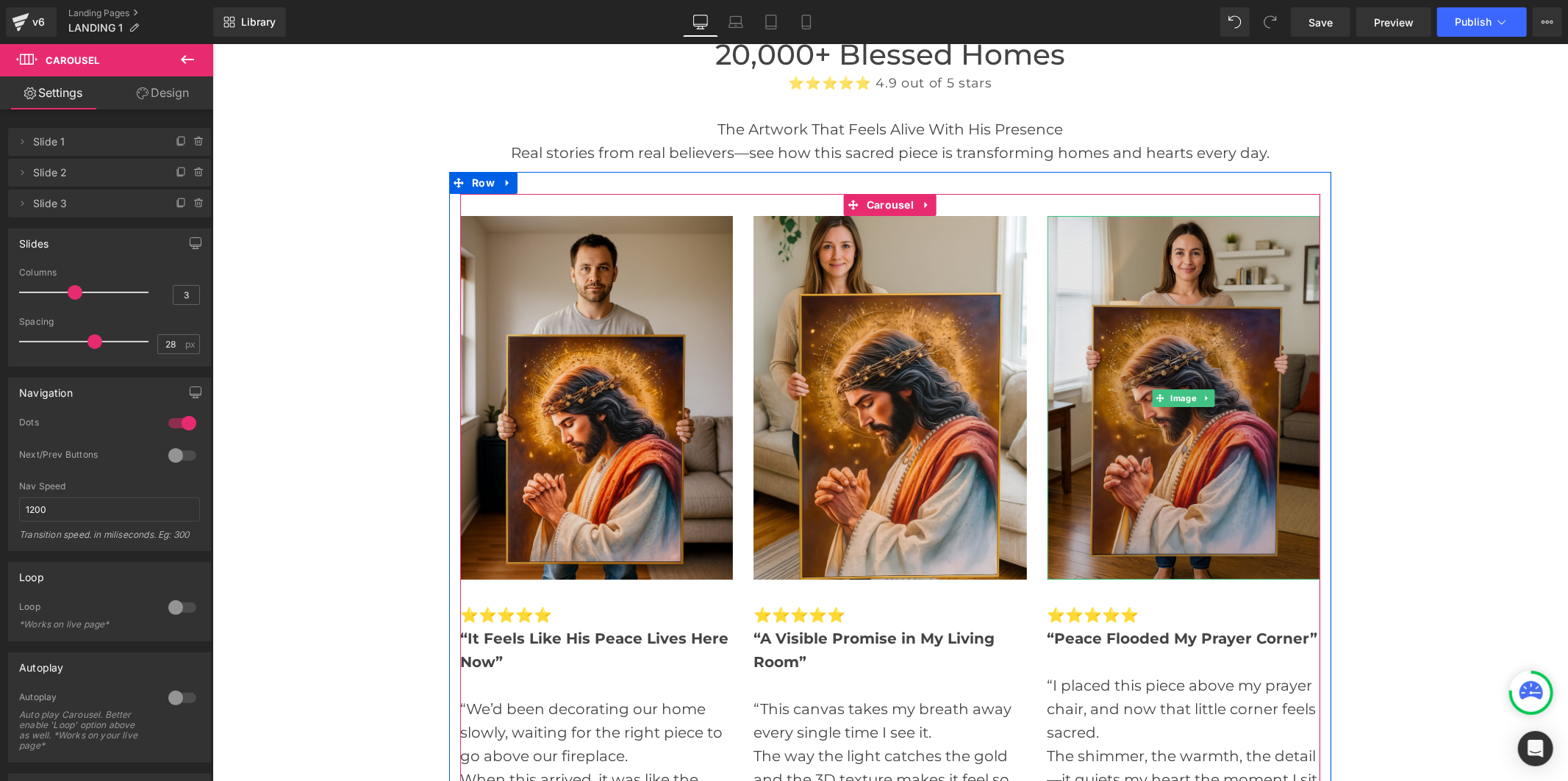
click at [1113, 470] on img at bounding box center [1183, 397] width 273 height 364
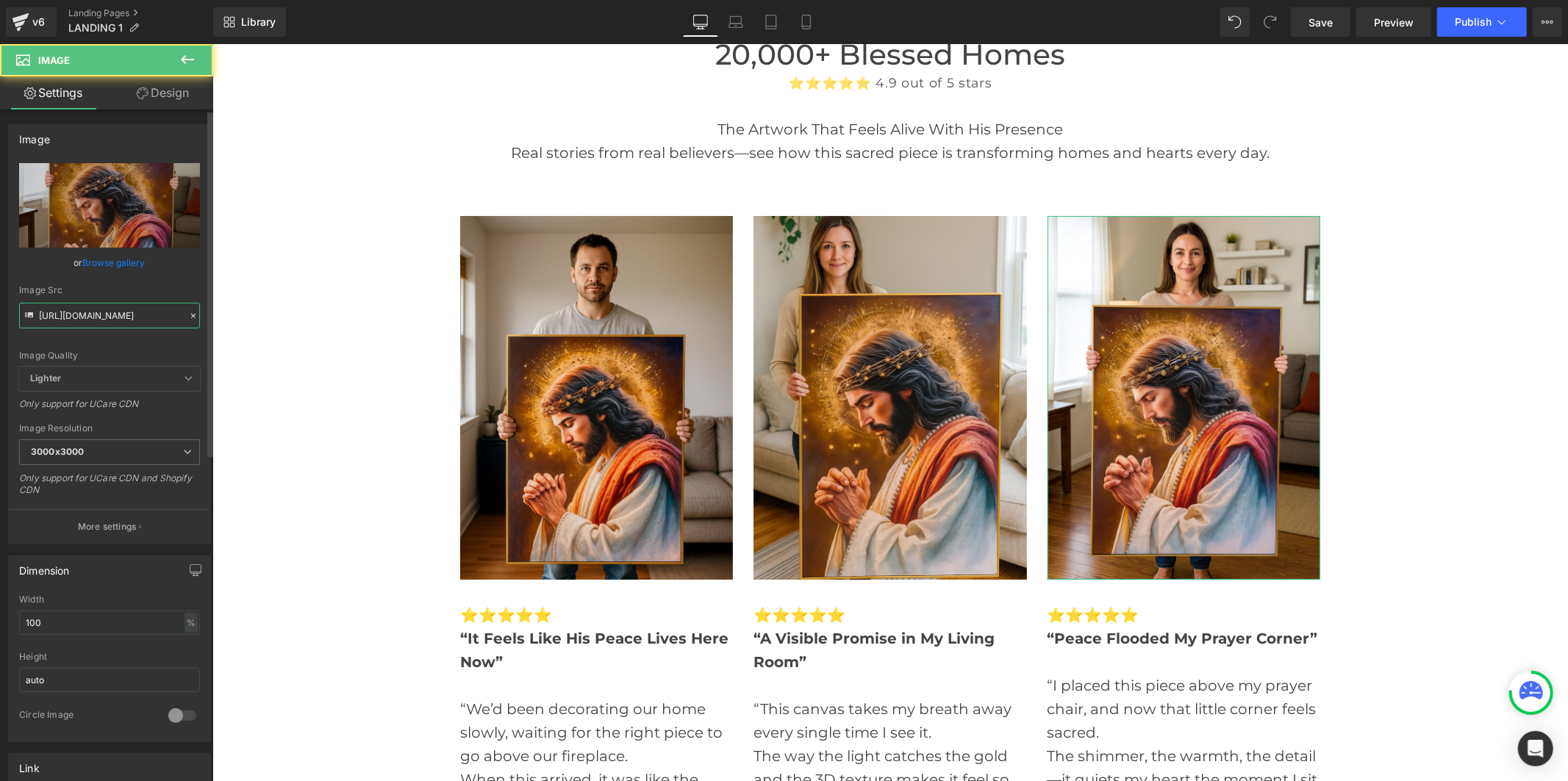
click at [126, 314] on input "[URL][DOMAIN_NAME]" at bounding box center [109, 315] width 181 height 26
paste input "5_a4b4026a-e91d-48d7-940f-07c9d4196e6f.jpg?v=1760518258"
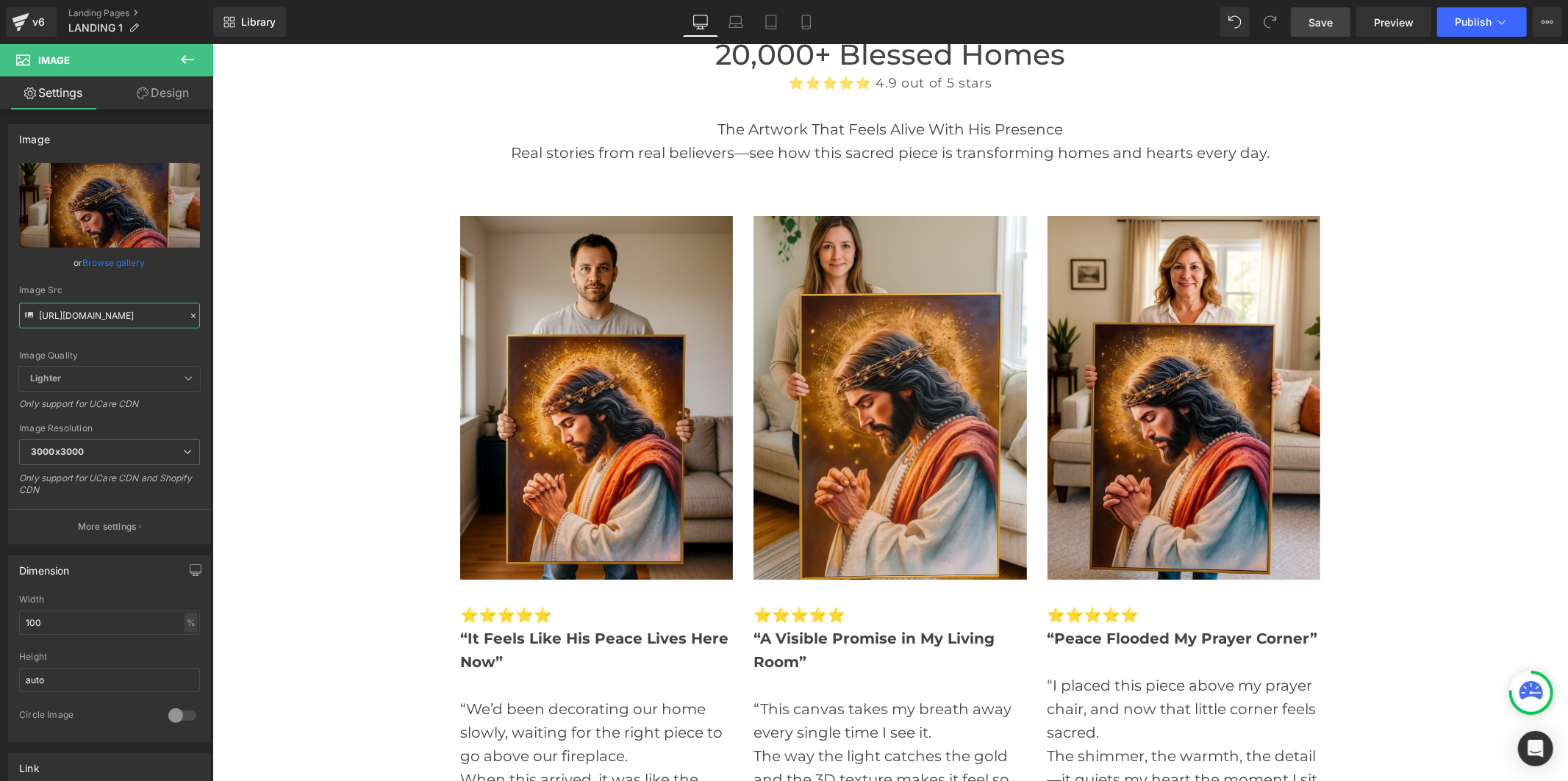
type input "[URL][DOMAIN_NAME]"
click at [1332, 21] on span "Save" at bounding box center [1320, 22] width 24 height 16
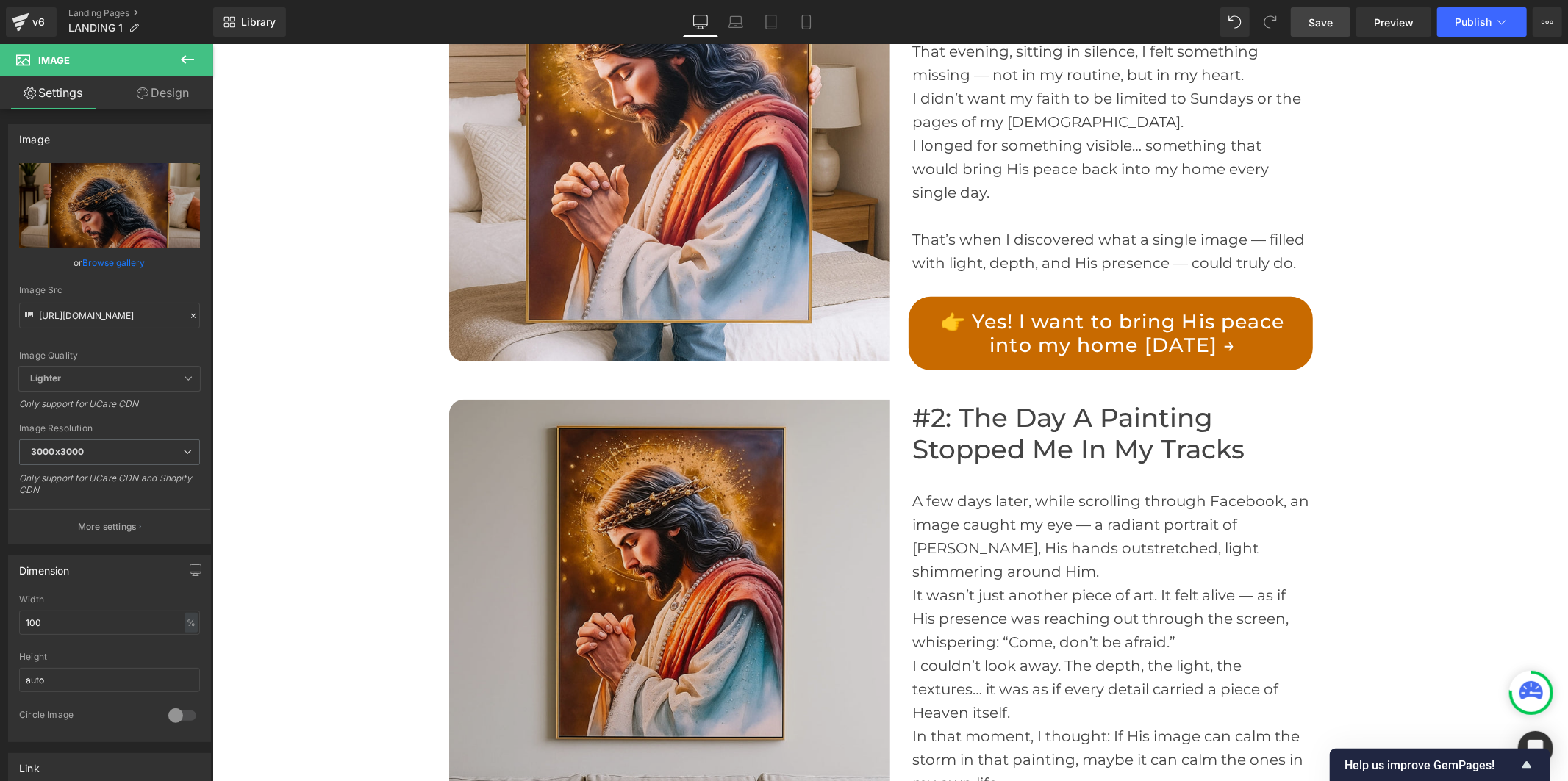
scroll to position [980, 0]
